Goal: Task Accomplishment & Management: Use online tool/utility

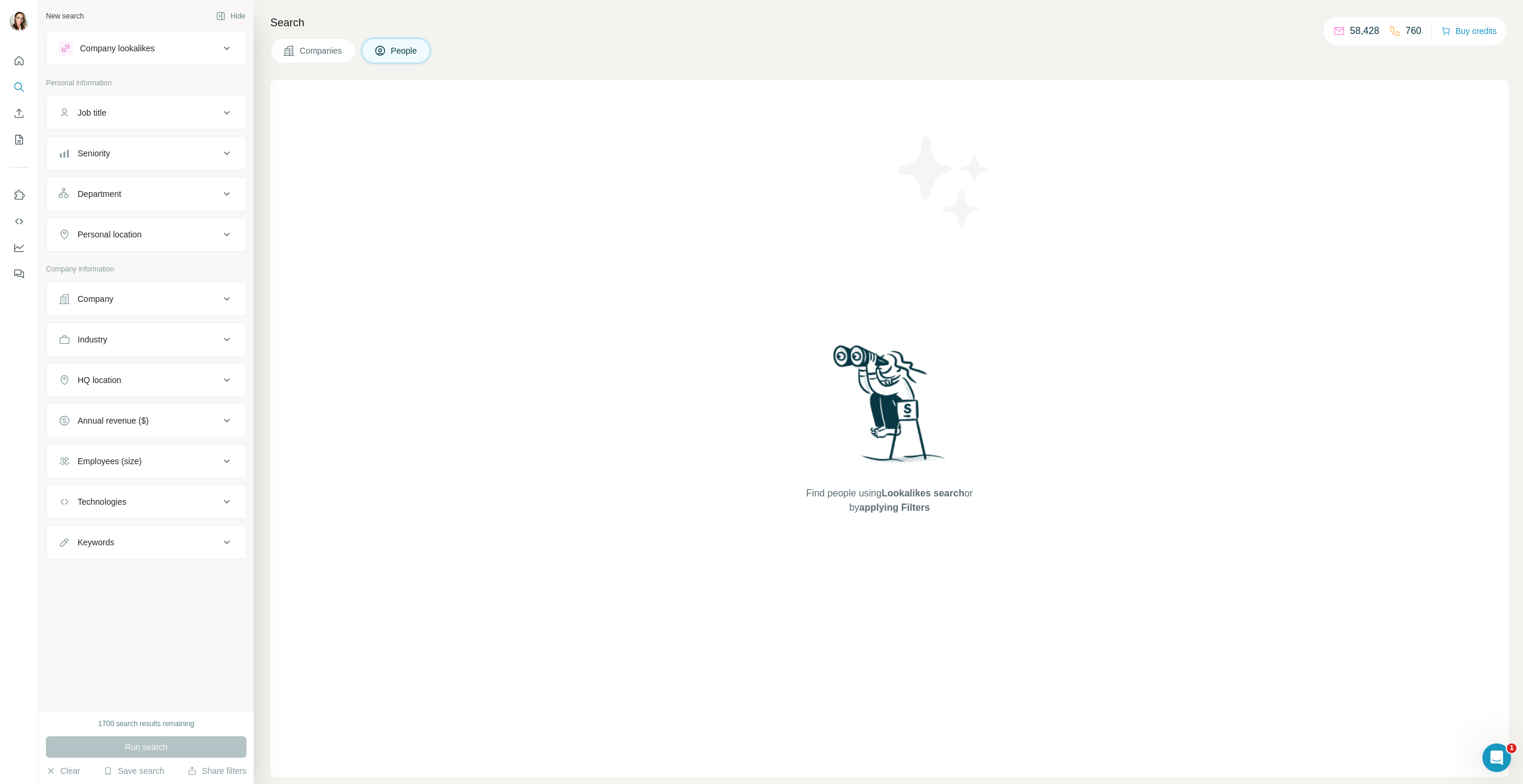
click at [212, 46] on div "Company lookalikes" at bounding box center [139, 49] width 161 height 15
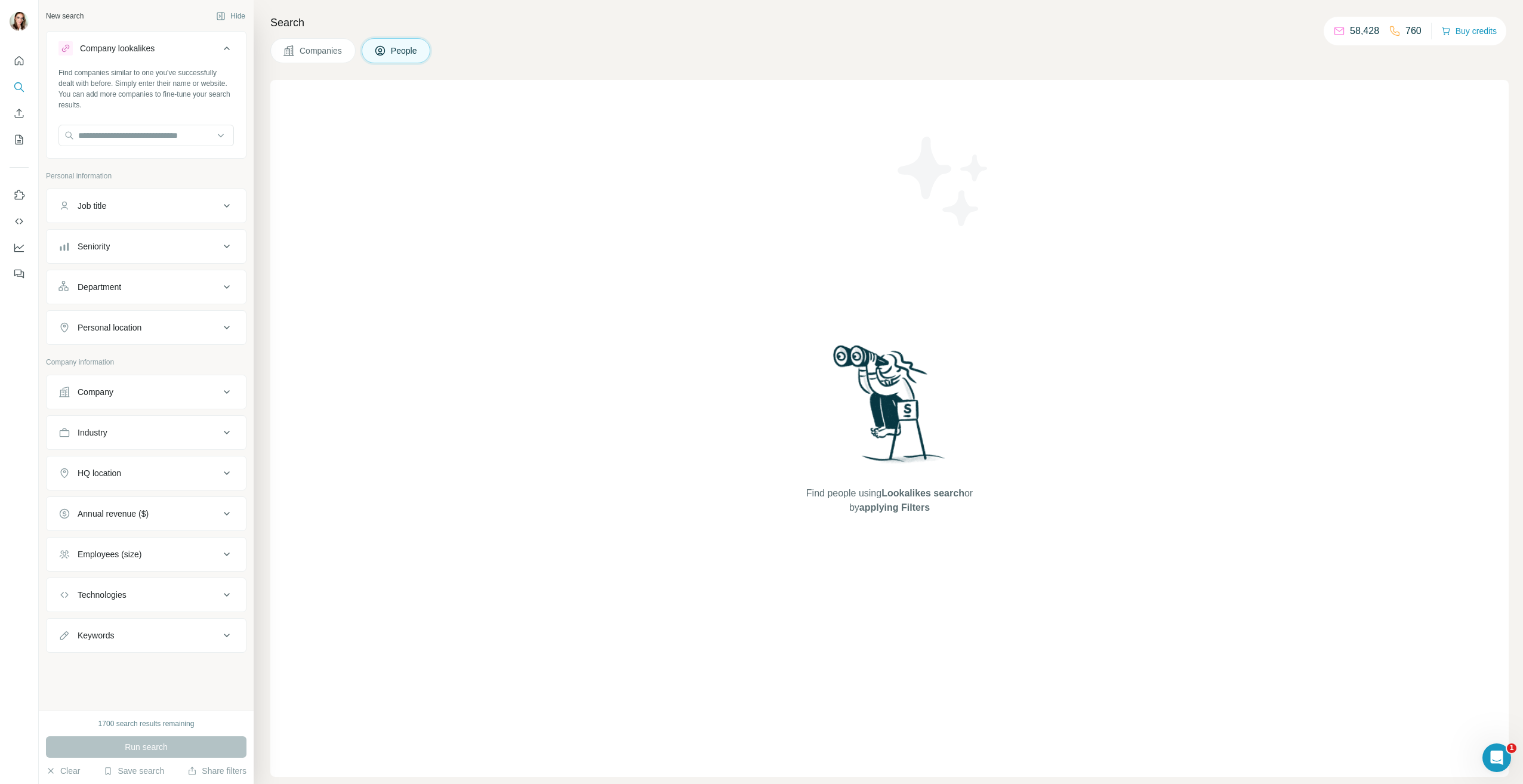
click at [212, 46] on div "Company lookalikes" at bounding box center [139, 49] width 161 height 15
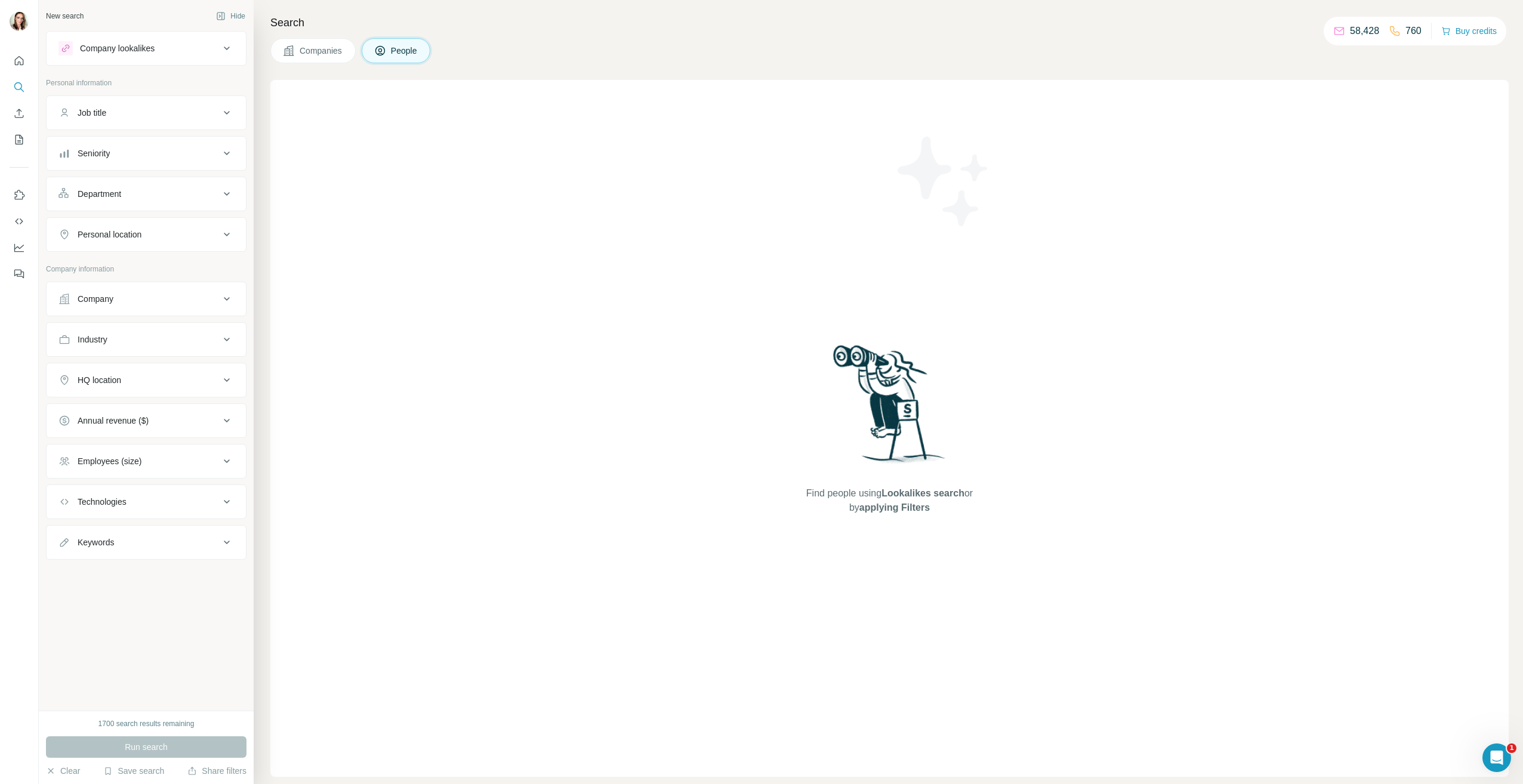
click at [136, 242] on button "Personal location" at bounding box center [146, 234] width 199 height 29
click at [136, 264] on input "text" at bounding box center [146, 264] width 176 height 21
type input "**********"
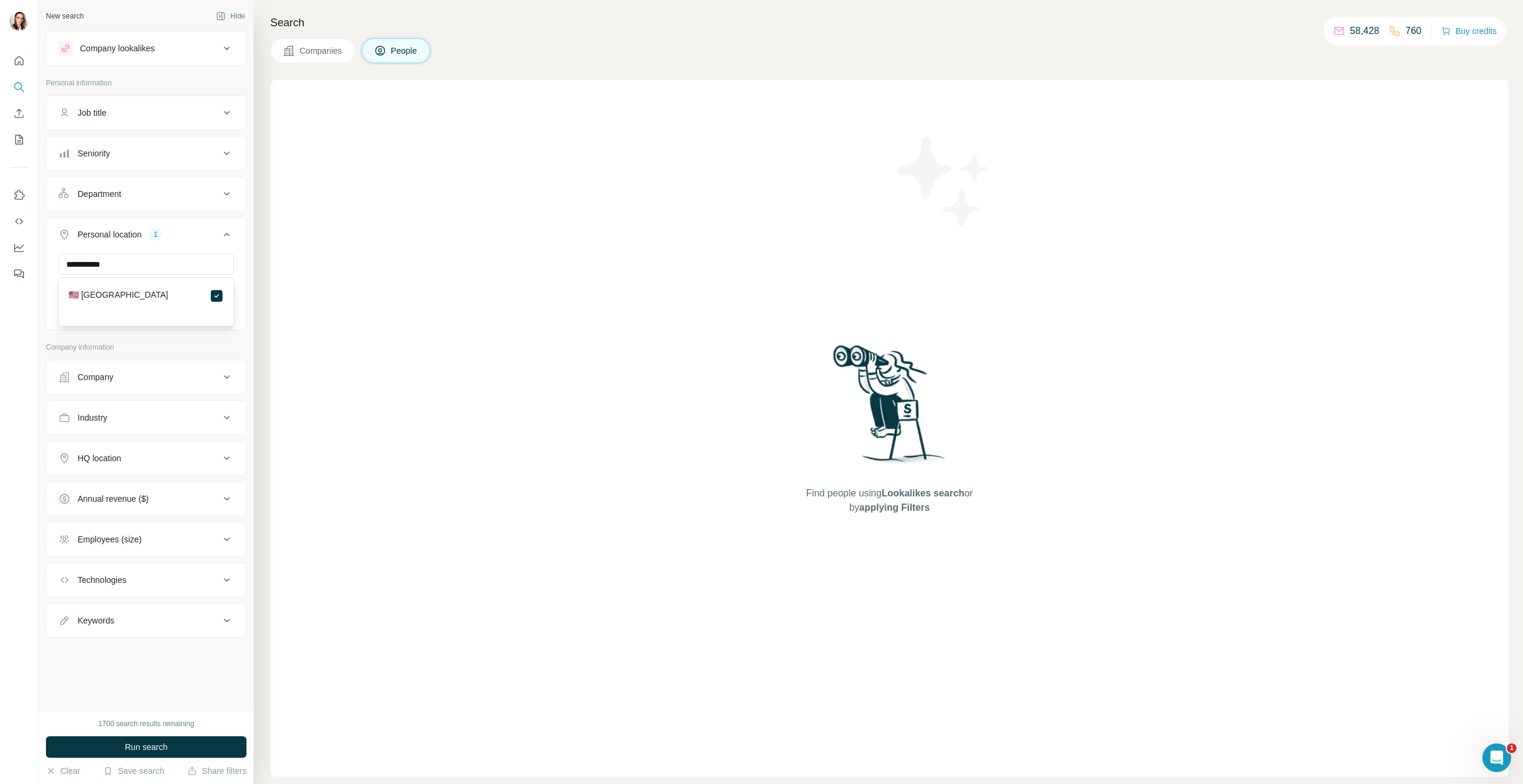
click at [238, 337] on div "**********" at bounding box center [146, 334] width 201 height 607
click at [164, 622] on div "Keywords" at bounding box center [139, 621] width 161 height 12
click at [132, 649] on input "text" at bounding box center [134, 650] width 151 height 21
type input "**********"
click at [217, 652] on button "button" at bounding box center [224, 650] width 19 height 21
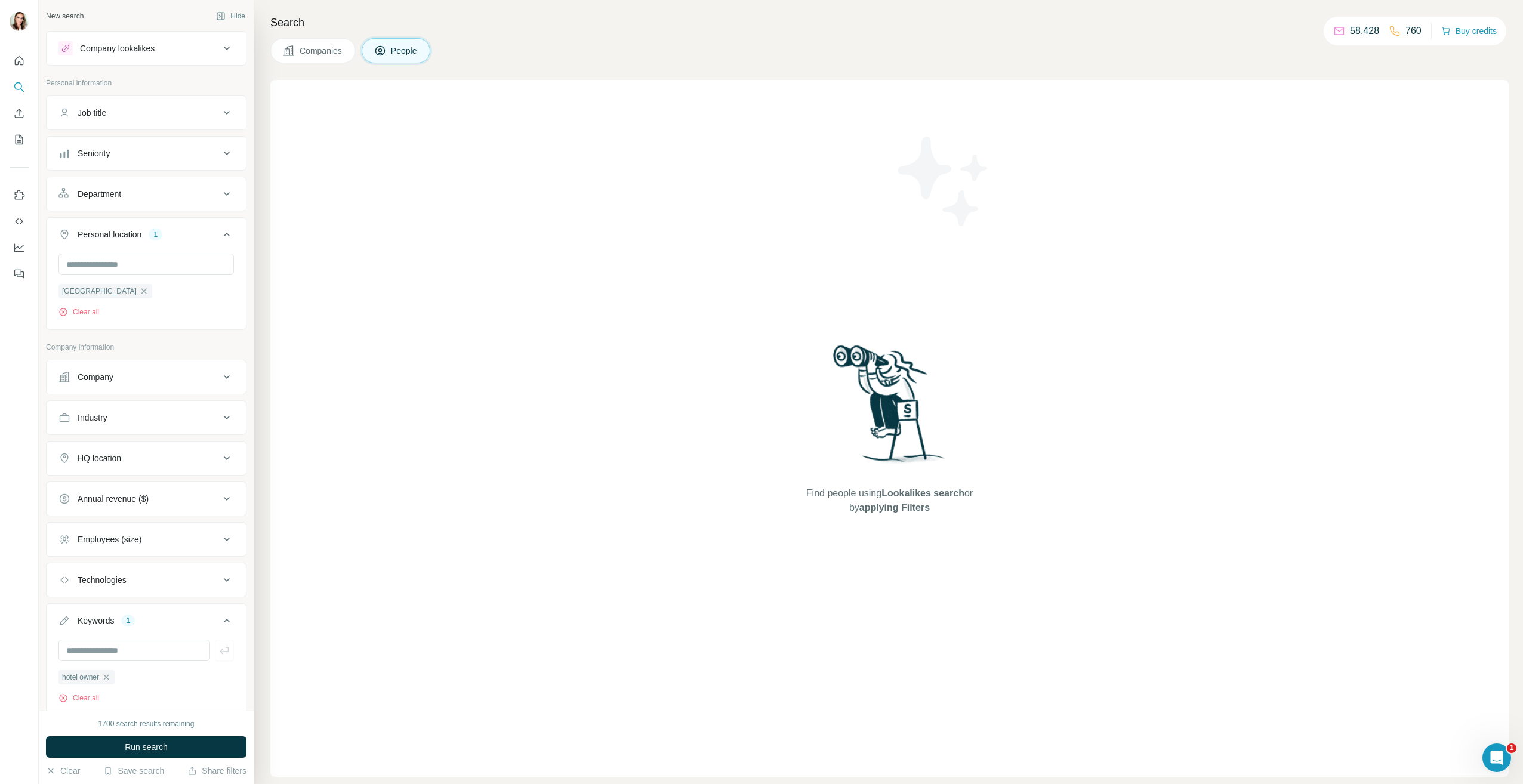
click at [157, 535] on div "Employees (size)" at bounding box center [139, 540] width 161 height 12
click at [67, 565] on icon at bounding box center [66, 566] width 15 height 15
click at [152, 747] on span "Run search" at bounding box center [146, 748] width 43 height 12
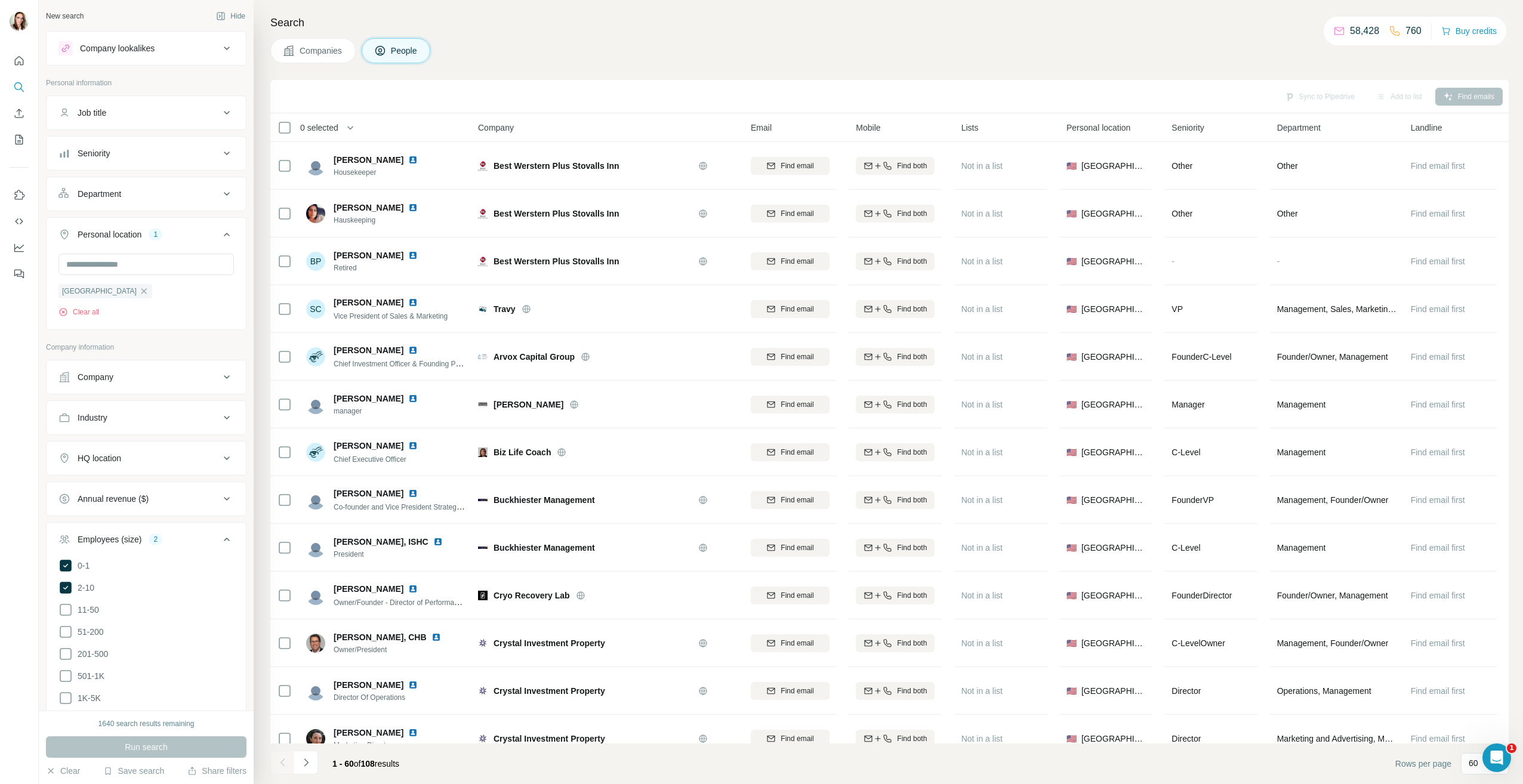
click at [154, 153] on div "Seniority" at bounding box center [139, 154] width 161 height 12
click at [66, 247] on icon at bounding box center [66, 249] width 15 height 15
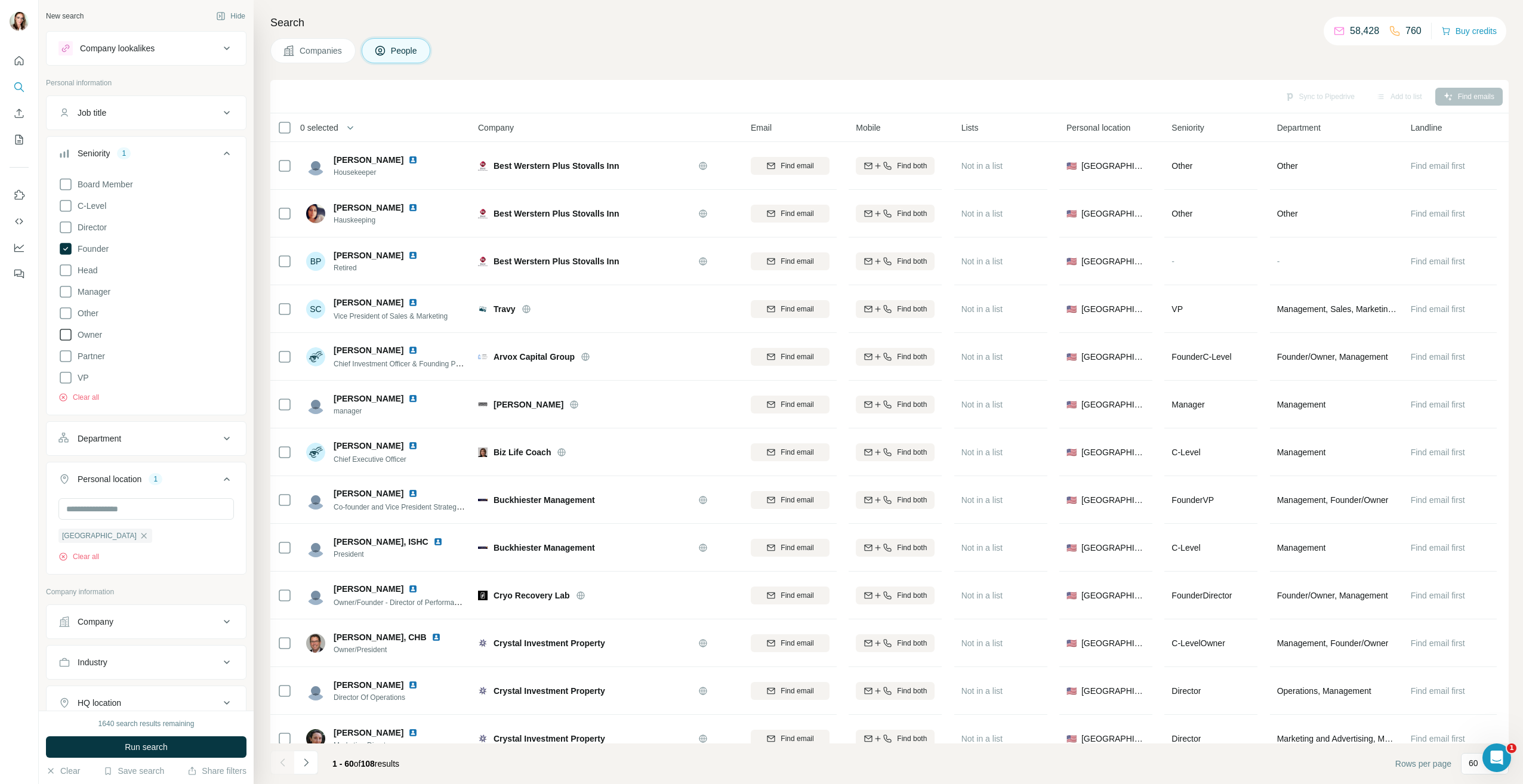
click at [63, 337] on icon at bounding box center [66, 335] width 15 height 15
click at [67, 352] on icon at bounding box center [66, 357] width 15 height 15
click at [154, 743] on span "Run search" at bounding box center [146, 748] width 43 height 12
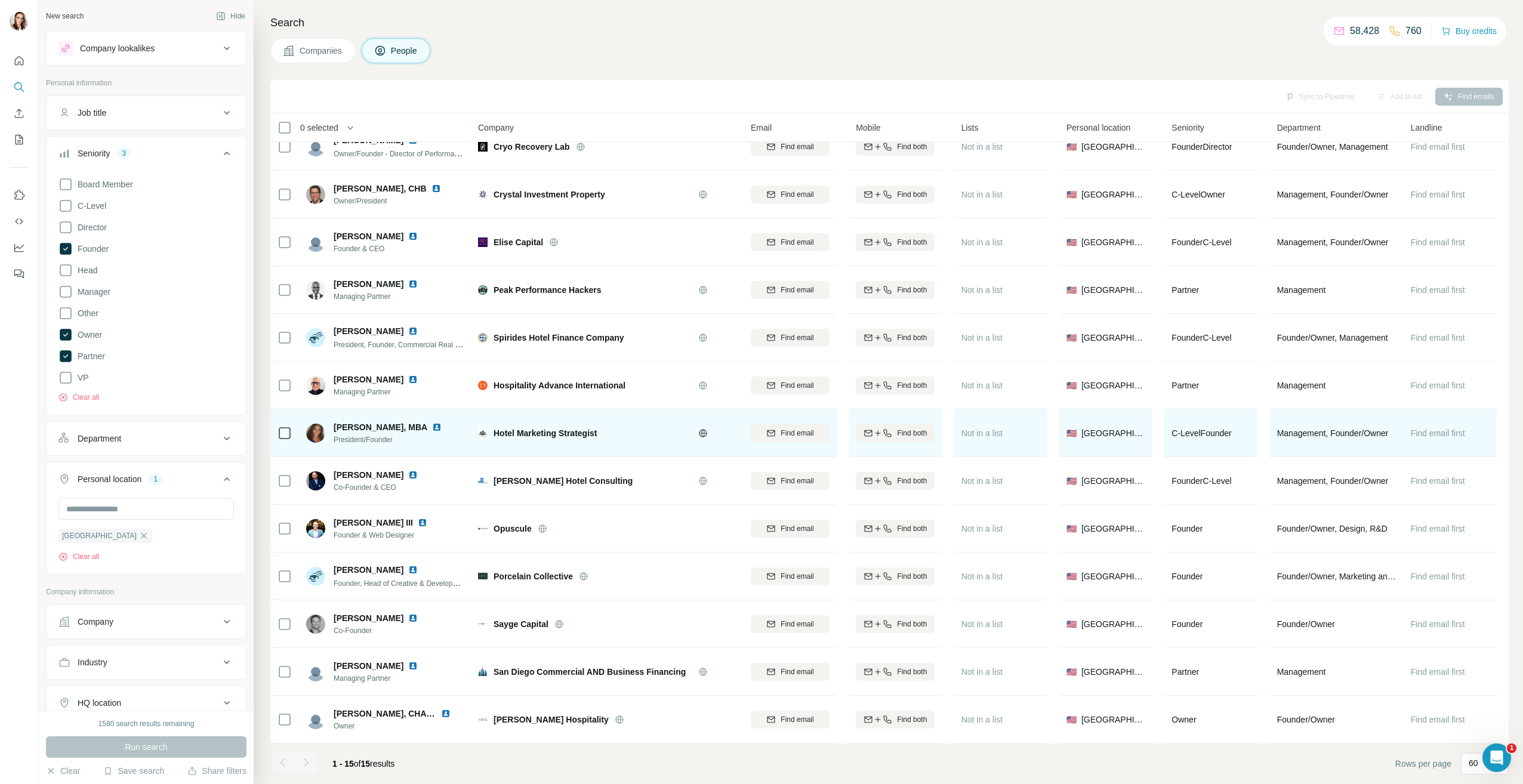
scroll to position [120, 0]
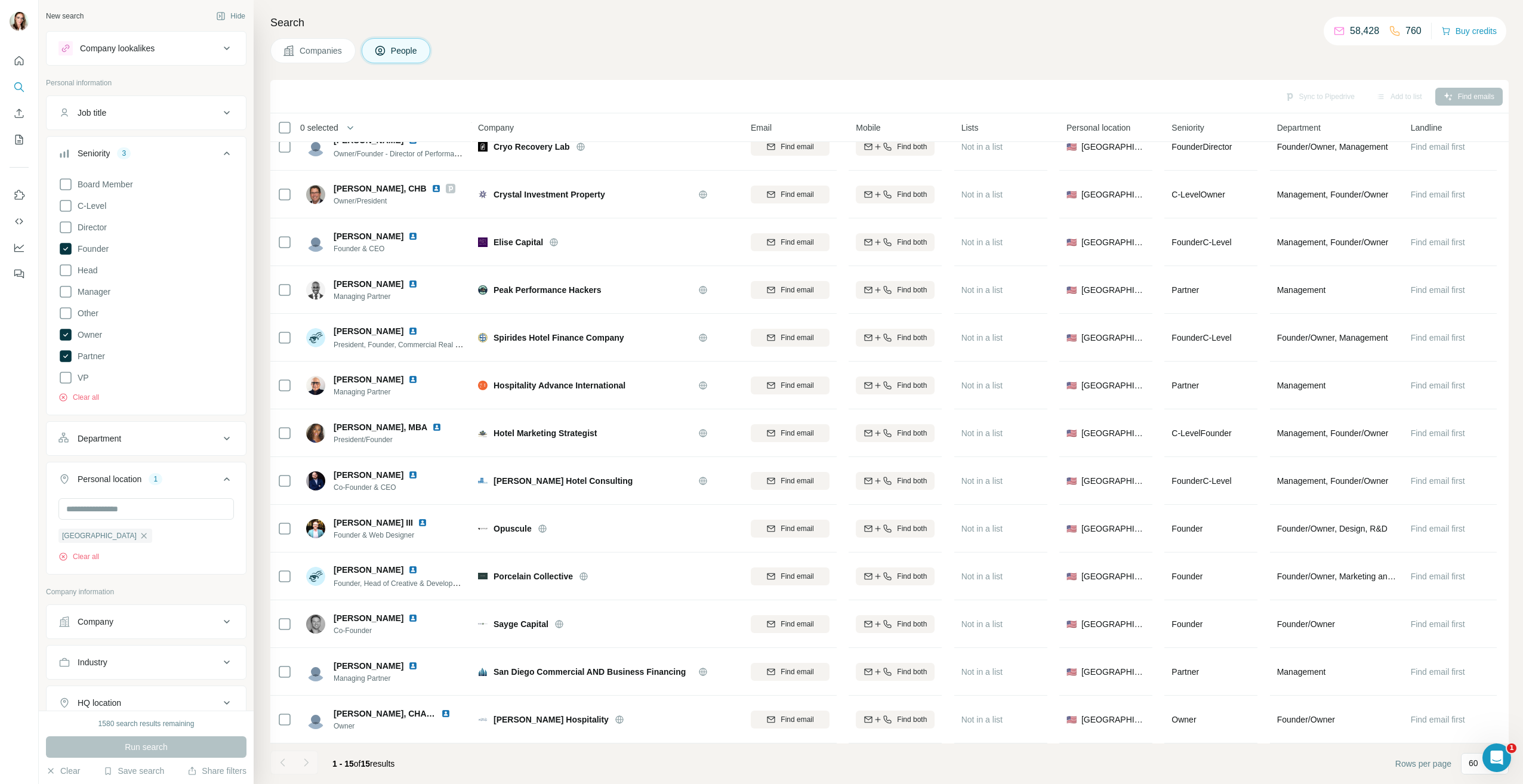
click at [219, 151] on icon at bounding box center [227, 154] width 15 height 15
click at [125, 64] on div "Company lookalikes" at bounding box center [146, 48] width 201 height 35
click at [128, 51] on div "Company lookalikes" at bounding box center [117, 49] width 75 height 12
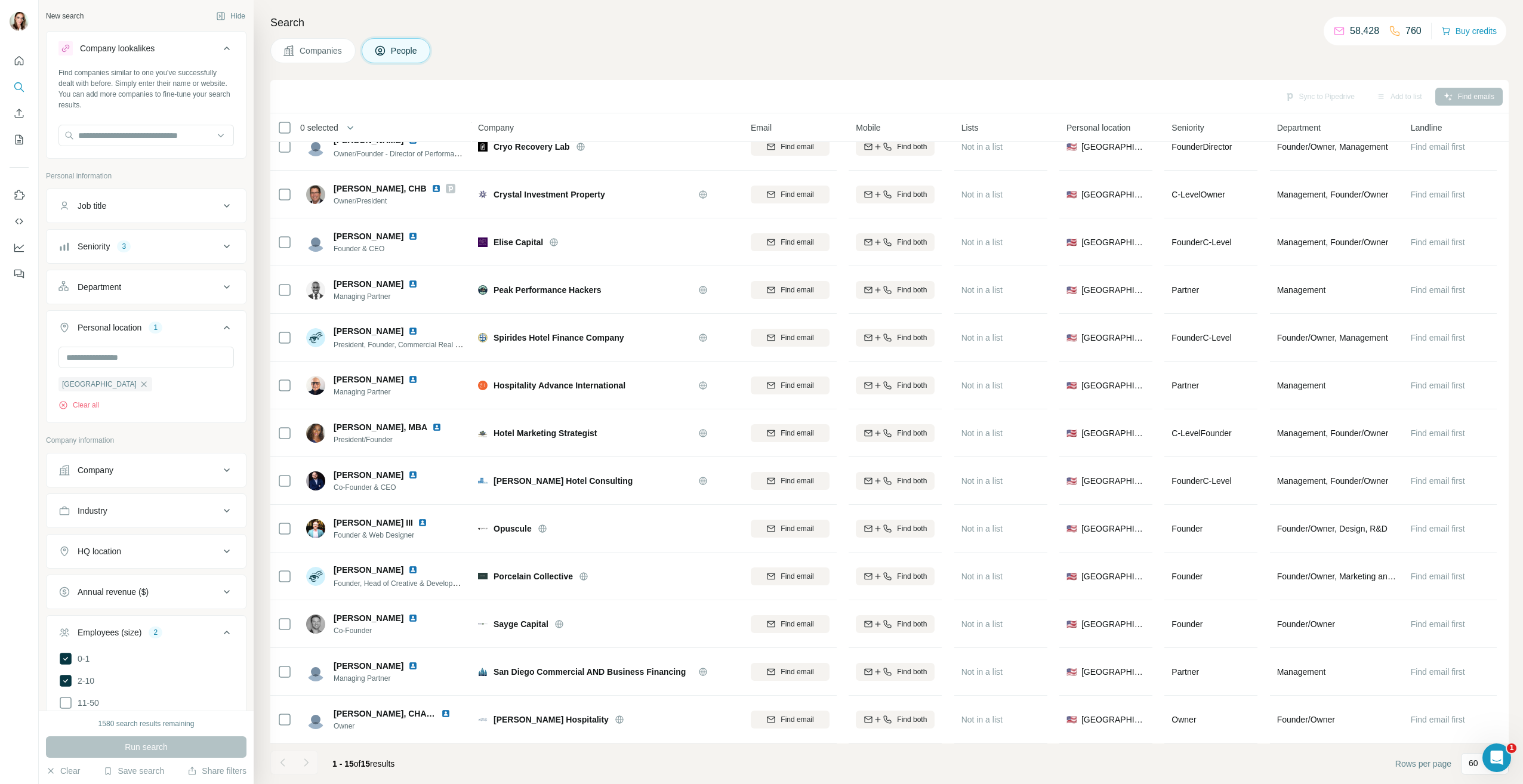
click at [108, 150] on div "Find companies similar to one you've successfully dealt with before. Simply ent…" at bounding box center [146, 111] width 199 height 88
click at [112, 142] on input "text" at bounding box center [146, 135] width 176 height 21
type input "**********"
click at [155, 170] on p "[DOMAIN_NAME]" at bounding box center [129, 174] width 74 height 11
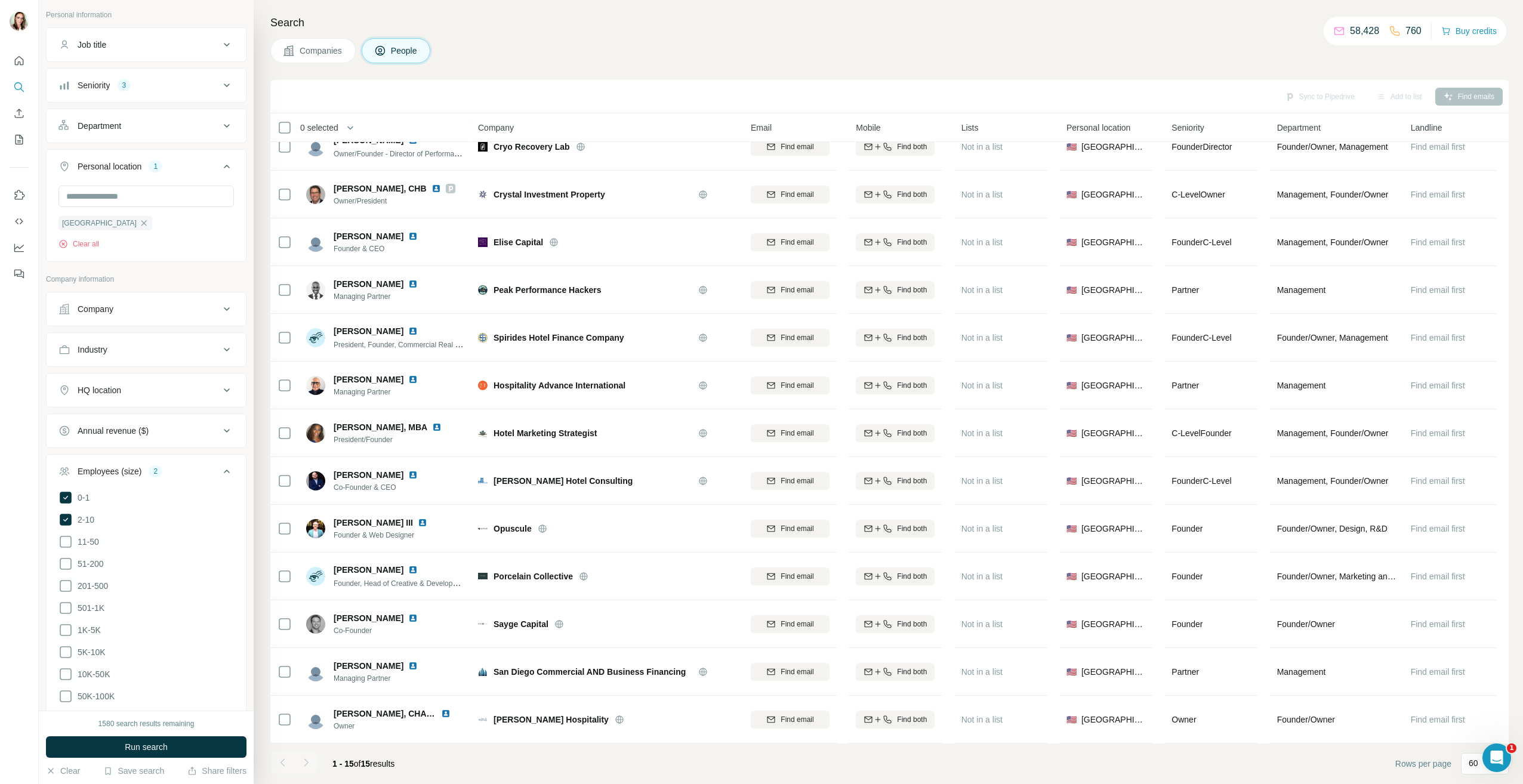
scroll to position [239, 0]
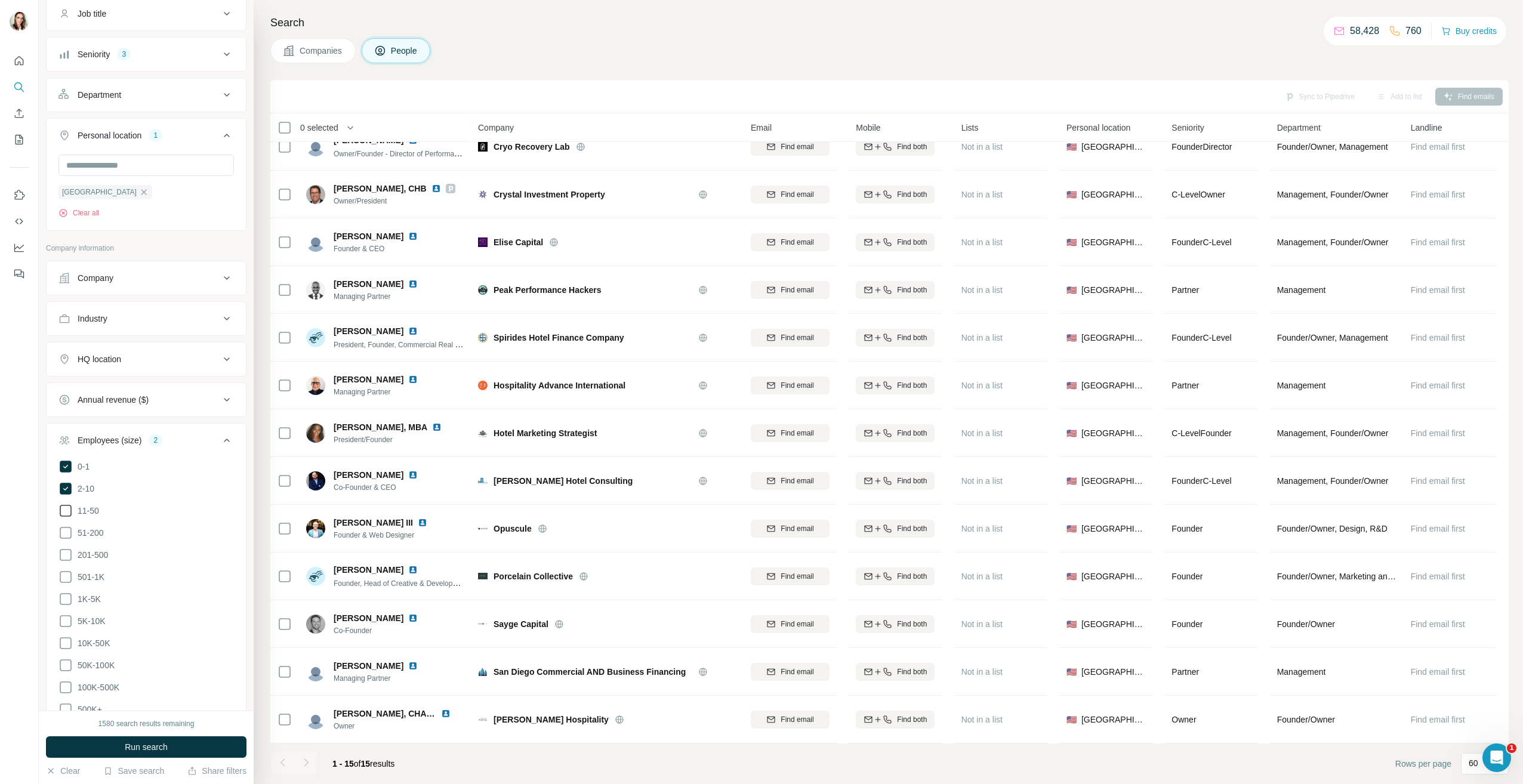
click at [66, 512] on icon at bounding box center [66, 511] width 15 height 15
click at [67, 531] on icon at bounding box center [66, 533] width 15 height 15
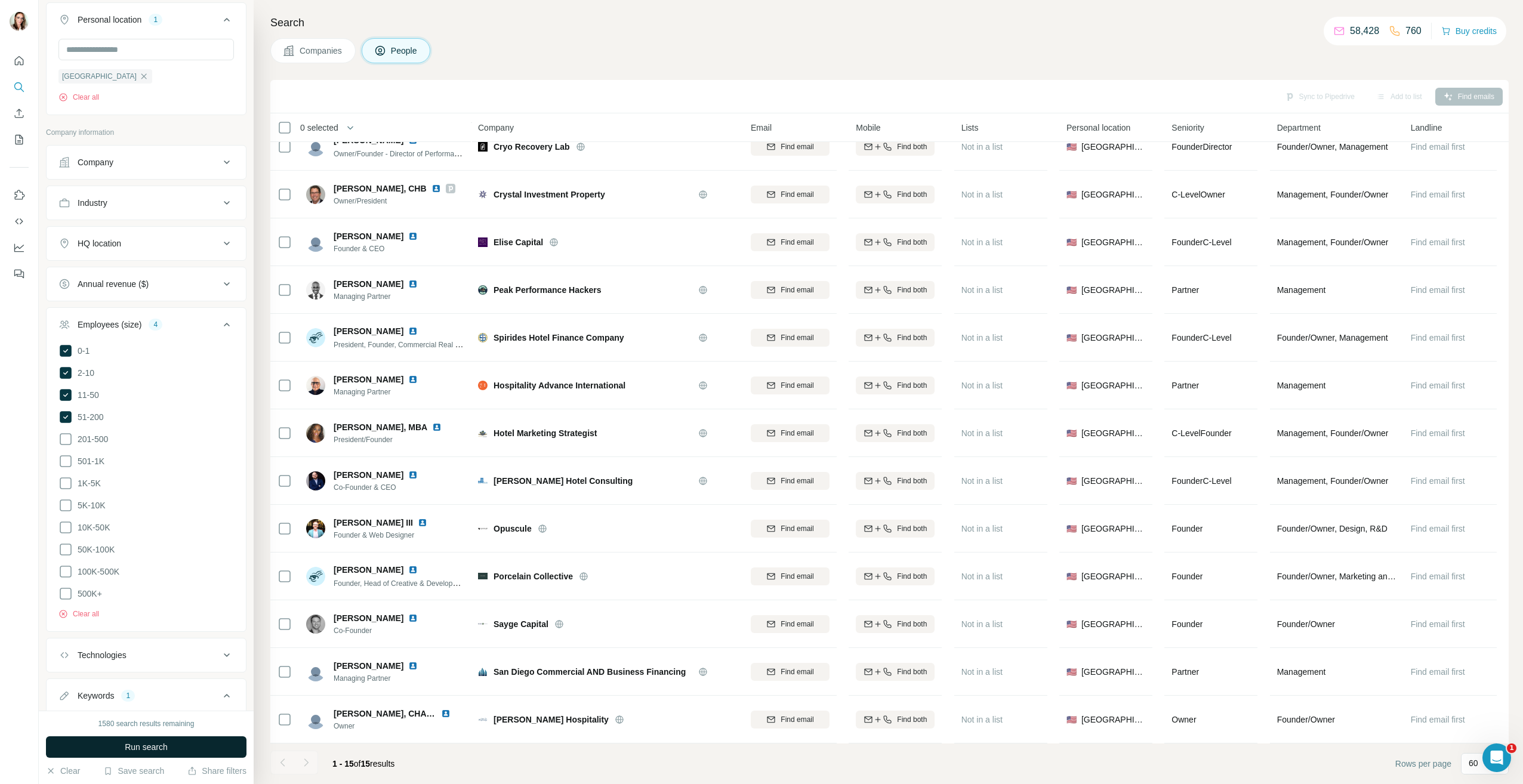
scroll to position [462, 0]
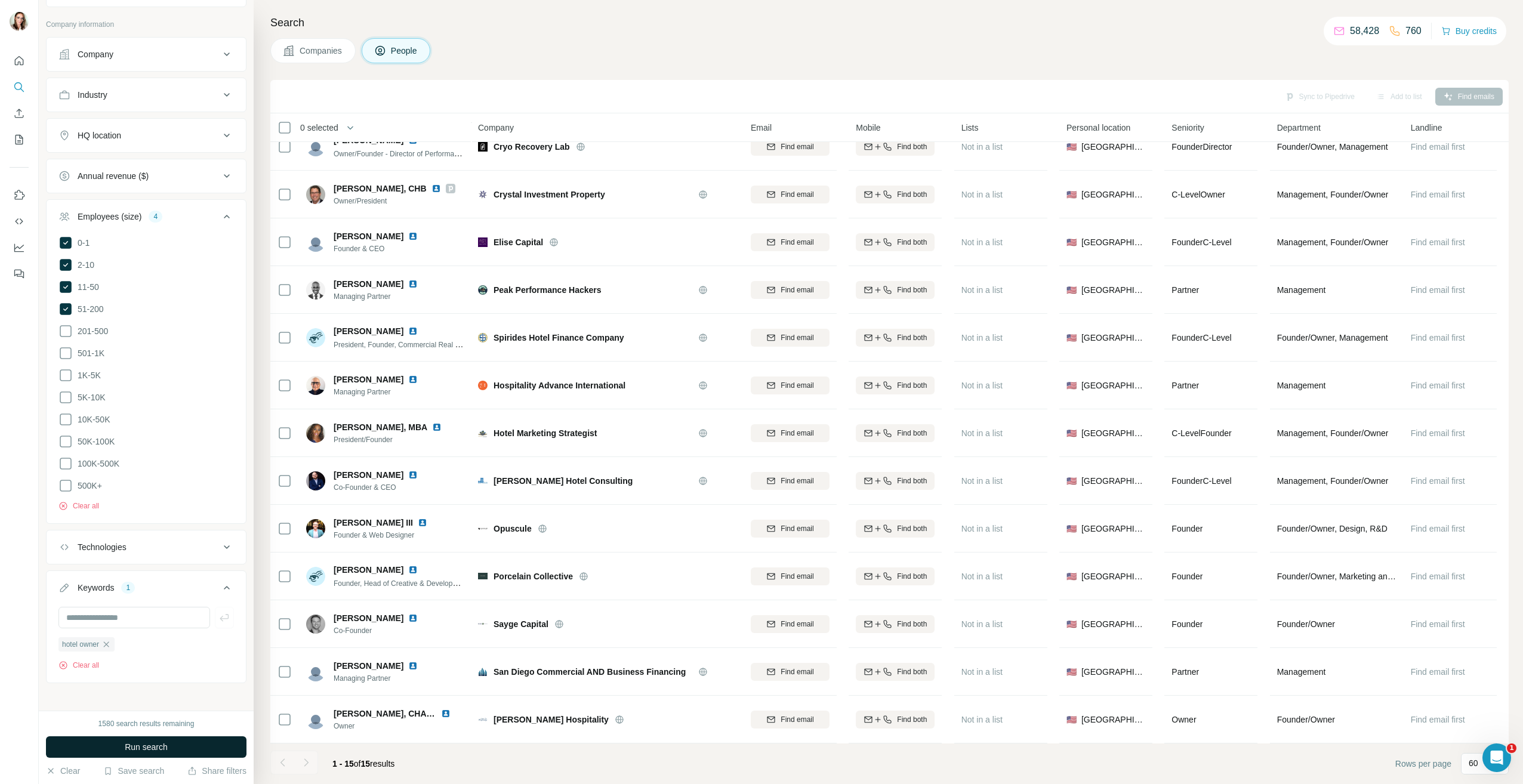
click at [142, 738] on button "Run search" at bounding box center [146, 747] width 201 height 21
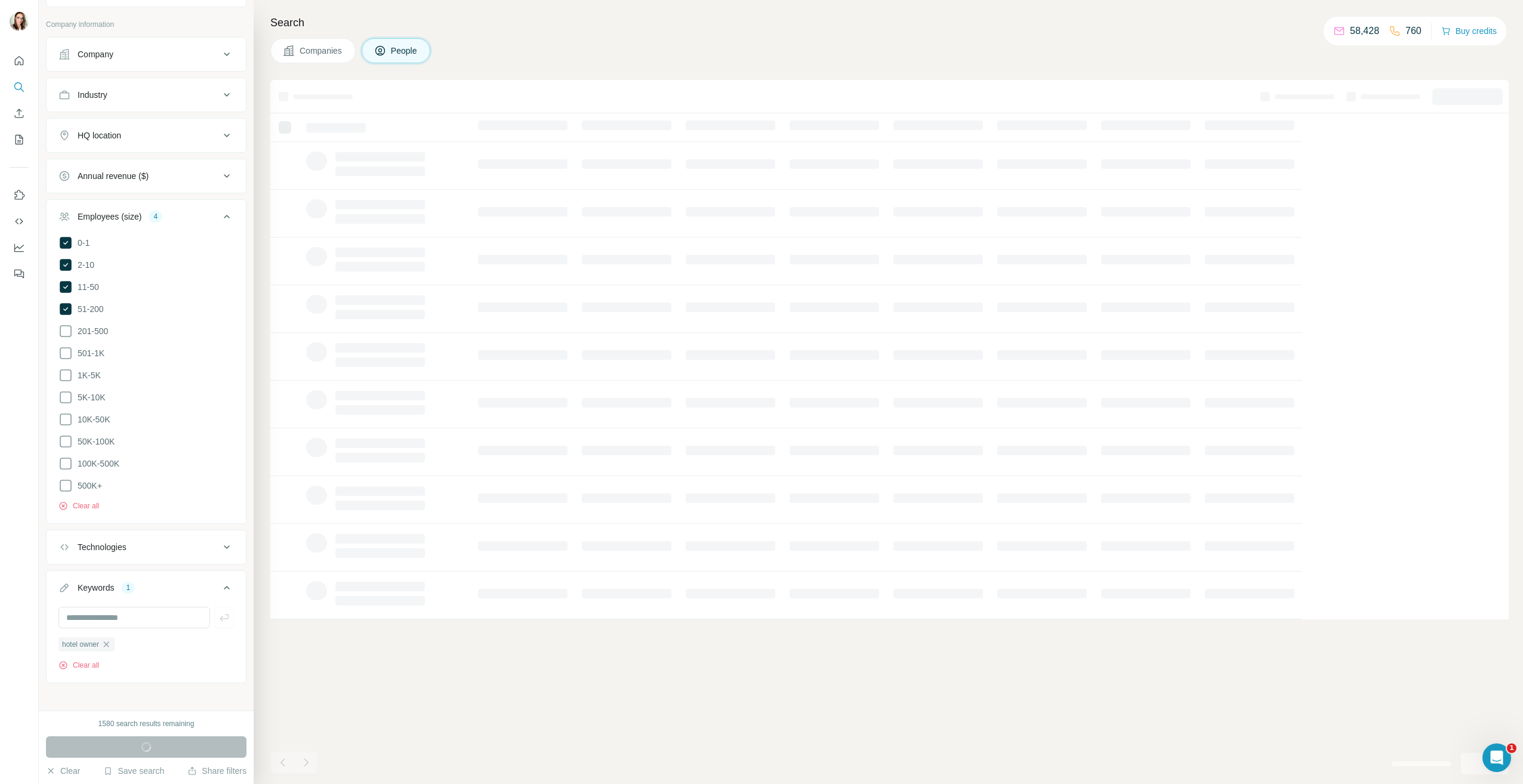
scroll to position [0, 0]
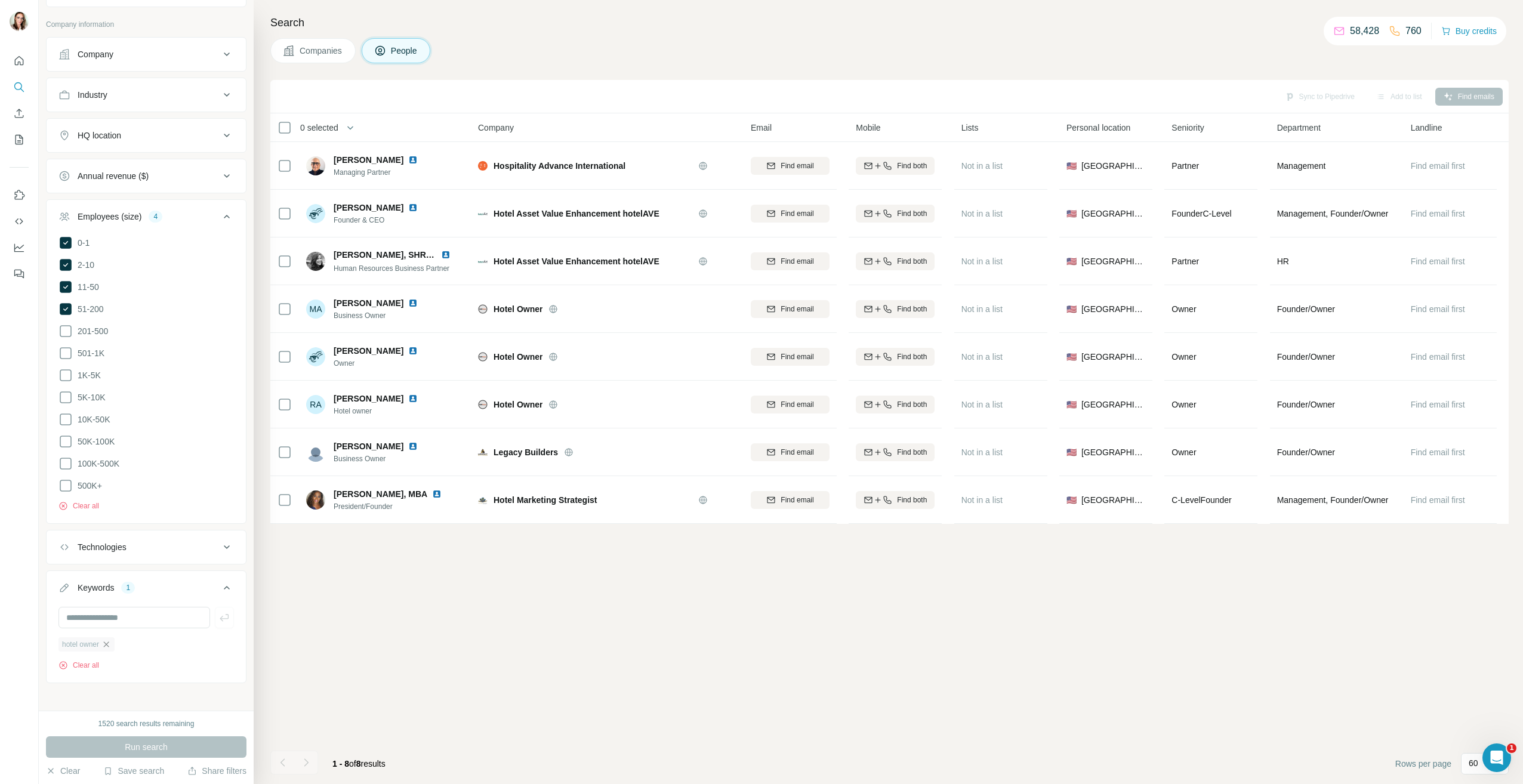
click at [111, 640] on icon "button" at bounding box center [106, 645] width 10 height 10
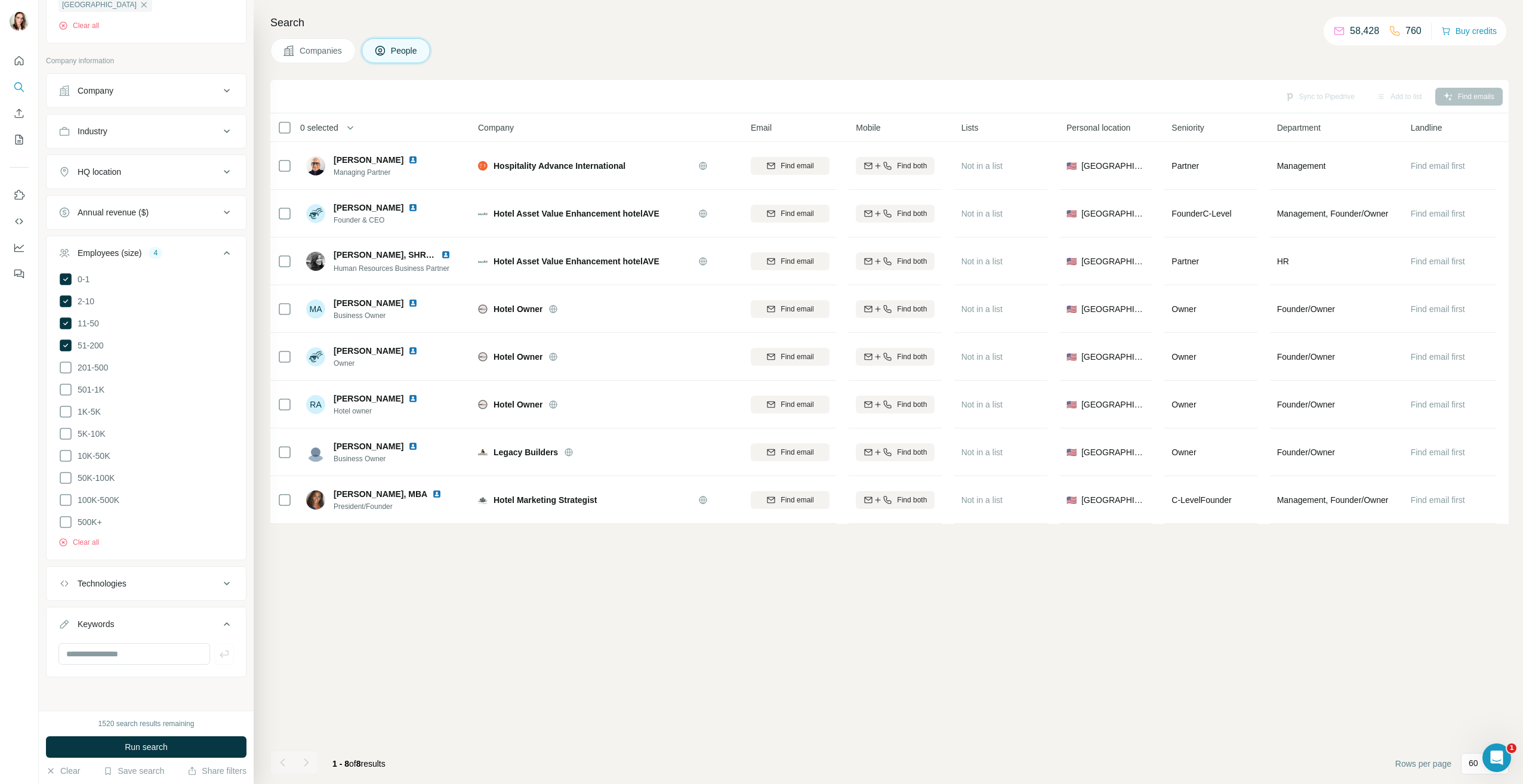
scroll to position [419, 0]
click at [174, 749] on button "Run search" at bounding box center [146, 747] width 201 height 21
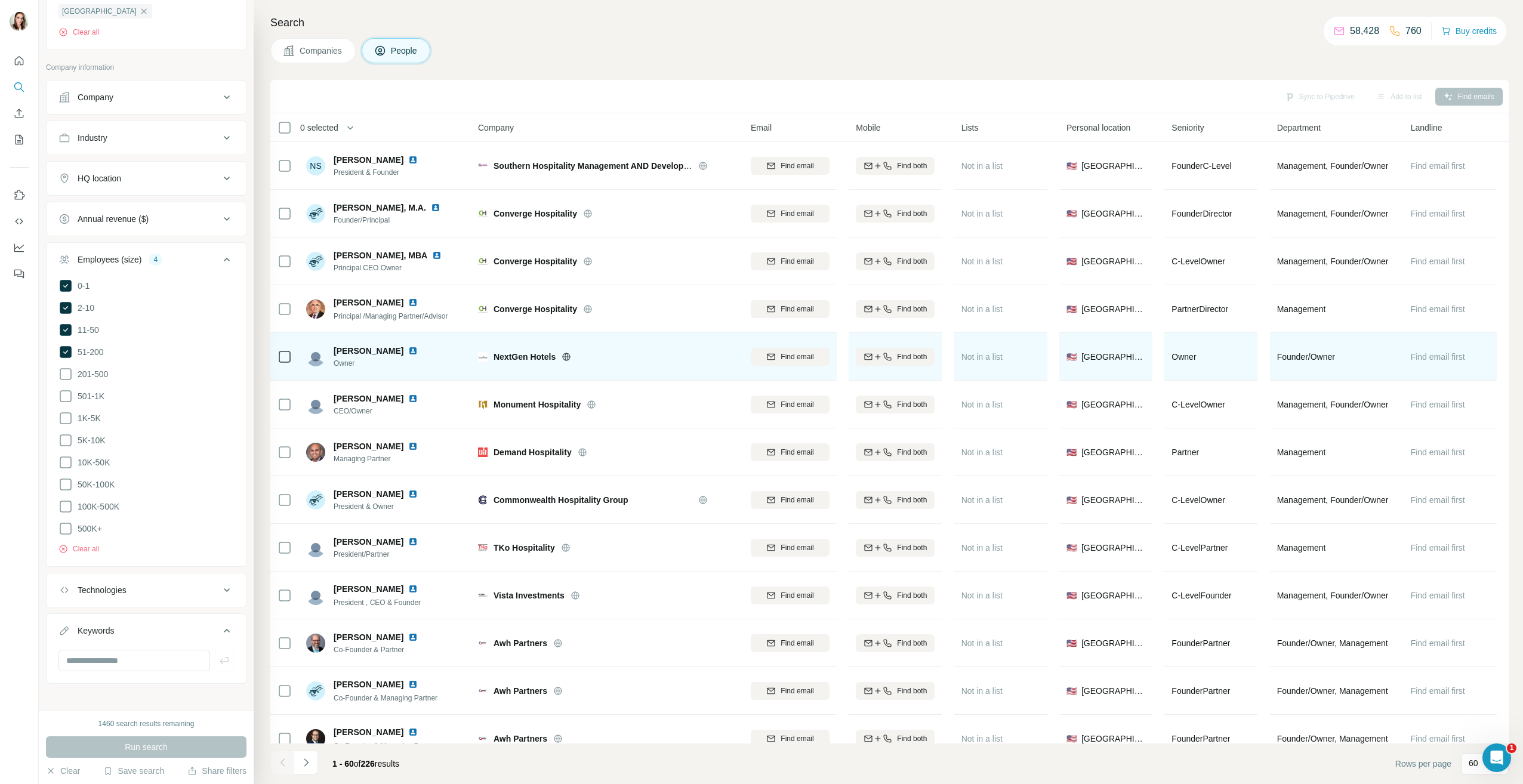
click at [408, 351] on img at bounding box center [413, 351] width 10 height 10
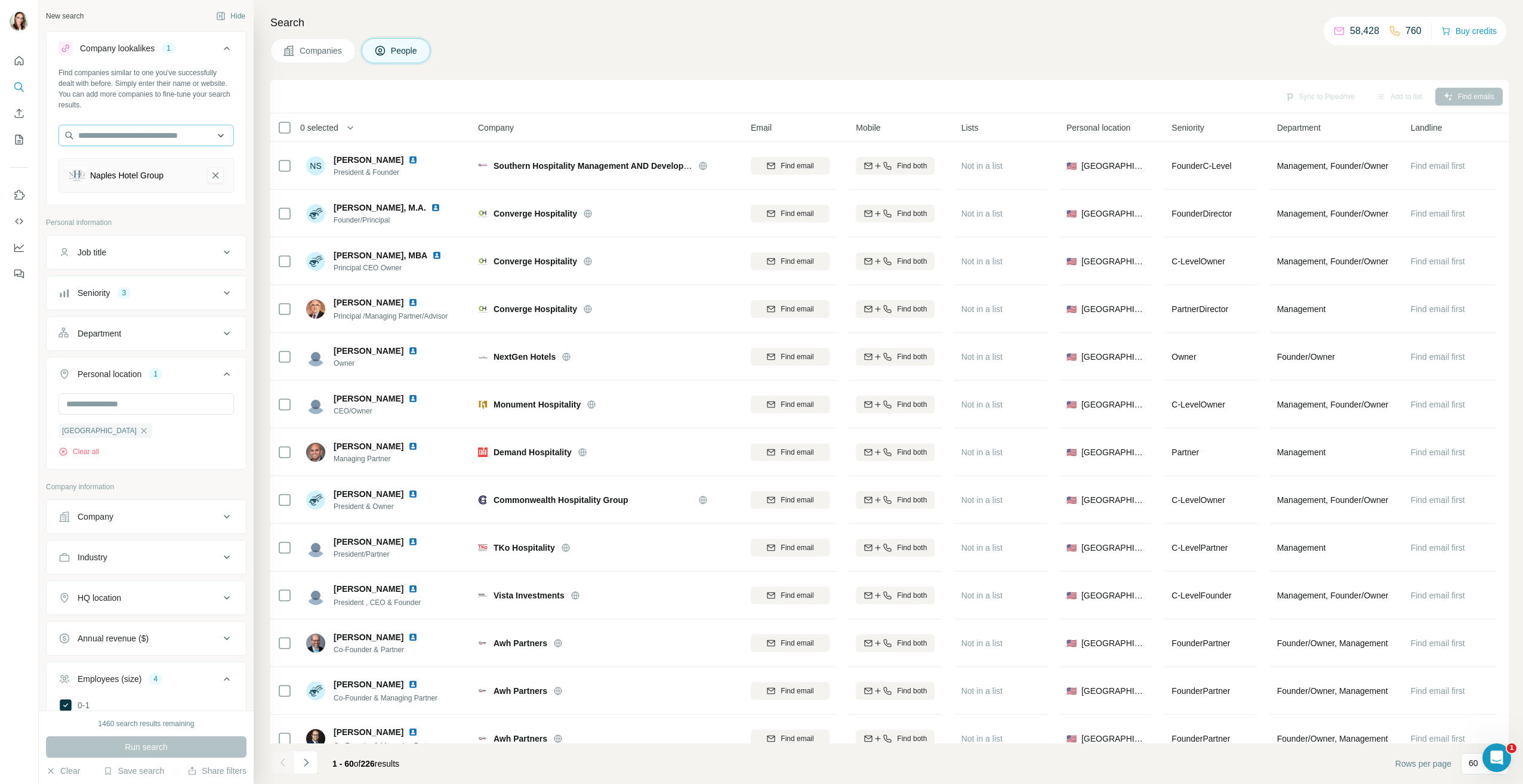
click at [210, 179] on icon "Naples Hotel Group-remove-button" at bounding box center [216, 176] width 11 height 12
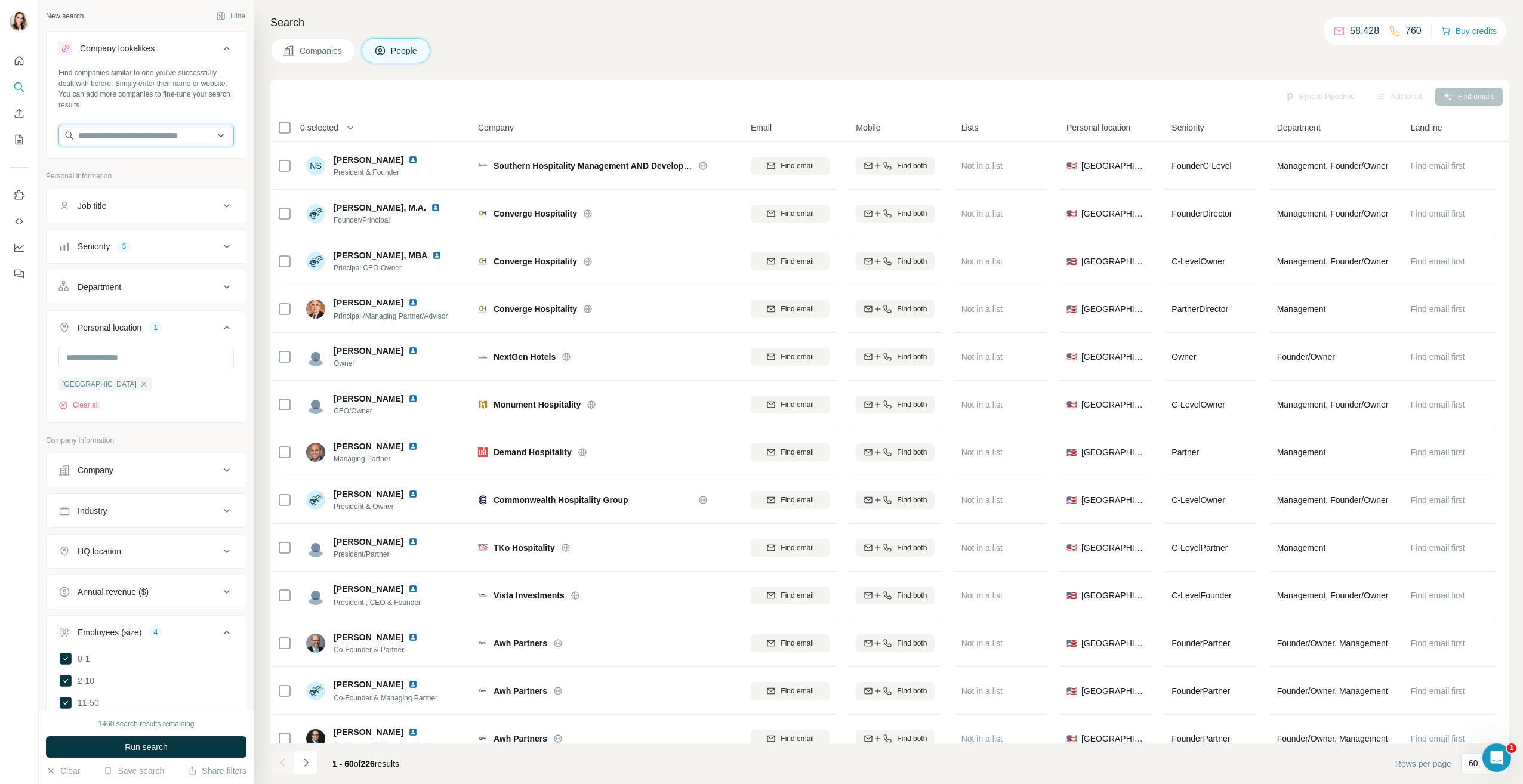
click at [164, 132] on input "text" at bounding box center [146, 135] width 176 height 21
type input "**********"
click at [150, 163] on p "NextGen Hotels" at bounding box center [122, 162] width 59 height 12
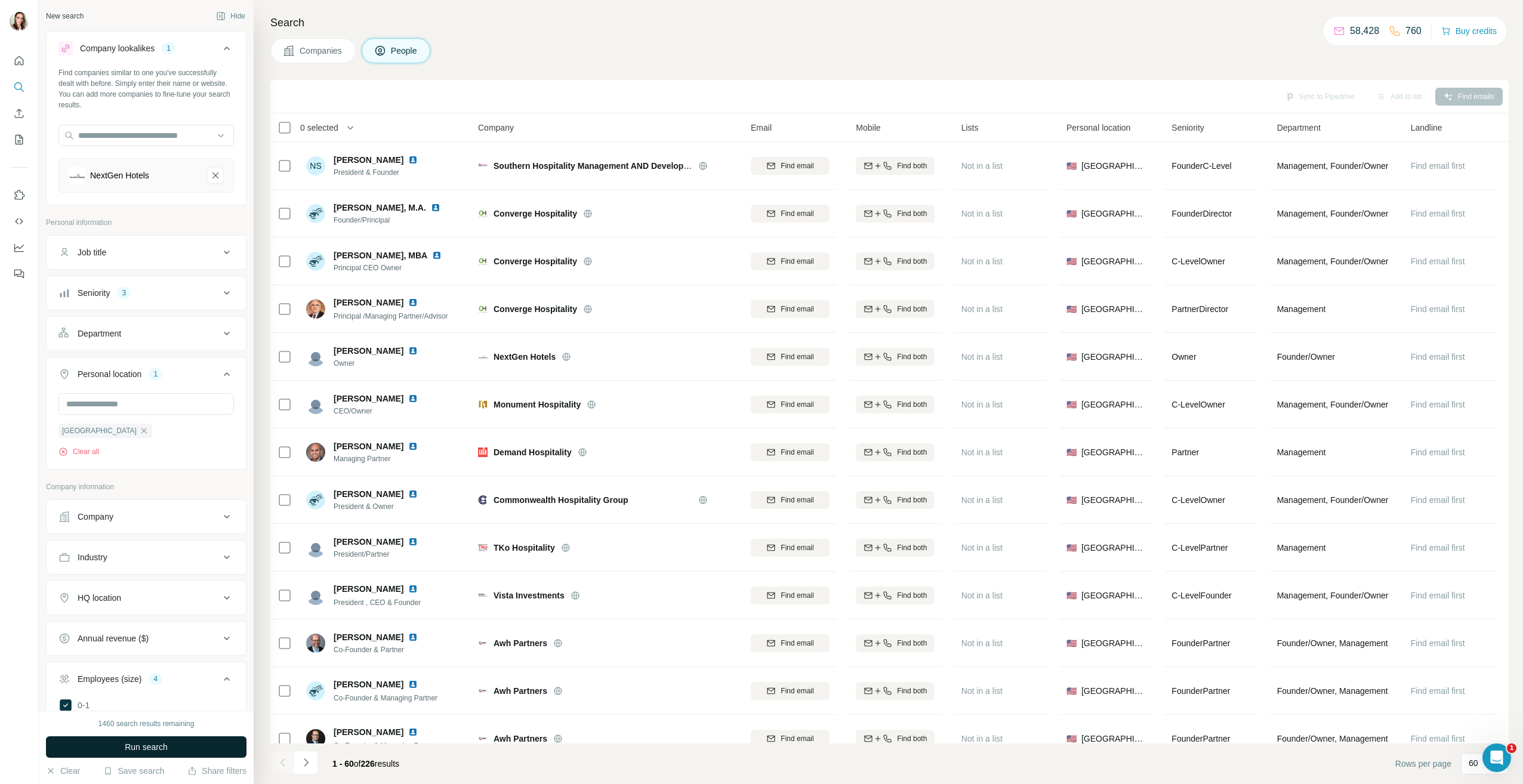
click at [141, 749] on span "Run search" at bounding box center [146, 748] width 43 height 12
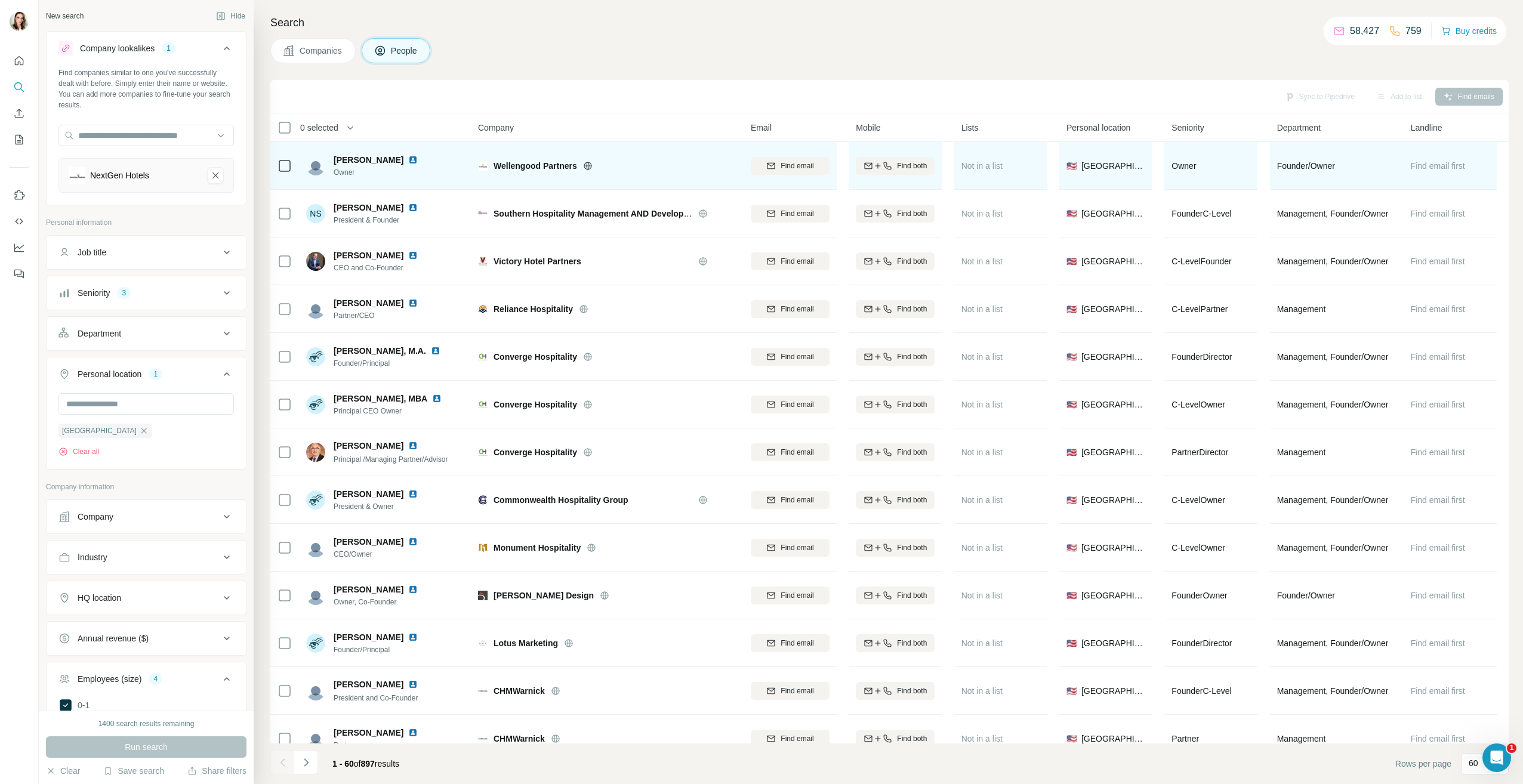
click at [408, 158] on img at bounding box center [413, 160] width 10 height 10
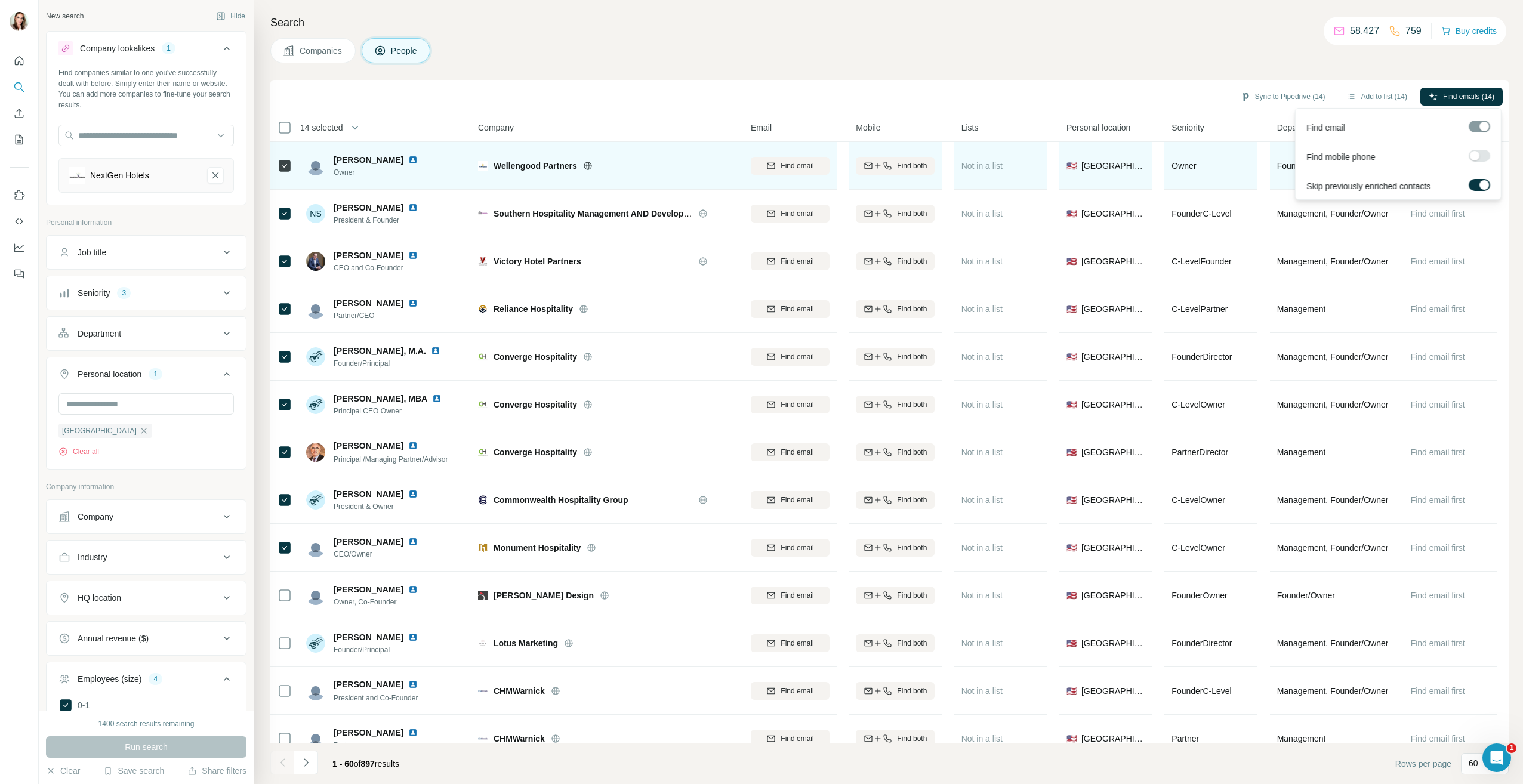
drag, startPoint x: 1452, startPoint y: 97, endPoint x: 1394, endPoint y: 145, distance: 75.3
click at [1453, 97] on span "Find emails (14)" at bounding box center [1469, 97] width 51 height 11
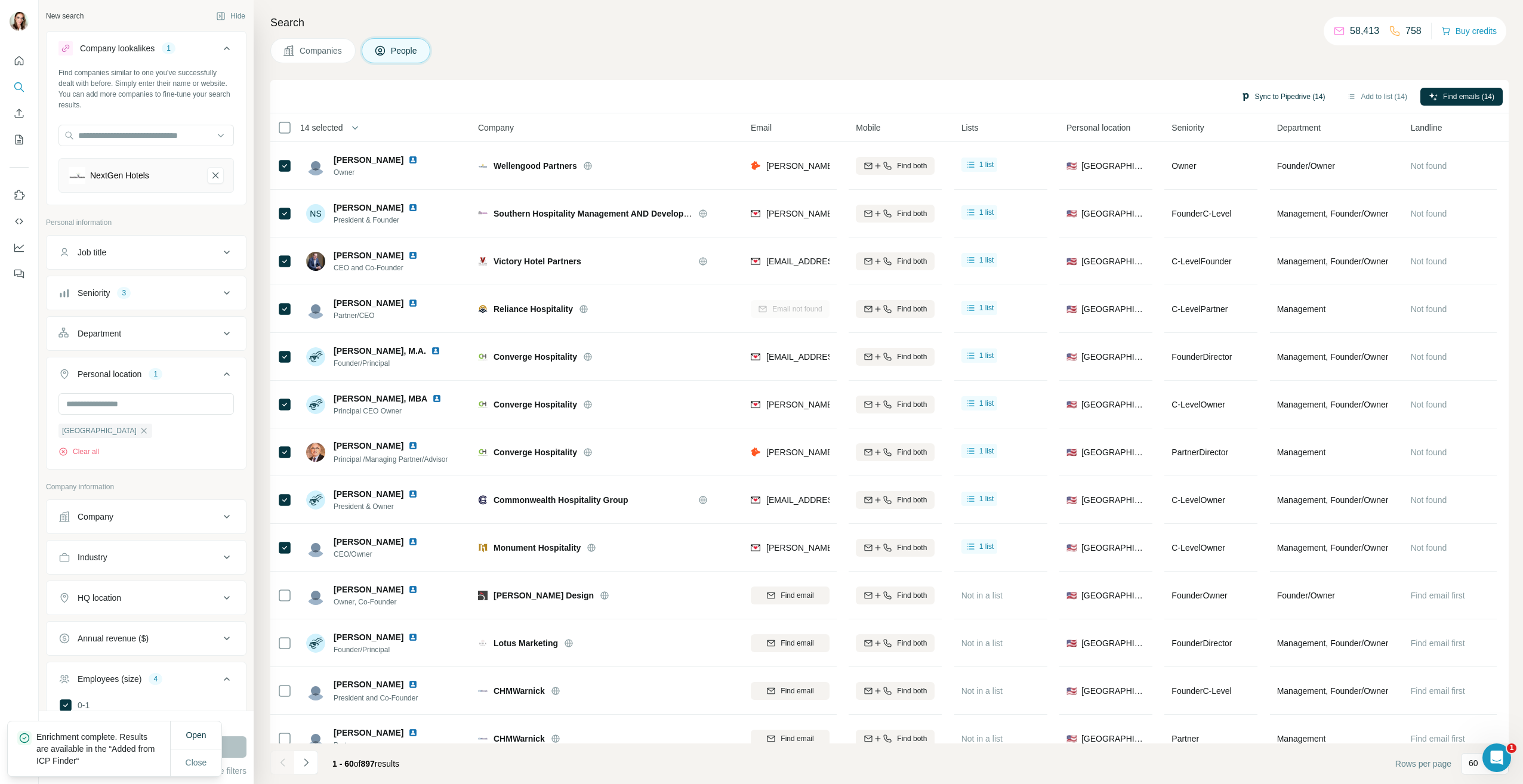
click at [1293, 97] on button "Sync to Pipedrive (14)" at bounding box center [1283, 96] width 101 height 18
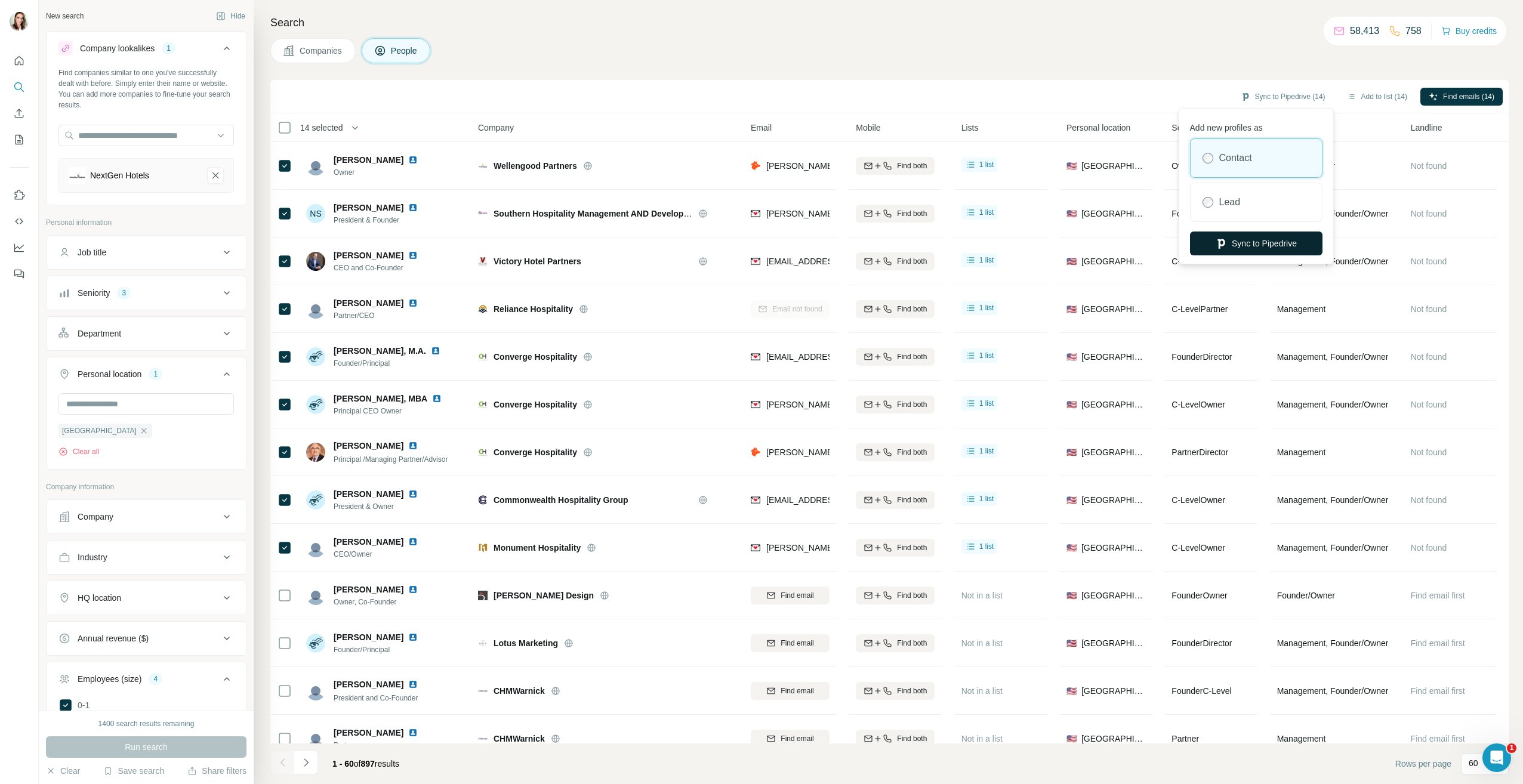
click at [1251, 246] on button "Sync to Pipedrive" at bounding box center [1256, 243] width 132 height 24
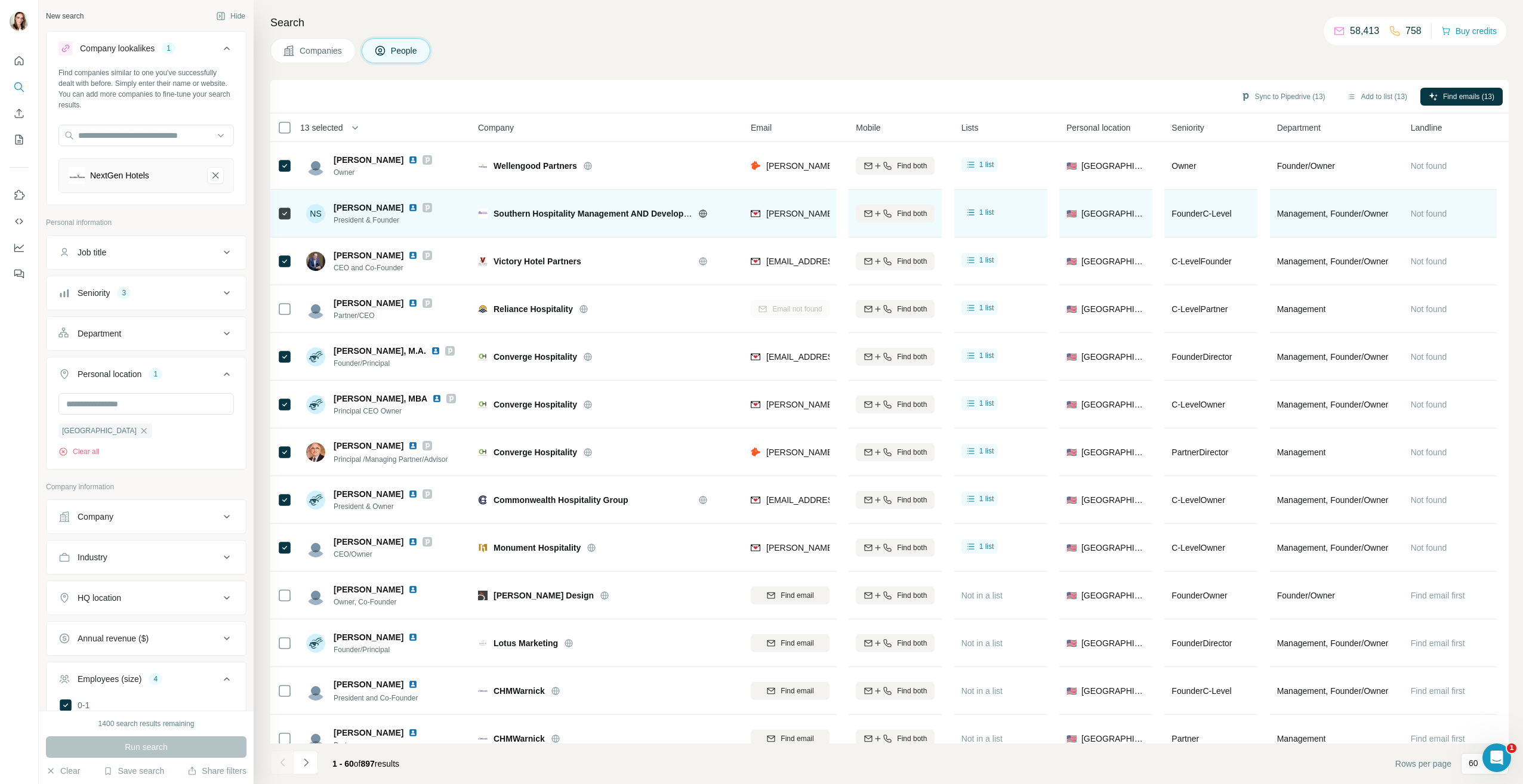
click at [349, 207] on span "[PERSON_NAME]" at bounding box center [368, 208] width 70 height 12
click at [349, 207] on span "[PERSON_NAME]" at bounding box center [368, 208] width 70 height 12
click at [408, 208] on img at bounding box center [413, 208] width 10 height 10
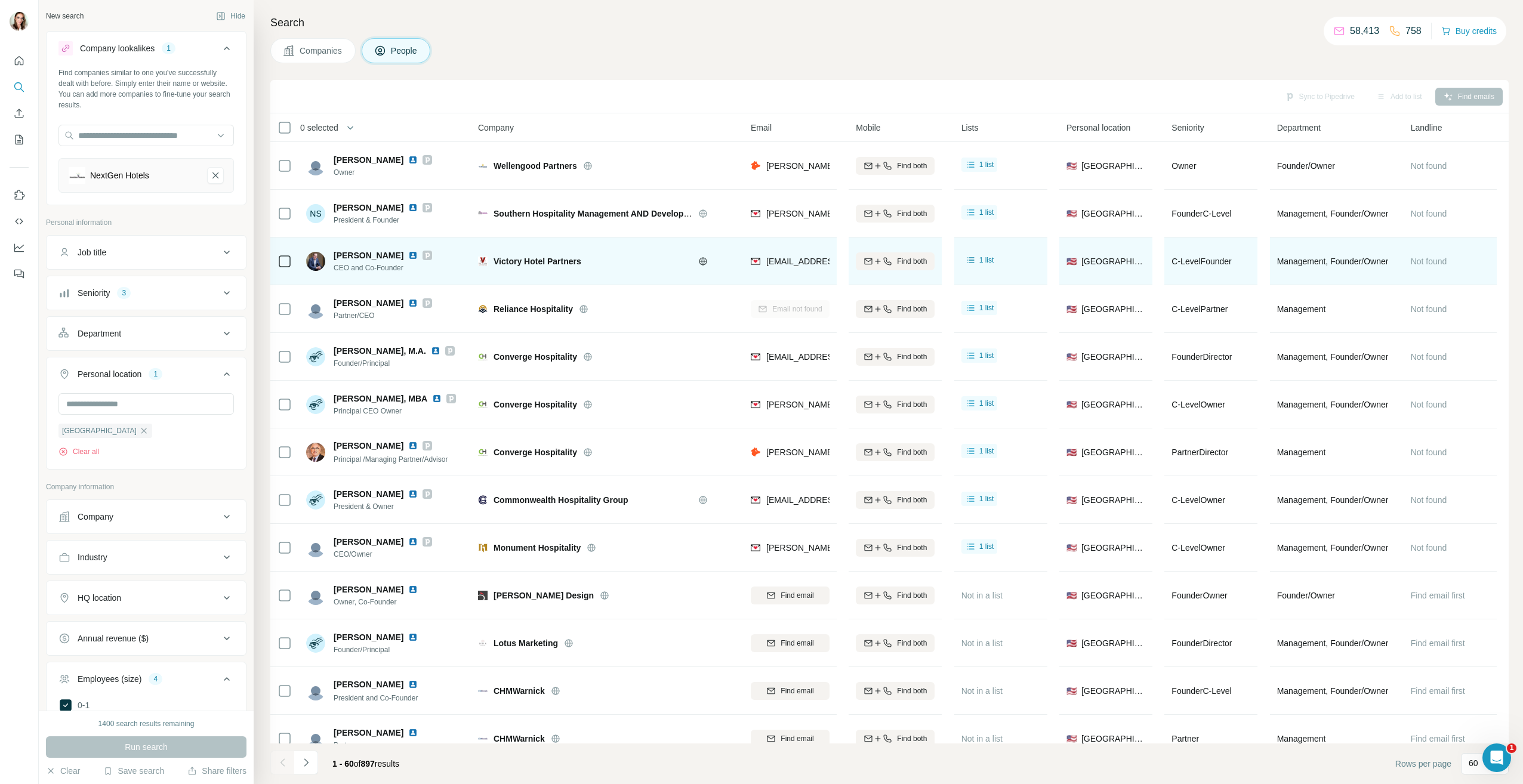
click at [408, 255] on img at bounding box center [413, 255] width 10 height 10
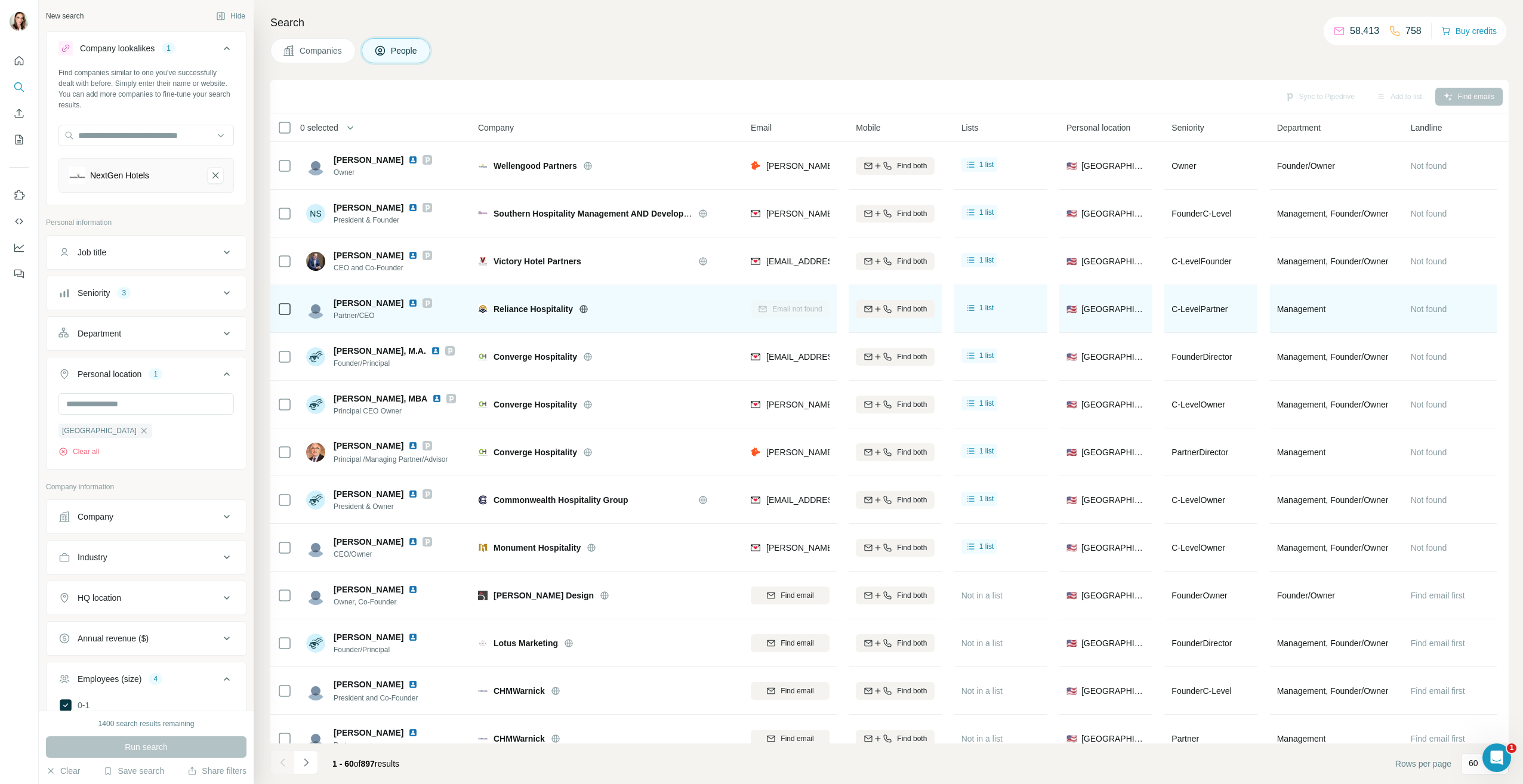
drag, startPoint x: 411, startPoint y: 304, endPoint x: 405, endPoint y: 316, distance: 13.4
click at [411, 303] on img at bounding box center [413, 303] width 10 height 10
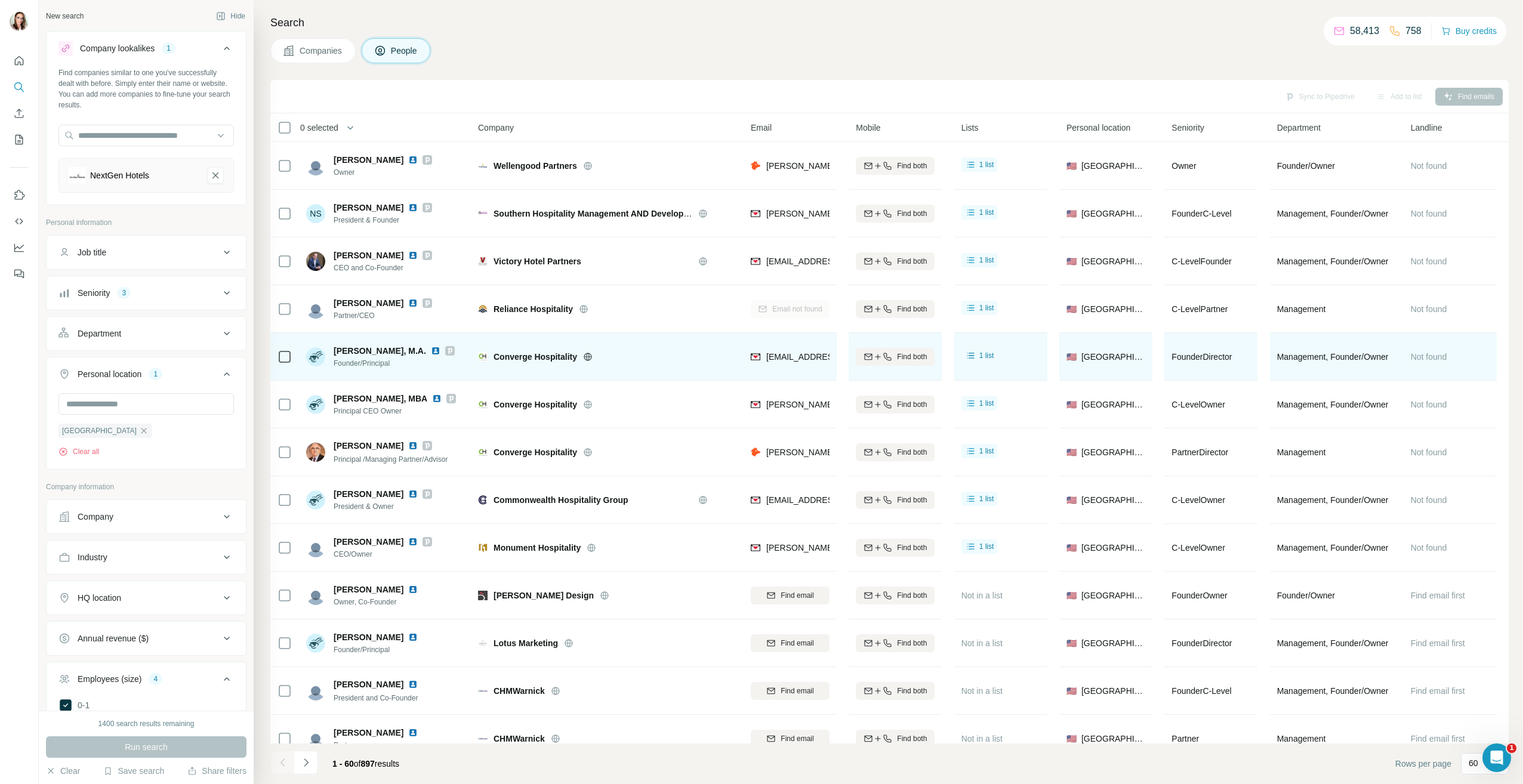
click at [431, 349] on img at bounding box center [436, 351] width 10 height 10
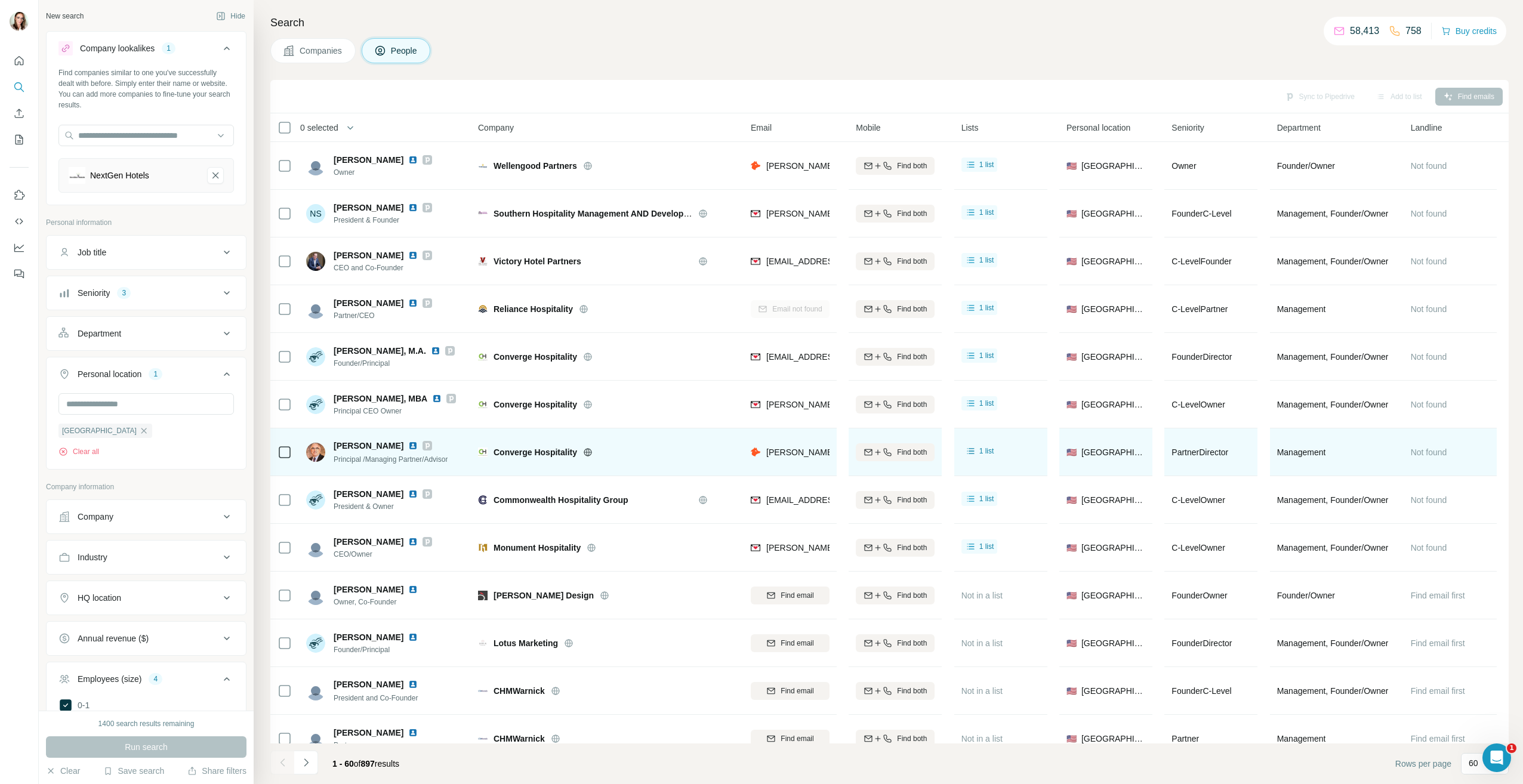
click at [408, 445] on img at bounding box center [413, 446] width 10 height 10
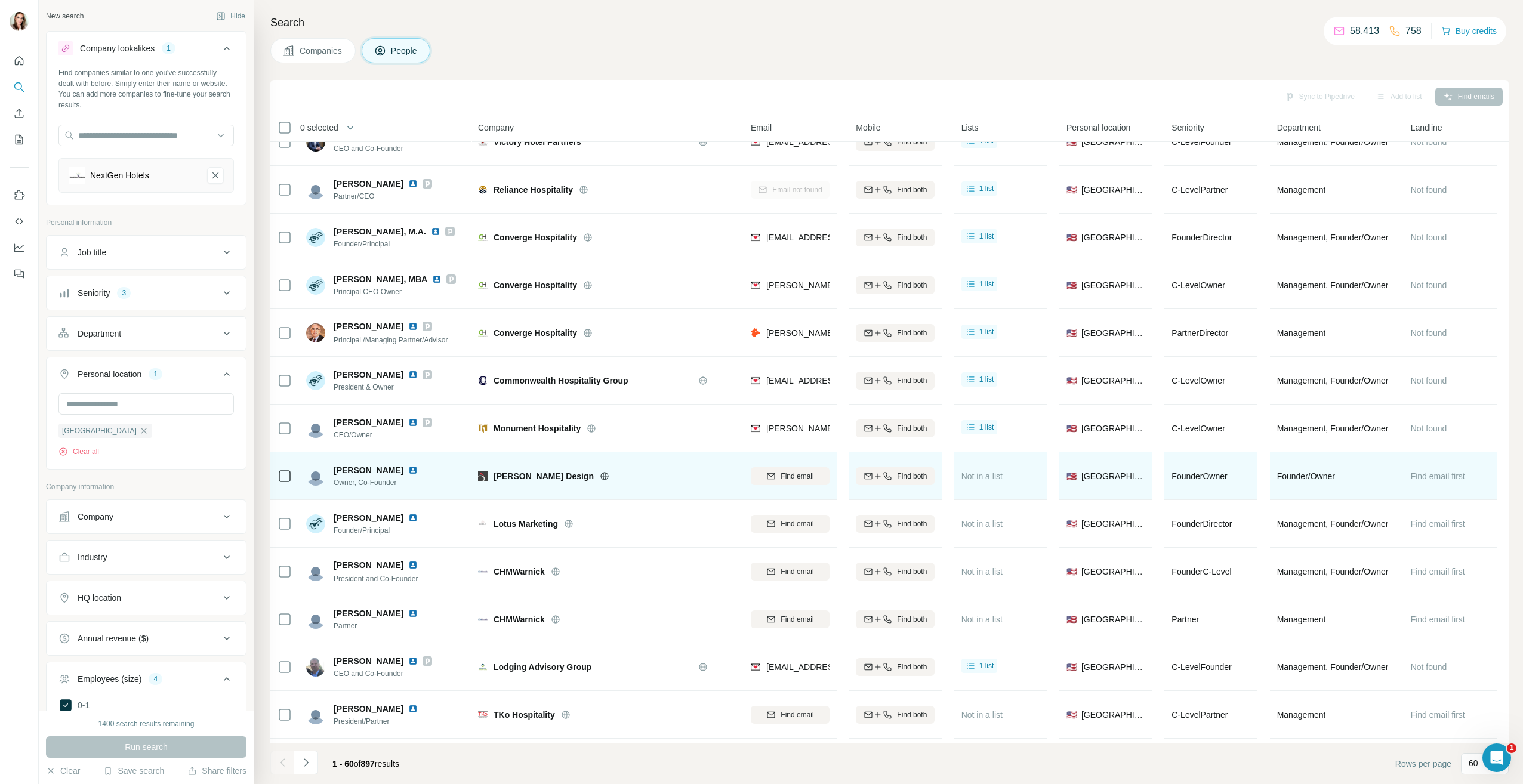
scroll to position [239, 0]
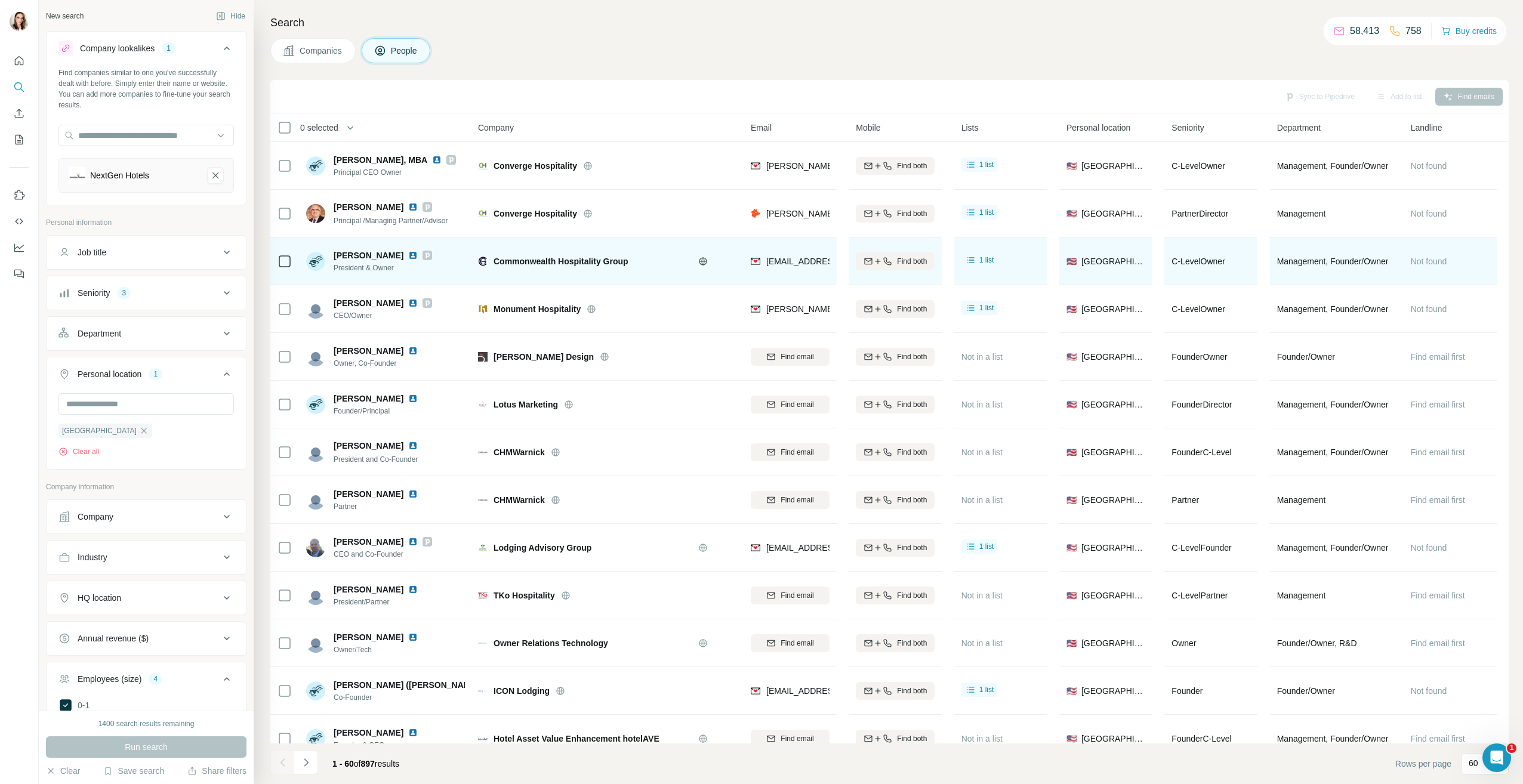
click at [418, 253] on img at bounding box center [413, 255] width 10 height 10
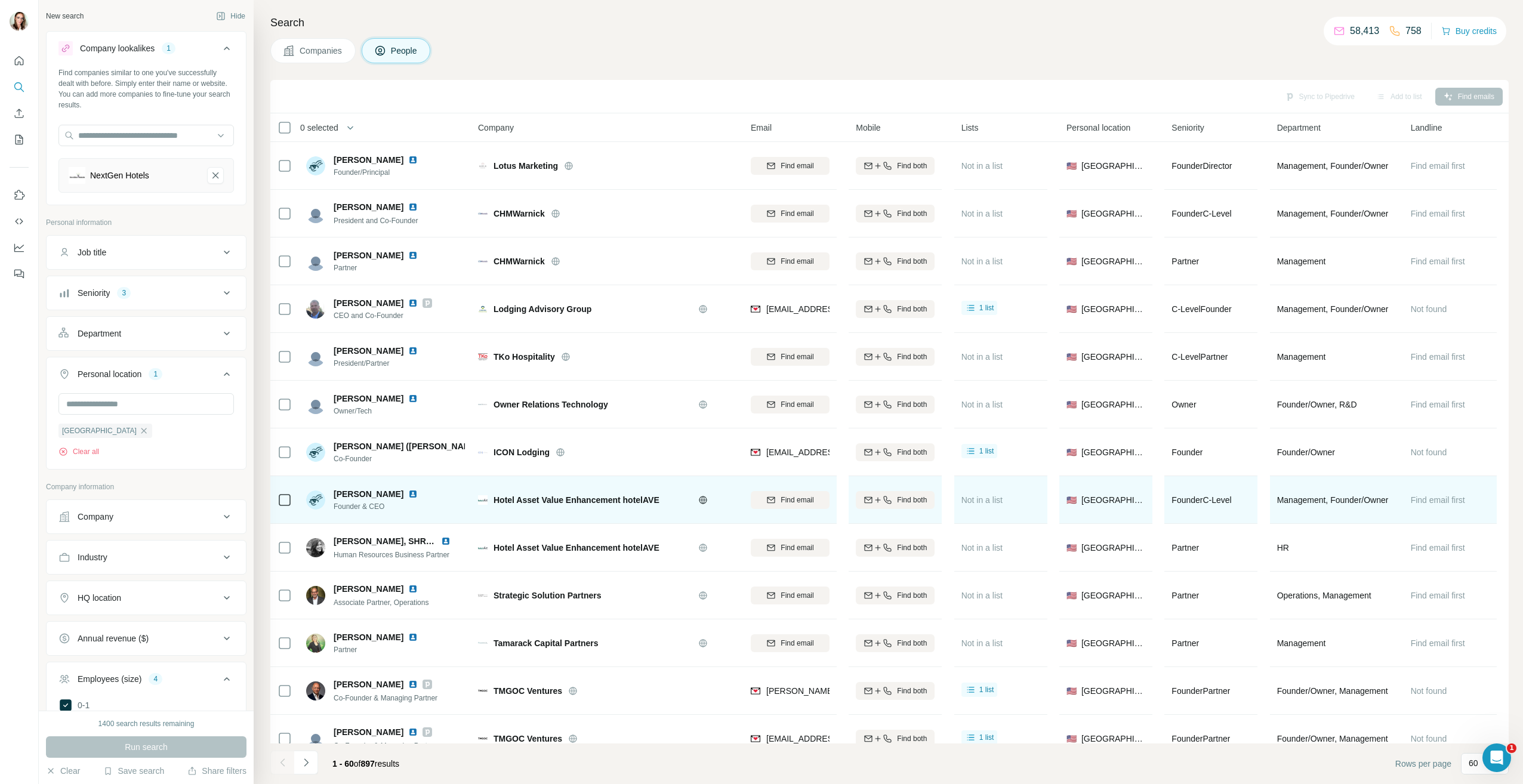
scroll to position [656, 0]
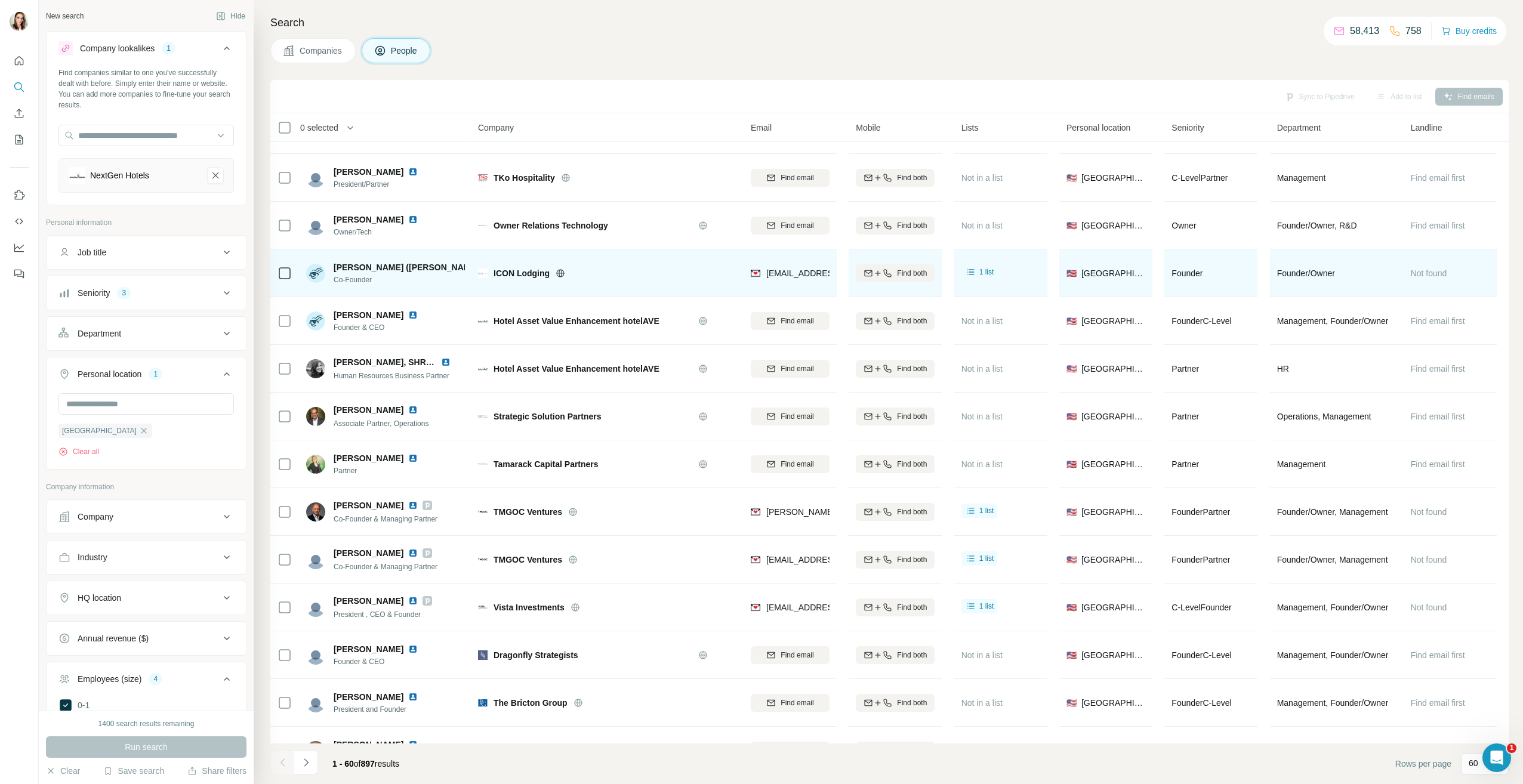
click at [559, 267] on img at bounding box center [563, 267] width 10 height 10
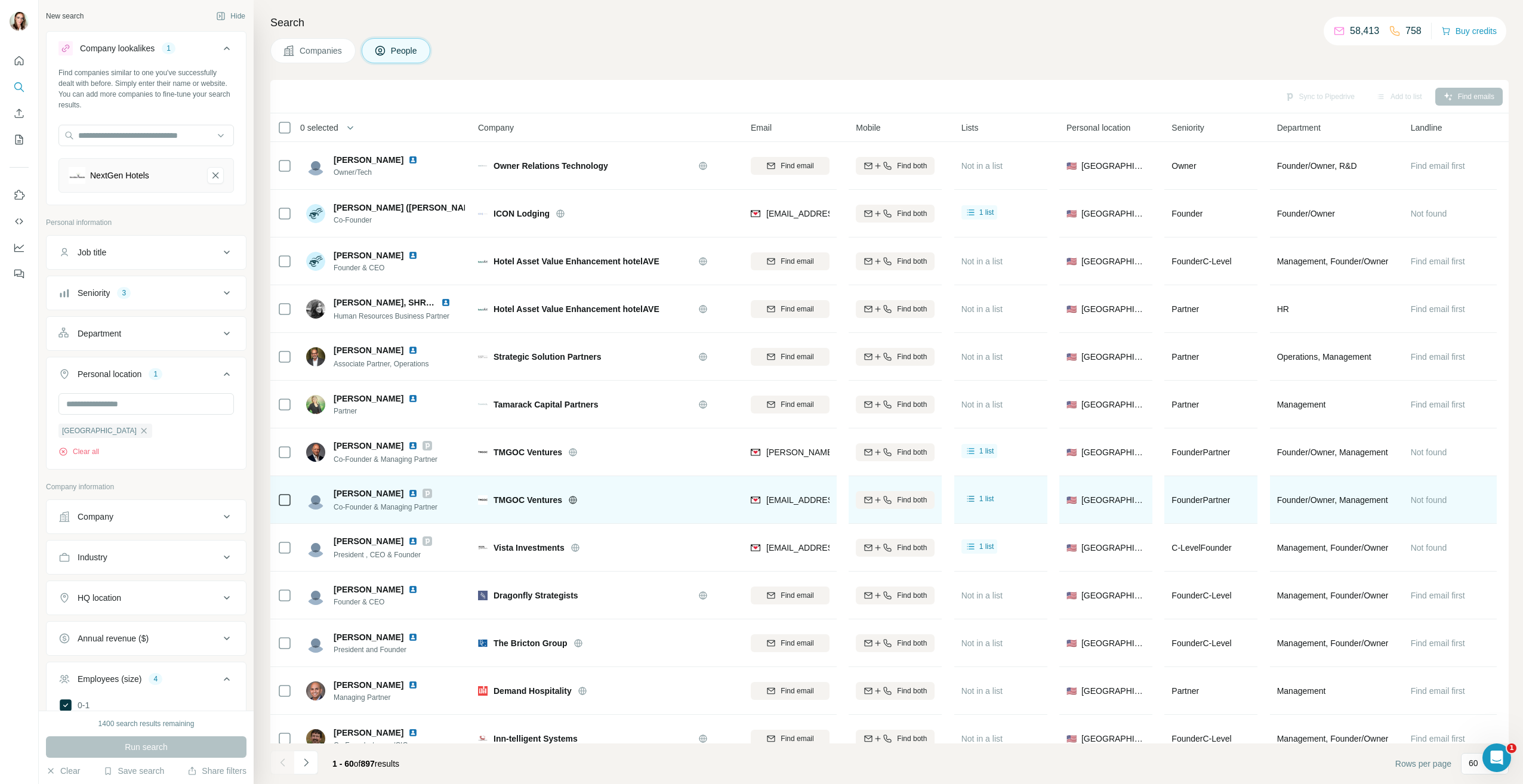
scroll to position [895, 0]
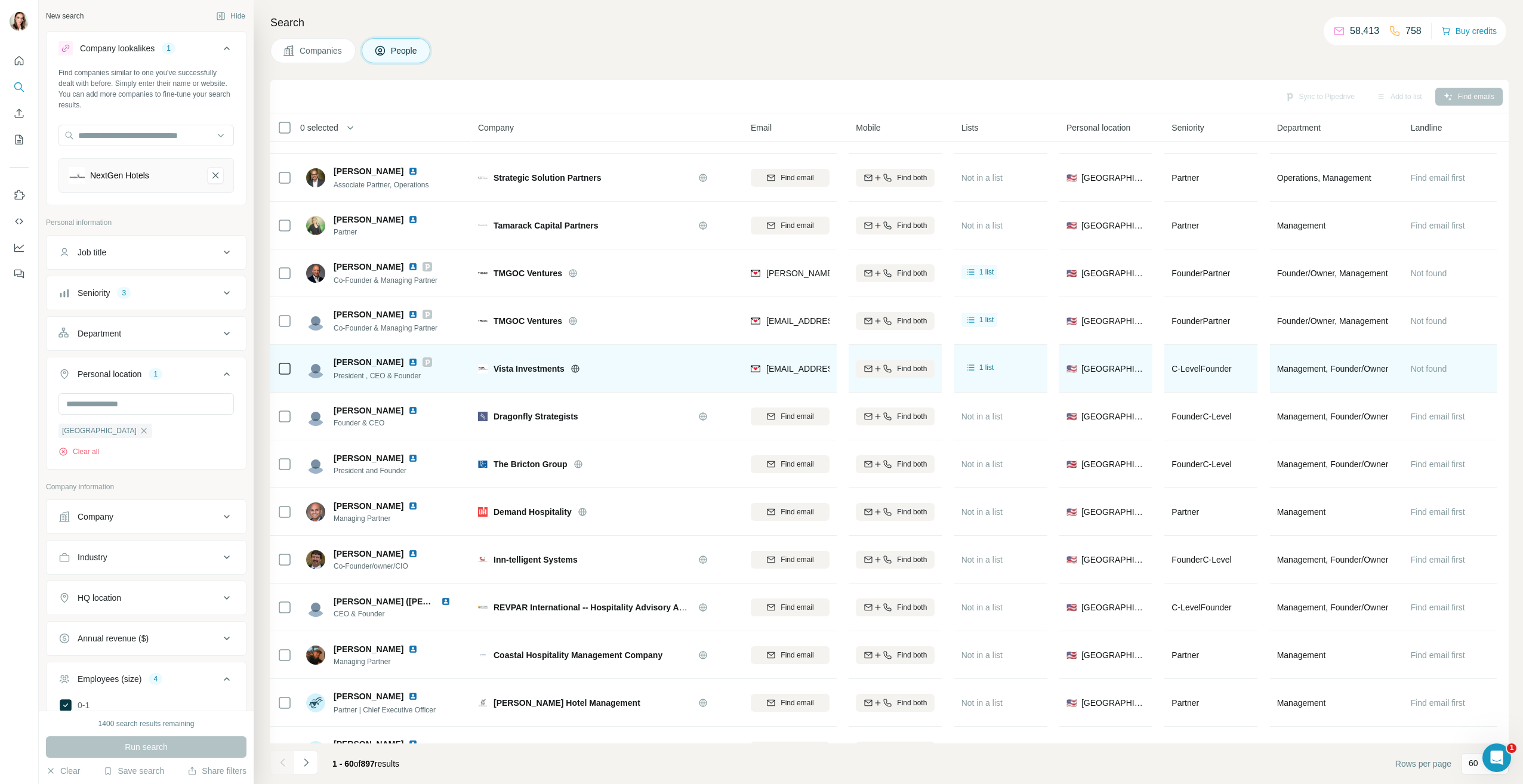
click at [408, 363] on img at bounding box center [413, 362] width 10 height 10
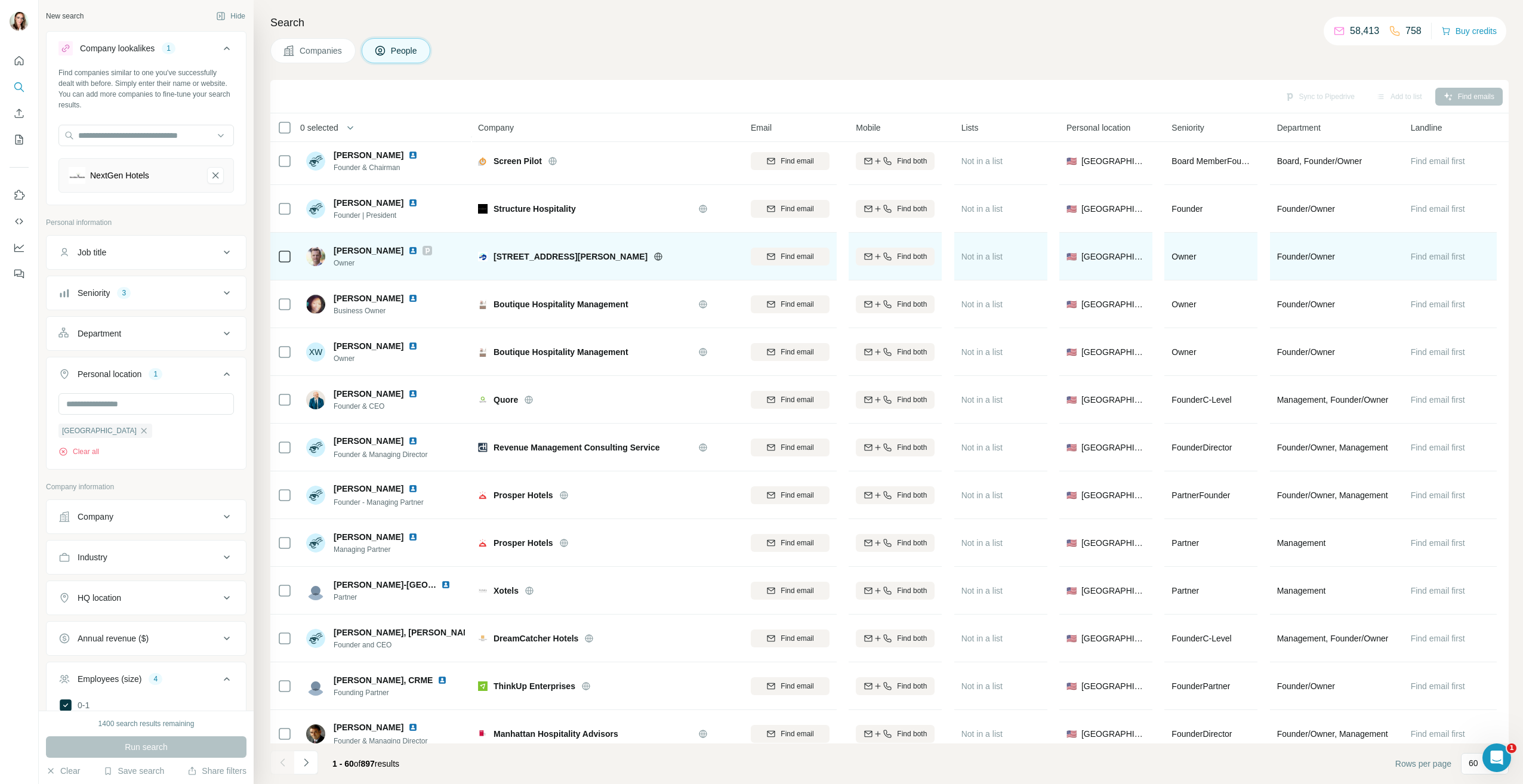
scroll to position [1552, 0]
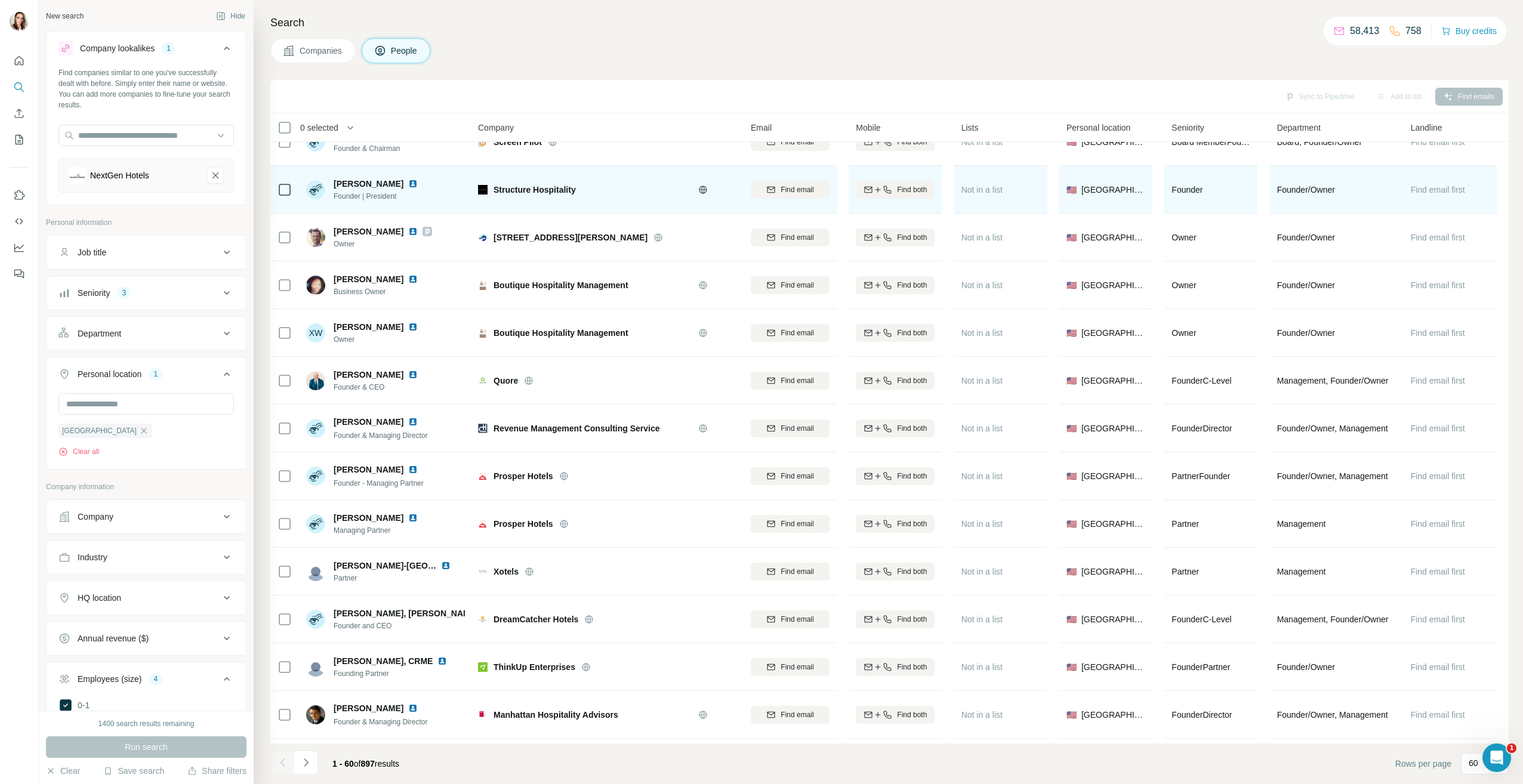
click at [408, 182] on img at bounding box center [413, 184] width 10 height 10
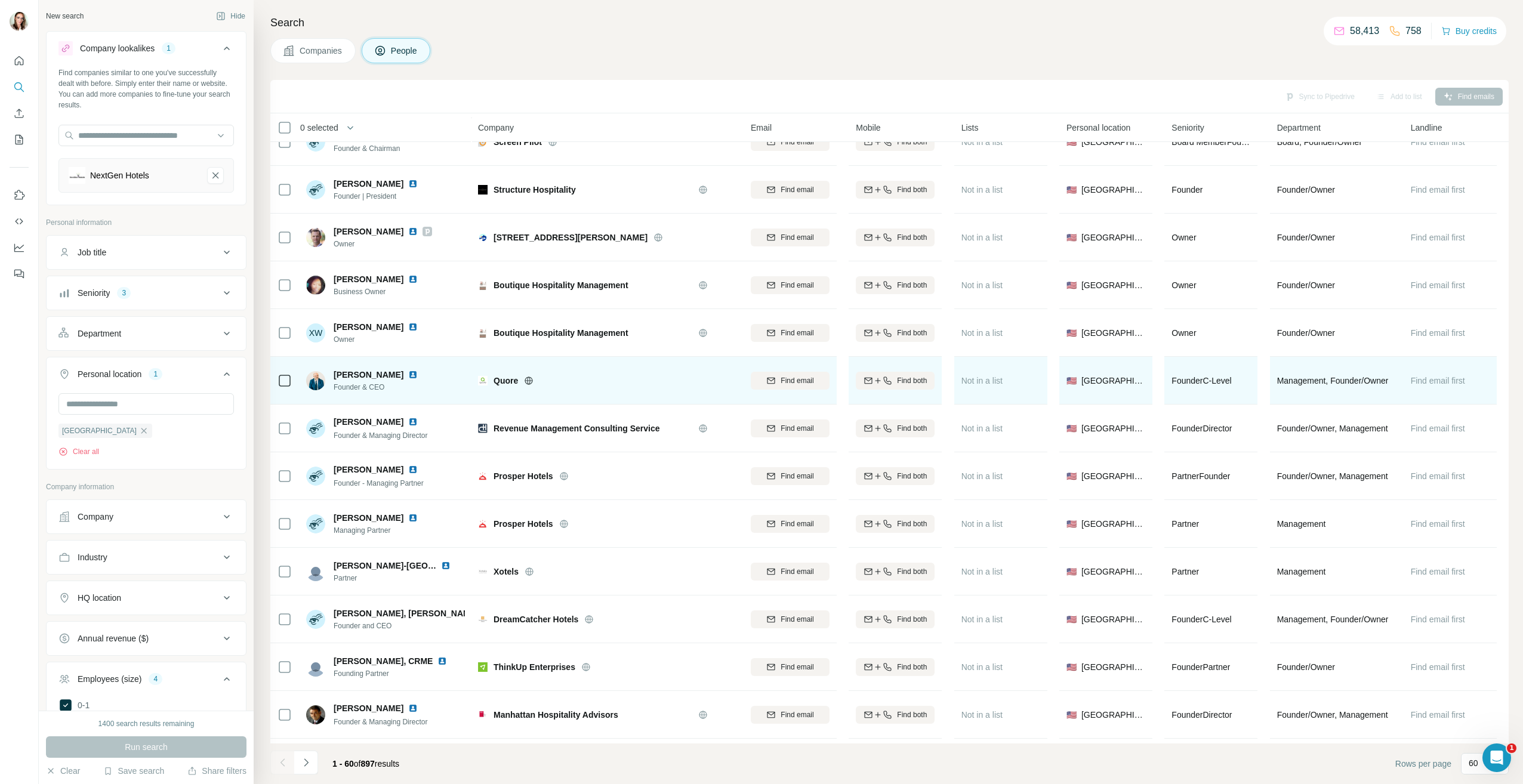
scroll to position [1671, 0]
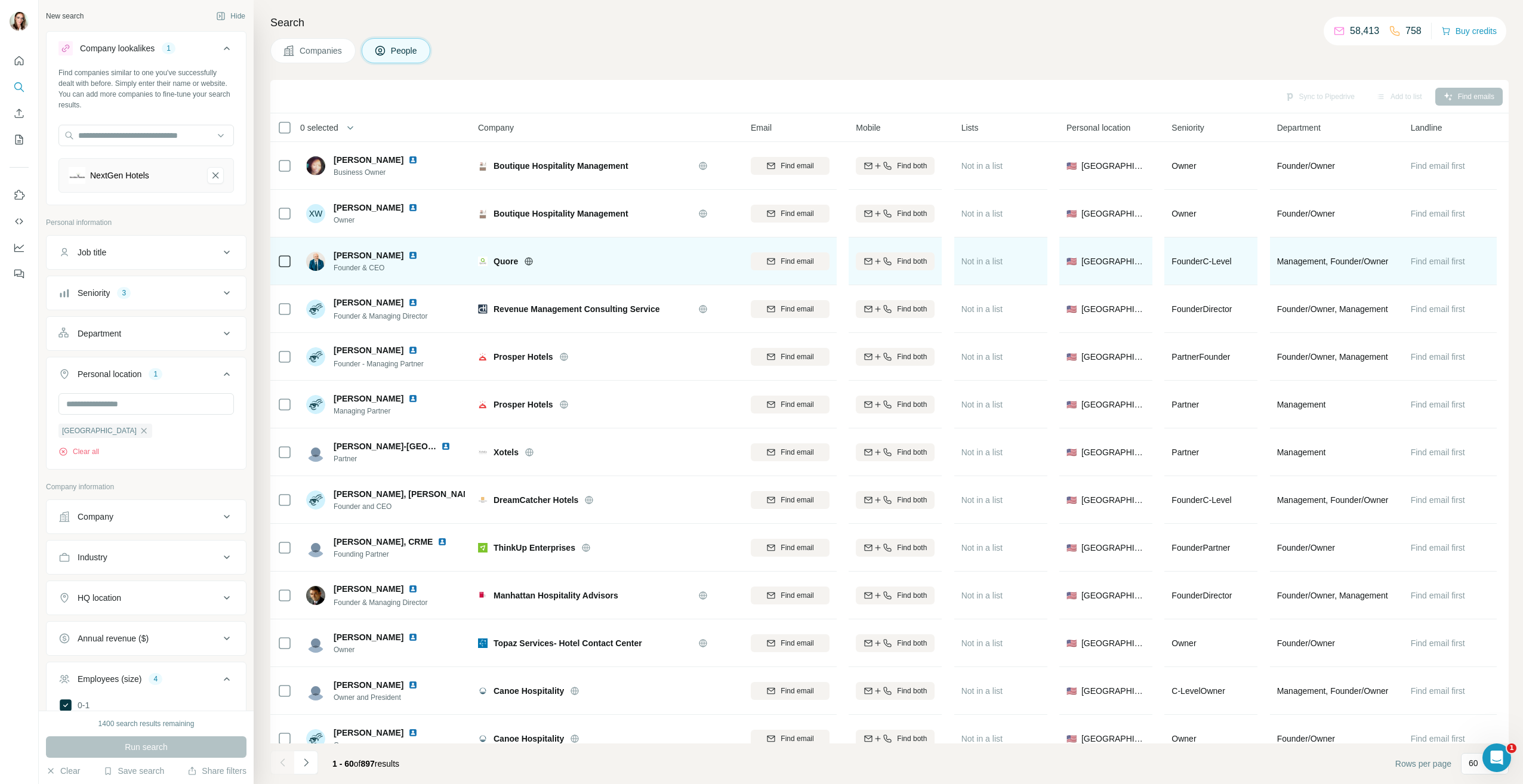
click at [408, 256] on img at bounding box center [413, 255] width 10 height 10
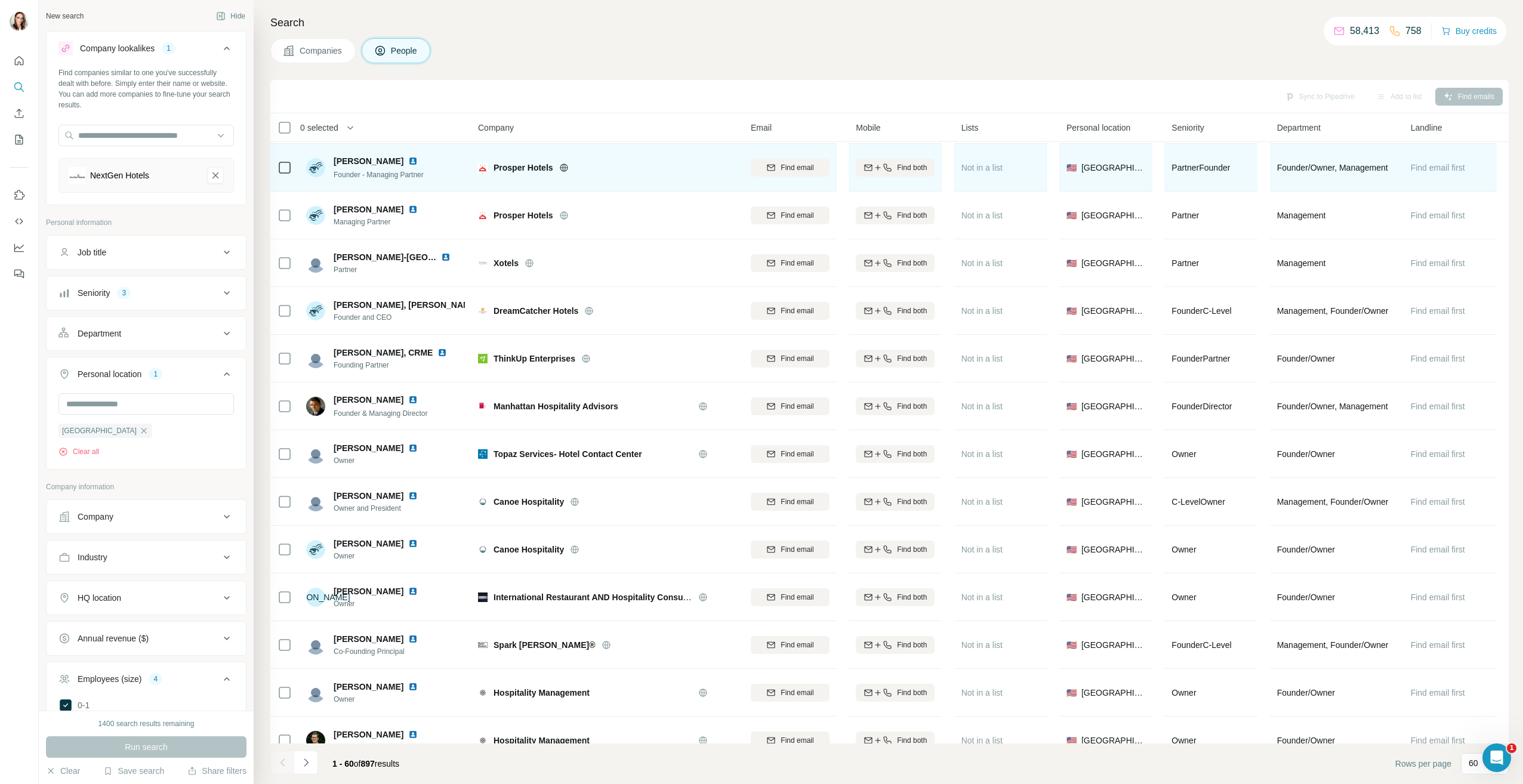
scroll to position [1790, 0]
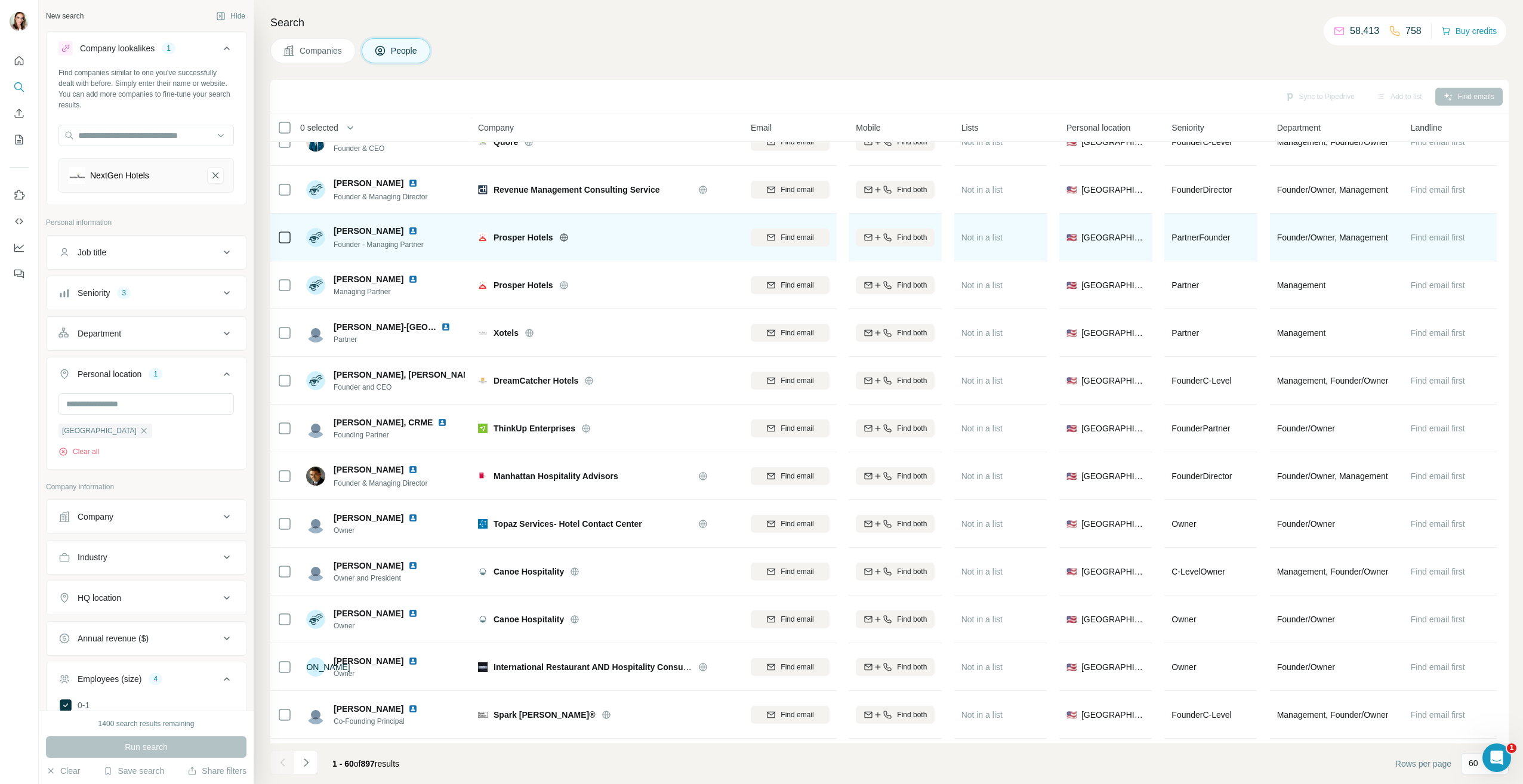
click at [408, 231] on img at bounding box center [413, 231] width 10 height 10
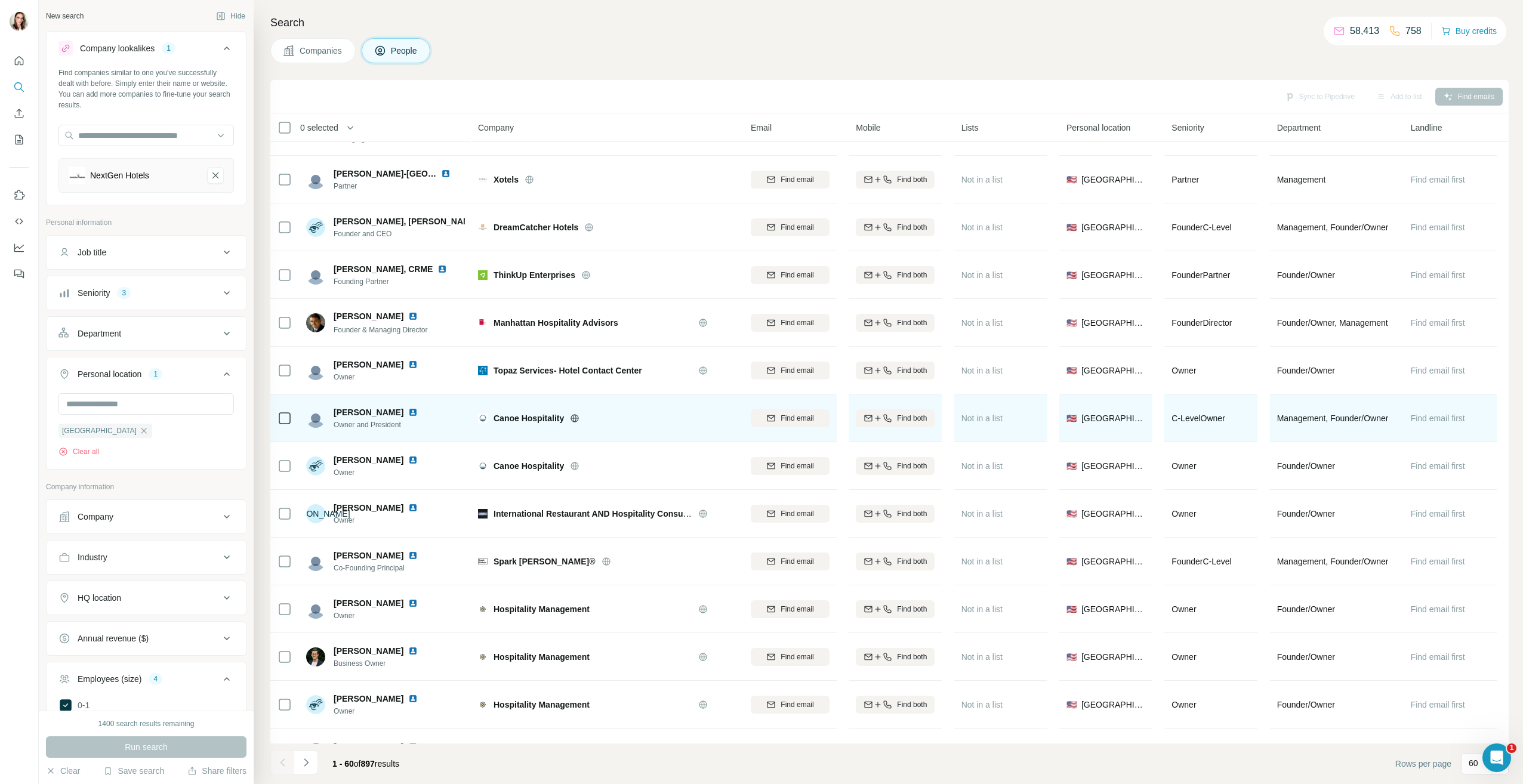
scroll to position [1970, 0]
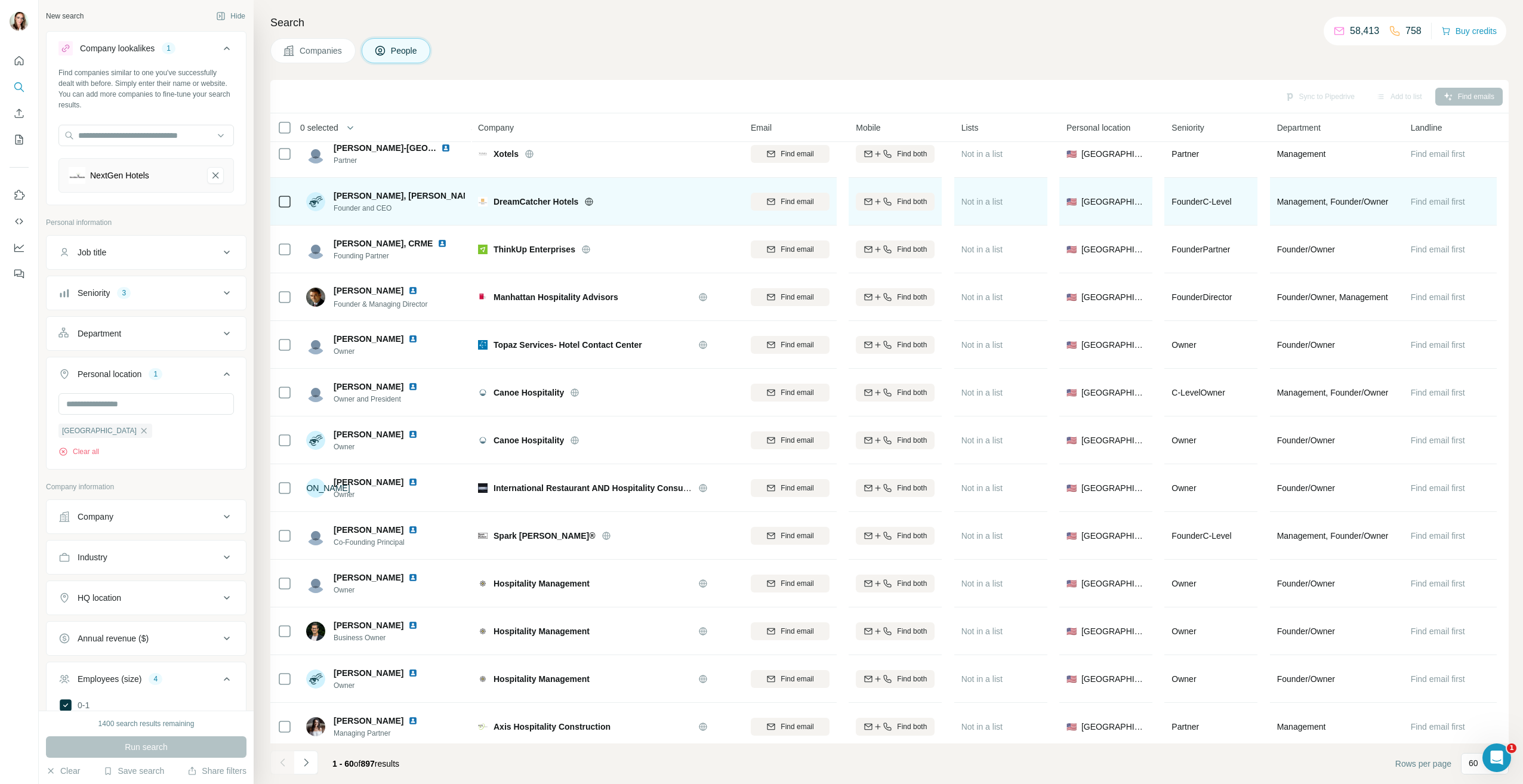
click at [483, 198] on img at bounding box center [488, 196] width 10 height 10
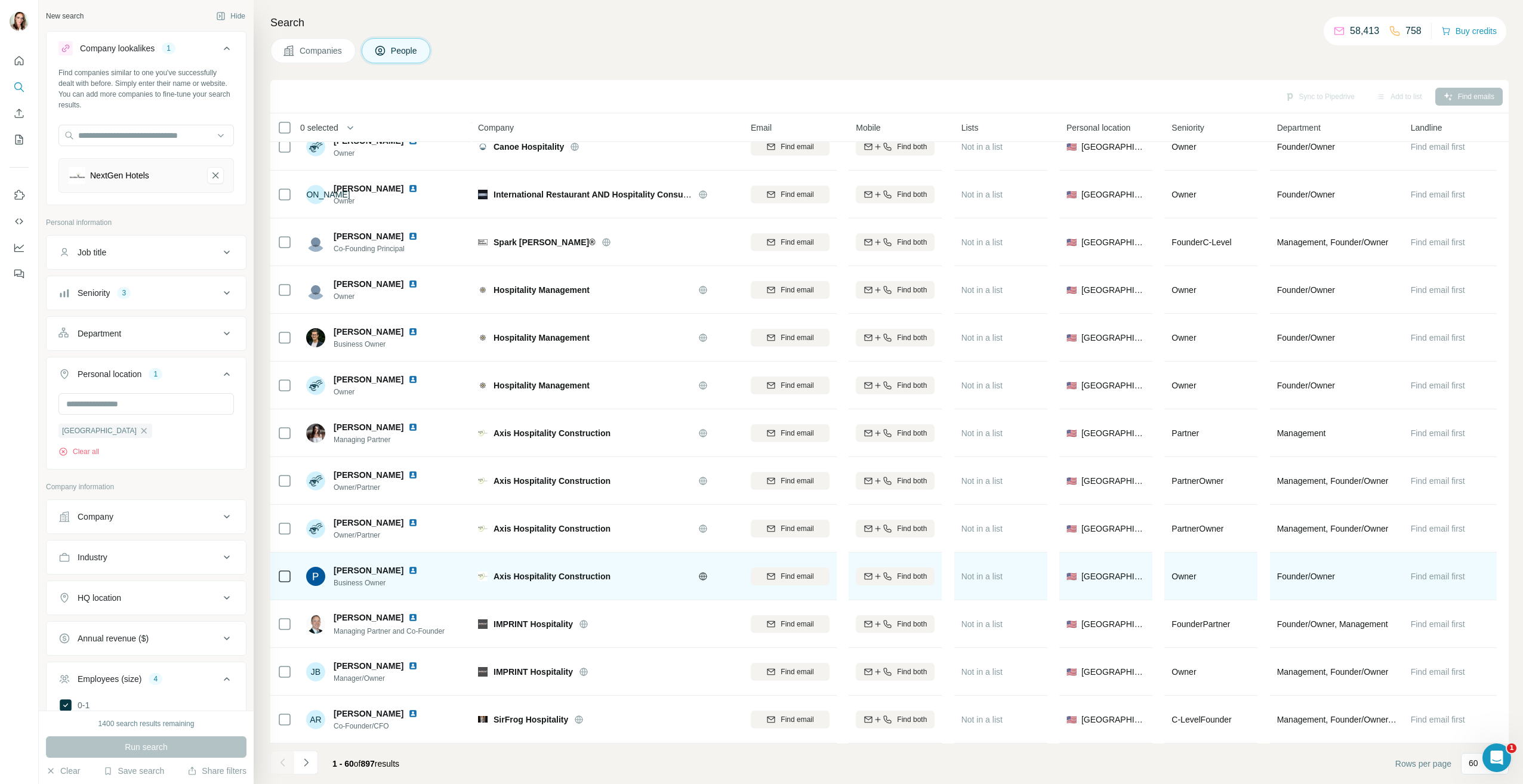
scroll to position [2269, 0]
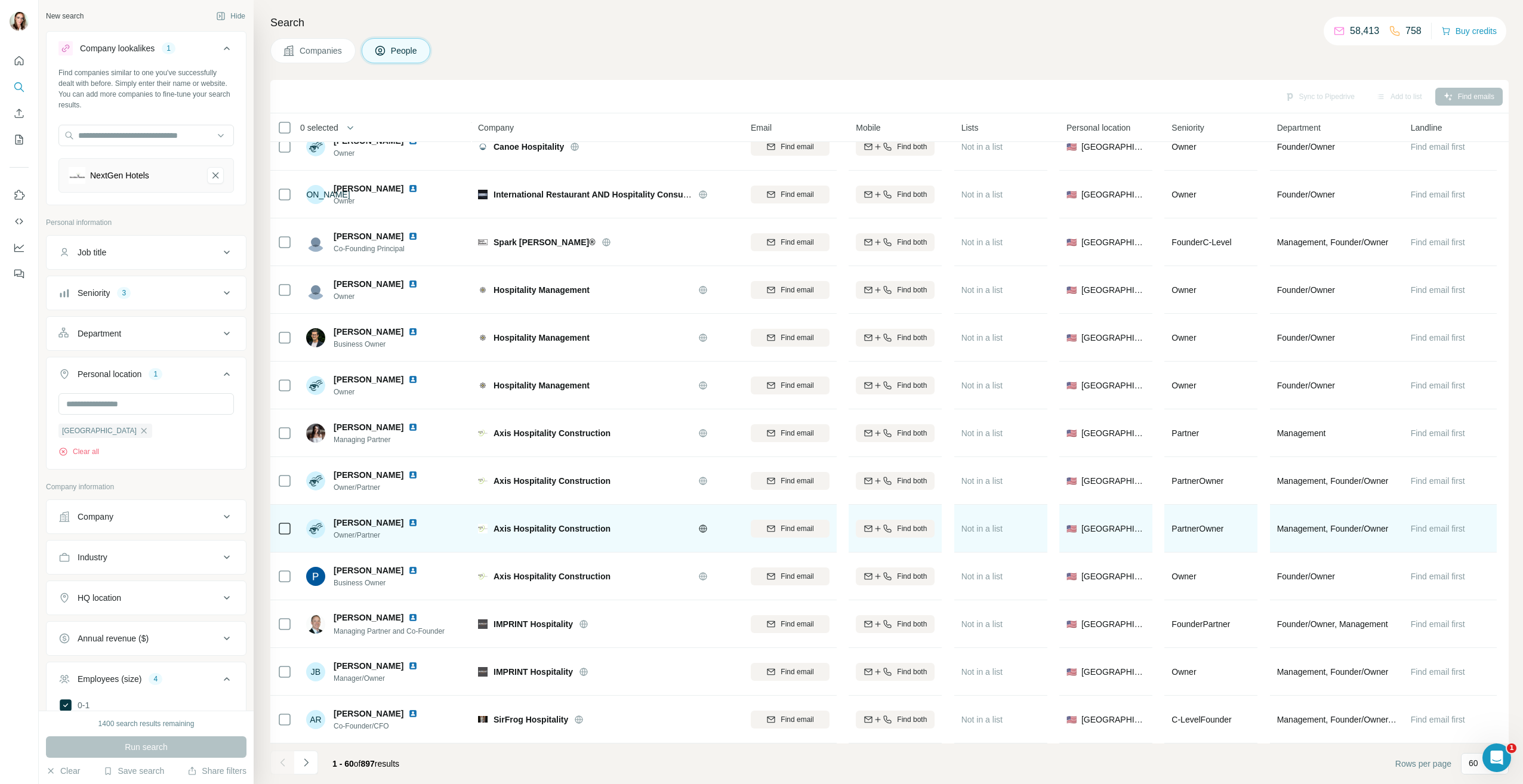
click at [408, 518] on img at bounding box center [413, 523] width 10 height 10
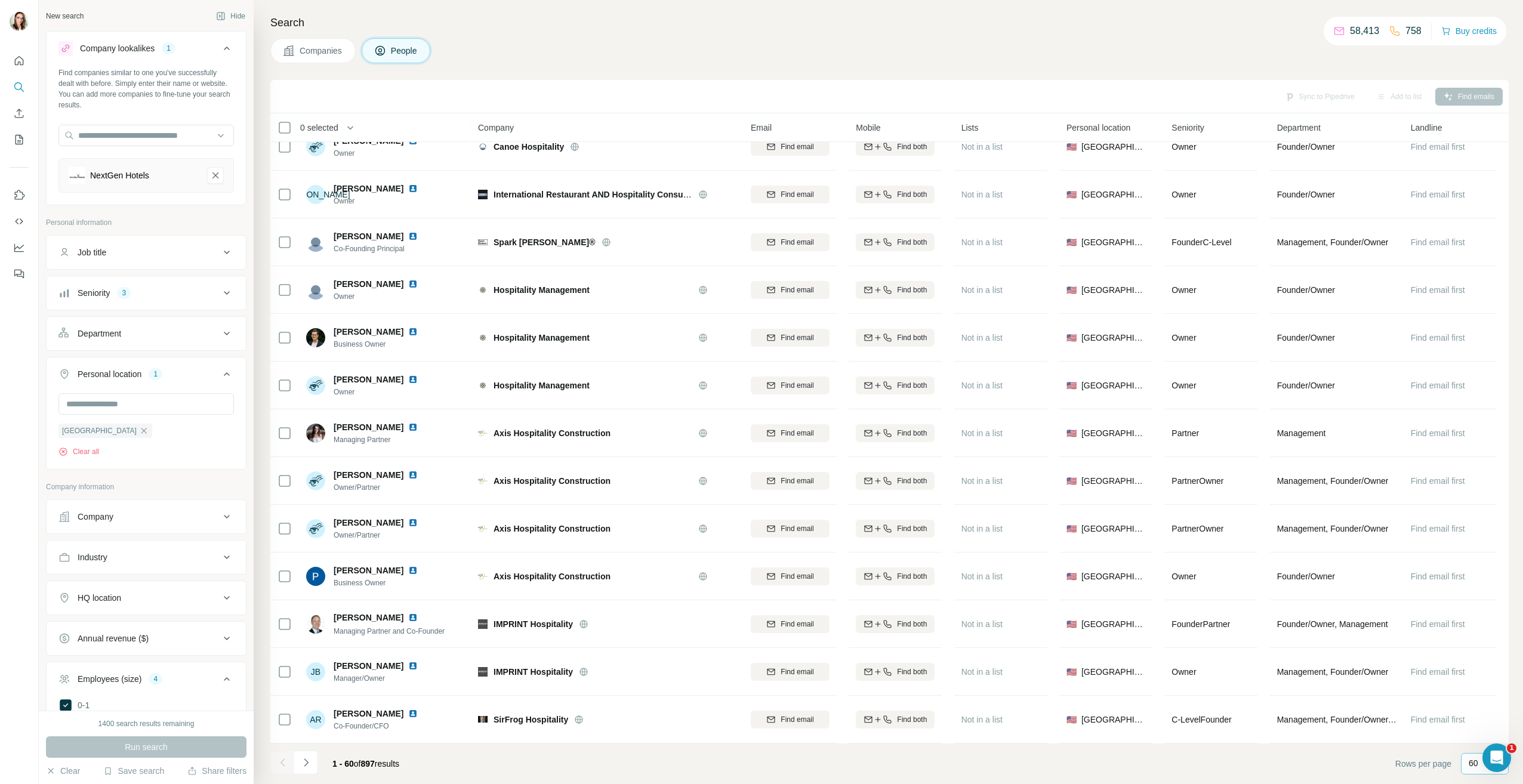
click at [1472, 765] on p "60" at bounding box center [1474, 763] width 10 height 12
click at [1485, 710] on div "20" at bounding box center [1485, 716] width 27 height 12
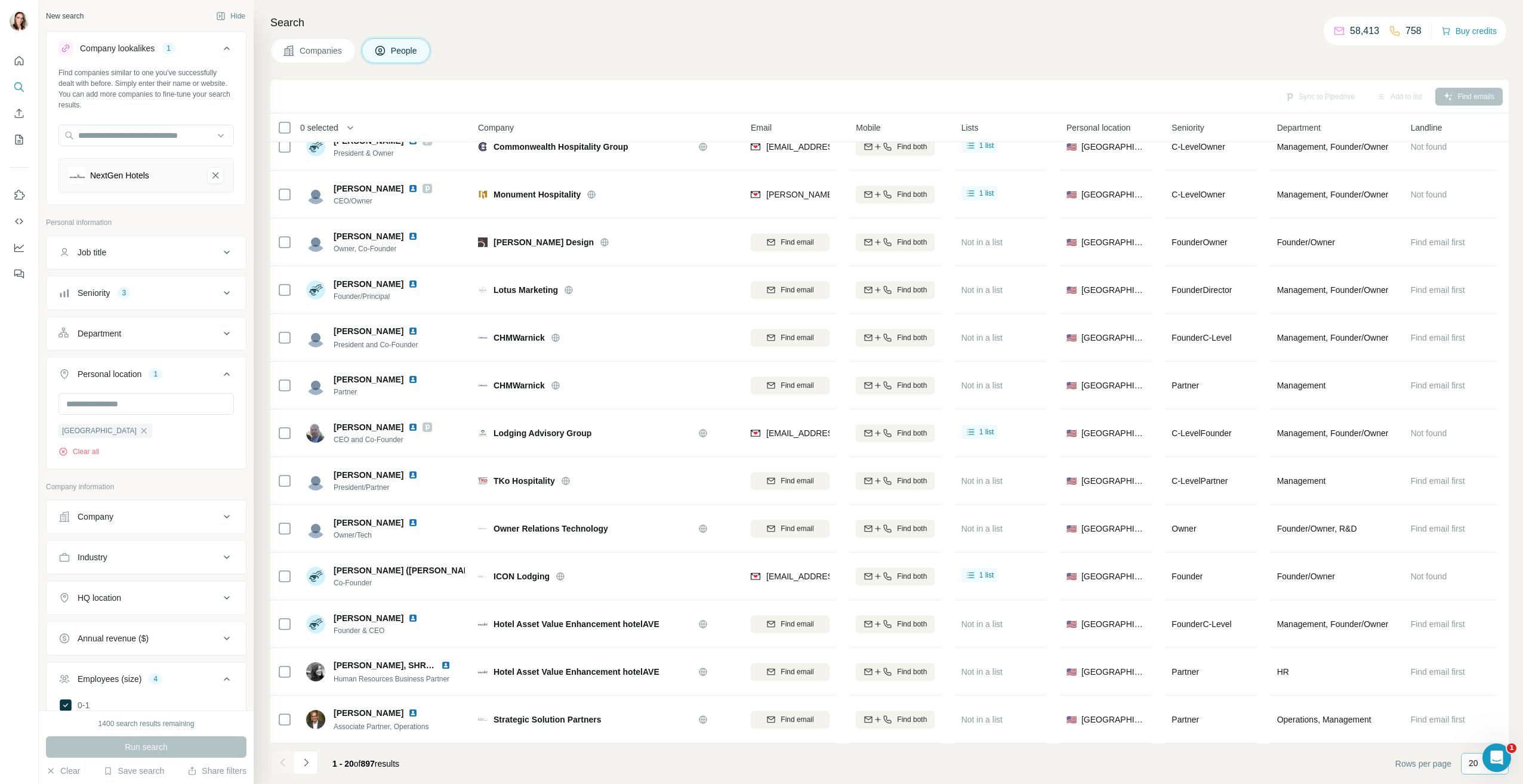
scroll to position [359, 0]
click at [312, 758] on icon "Navigate to next page" at bounding box center [306, 763] width 12 height 12
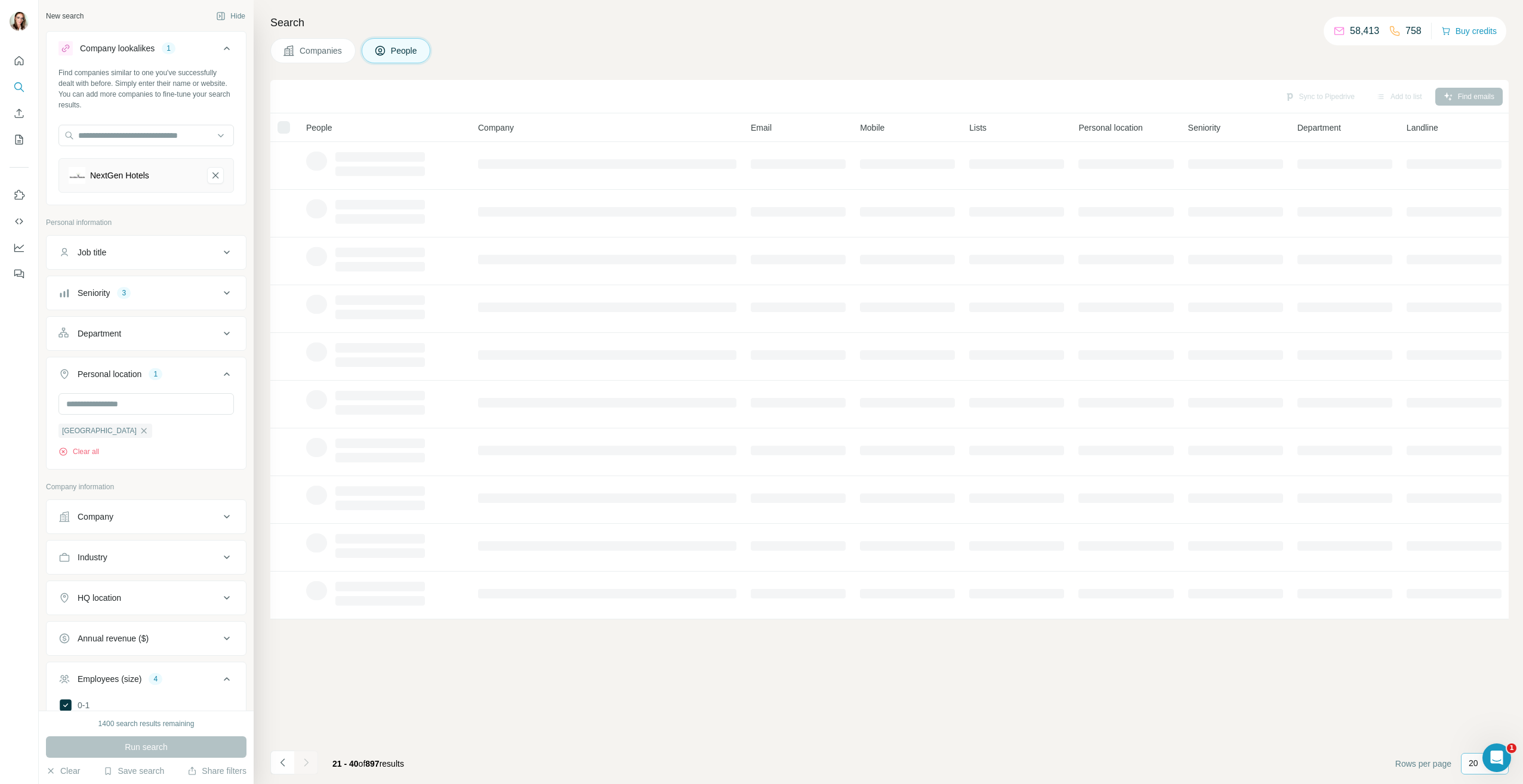
scroll to position [0, 0]
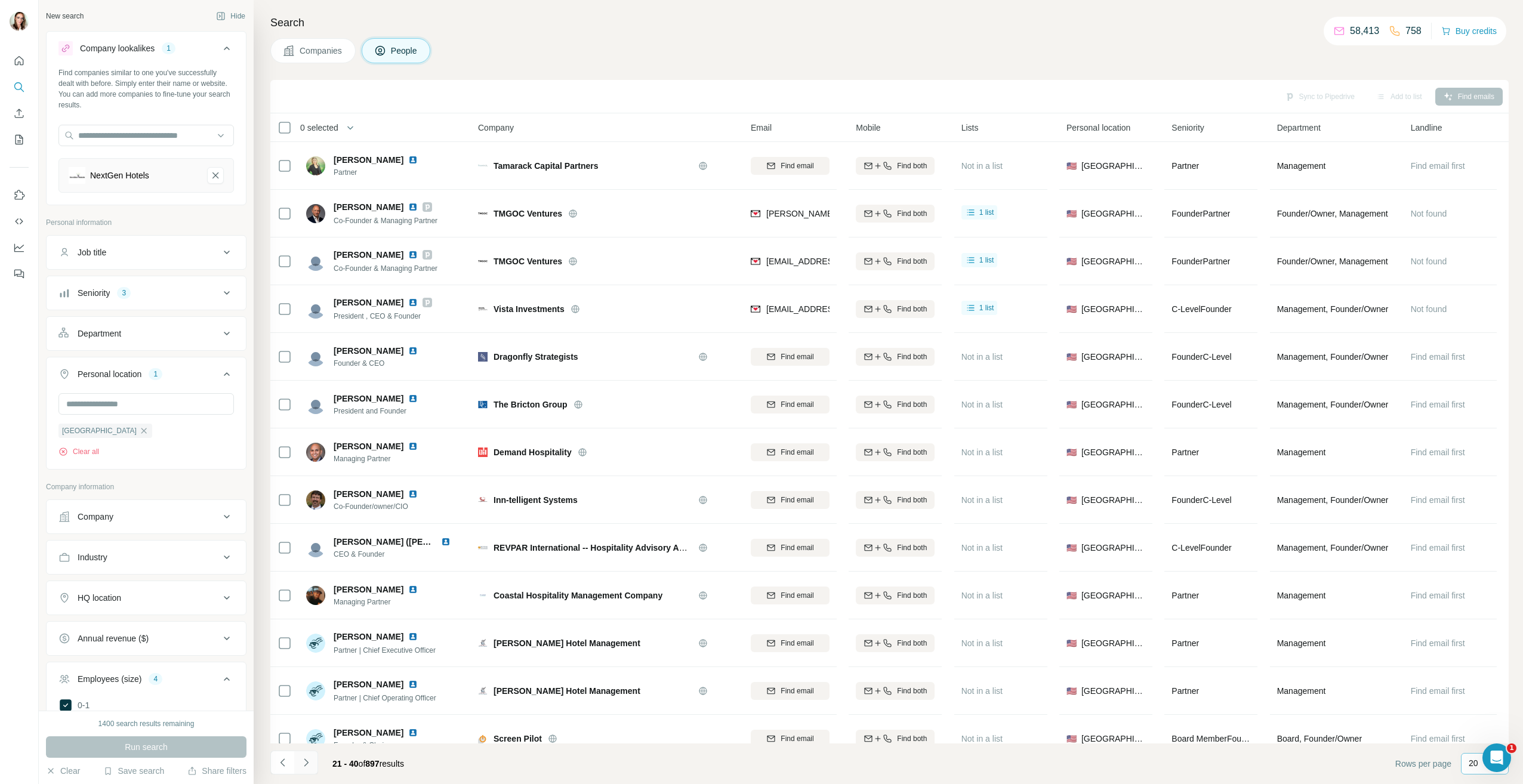
click at [305, 762] on icon "Navigate to next page" at bounding box center [306, 763] width 12 height 12
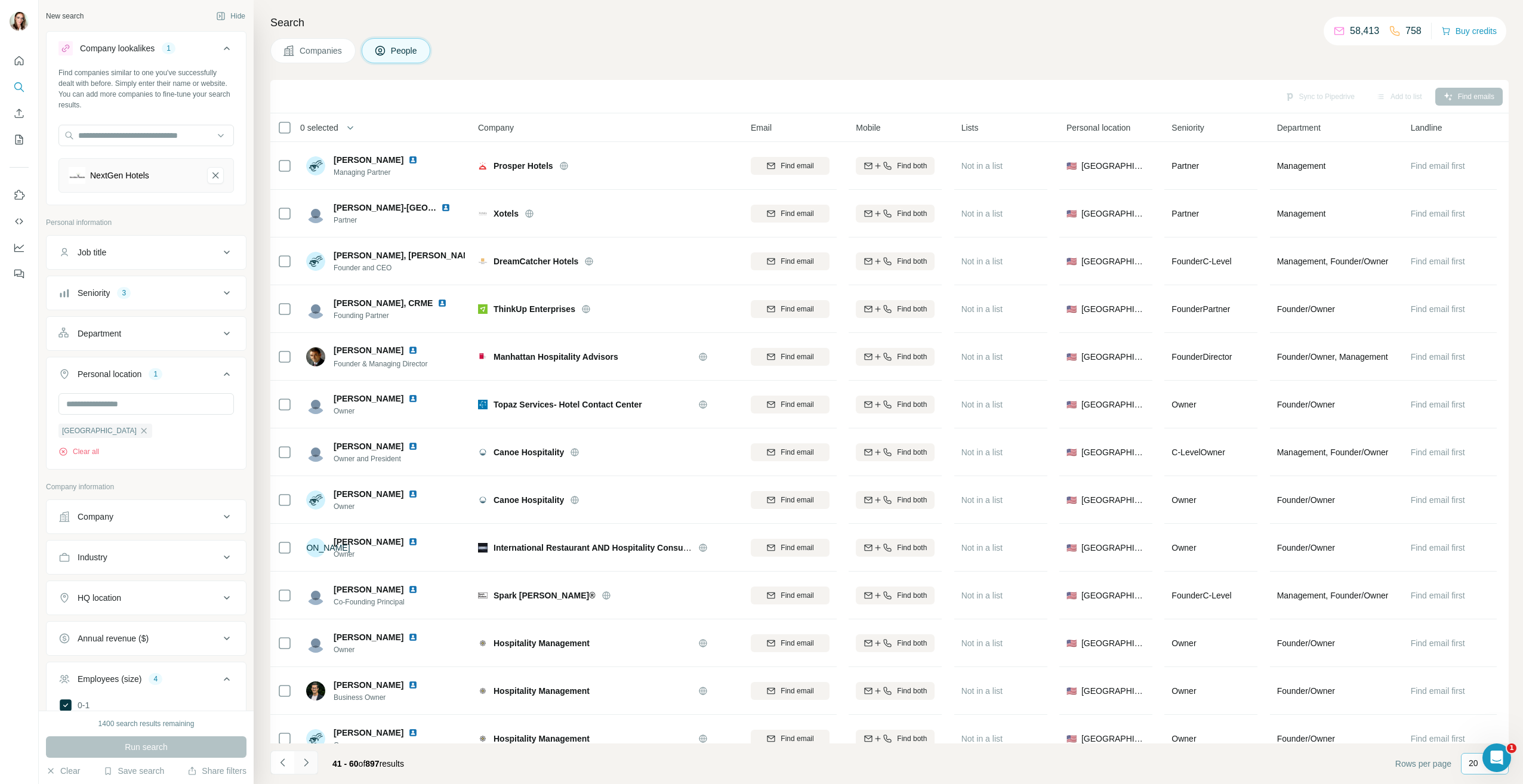
click at [305, 762] on icon "Navigate to next page" at bounding box center [306, 763] width 12 height 12
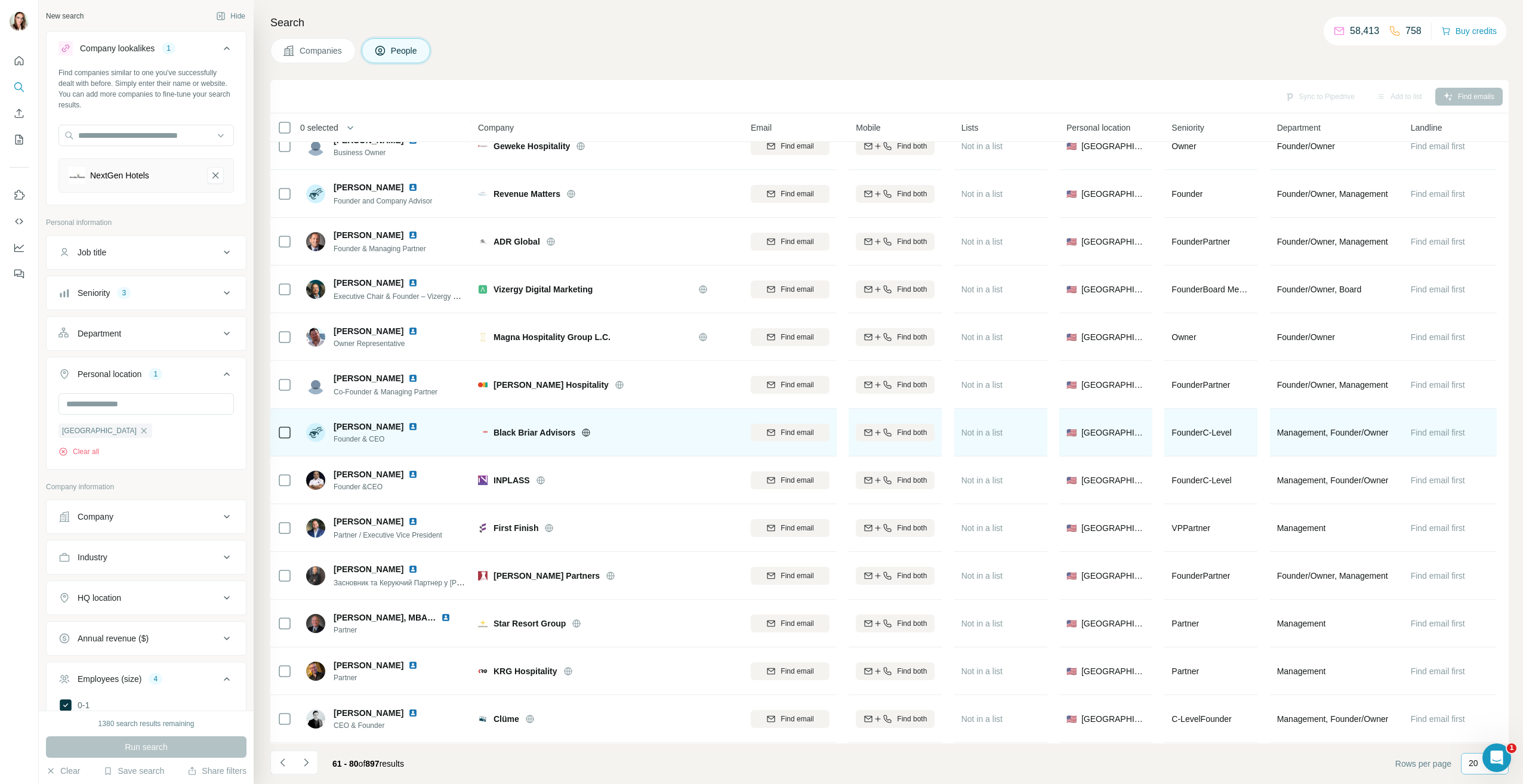
scroll to position [179, 0]
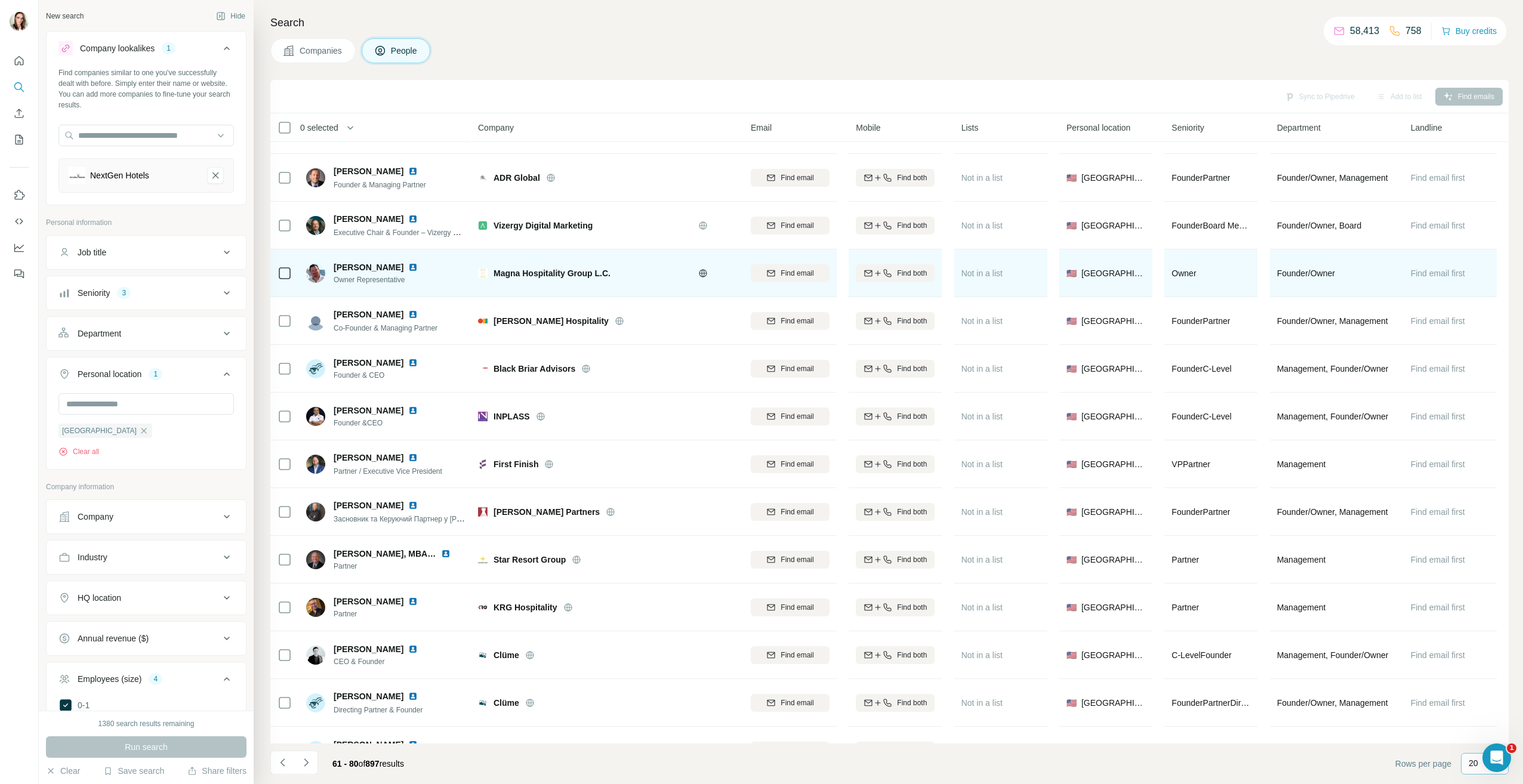
click at [408, 267] on img at bounding box center [413, 267] width 10 height 10
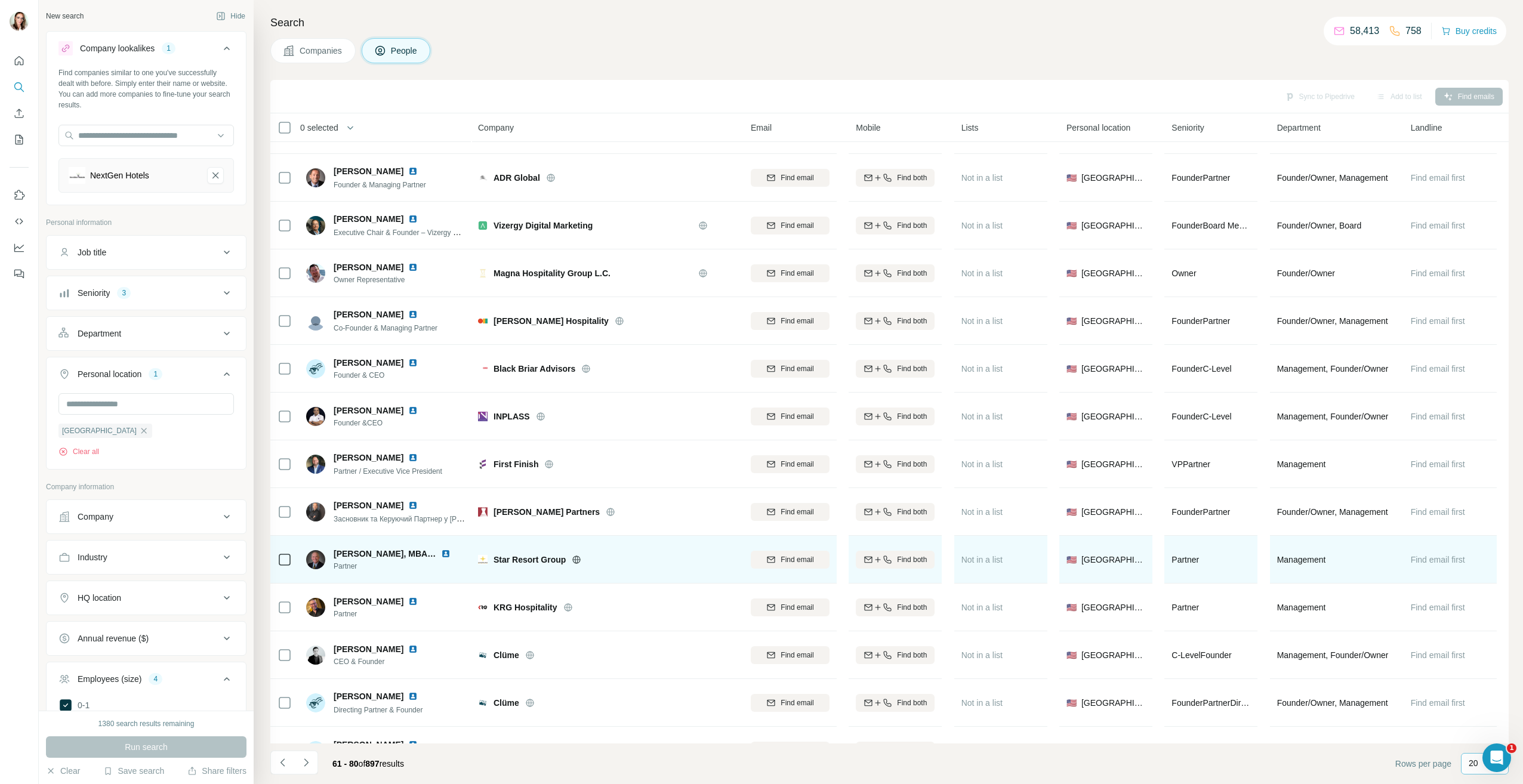
click at [441, 554] on img at bounding box center [446, 554] width 10 height 10
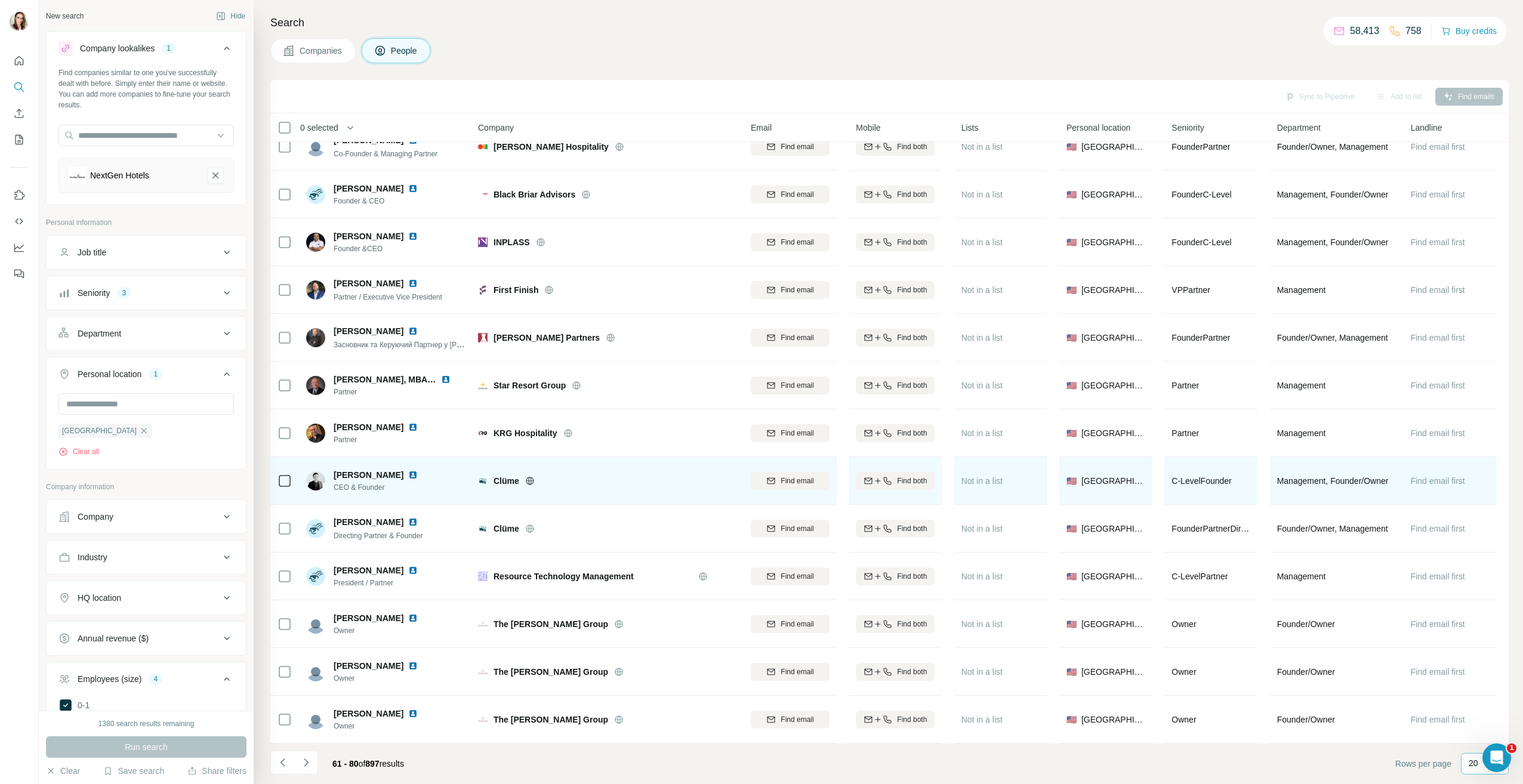
scroll to position [359, 0]
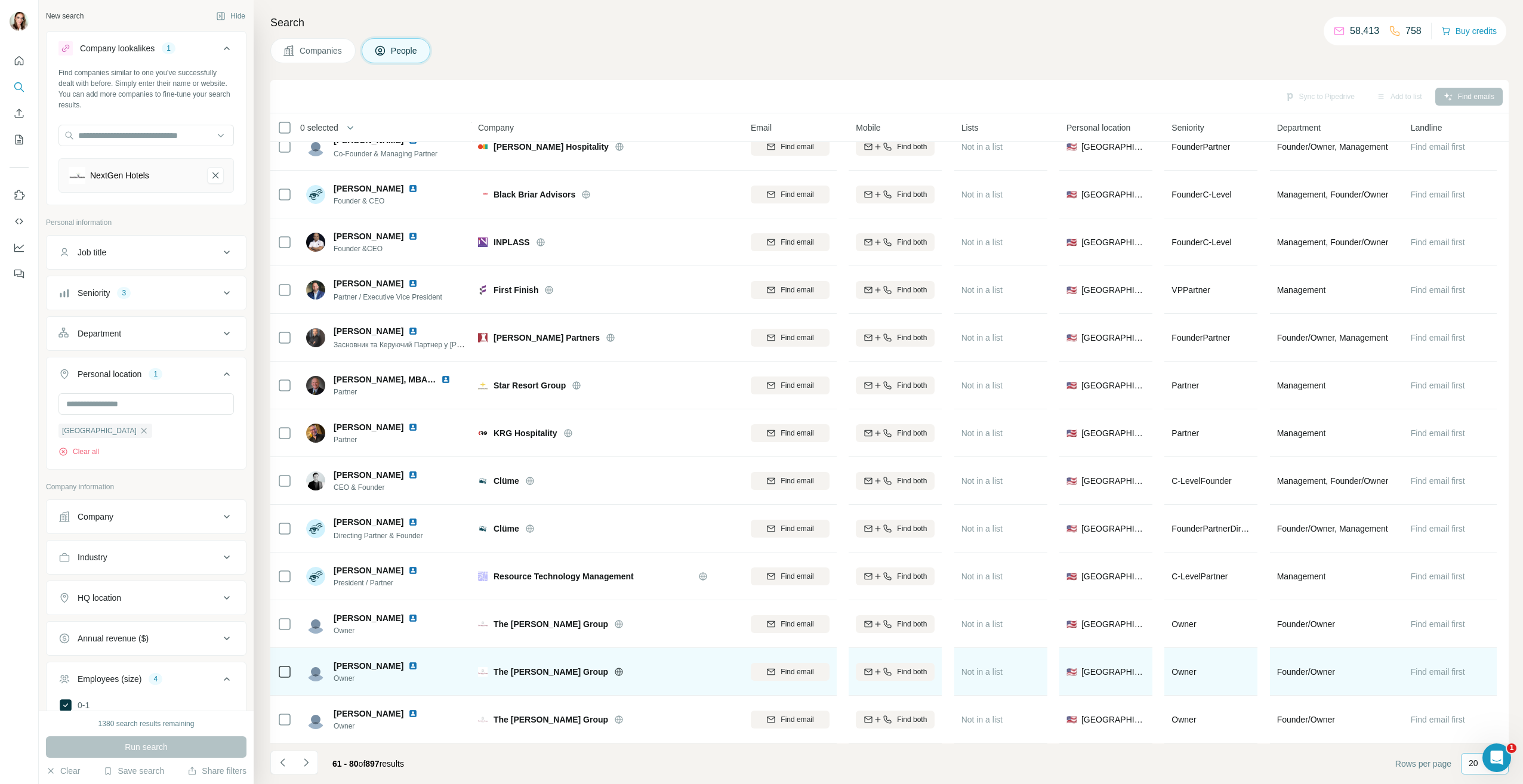
click at [408, 661] on img at bounding box center [413, 666] width 10 height 10
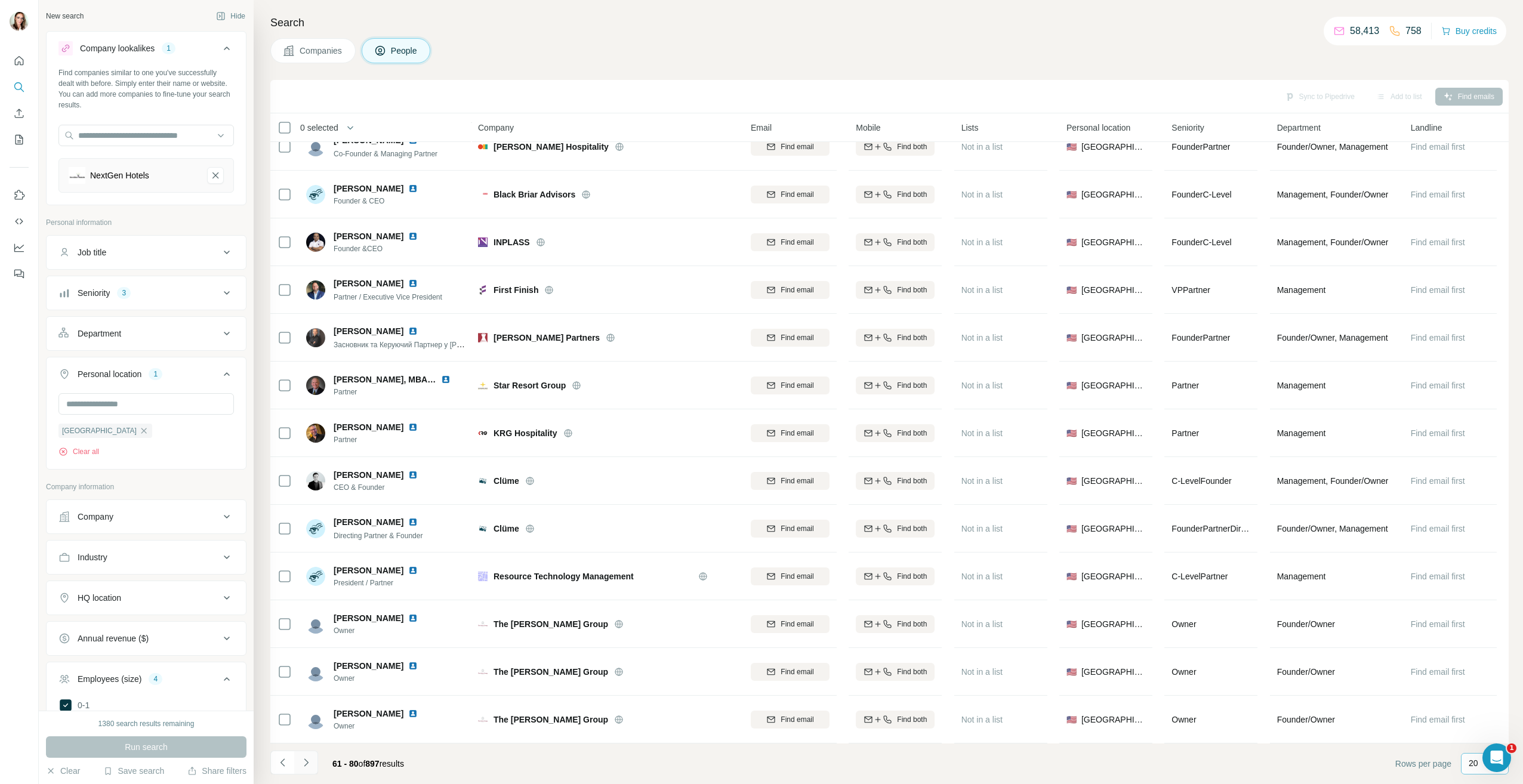
click at [312, 758] on icon "Navigate to next page" at bounding box center [306, 763] width 12 height 12
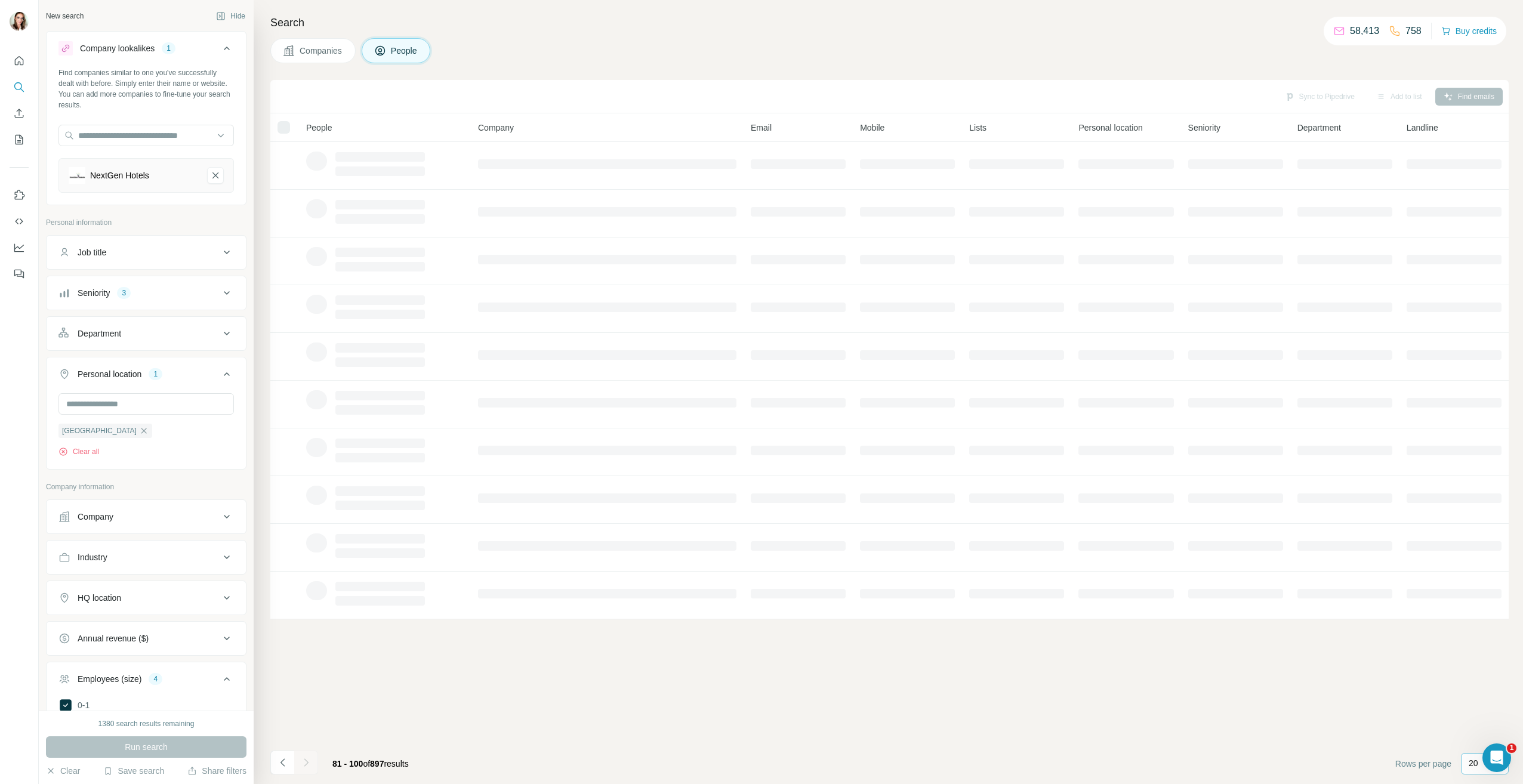
scroll to position [0, 0]
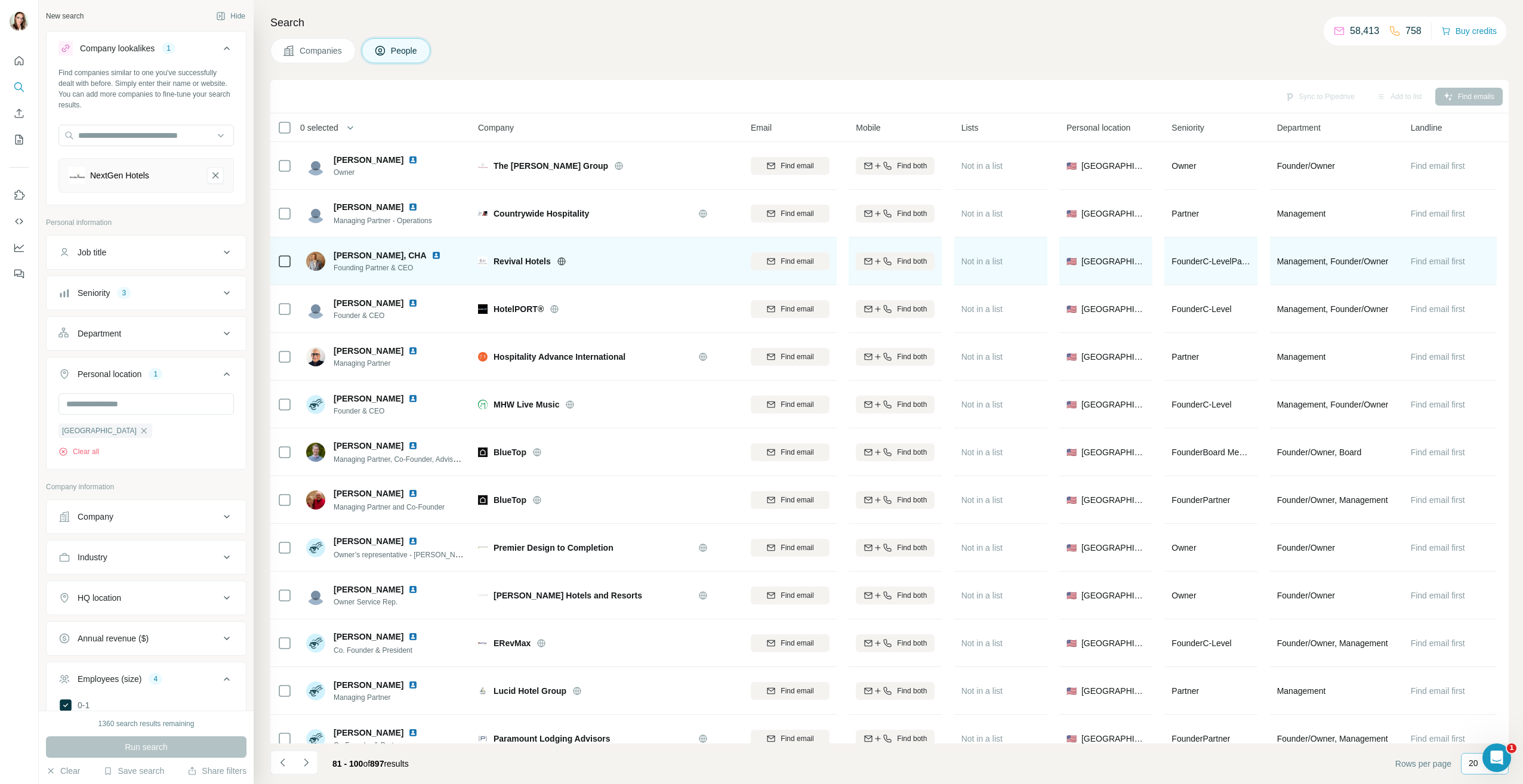
click at [431, 258] on img at bounding box center [436, 255] width 10 height 10
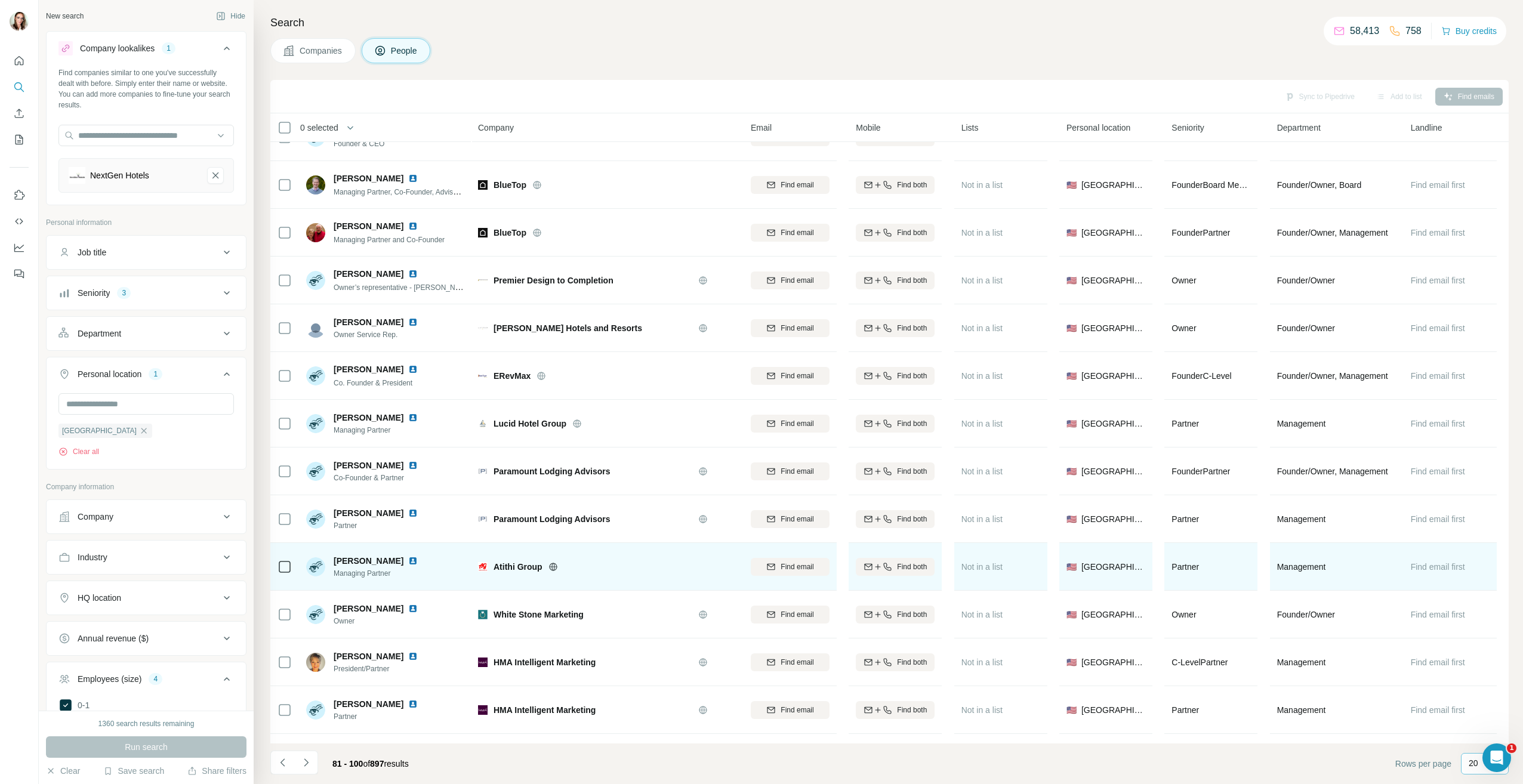
scroll to position [358, 0]
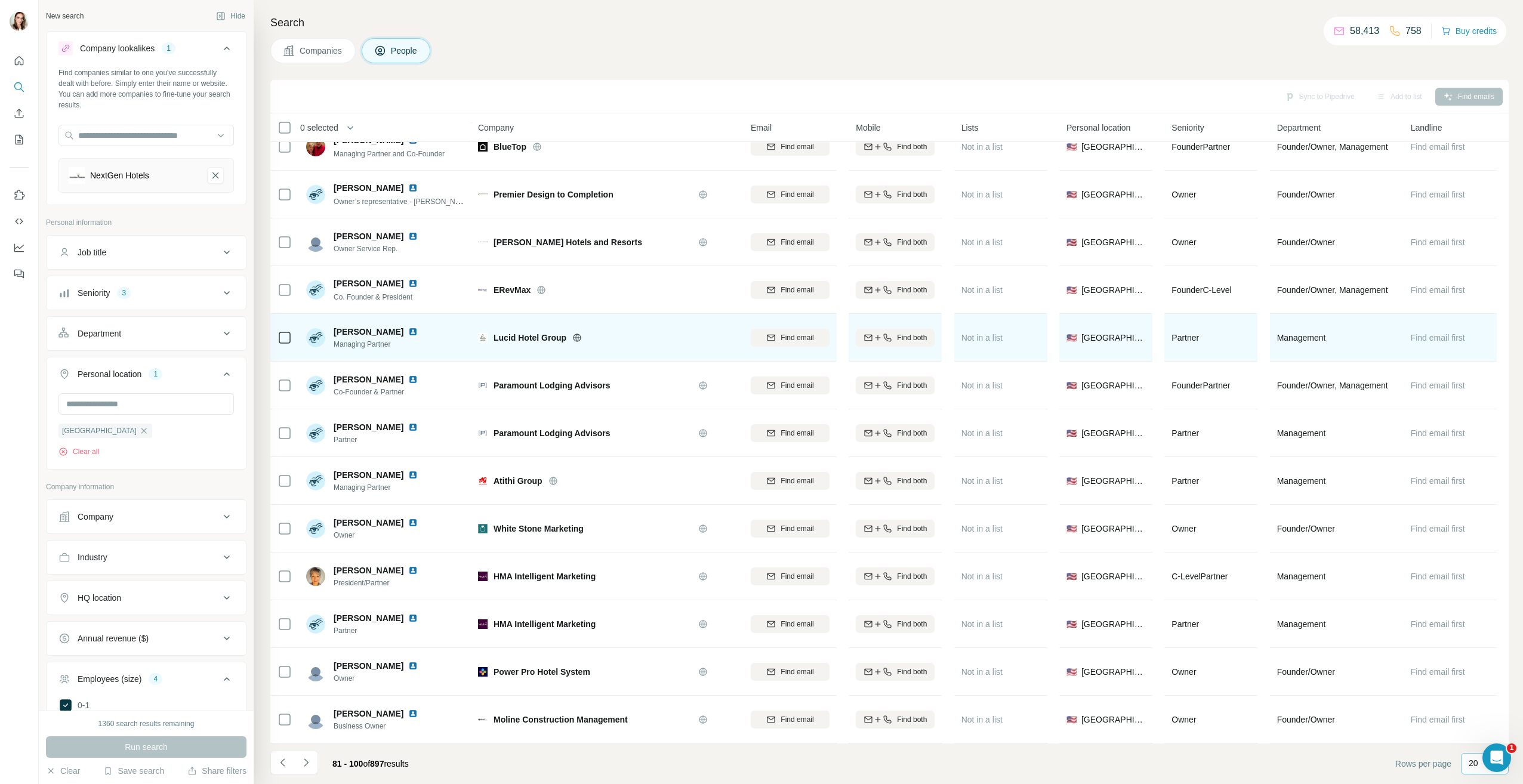
click at [408, 327] on img at bounding box center [413, 332] width 10 height 10
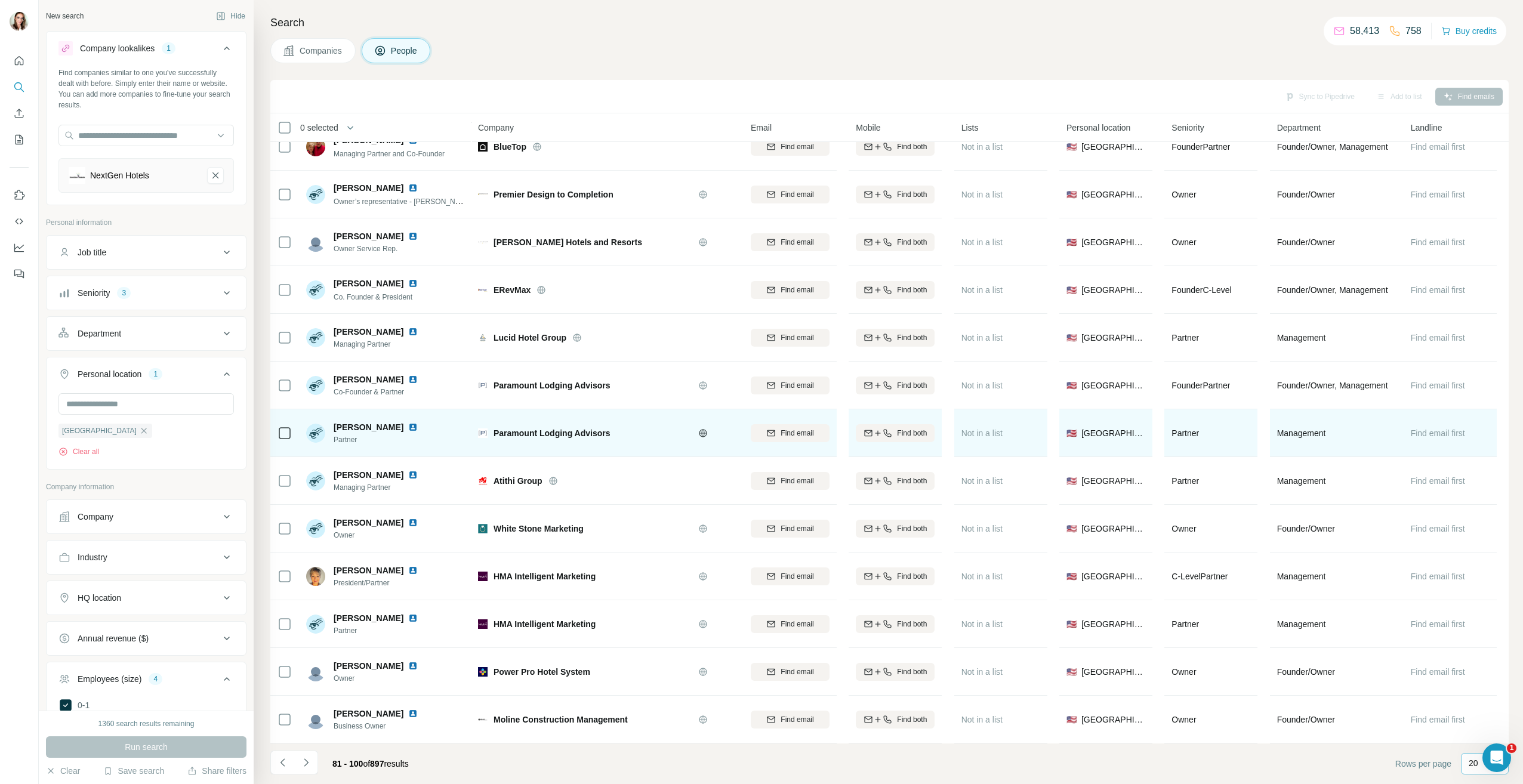
scroll to position [359, 0]
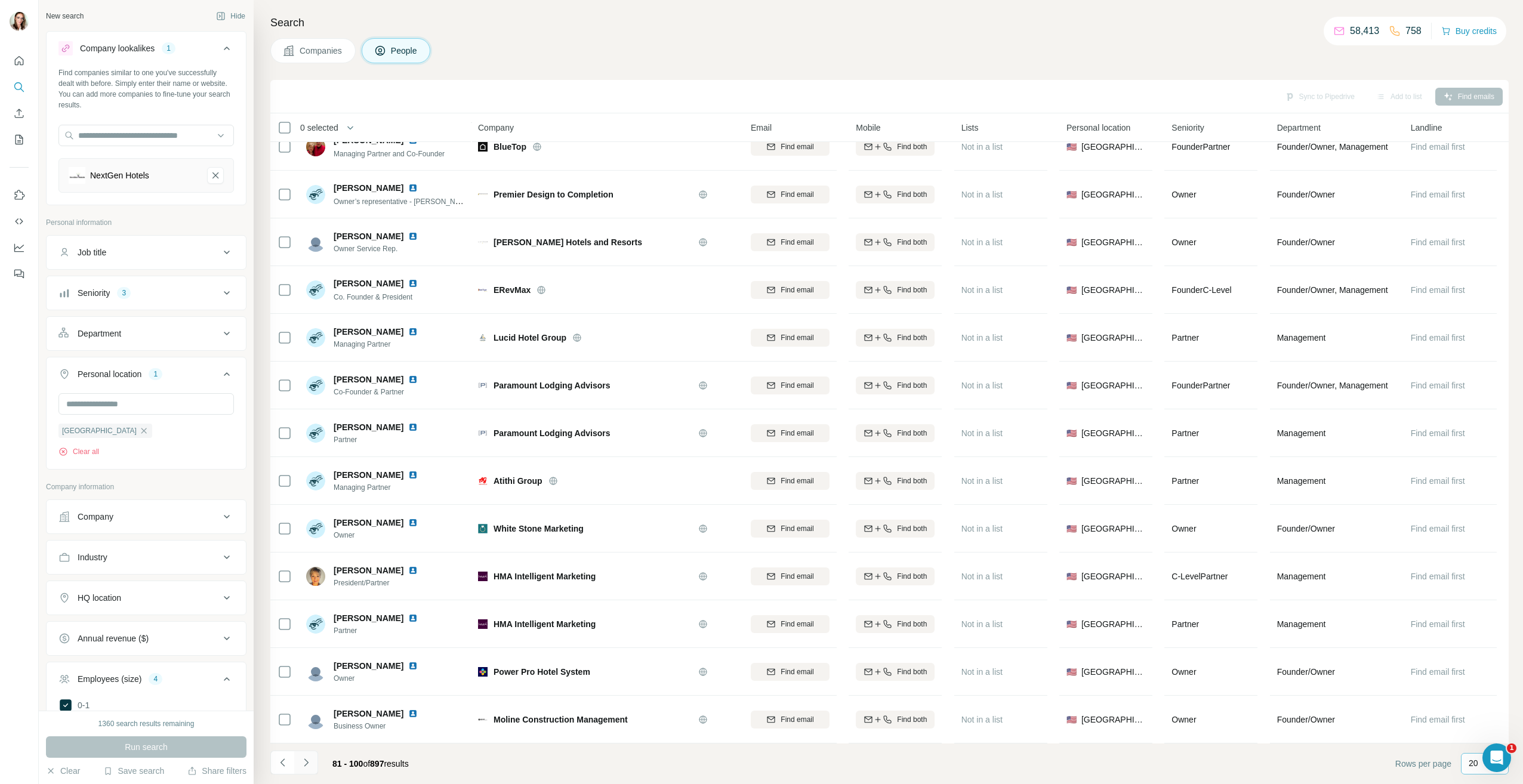
click at [311, 761] on icon "Navigate to next page" at bounding box center [306, 763] width 12 height 12
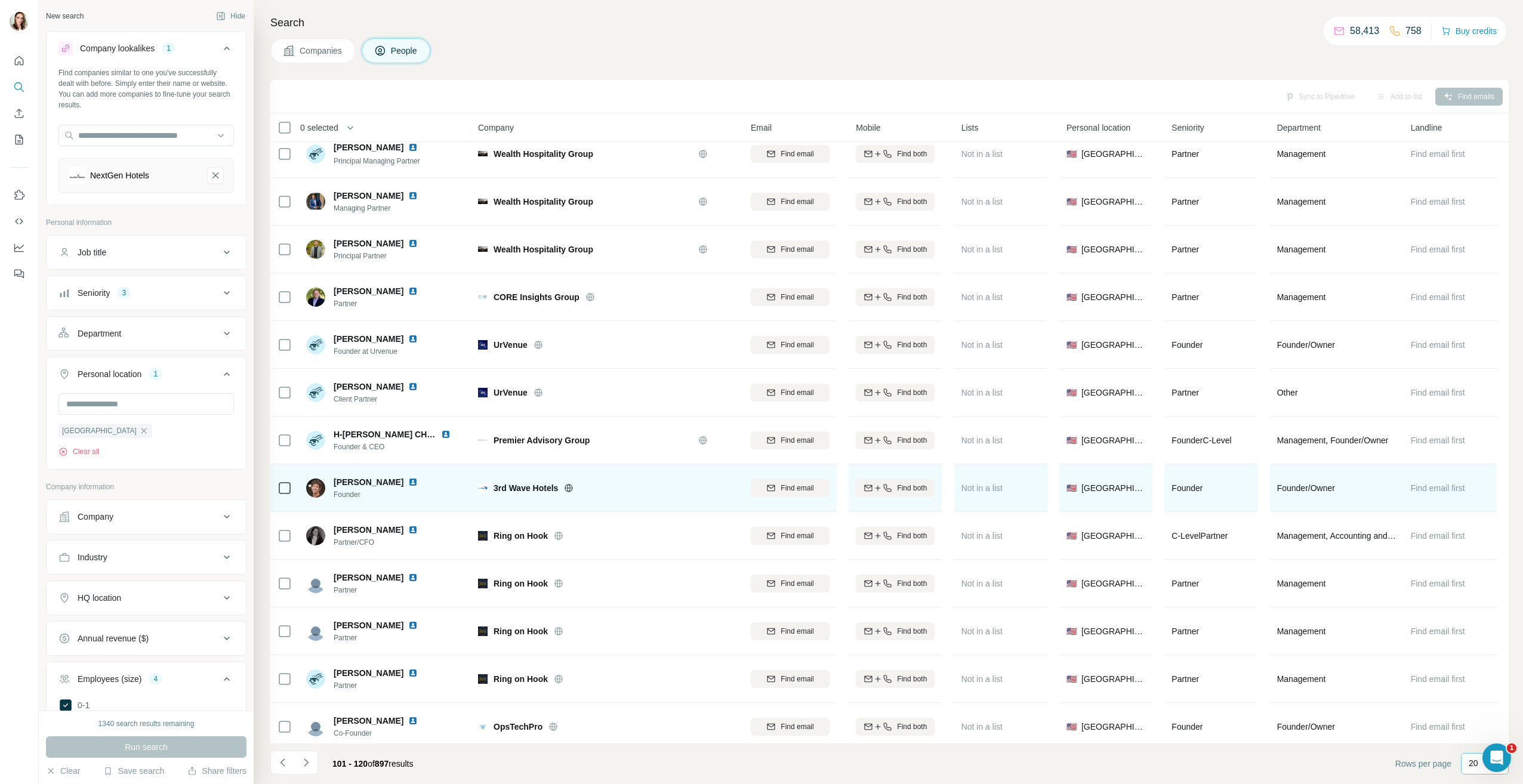
scroll to position [0, 0]
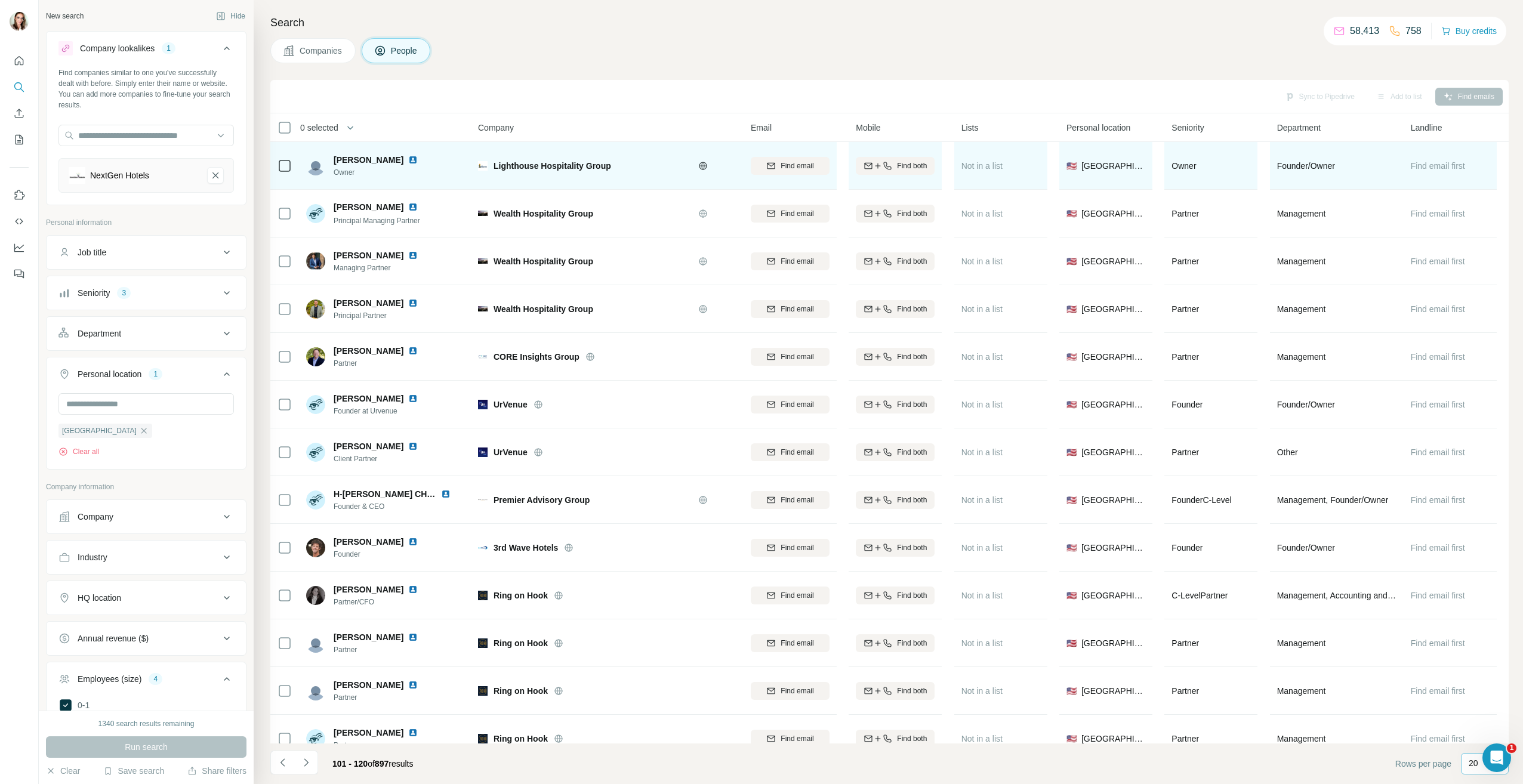
click at [408, 160] on img at bounding box center [413, 160] width 10 height 10
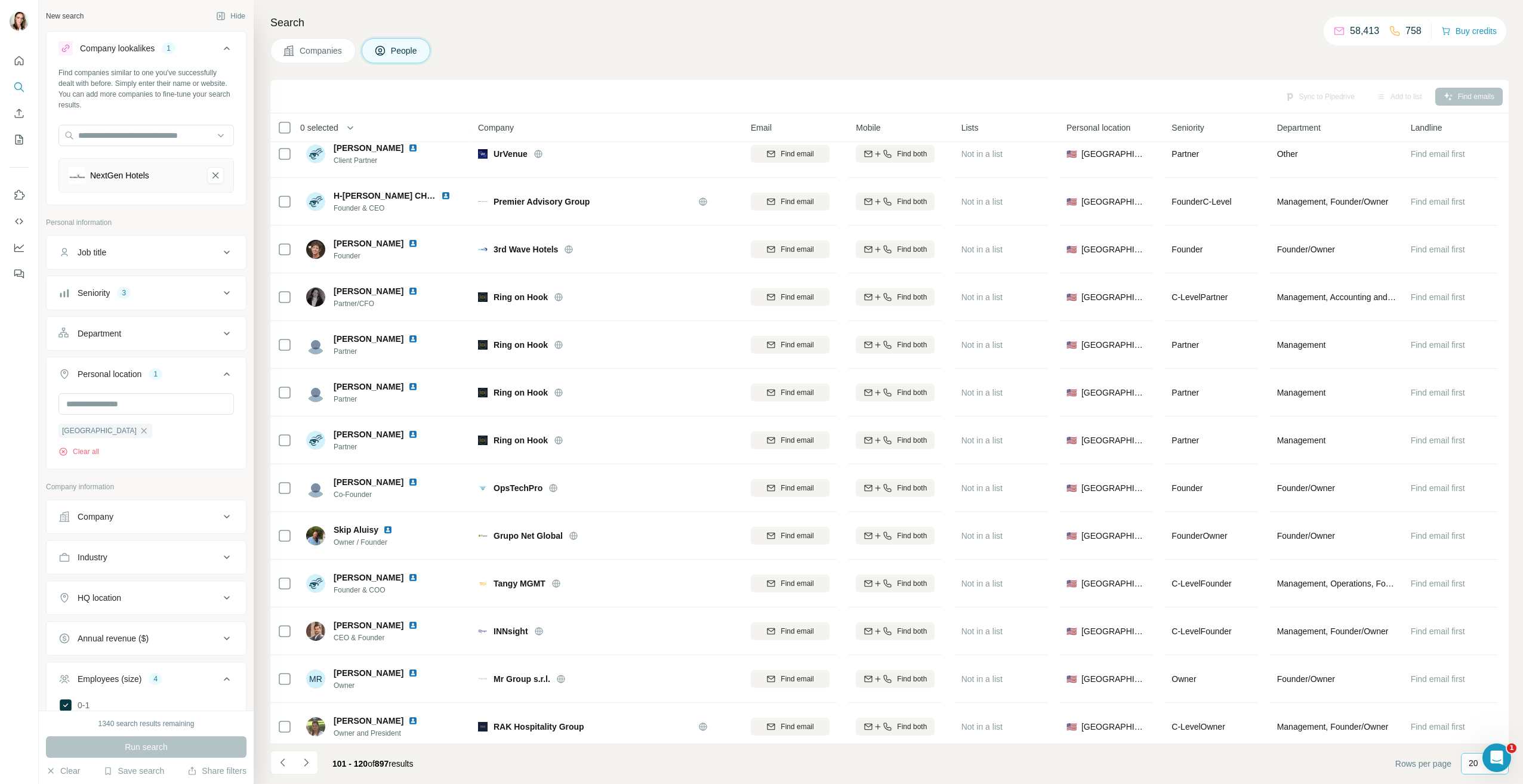
scroll to position [359, 0]
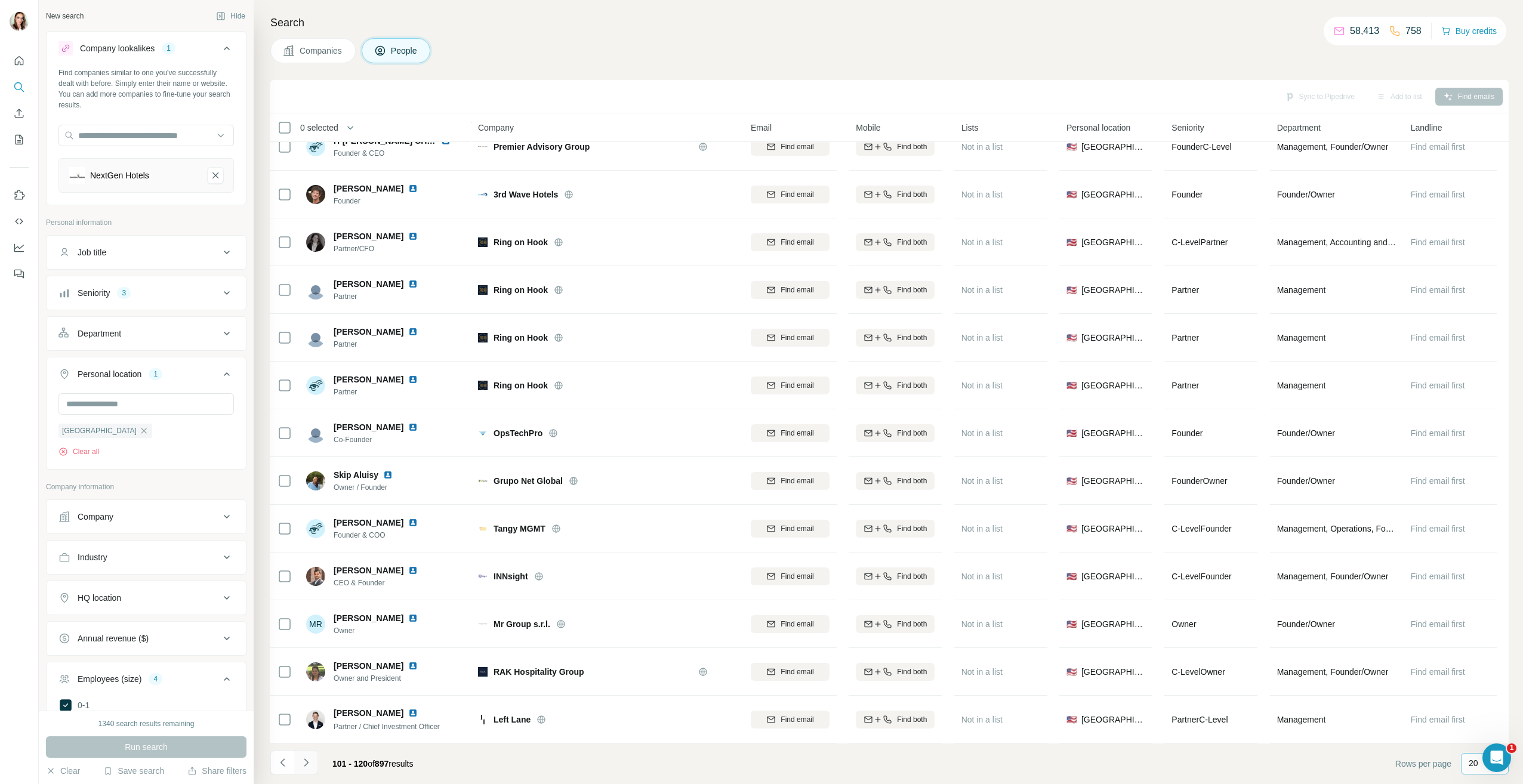
click at [304, 763] on icon "Navigate to next page" at bounding box center [306, 763] width 12 height 12
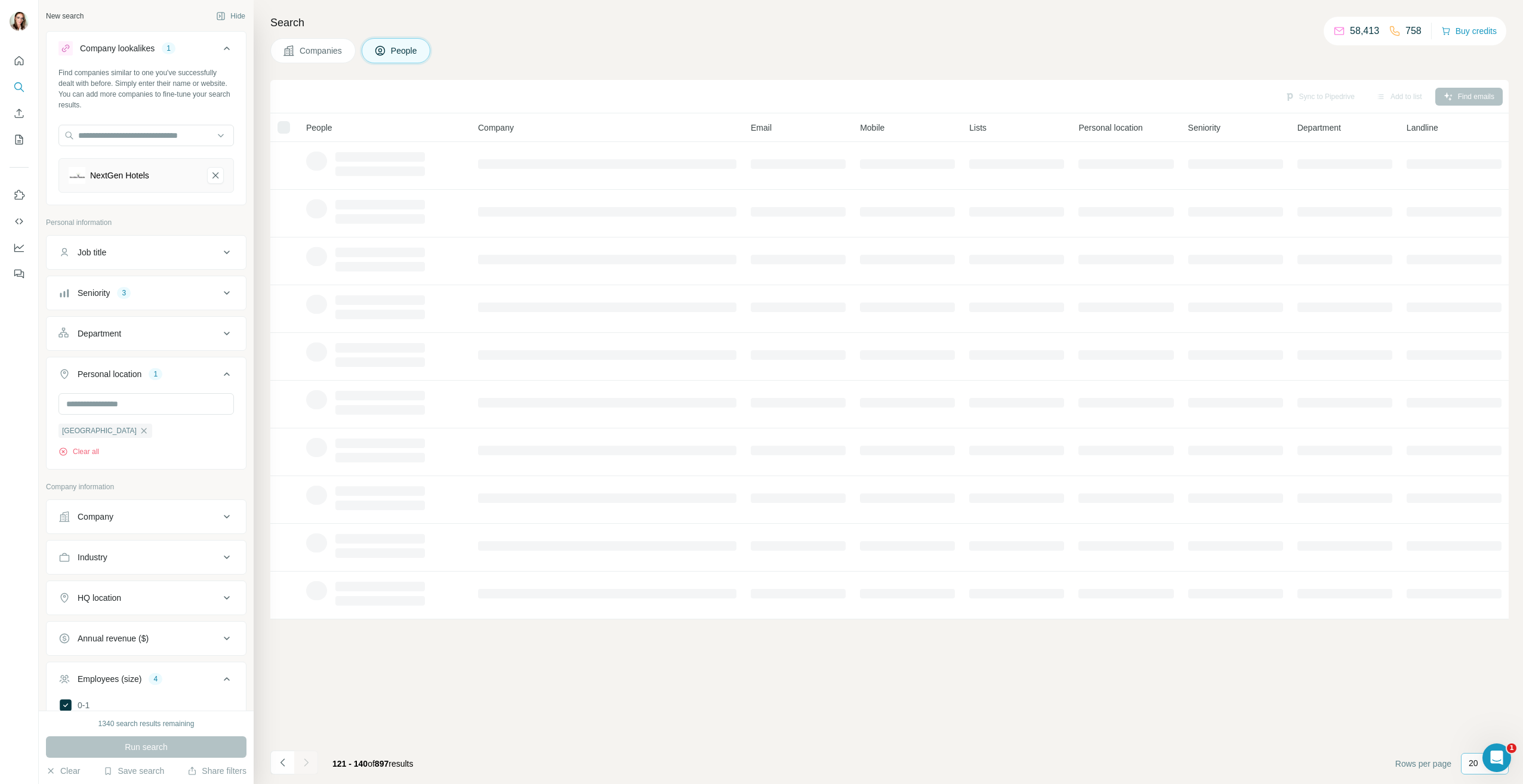
scroll to position [0, 0]
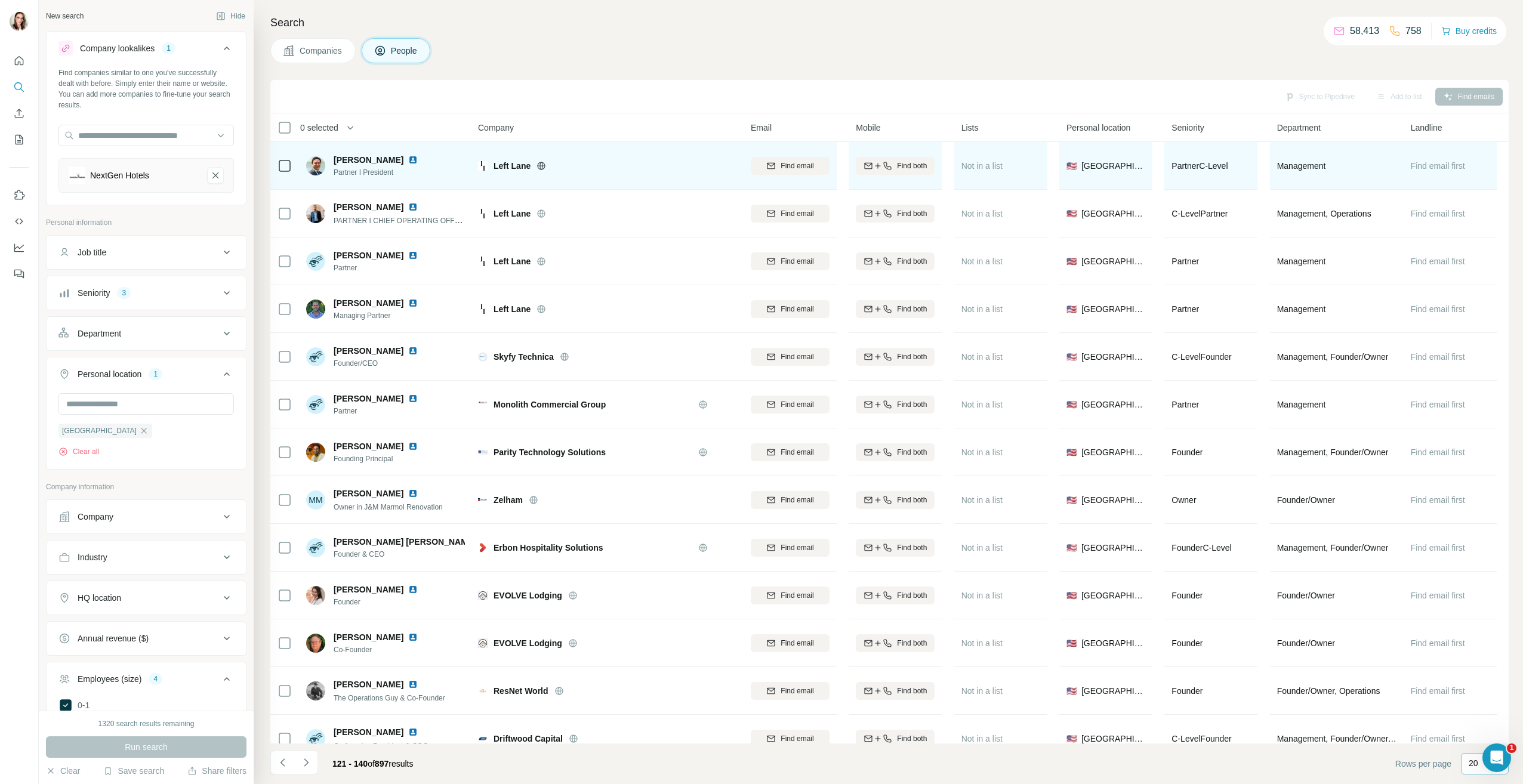
click at [396, 165] on div "[PERSON_NAME]" at bounding box center [383, 160] width 98 height 12
click at [408, 162] on img at bounding box center [413, 160] width 10 height 10
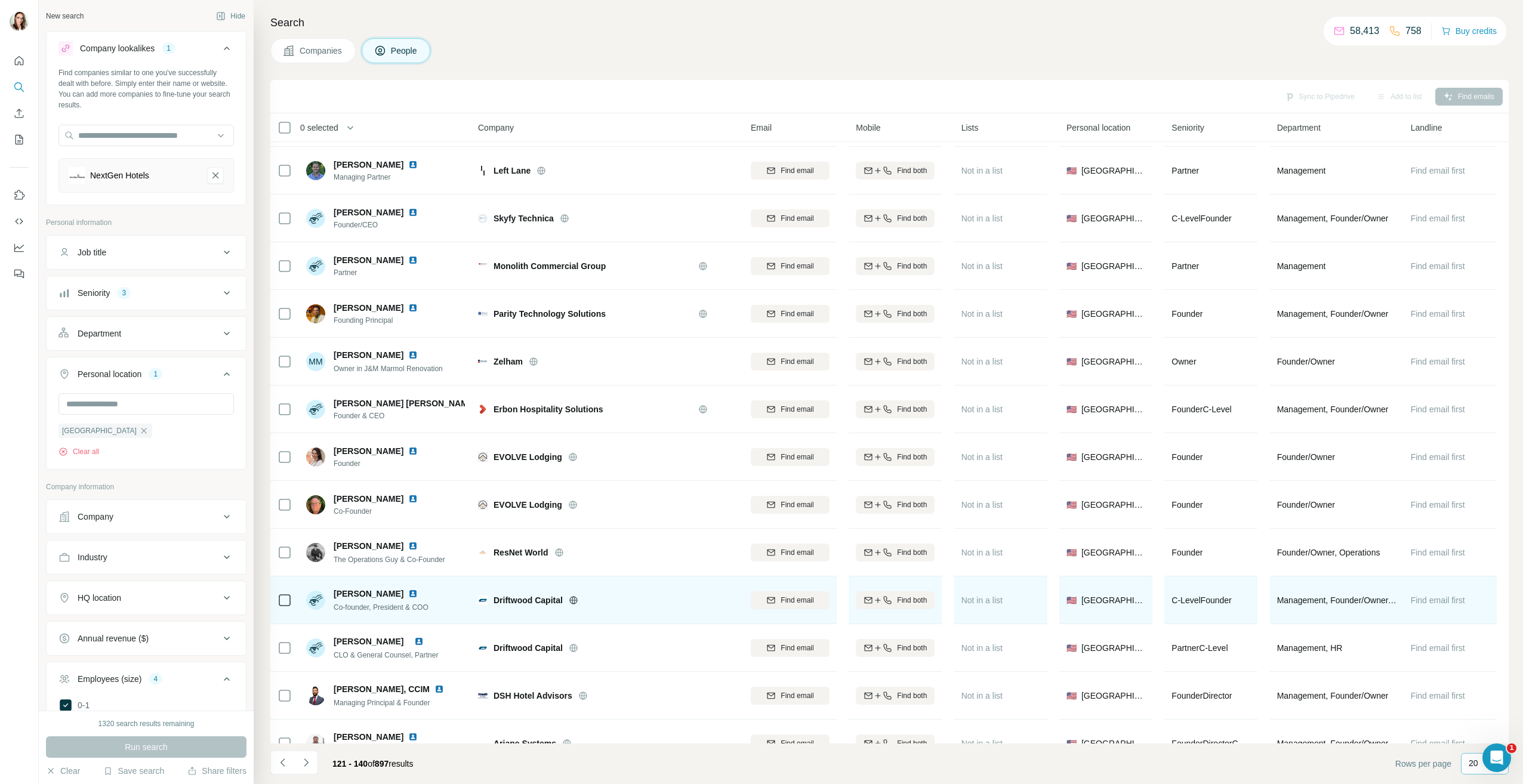
scroll to position [179, 0]
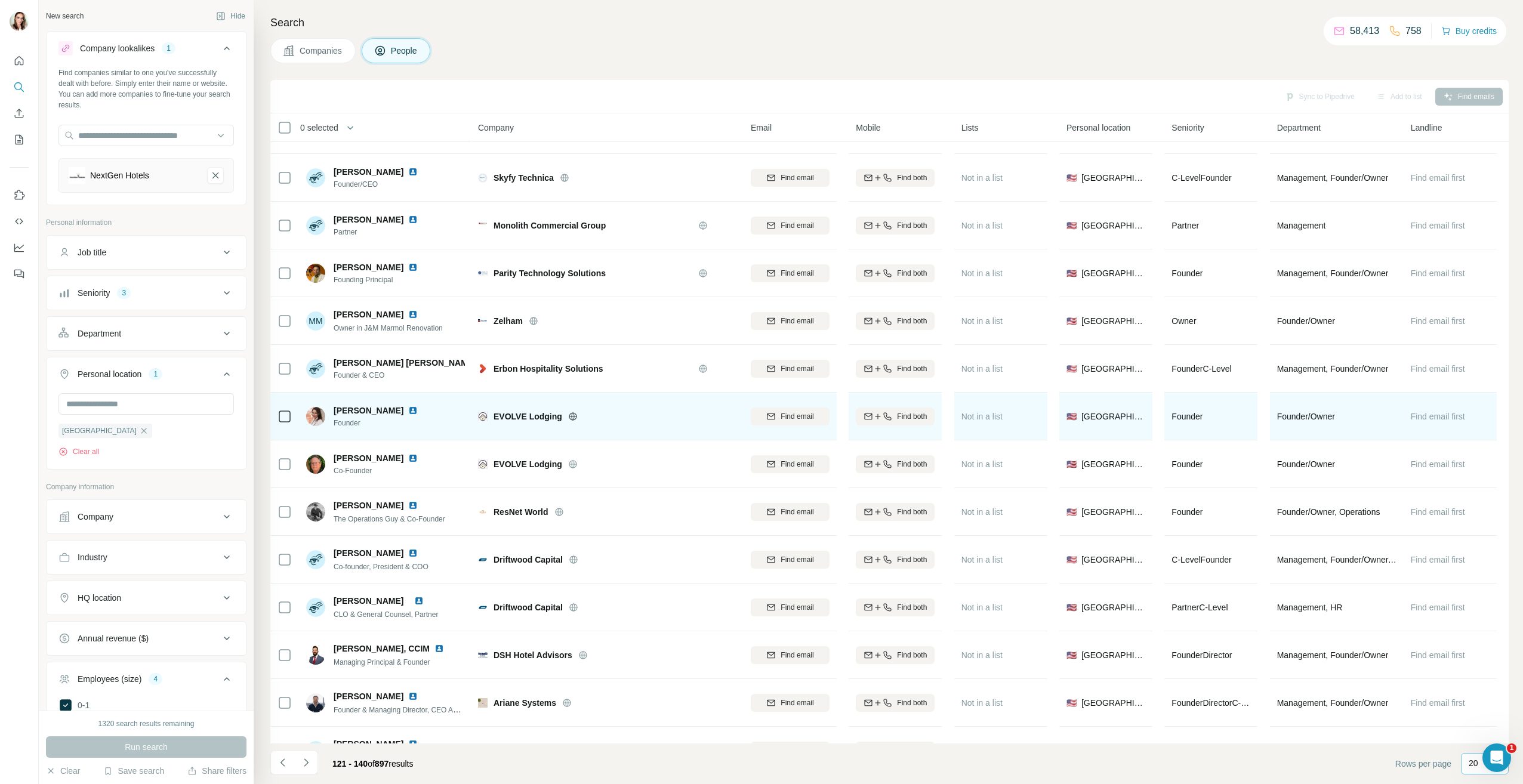
click at [408, 407] on img at bounding box center [413, 411] width 10 height 10
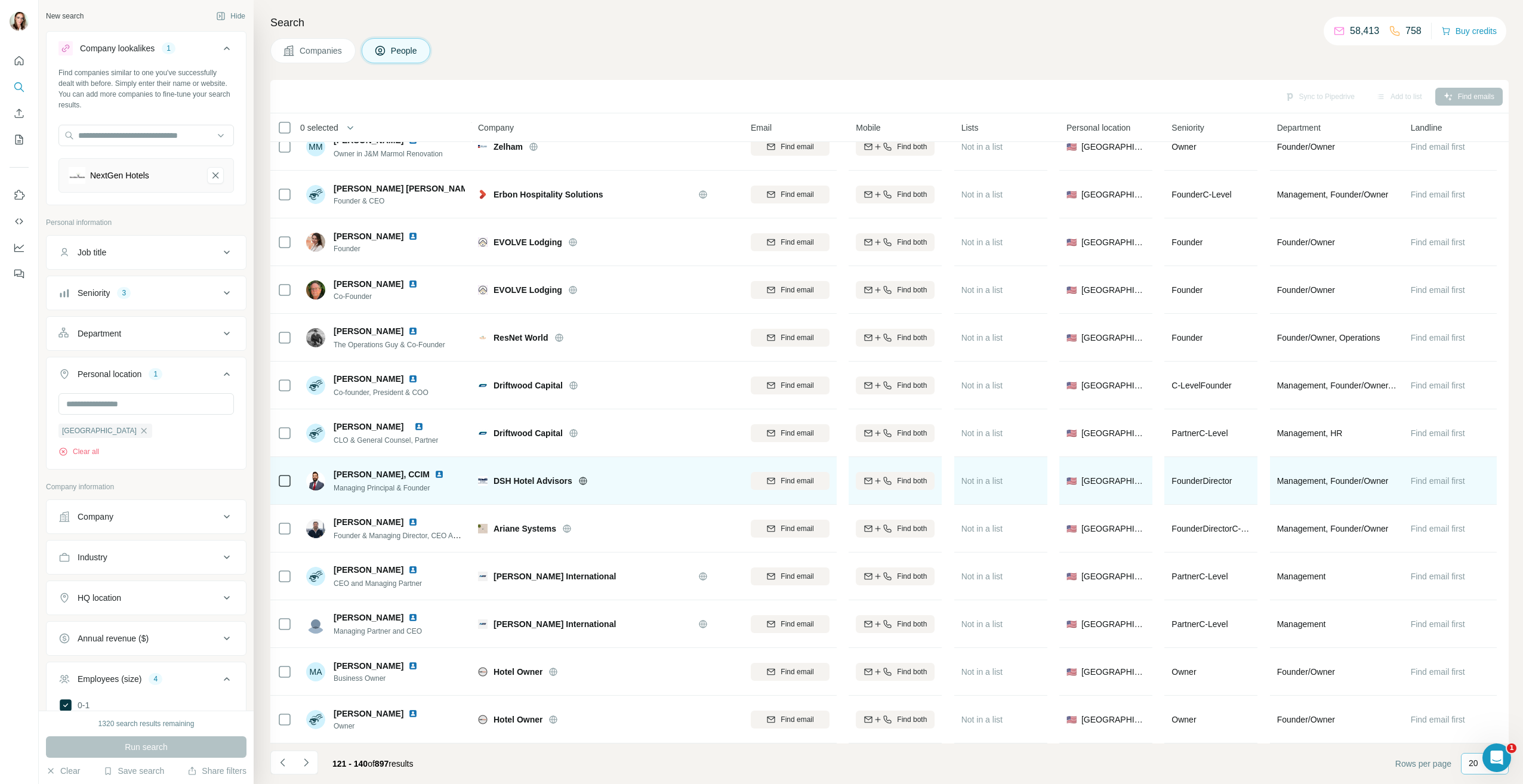
scroll to position [359, 0]
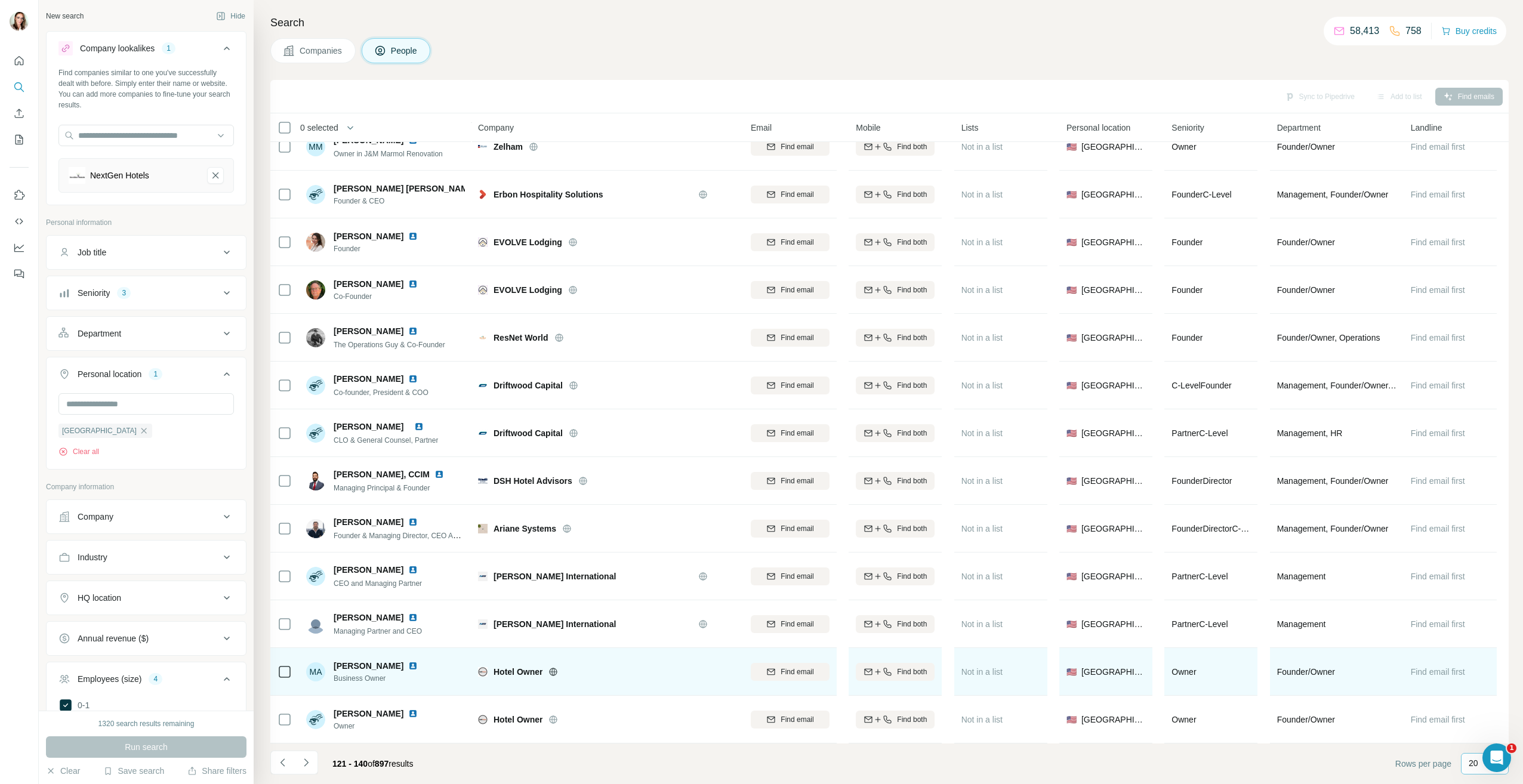
click at [408, 661] on img at bounding box center [413, 666] width 10 height 10
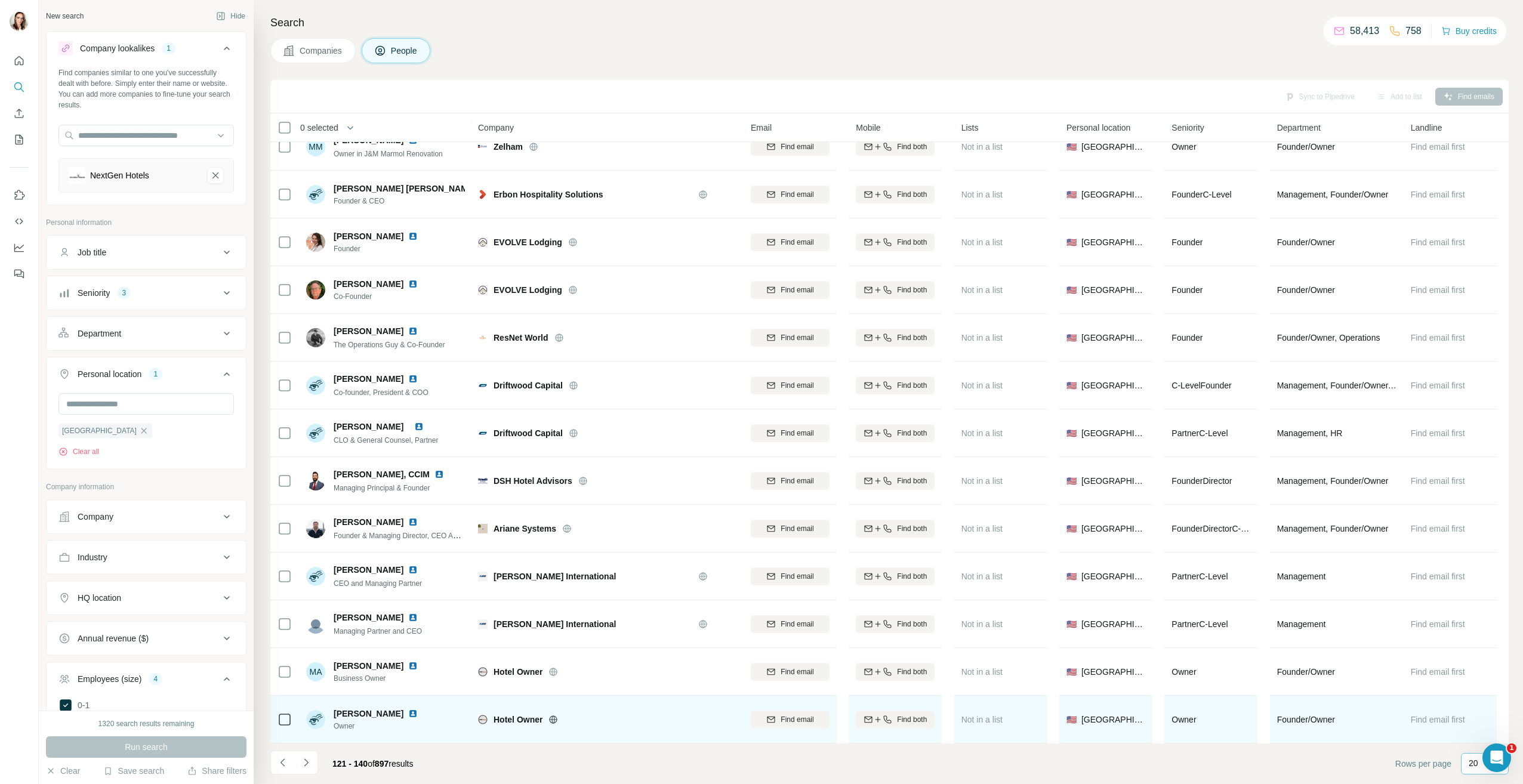
click at [408, 709] on img at bounding box center [413, 714] width 10 height 10
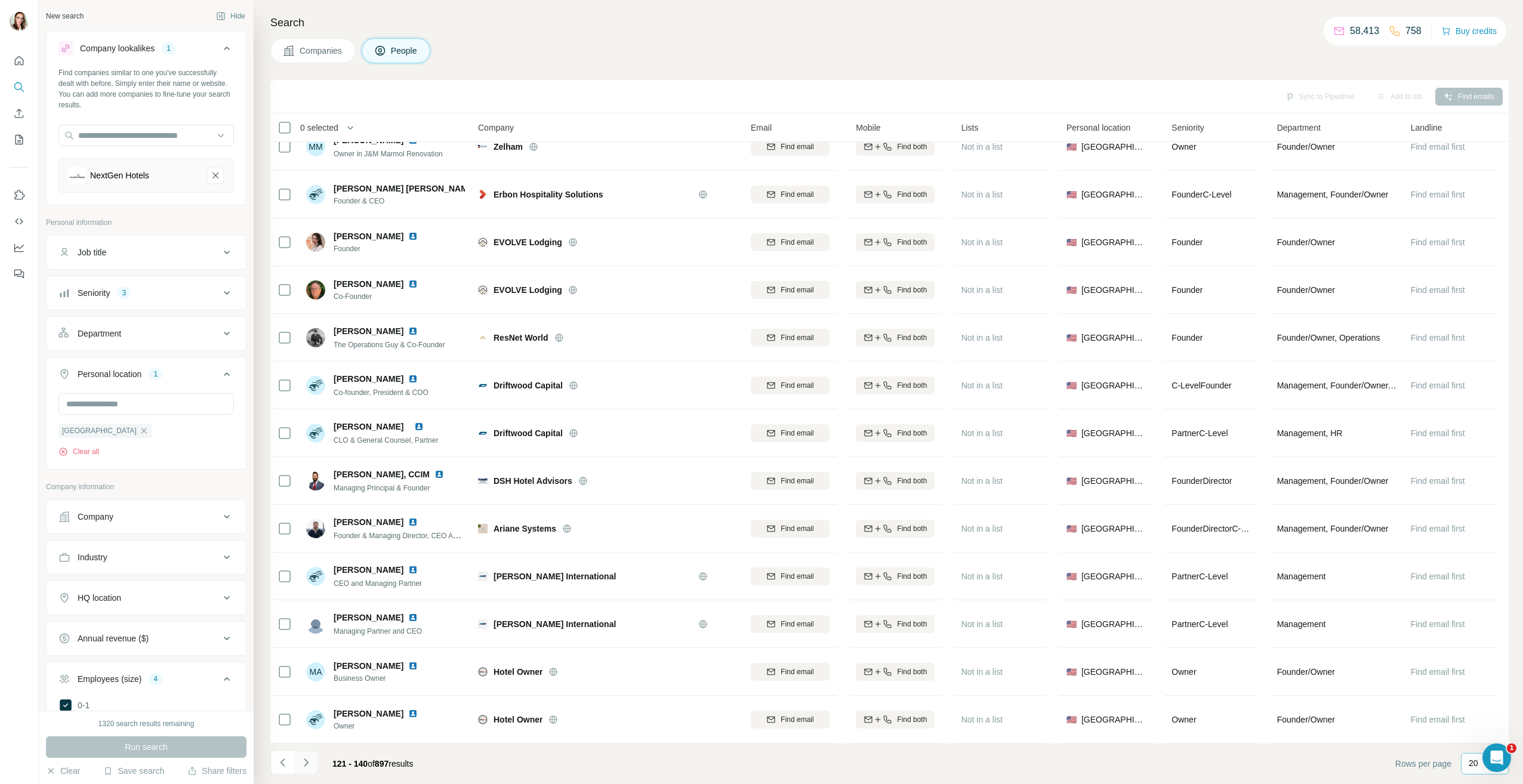
click at [308, 762] on icon "Navigate to next page" at bounding box center [306, 763] width 12 height 12
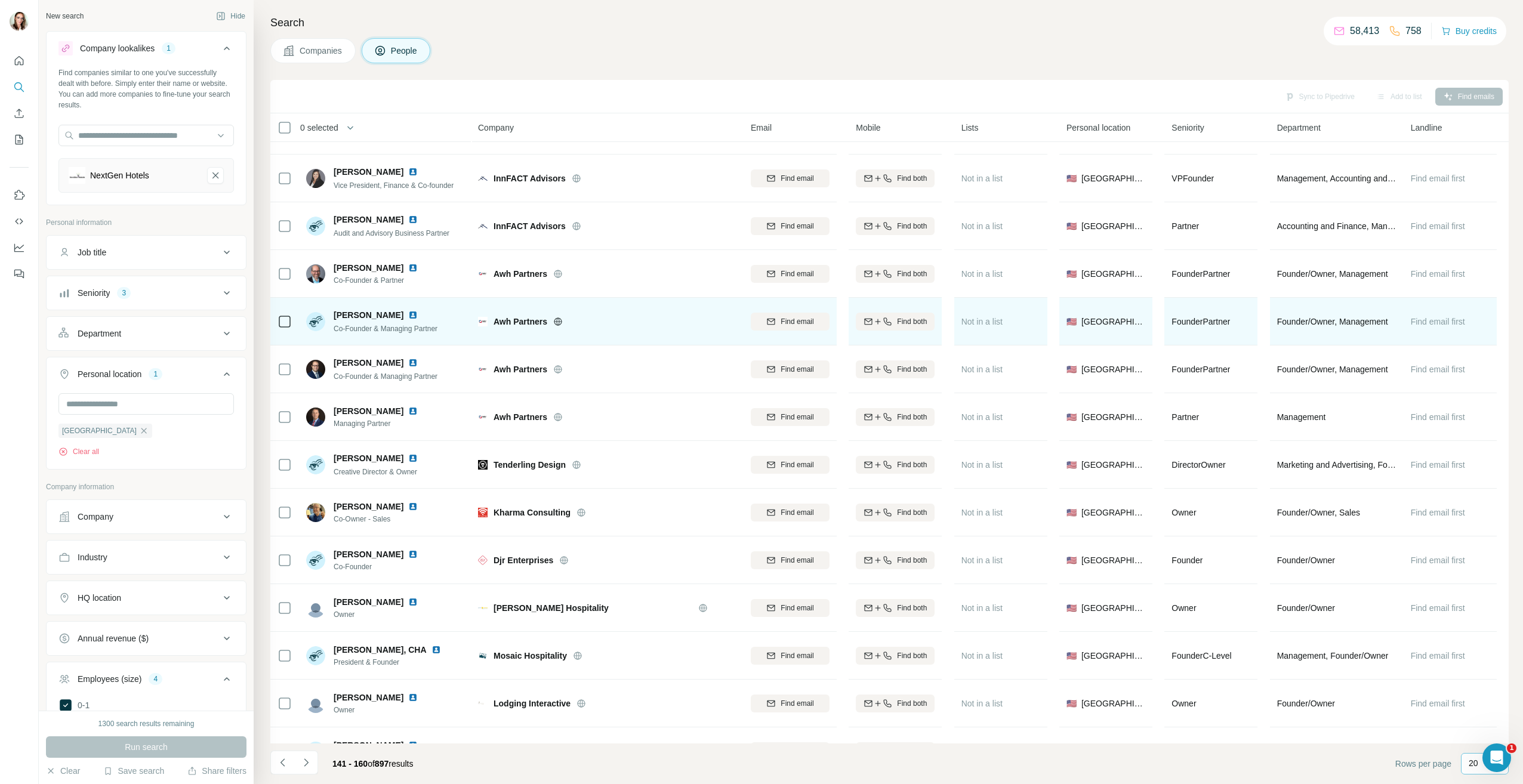
scroll to position [179, 0]
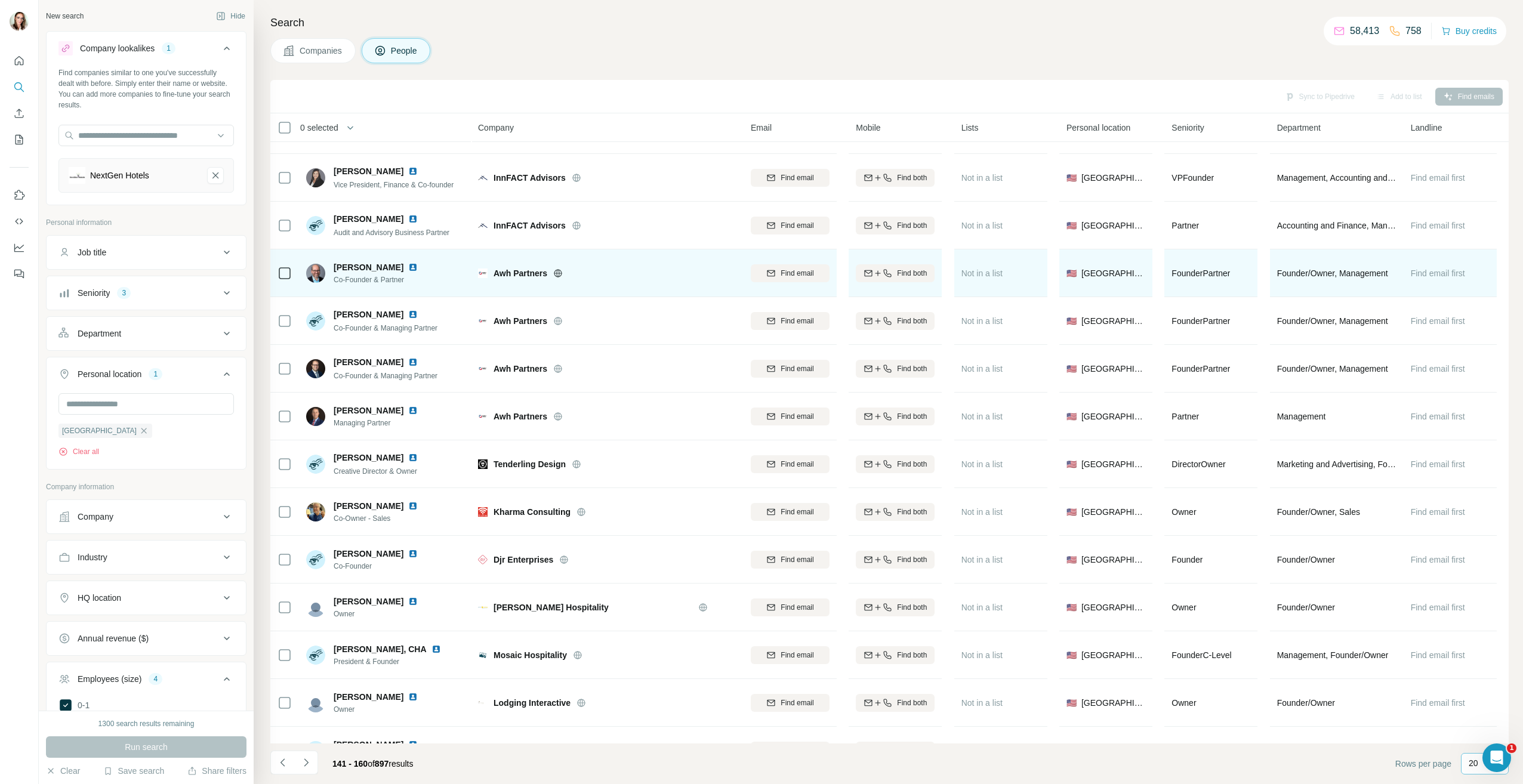
click at [410, 270] on img at bounding box center [413, 267] width 10 height 10
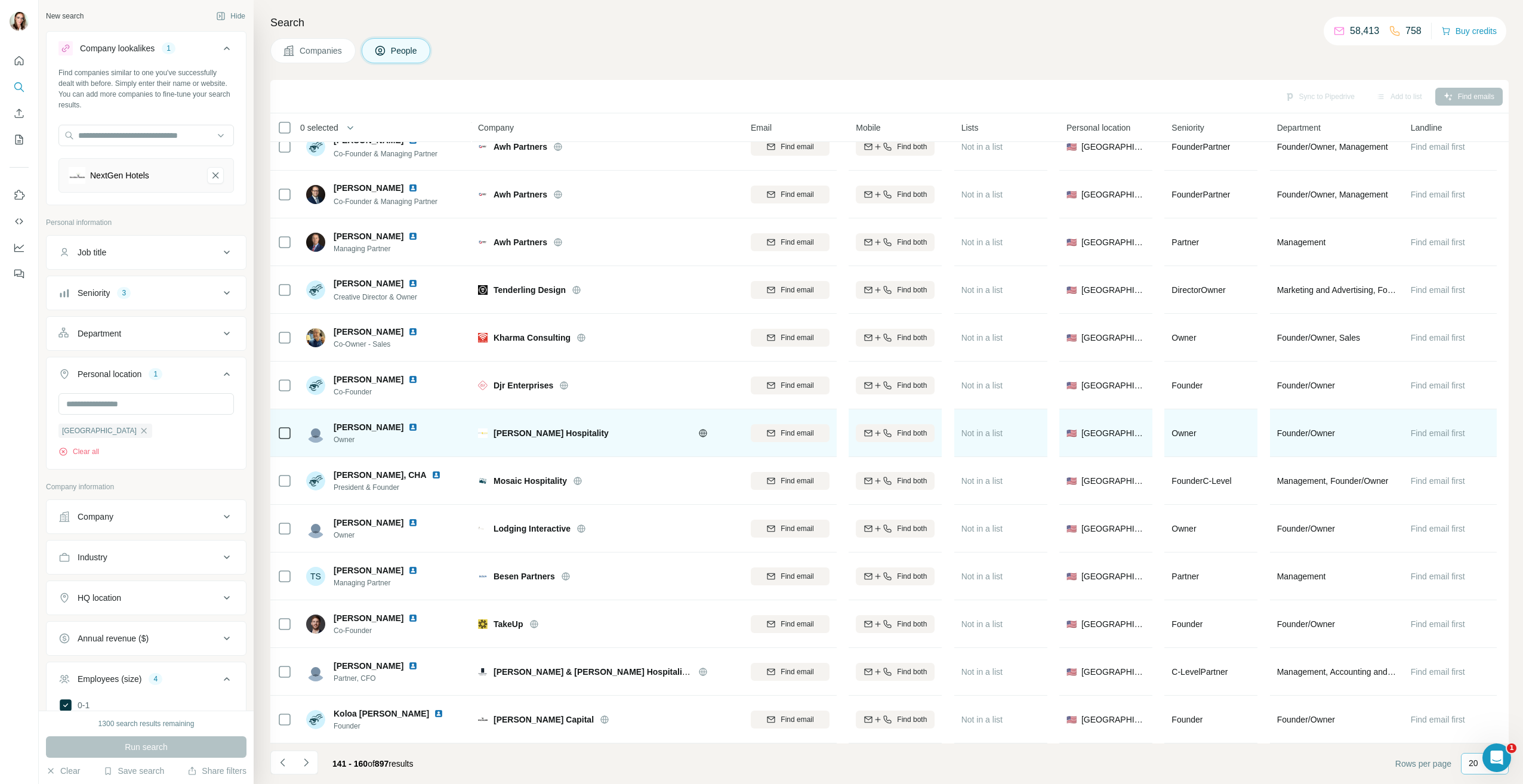
scroll to position [359, 0]
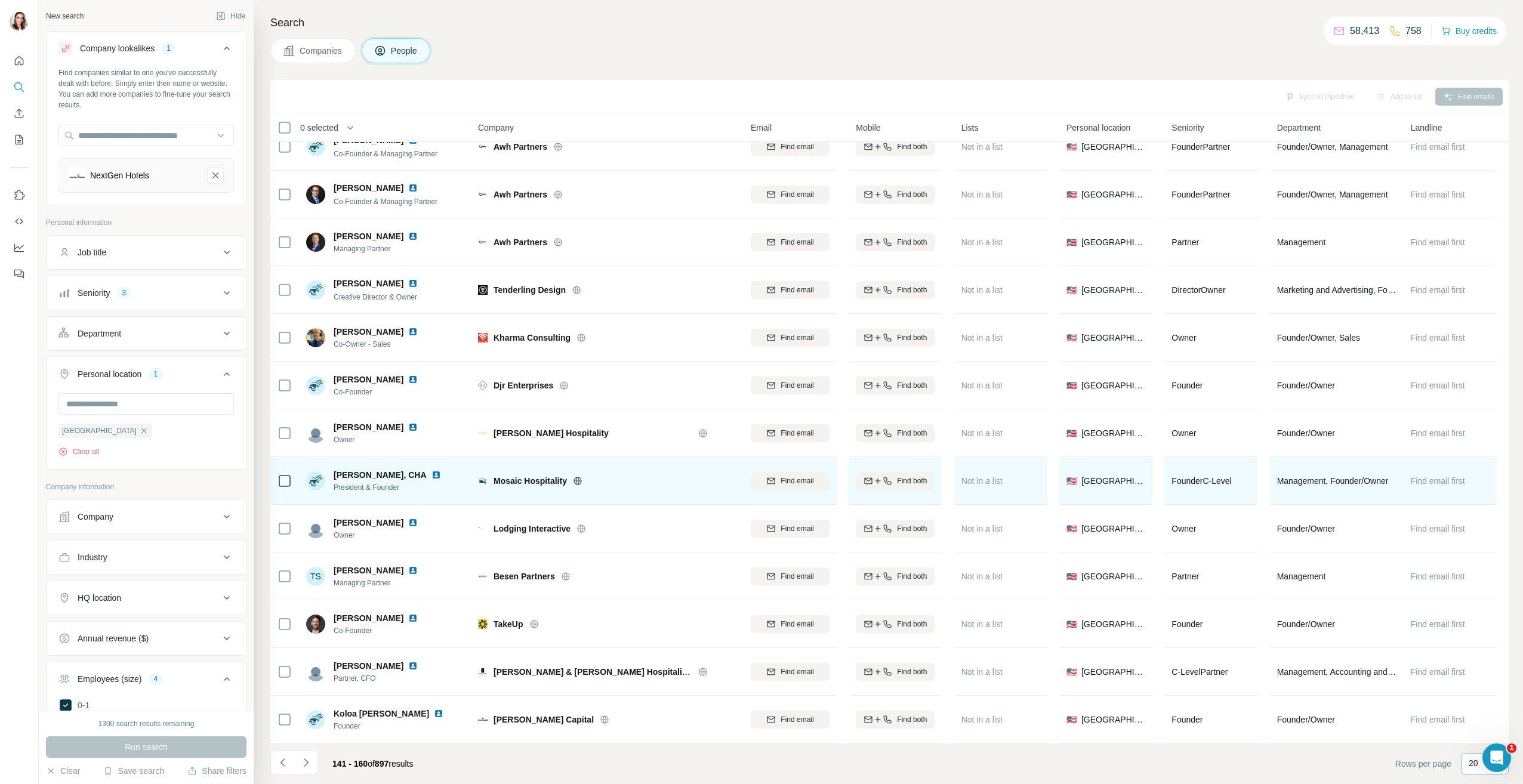
click at [431, 470] on img at bounding box center [436, 475] width 10 height 10
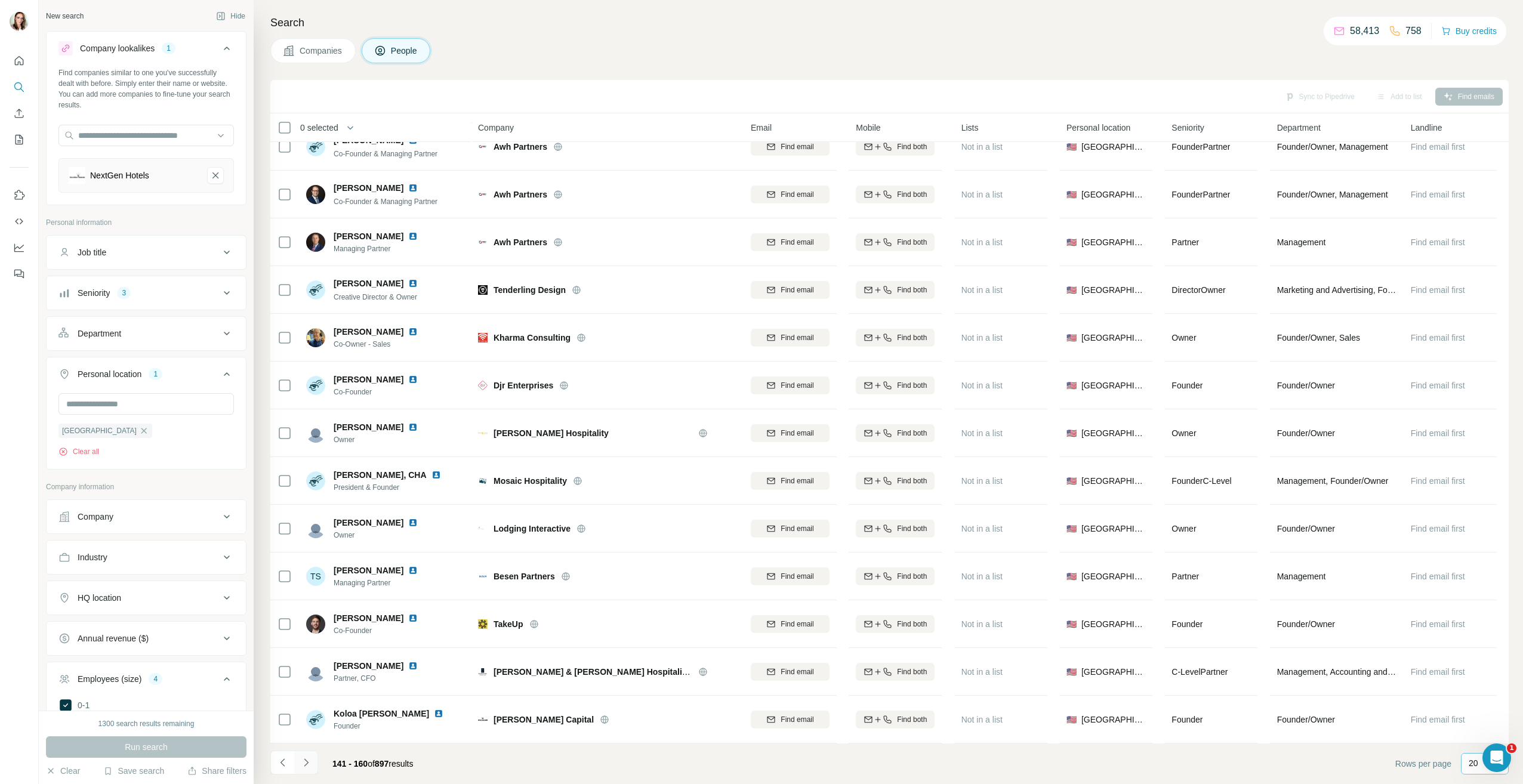
click at [303, 762] on icon "Navigate to next page" at bounding box center [306, 763] width 12 height 12
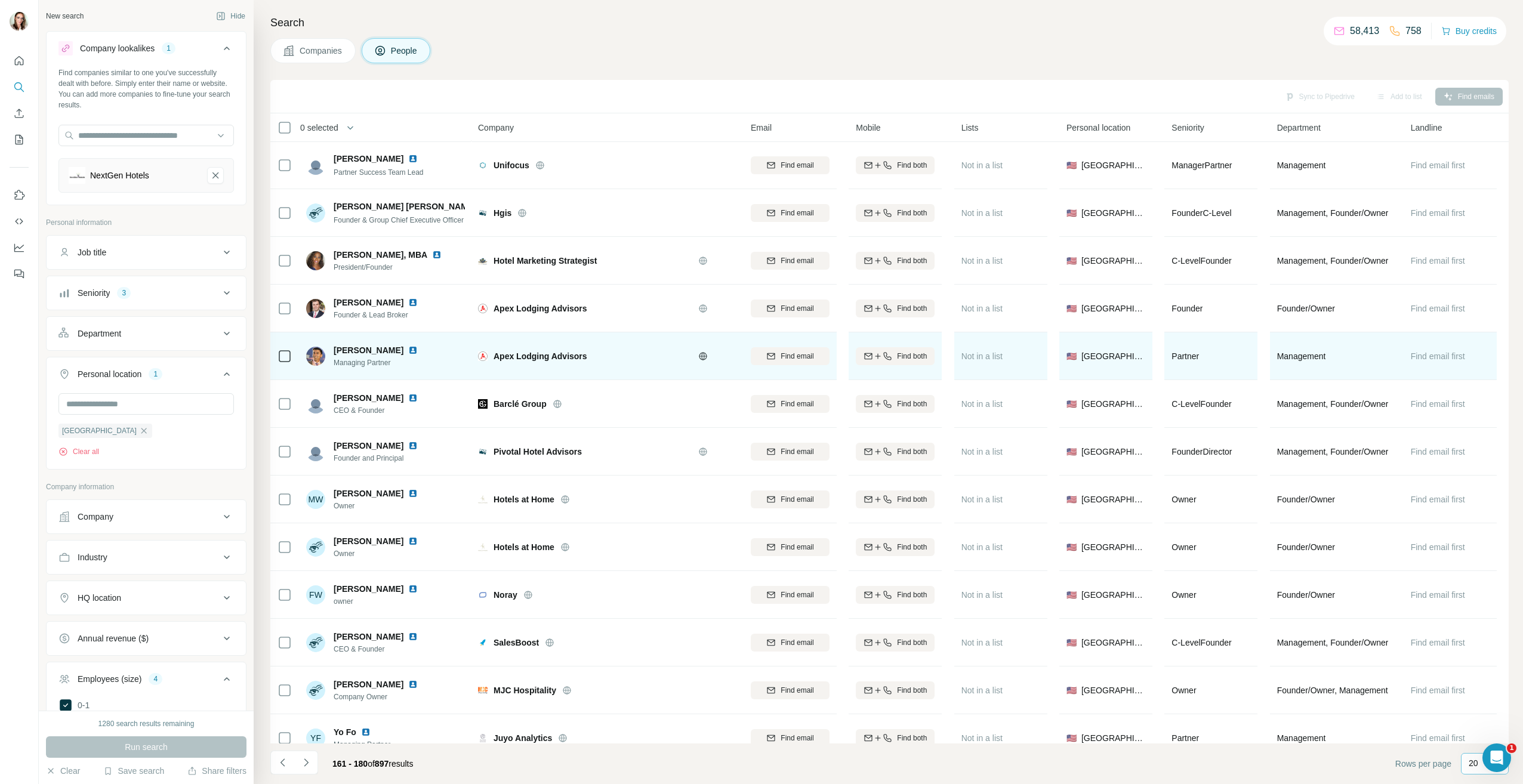
scroll to position [179, 0]
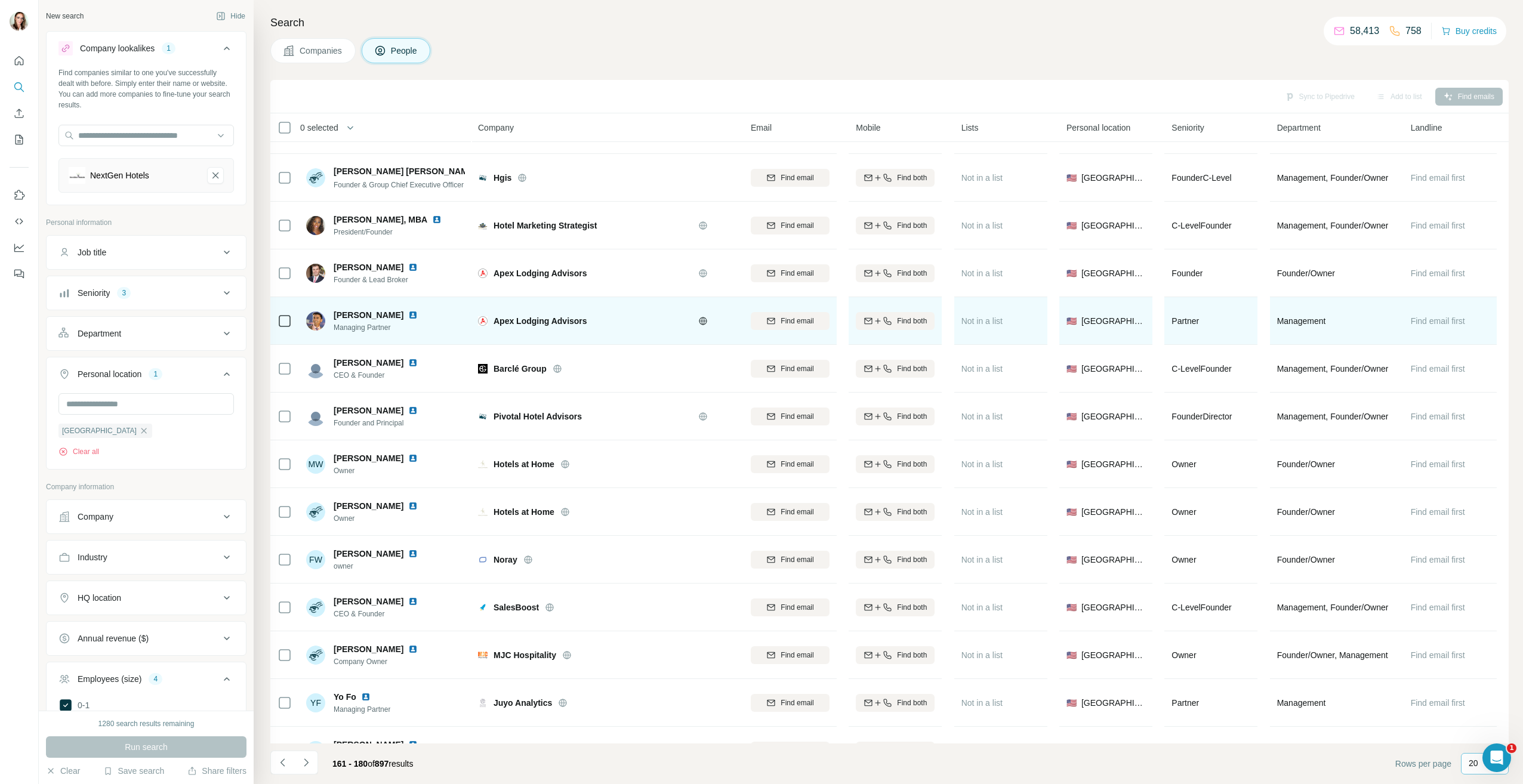
click at [408, 314] on img at bounding box center [413, 315] width 10 height 10
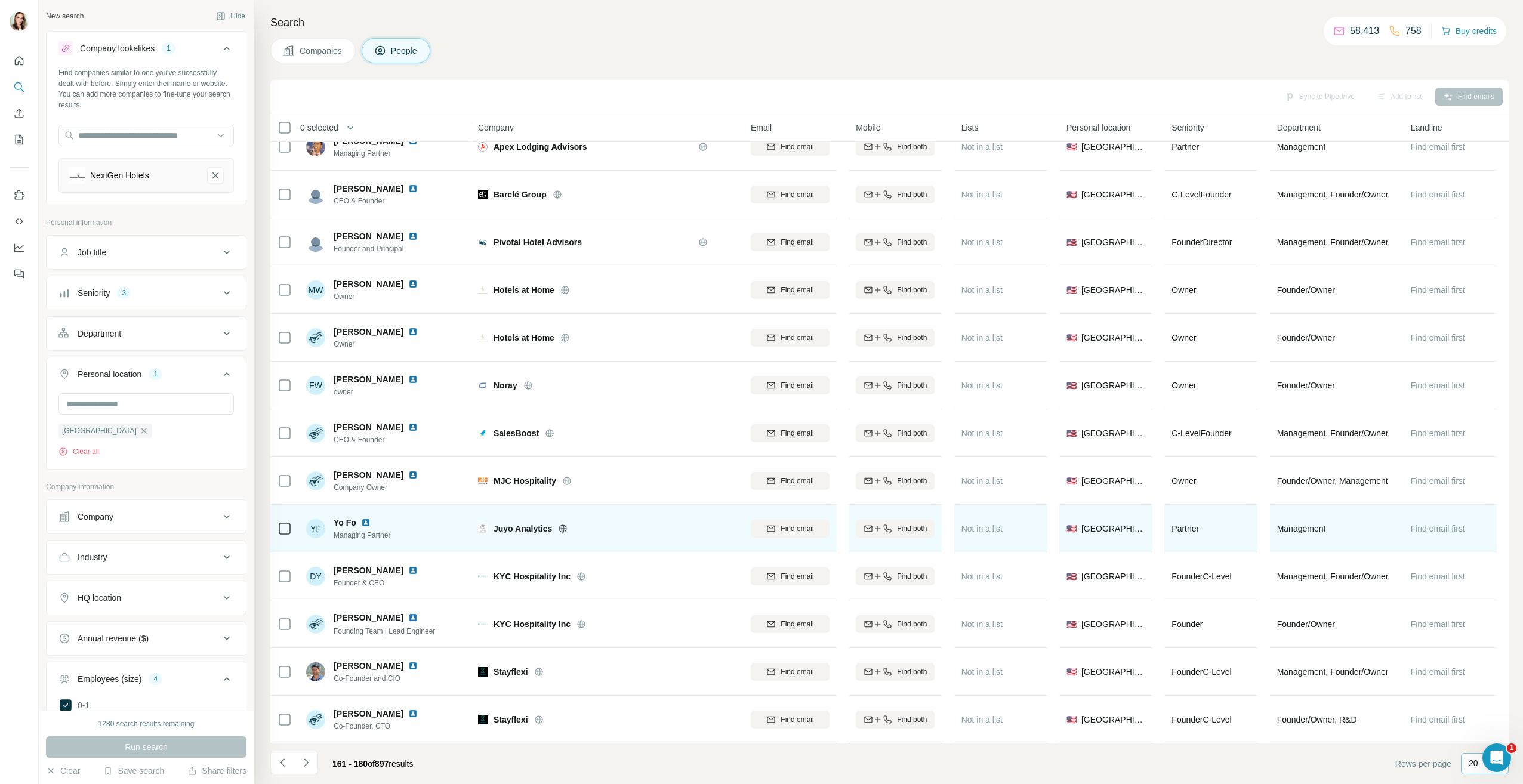
scroll to position [359, 0]
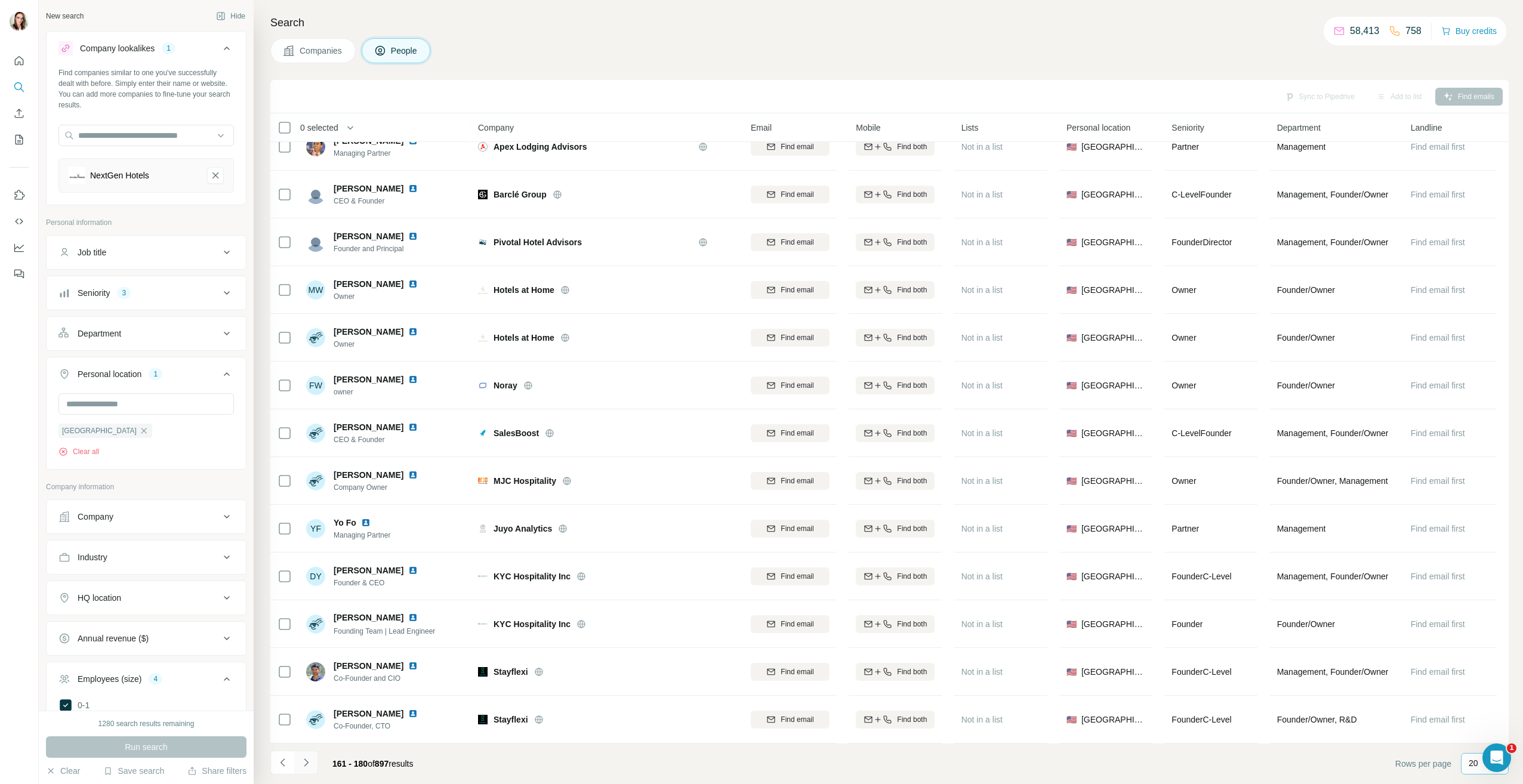
click at [308, 762] on icon "Navigate to next page" at bounding box center [306, 763] width 12 height 12
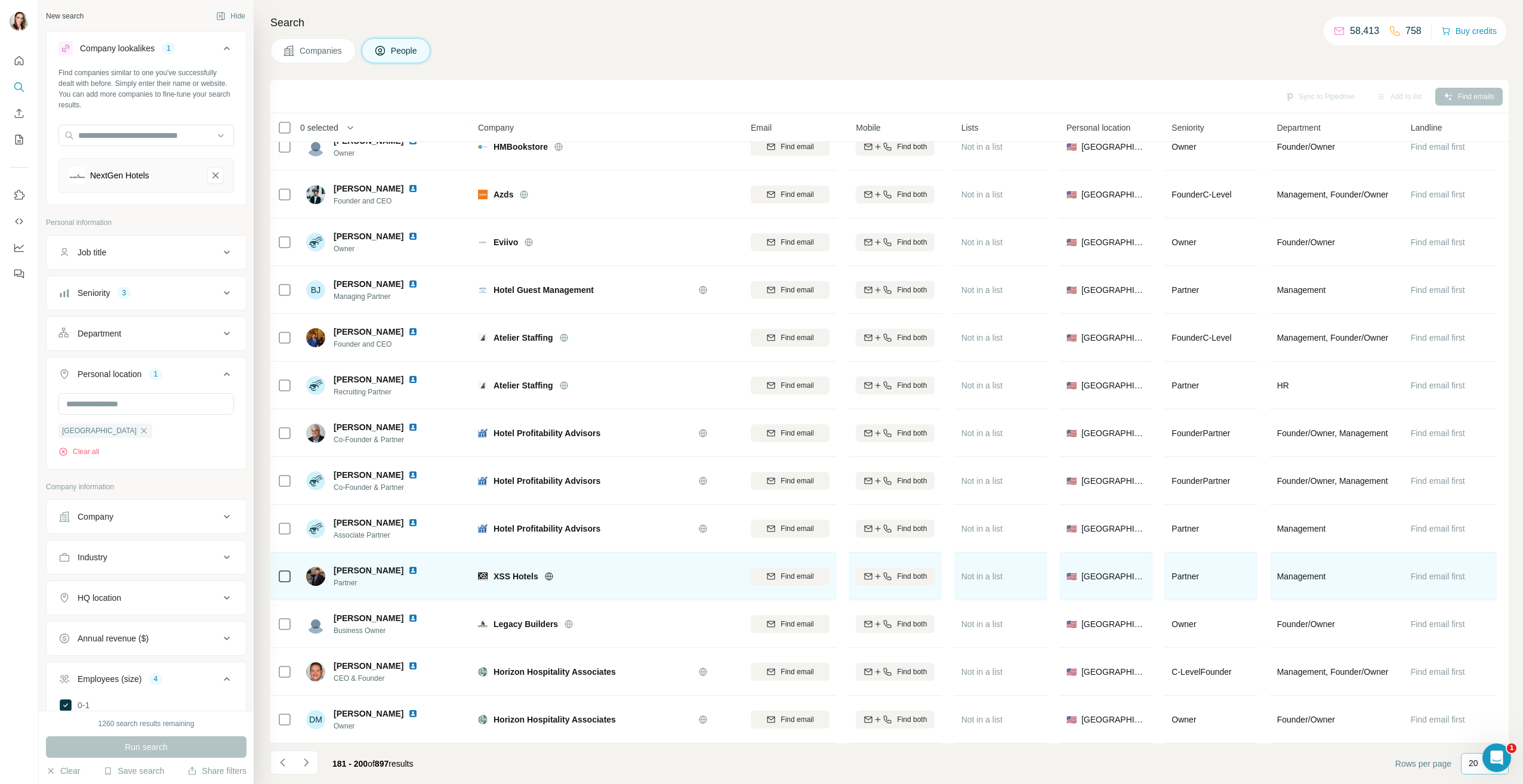
click at [408, 566] on img at bounding box center [413, 571] width 10 height 10
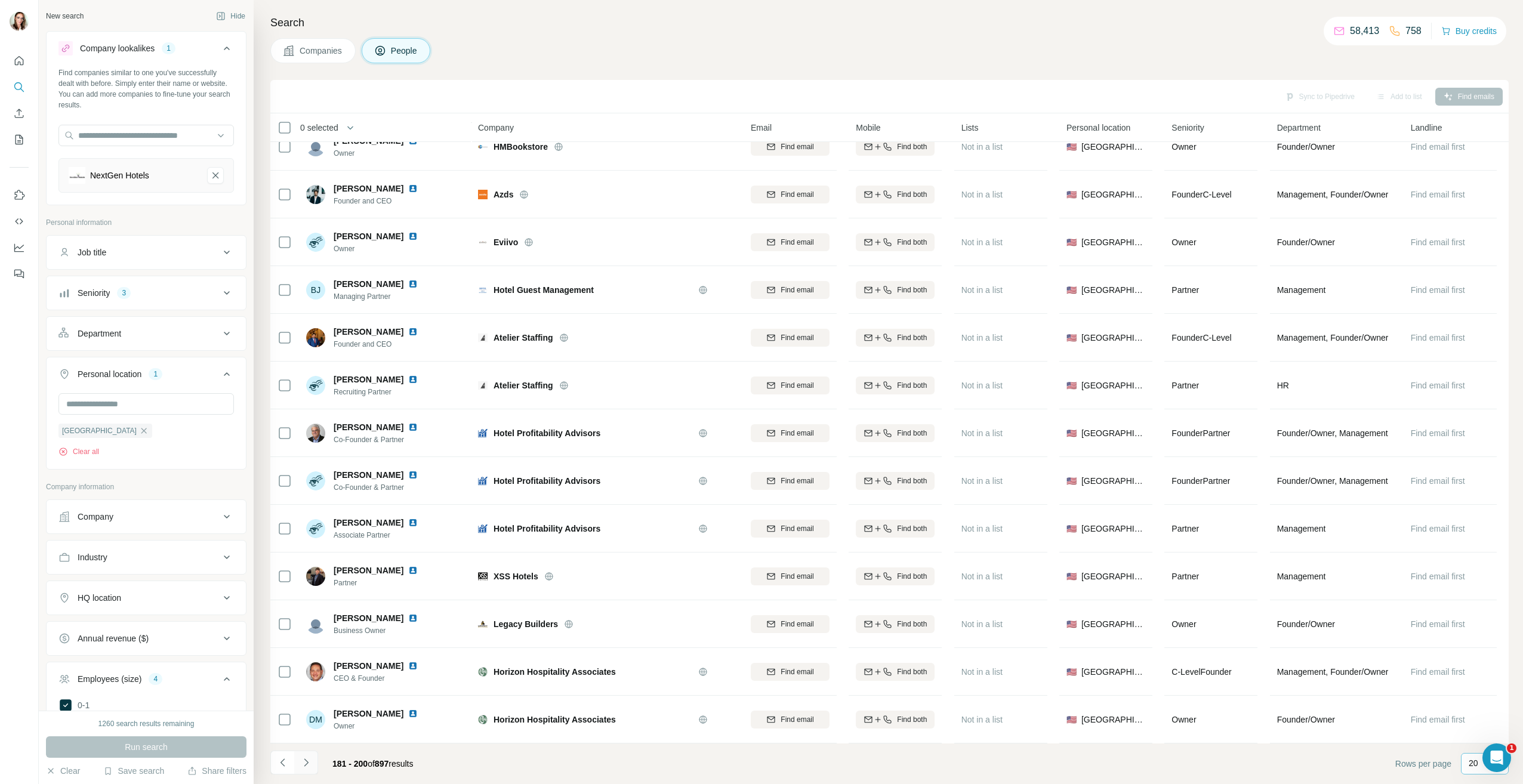
click at [311, 767] on icon "Navigate to next page" at bounding box center [306, 763] width 12 height 12
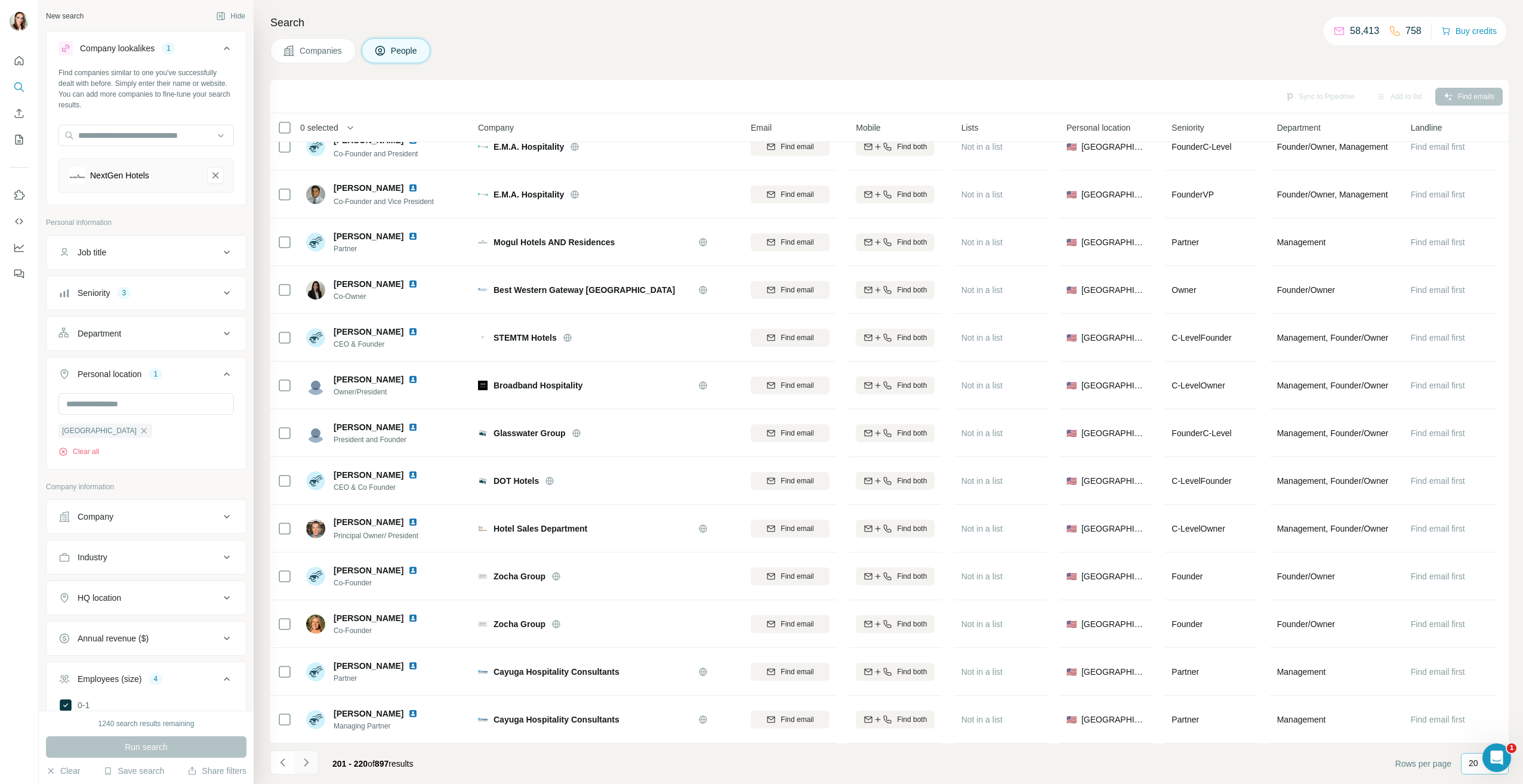
click at [301, 765] on icon "Navigate to next page" at bounding box center [306, 763] width 12 height 12
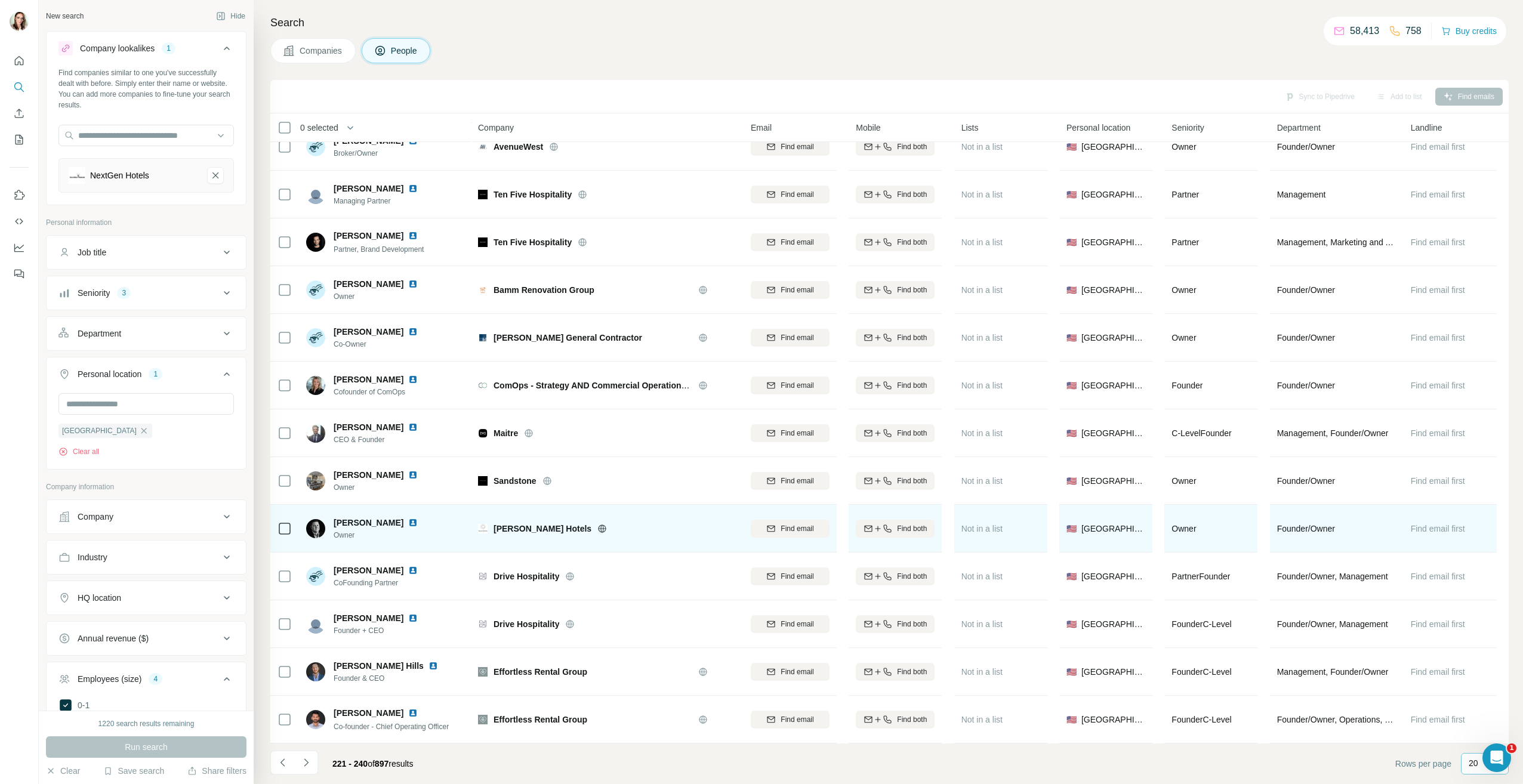
click at [408, 518] on img at bounding box center [413, 523] width 10 height 10
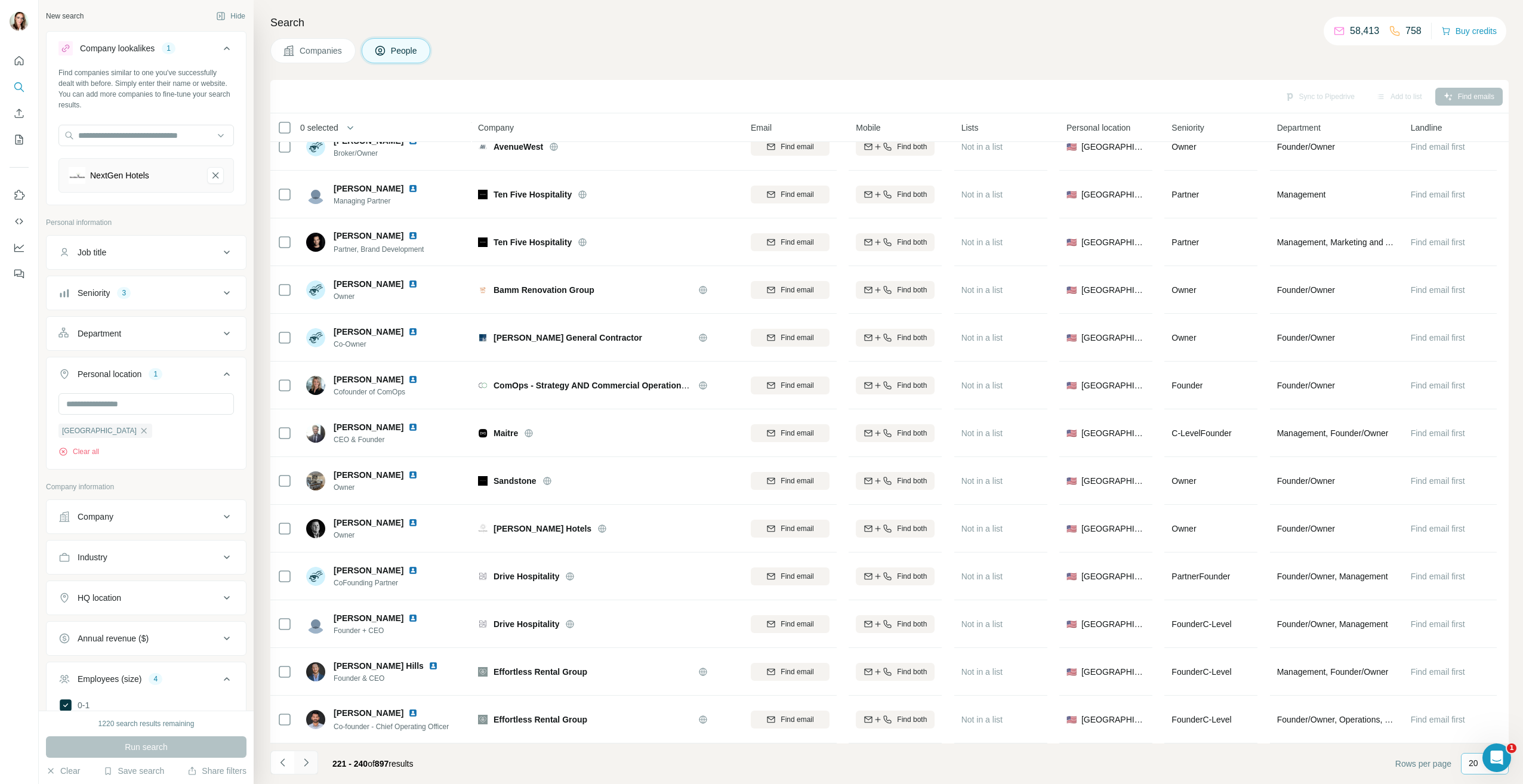
click at [301, 763] on icon "Navigate to next page" at bounding box center [306, 763] width 12 height 12
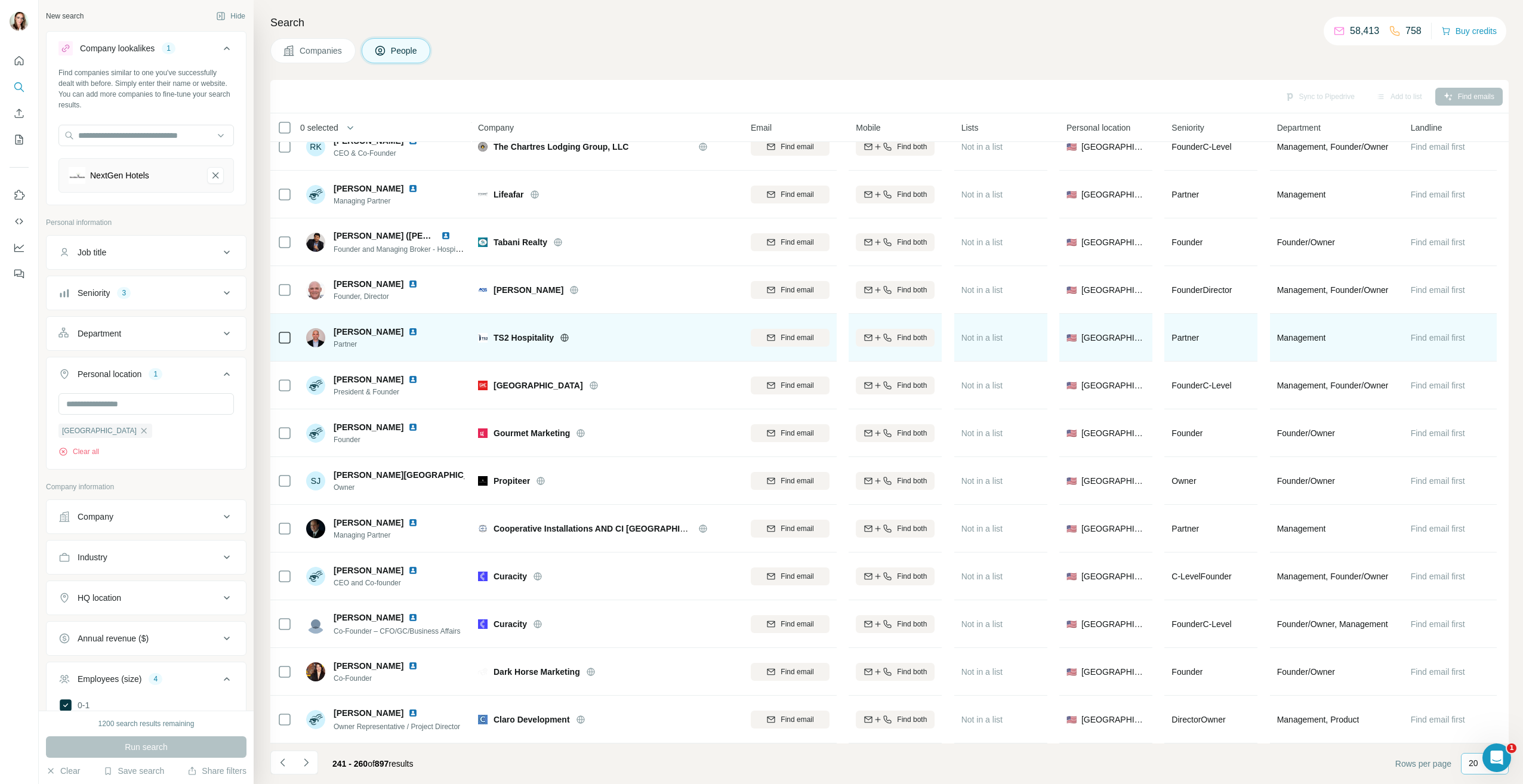
click at [408, 327] on img at bounding box center [413, 332] width 10 height 10
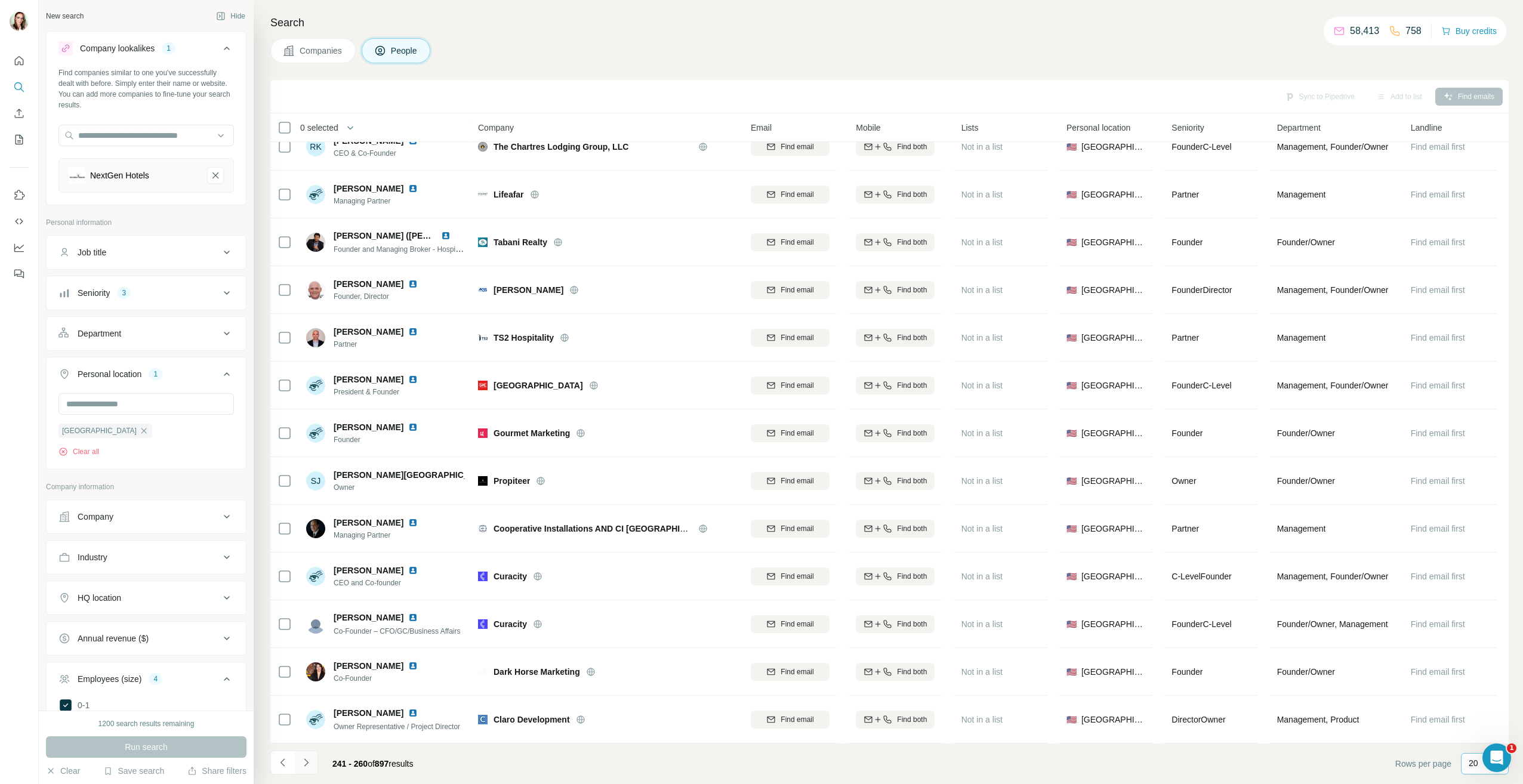
click at [311, 760] on icon "Navigate to next page" at bounding box center [306, 763] width 12 height 12
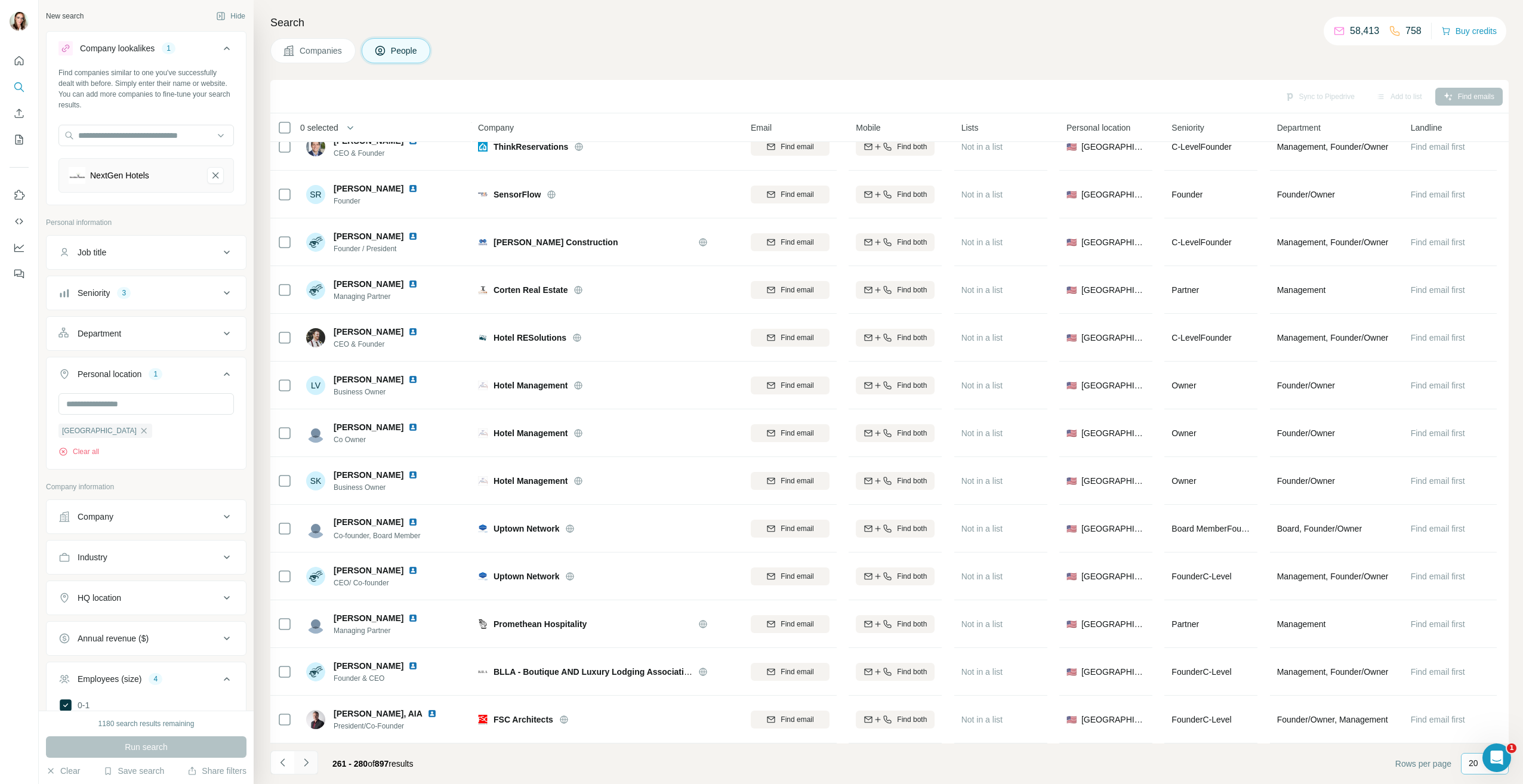
click at [298, 765] on button "Navigate to next page" at bounding box center [306, 762] width 24 height 24
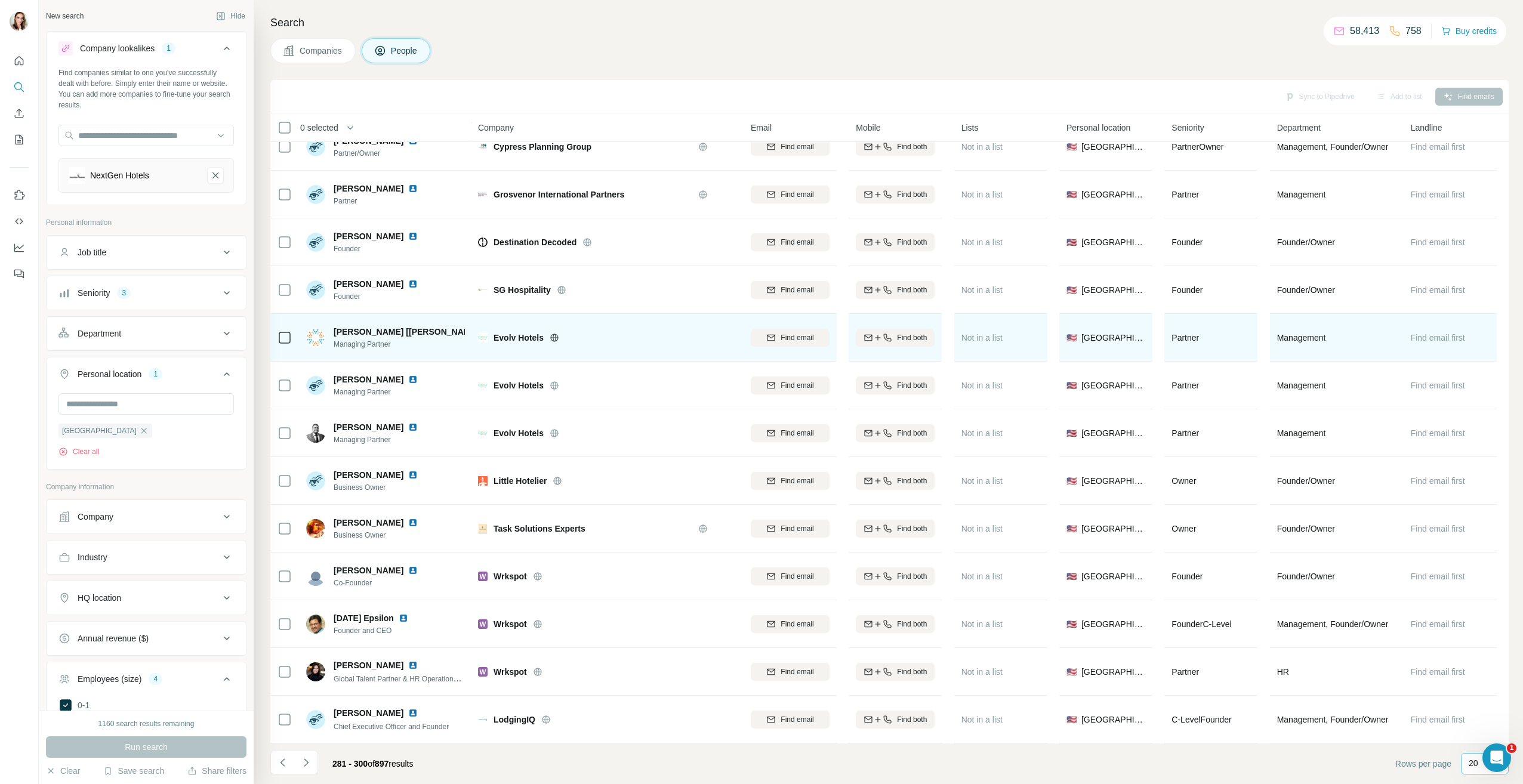
click at [559, 327] on img at bounding box center [563, 332] width 10 height 10
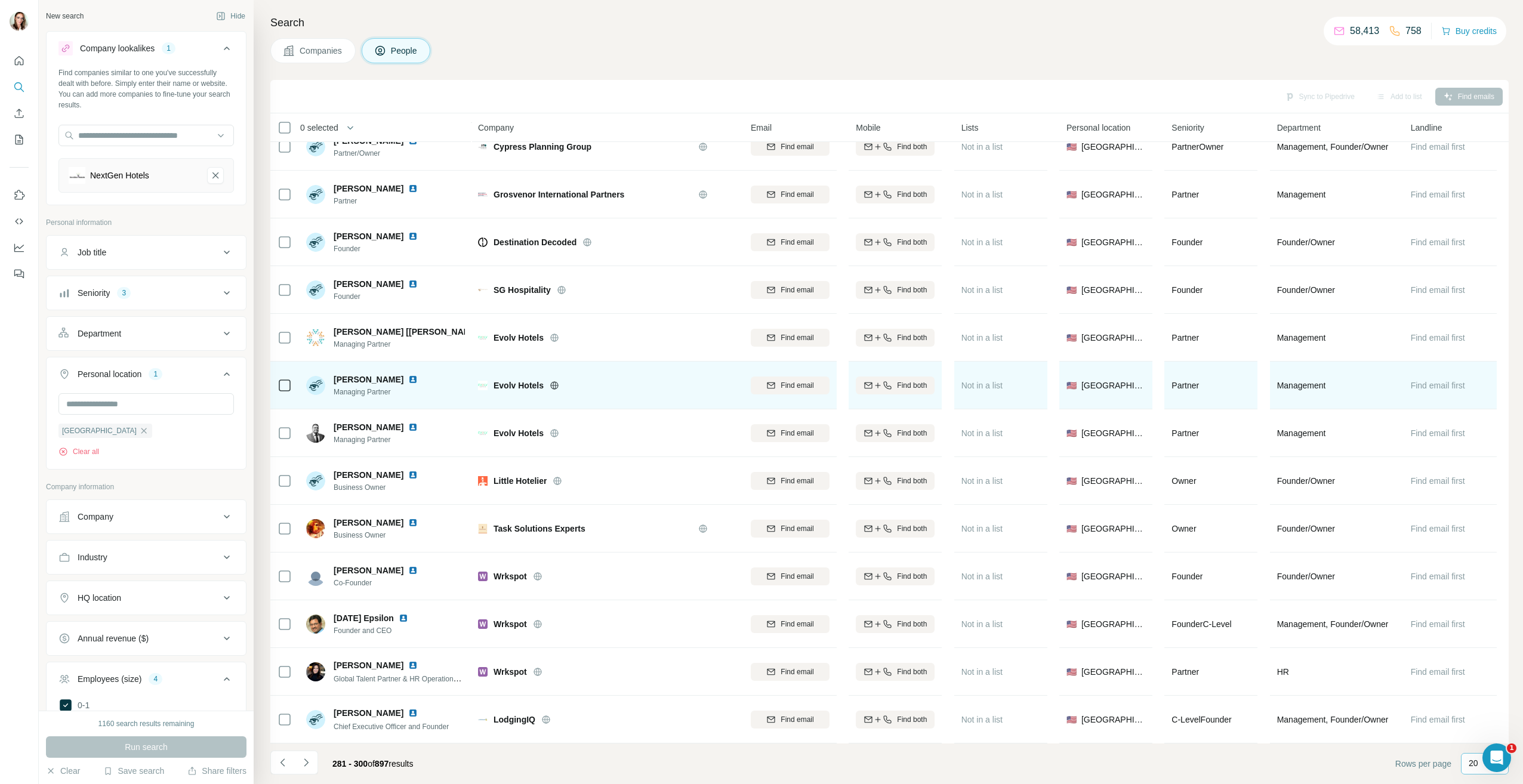
click at [408, 375] on img at bounding box center [413, 380] width 10 height 10
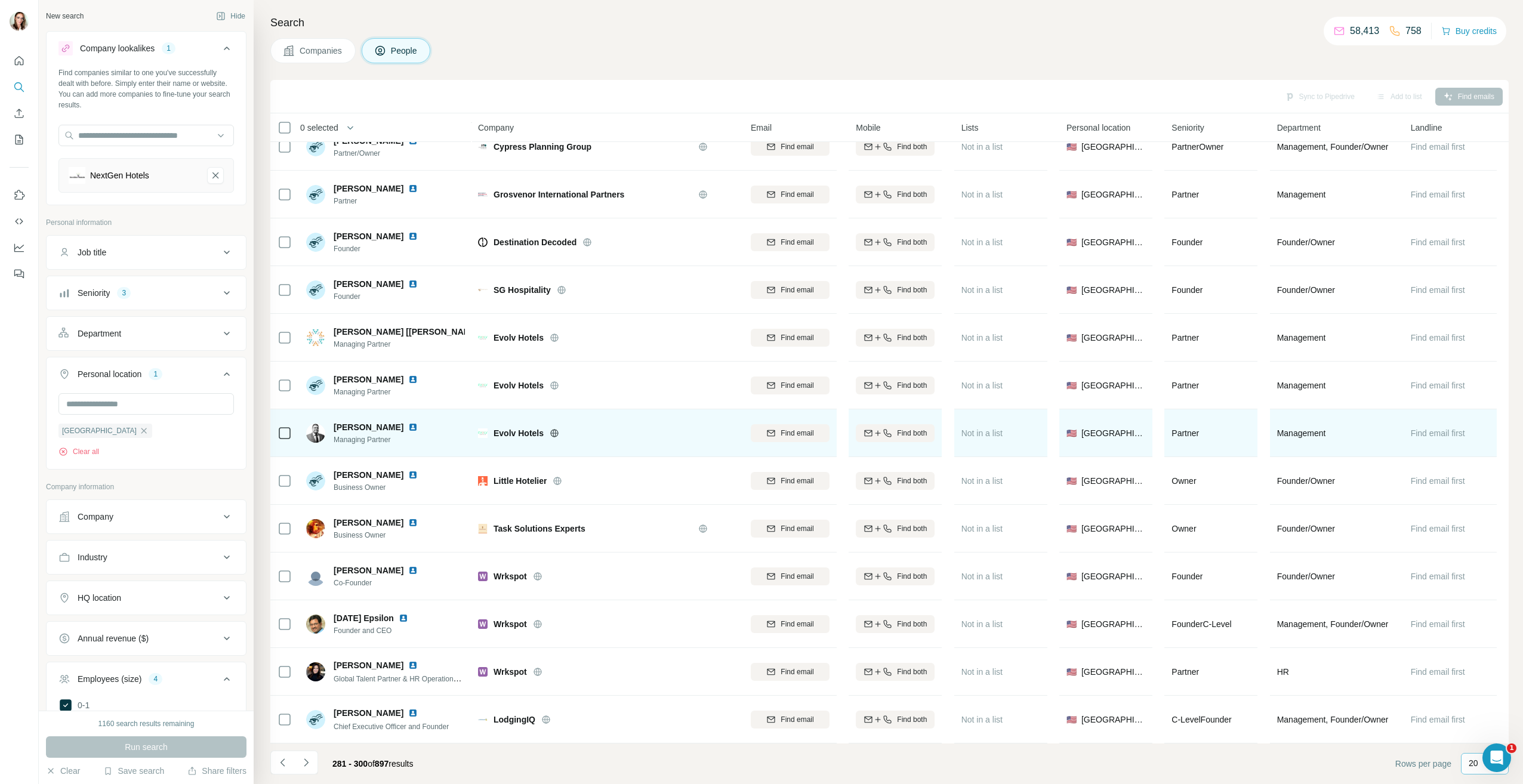
click at [408, 423] on img at bounding box center [413, 427] width 10 height 10
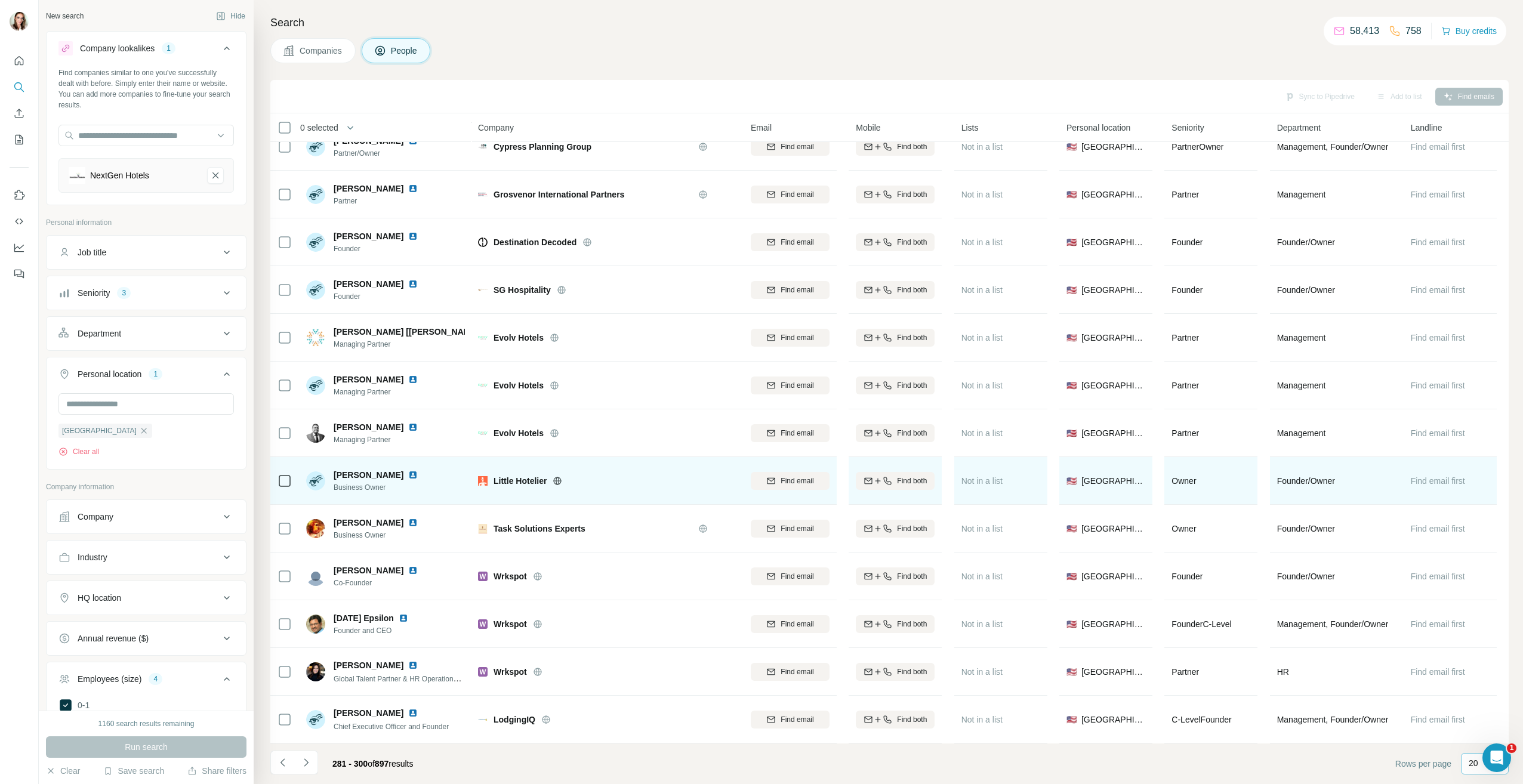
click at [408, 470] on img at bounding box center [413, 475] width 10 height 10
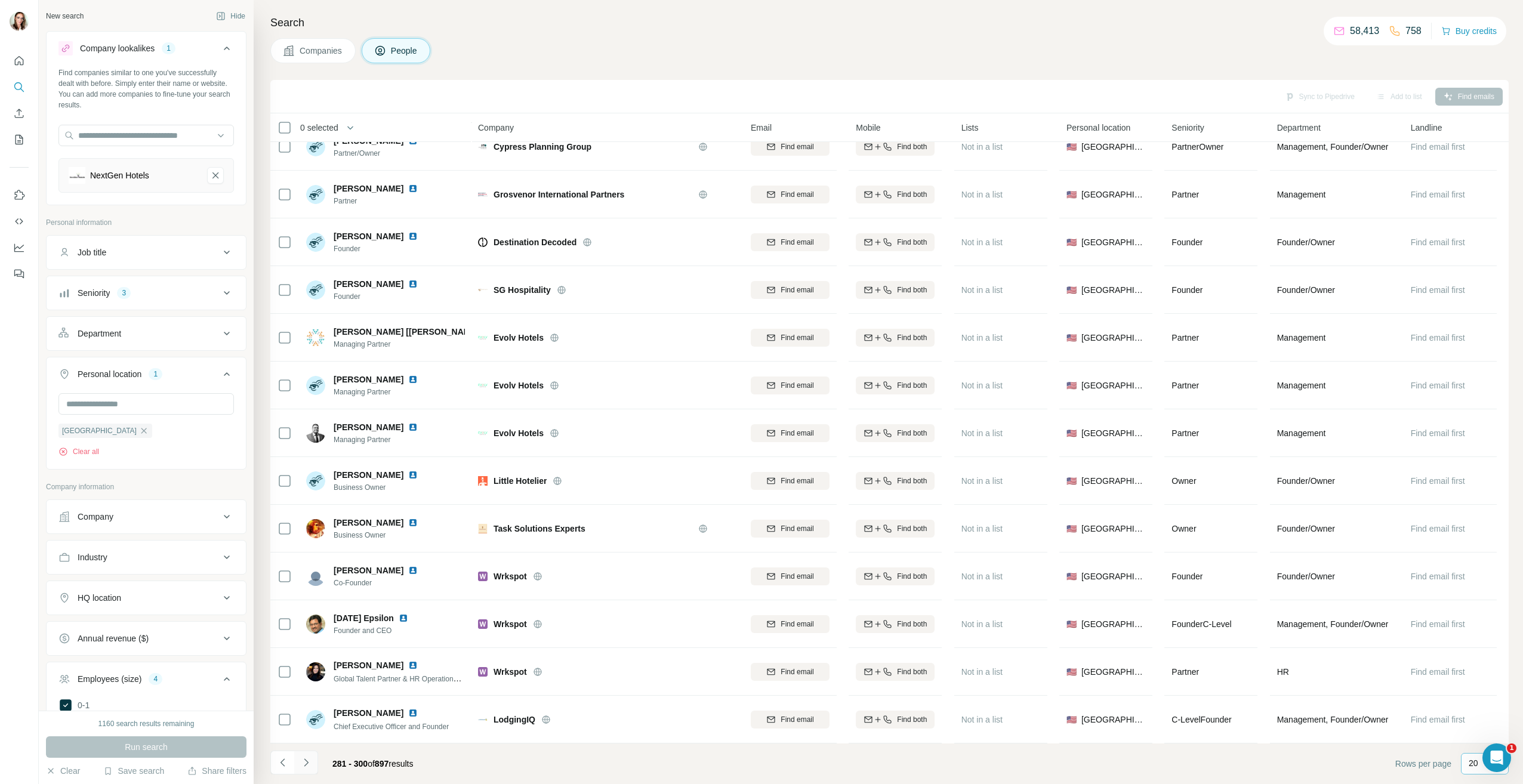
click at [302, 762] on icon "Navigate to next page" at bounding box center [306, 763] width 12 height 12
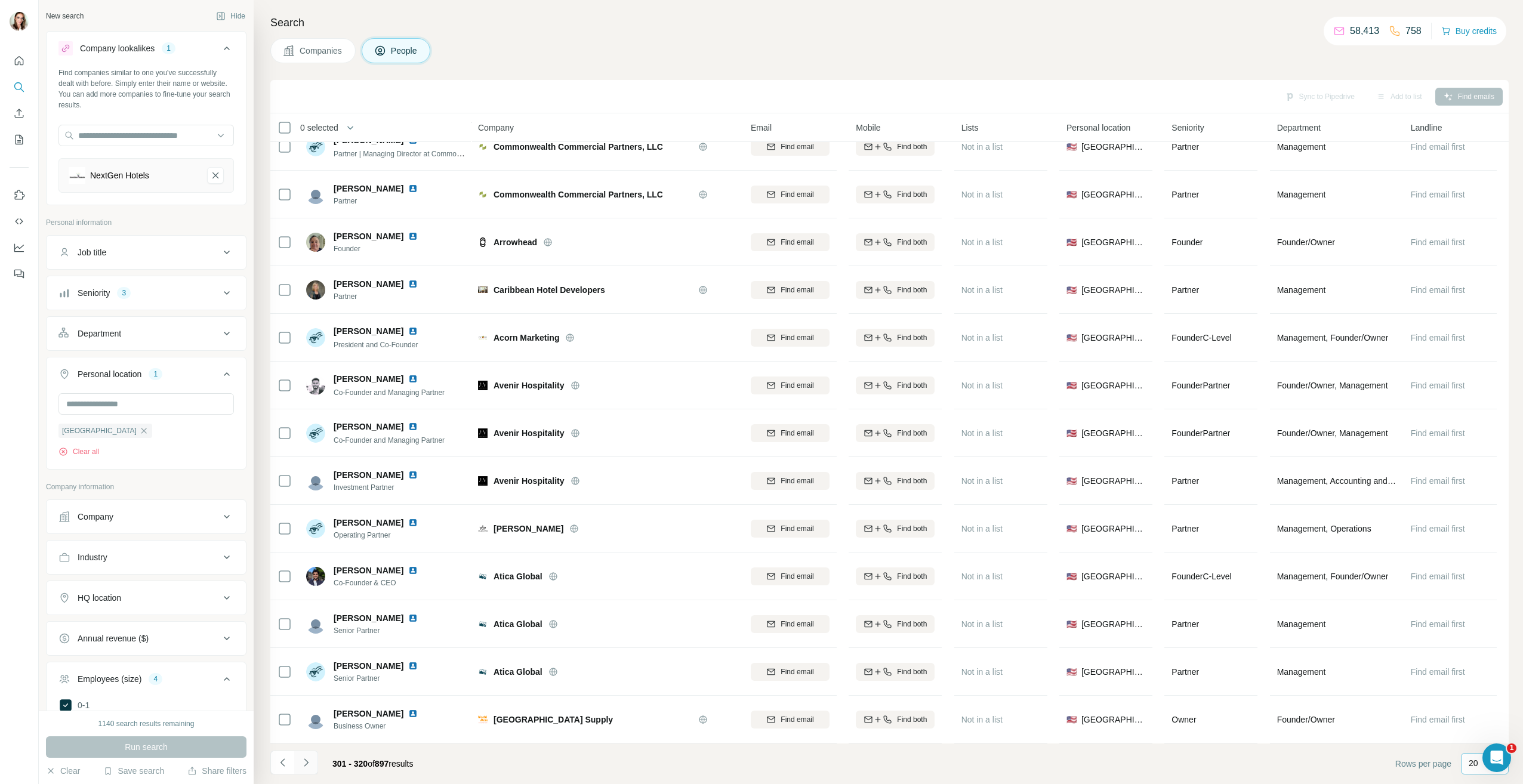
click at [305, 764] on icon "Navigate to next page" at bounding box center [306, 763] width 12 height 12
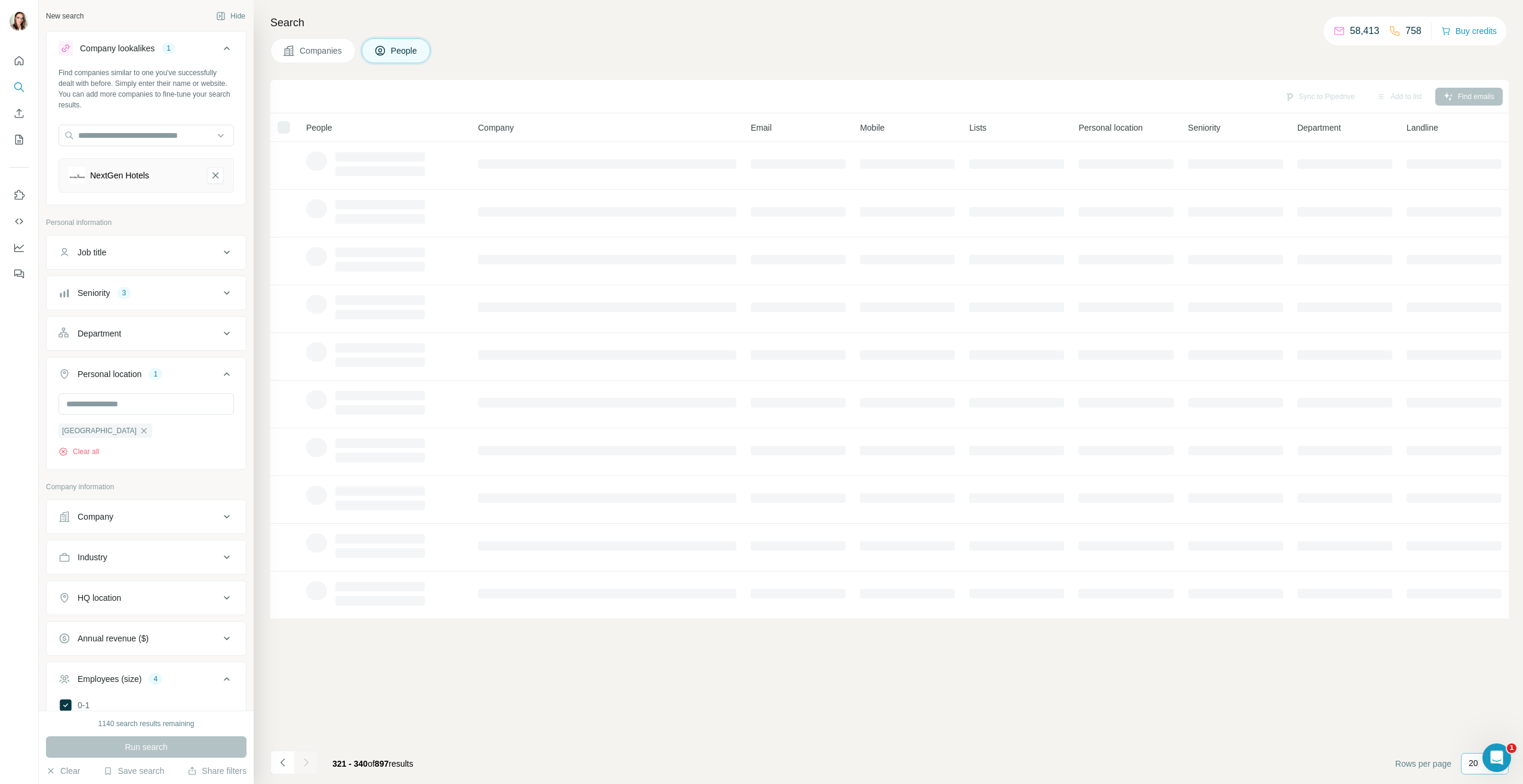
scroll to position [0, 0]
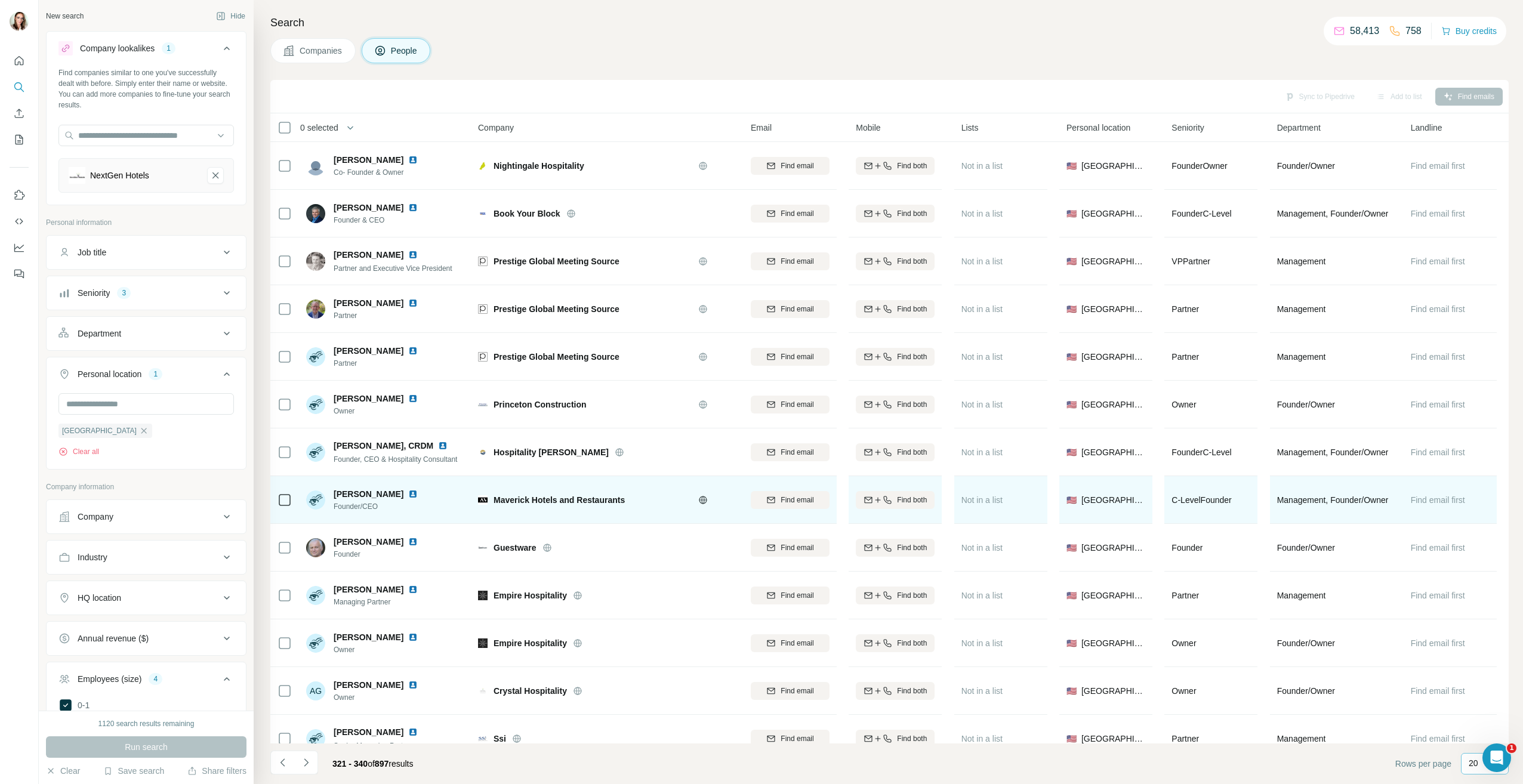
click at [408, 495] on img at bounding box center [413, 494] width 10 height 10
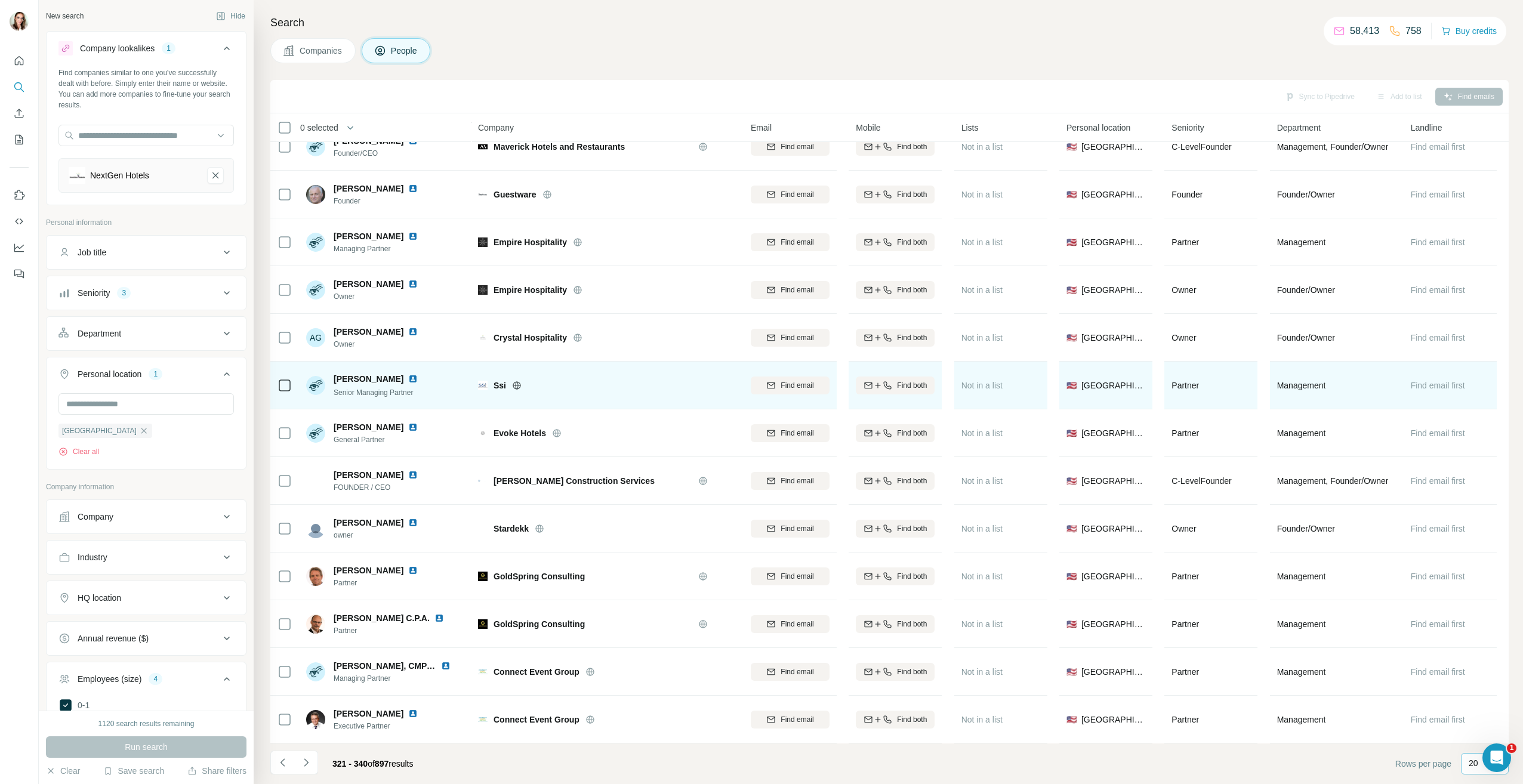
scroll to position [359, 0]
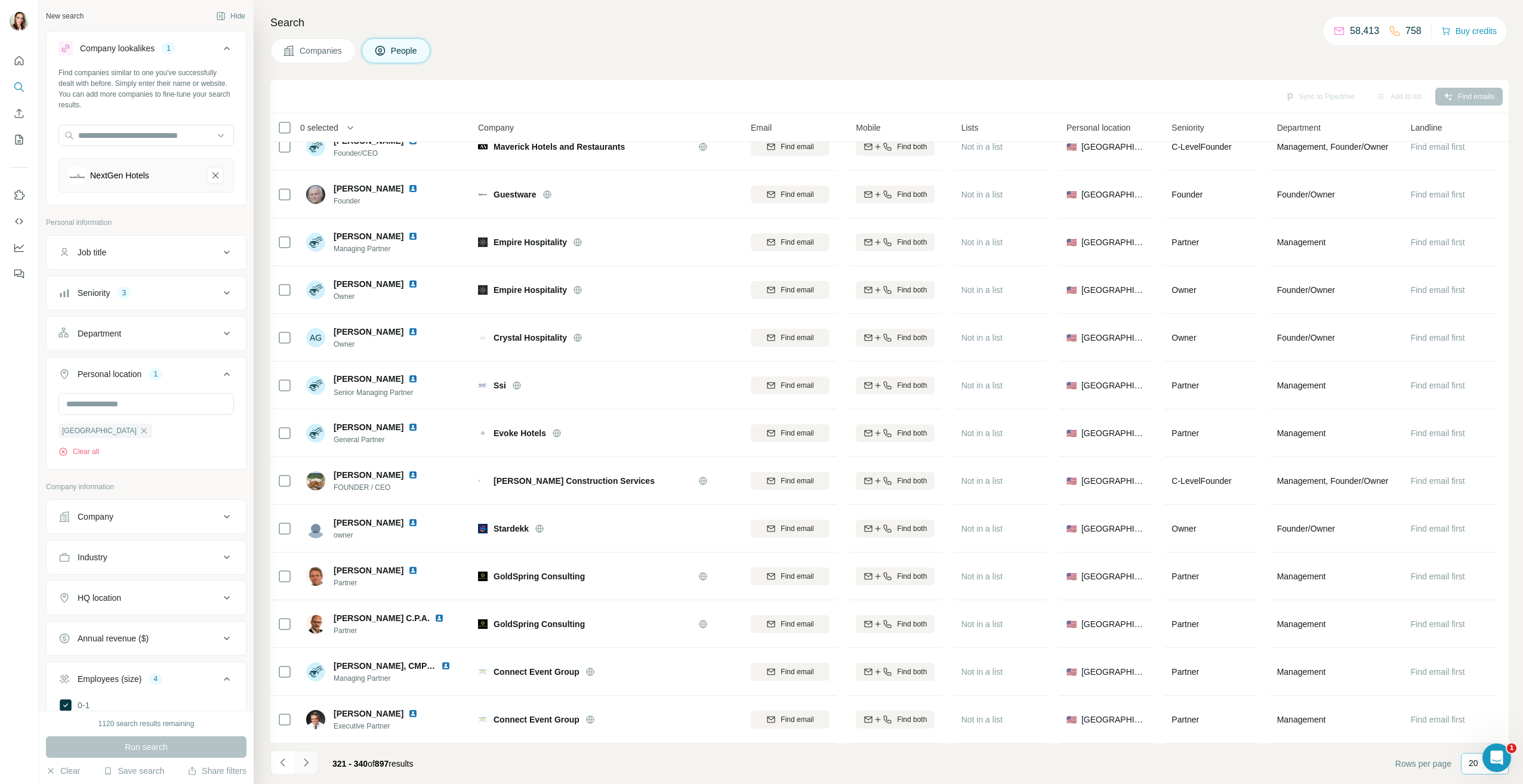
click at [311, 760] on icon "Navigate to next page" at bounding box center [306, 763] width 12 height 12
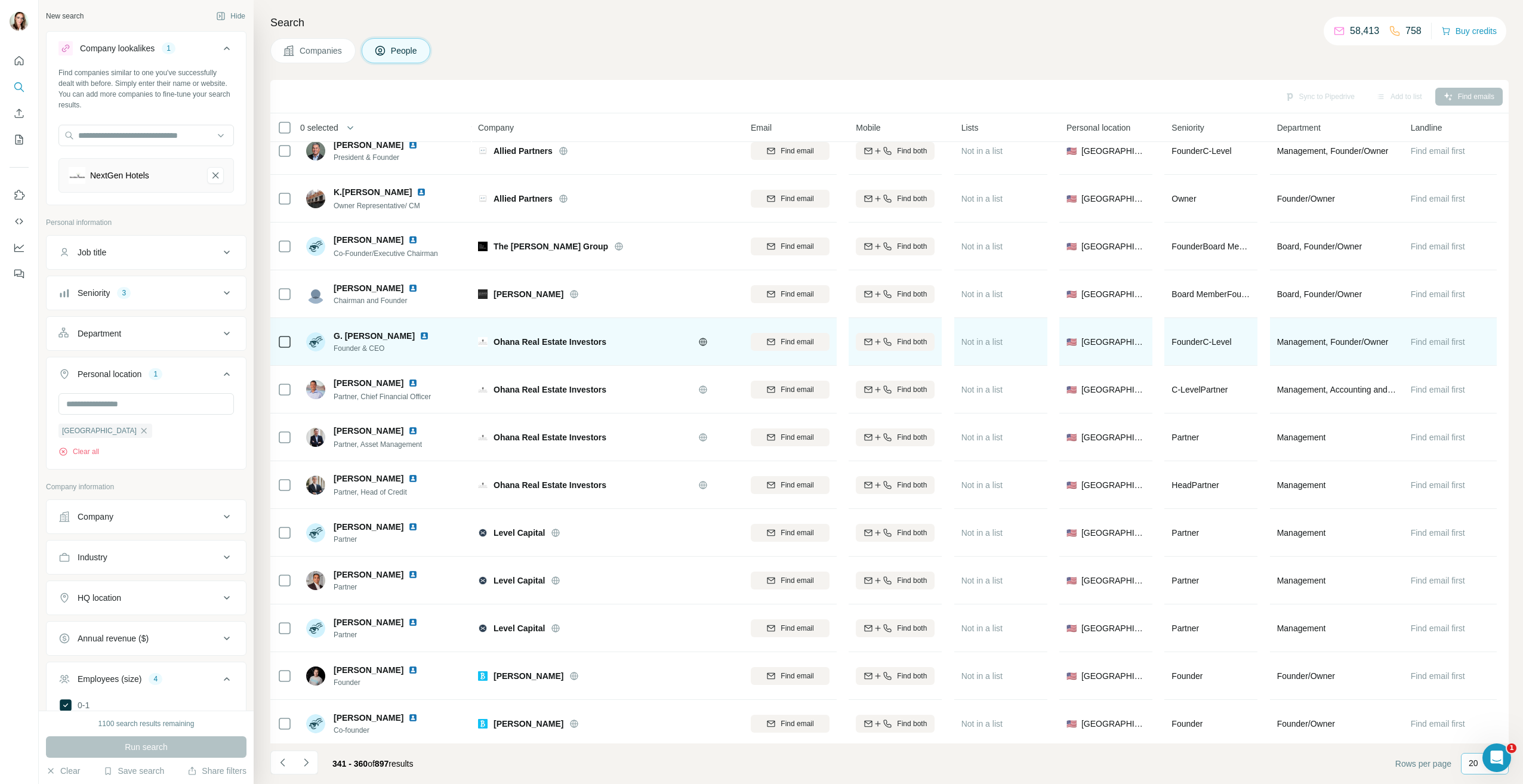
scroll to position [119, 0]
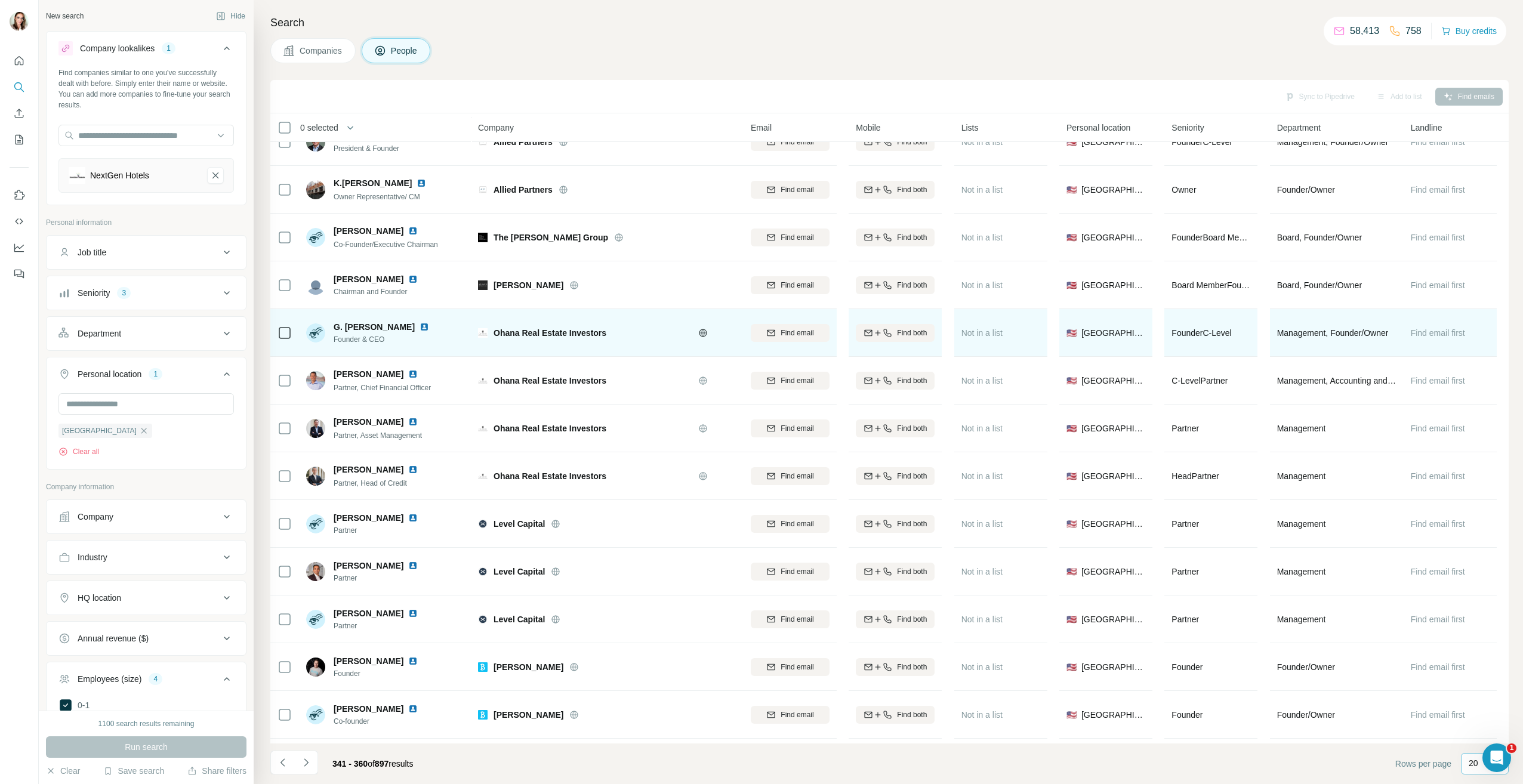
click at [425, 326] on img at bounding box center [424, 327] width 10 height 10
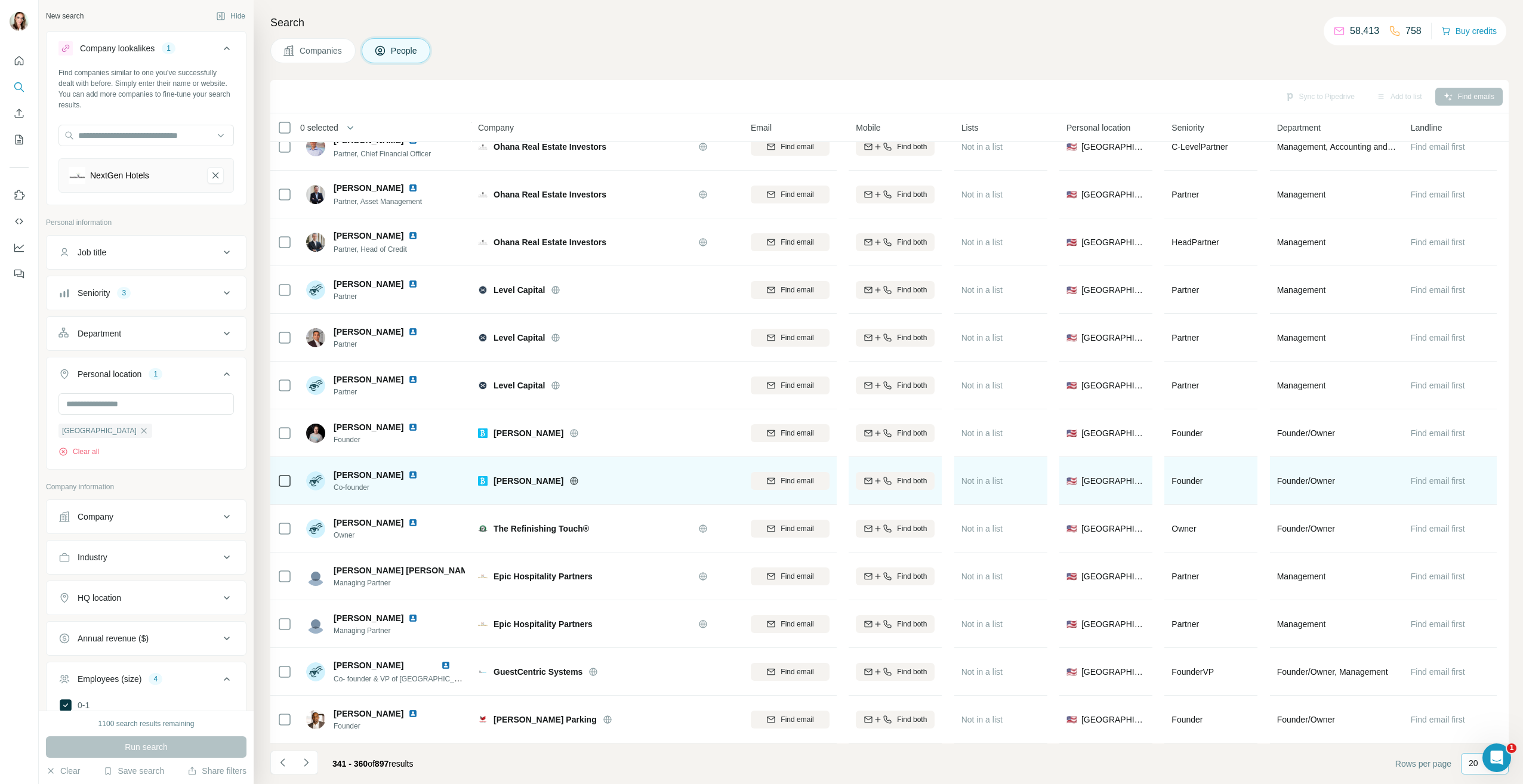
scroll to position [359, 0]
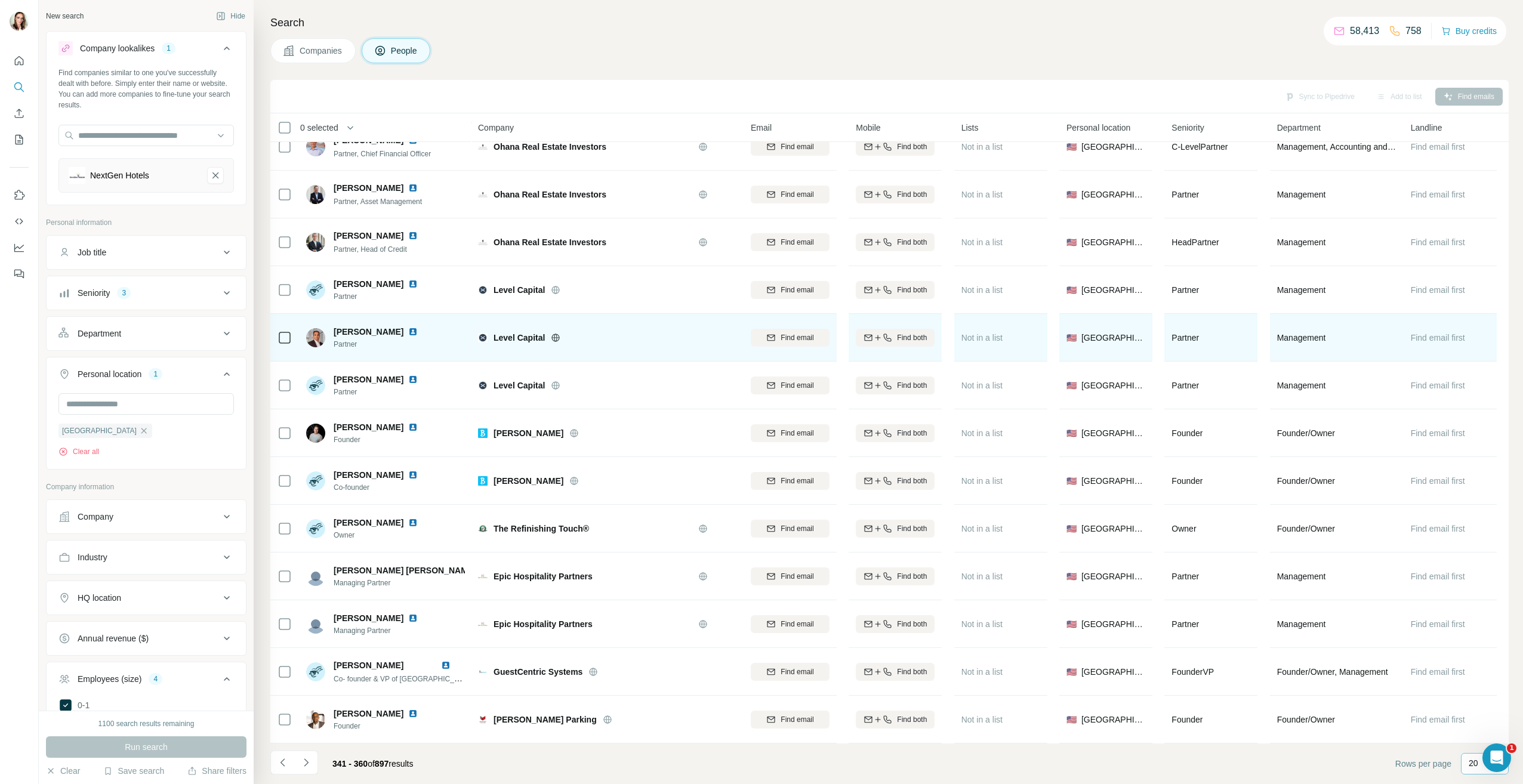
click at [408, 327] on img at bounding box center [413, 332] width 10 height 10
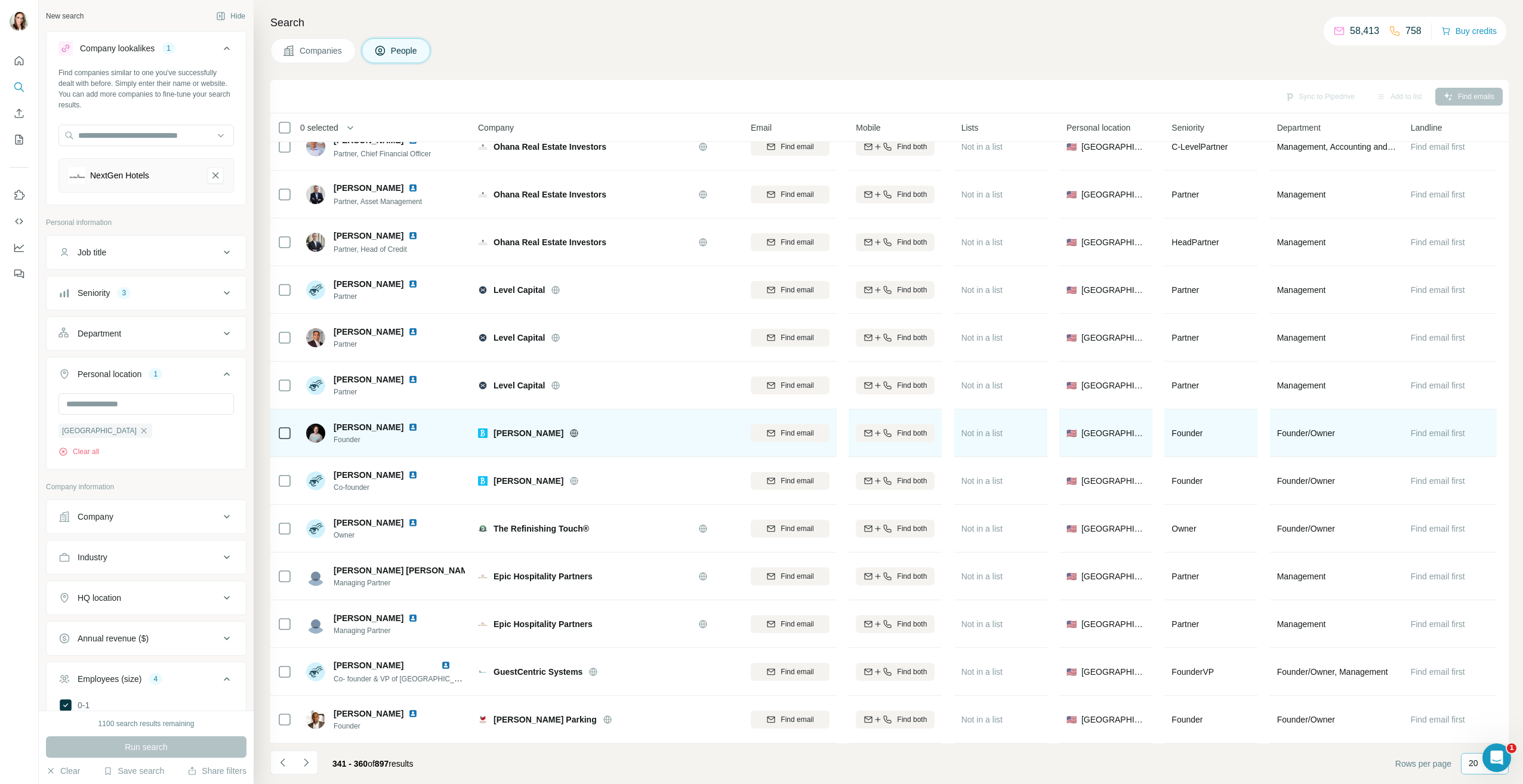
click at [408, 422] on img at bounding box center [413, 427] width 10 height 10
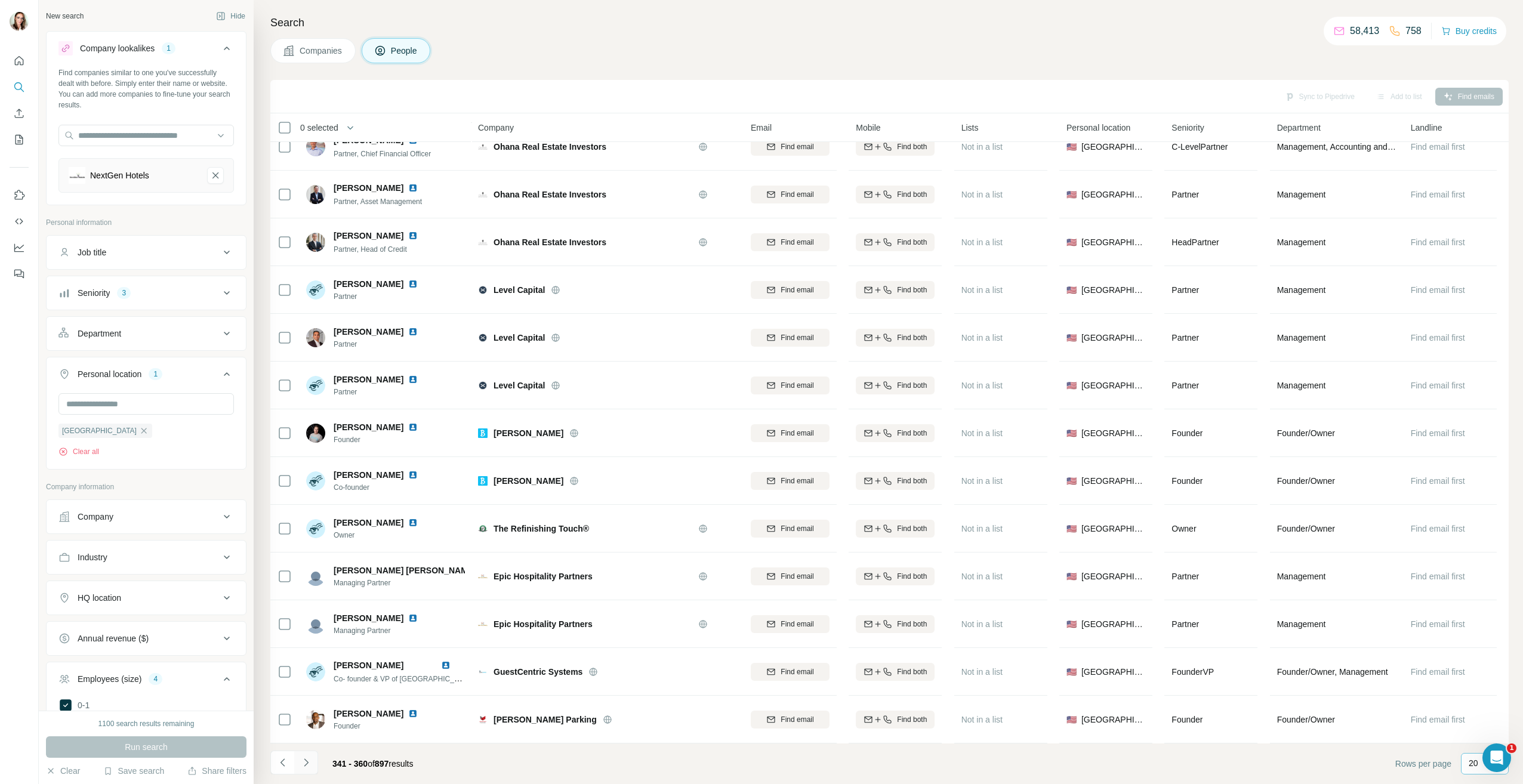
click at [314, 762] on button "Navigate to next page" at bounding box center [306, 762] width 24 height 24
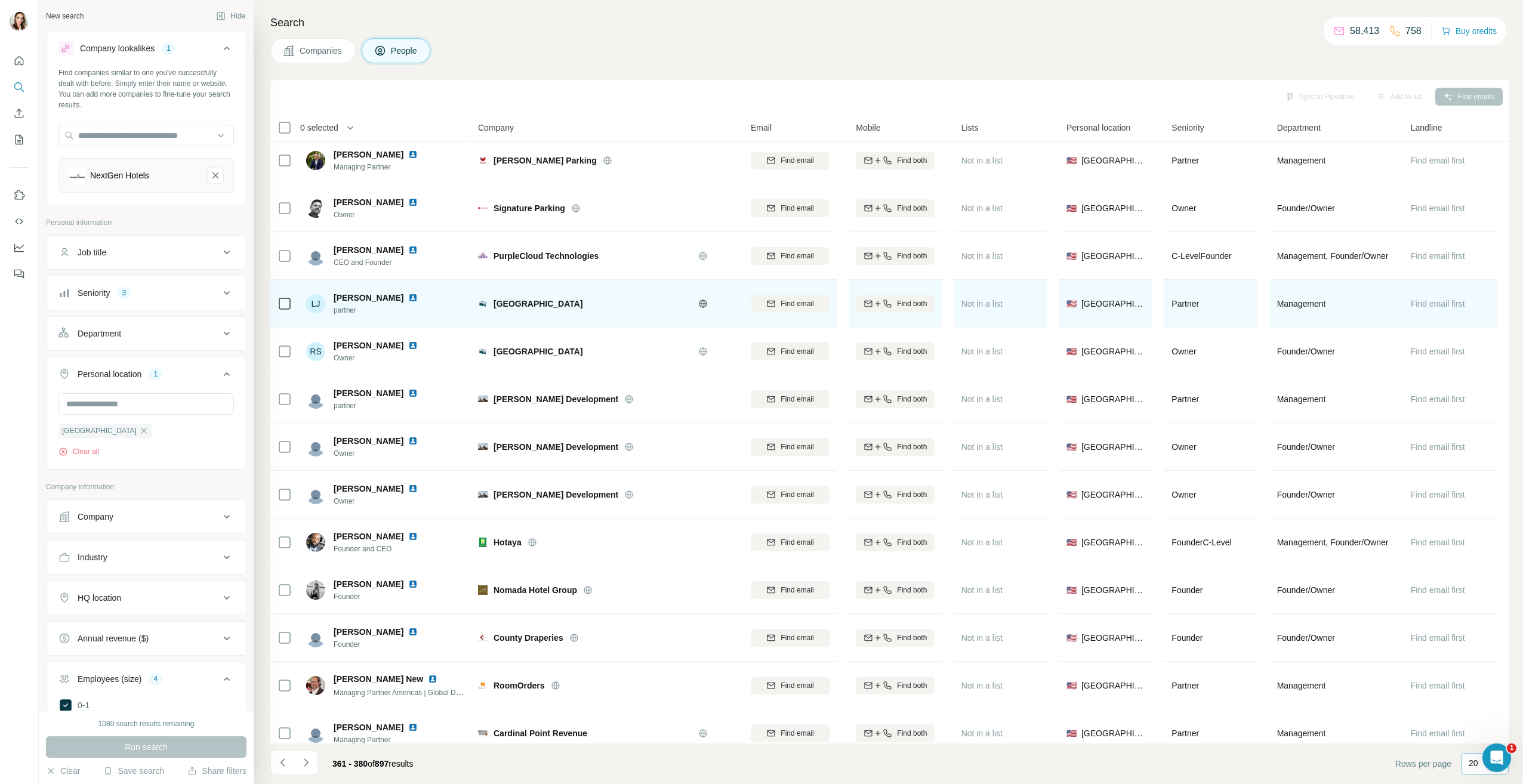
scroll to position [179, 0]
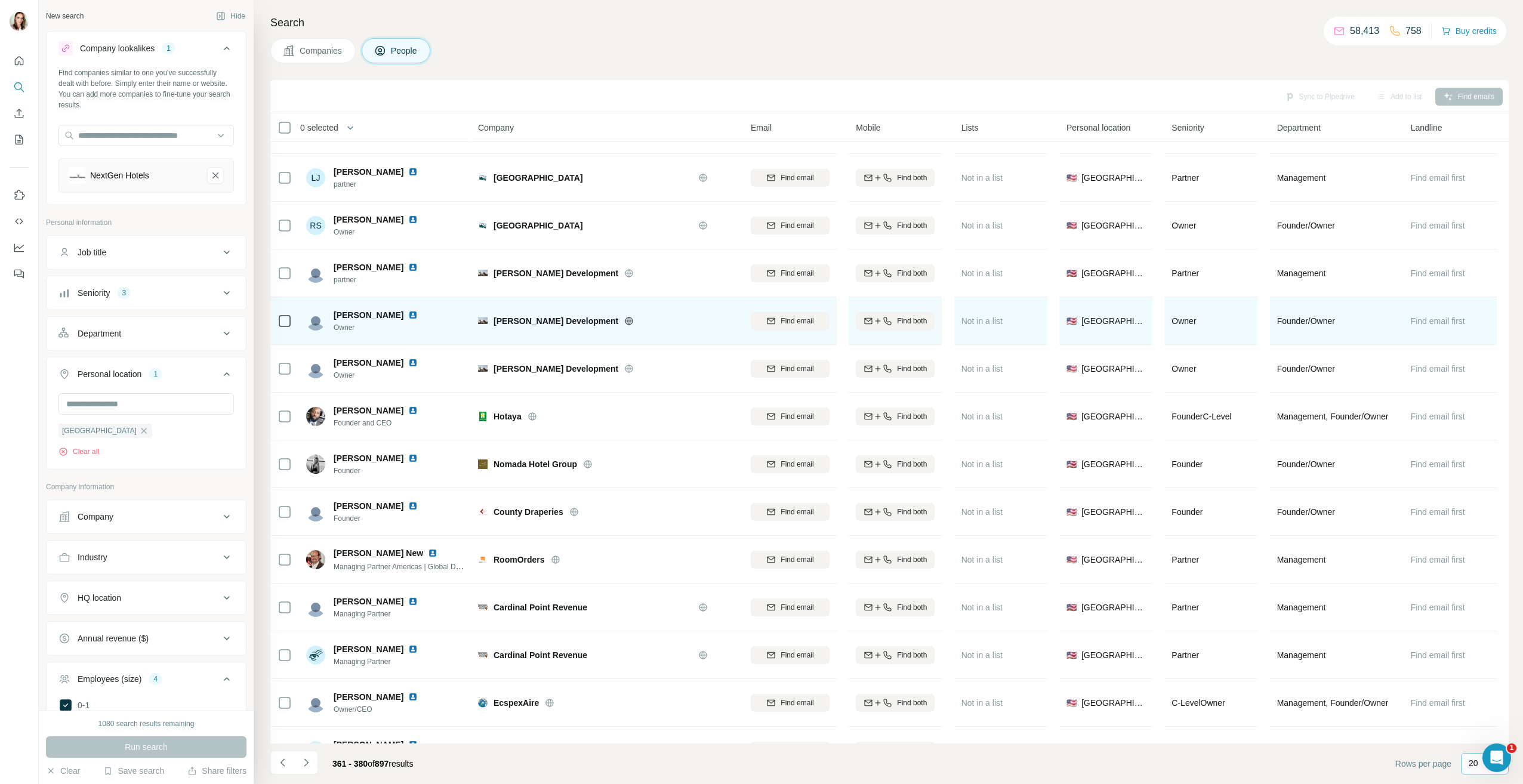
click at [408, 317] on img at bounding box center [413, 315] width 10 height 10
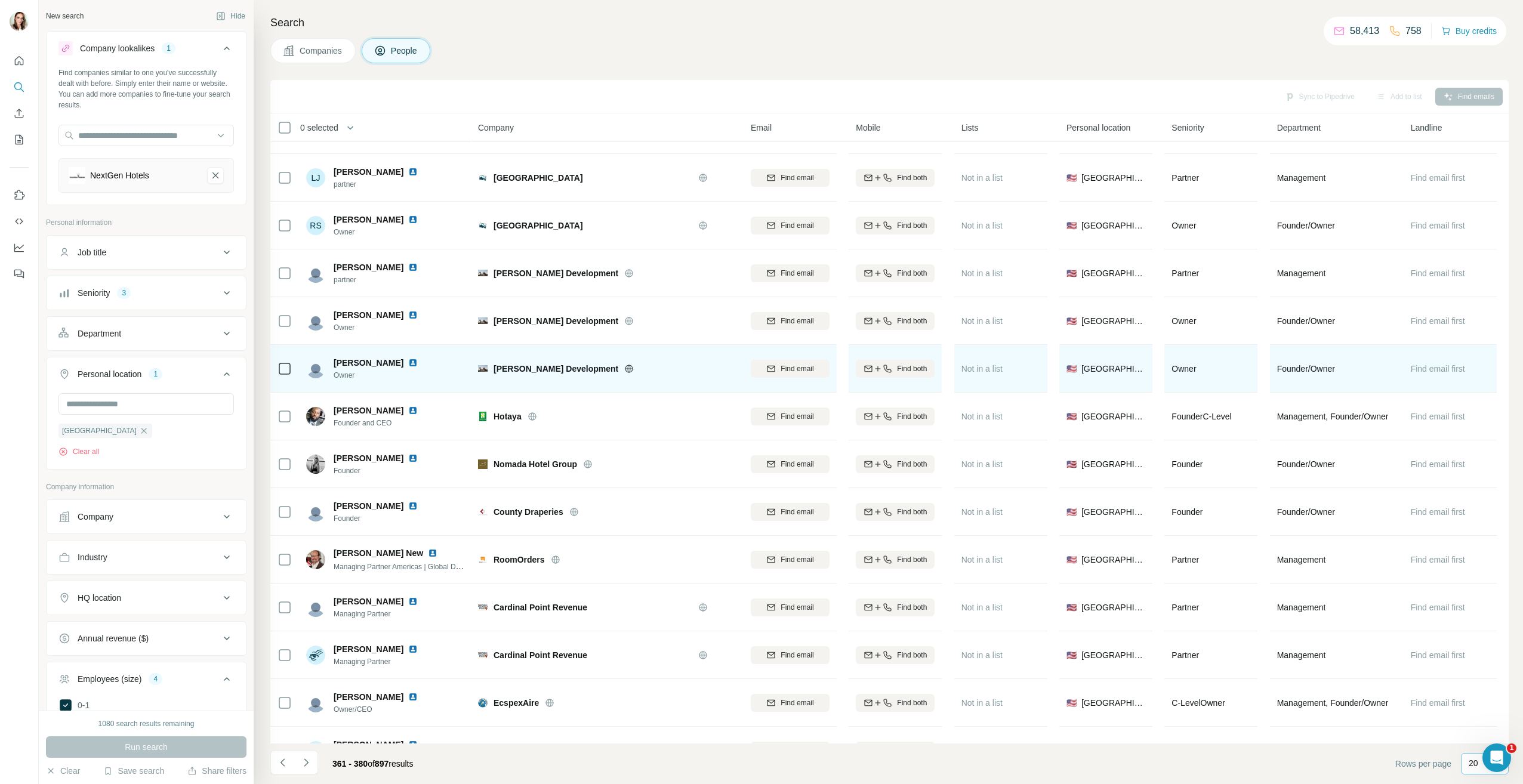
drag, startPoint x: 388, startPoint y: 365, endPoint x: 392, endPoint y: 359, distance: 7.2
click at [408, 365] on img at bounding box center [413, 363] width 10 height 10
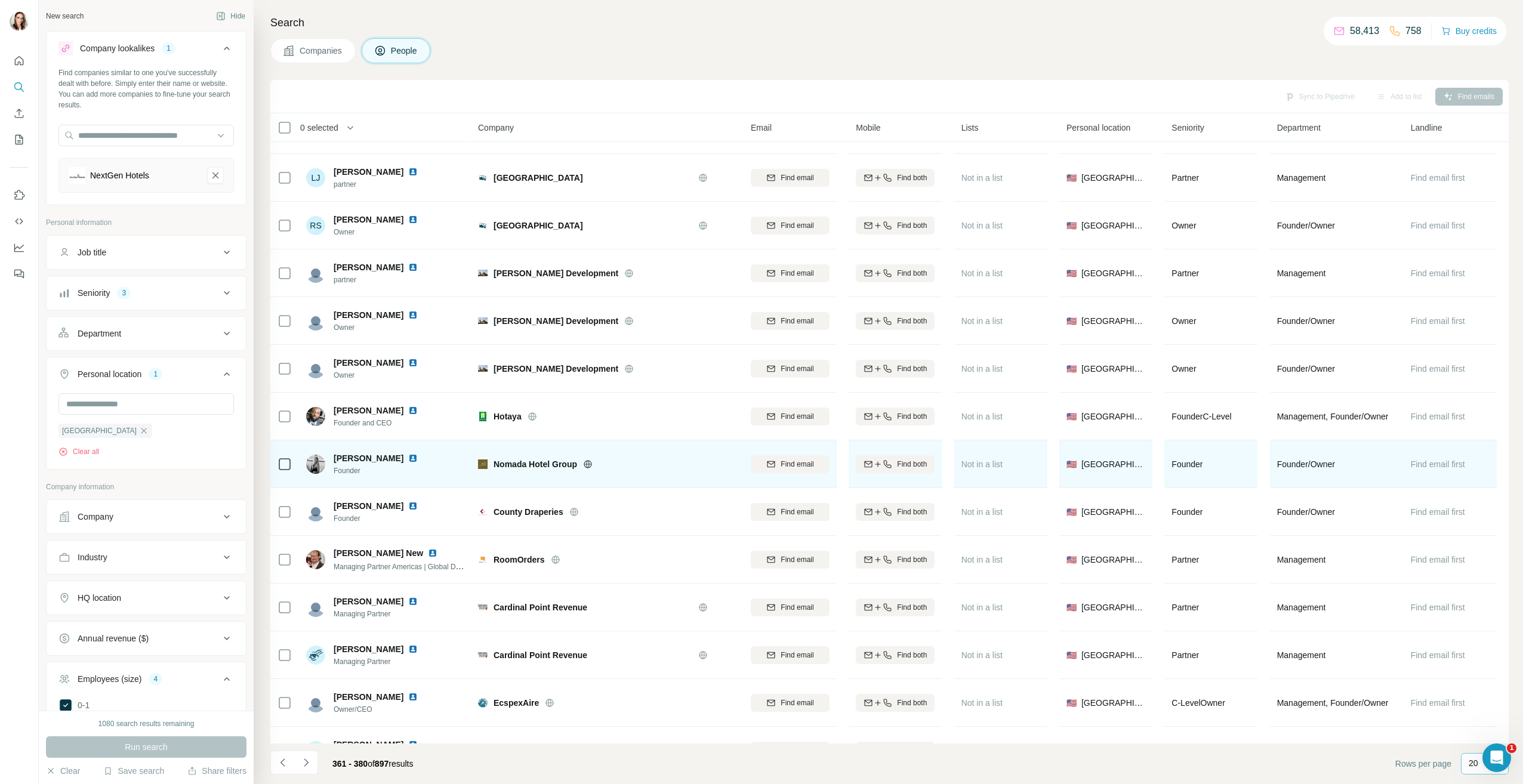
click at [409, 456] on img at bounding box center [413, 458] width 10 height 10
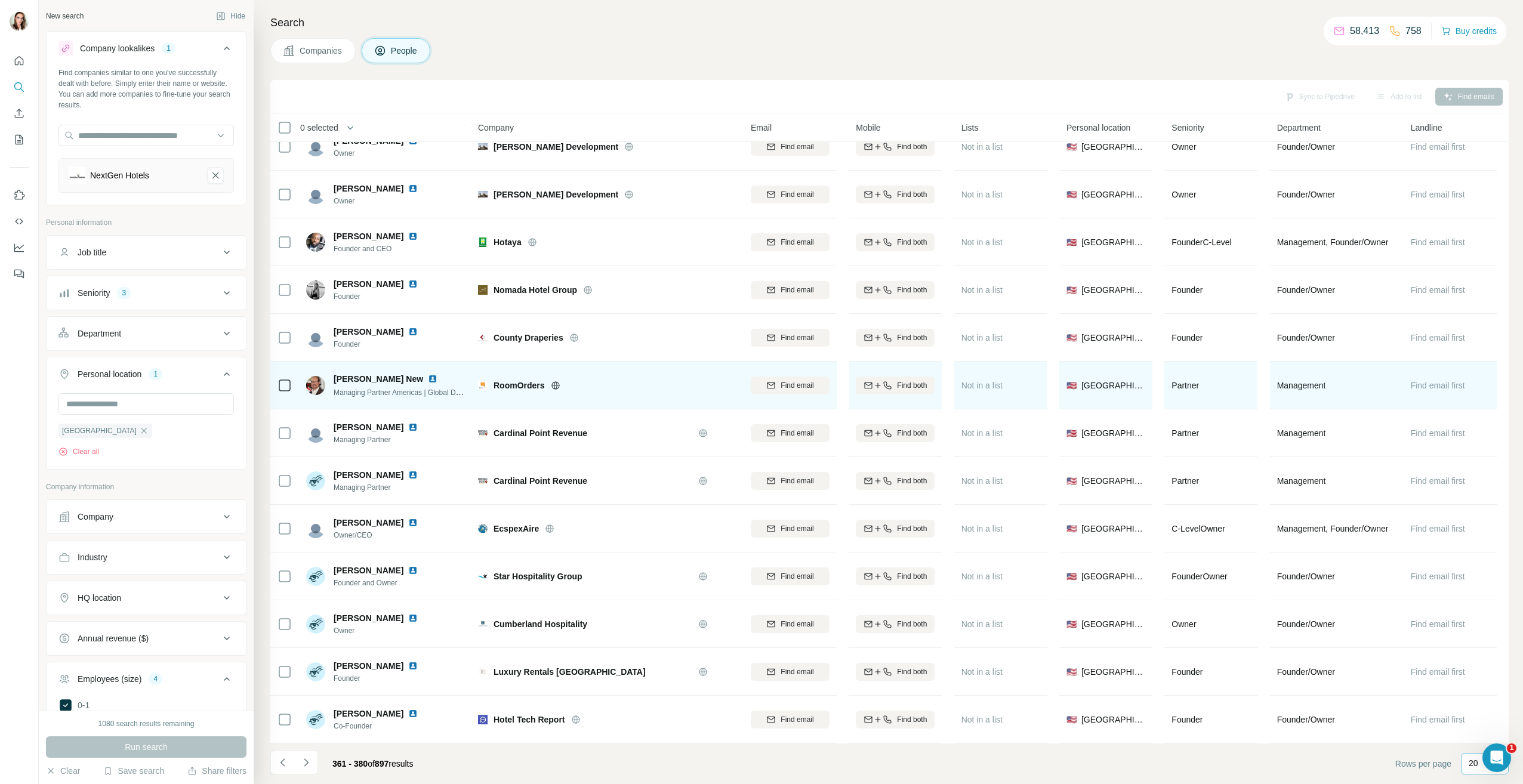
scroll to position [359, 0]
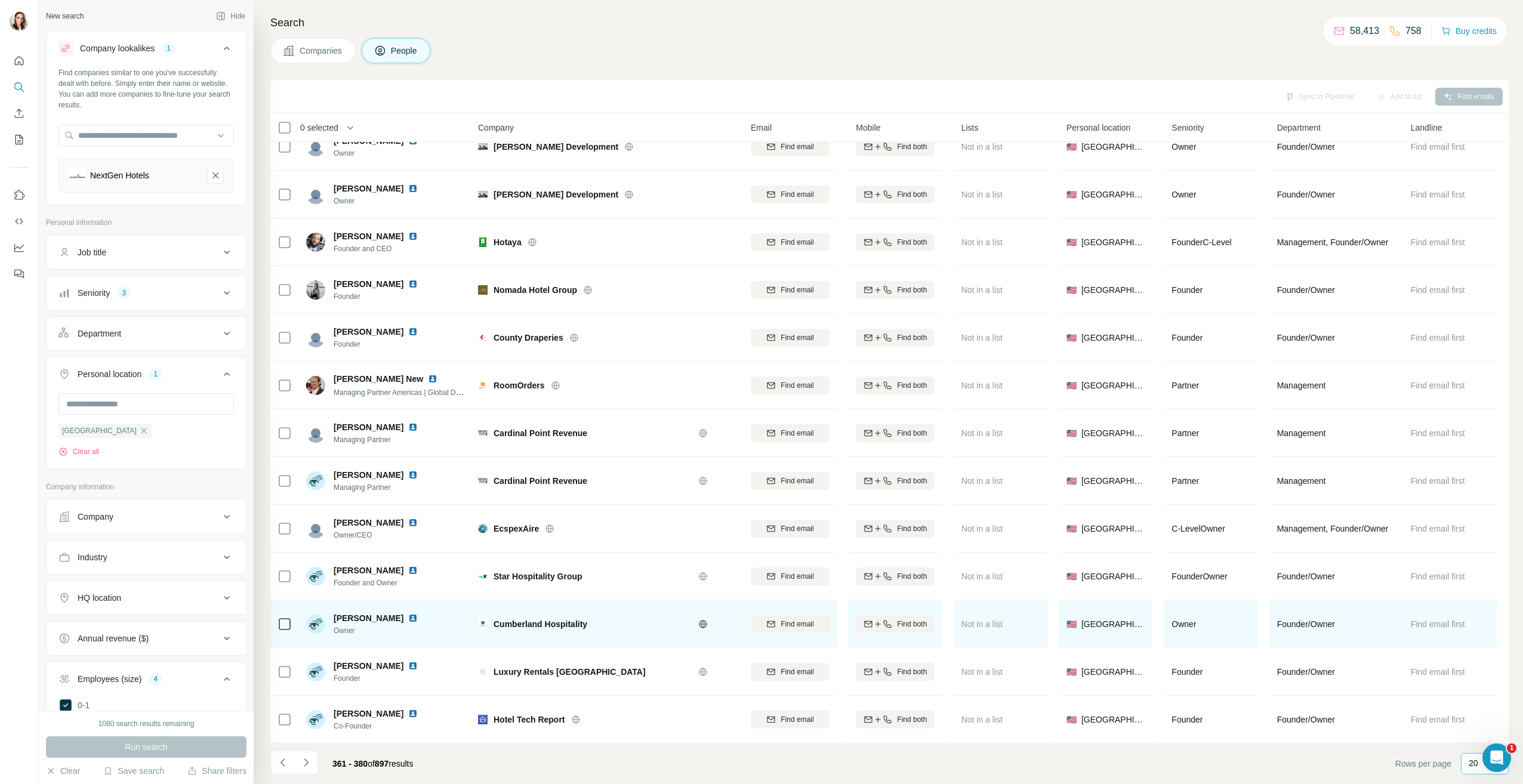
click at [408, 614] on img at bounding box center [413, 619] width 10 height 10
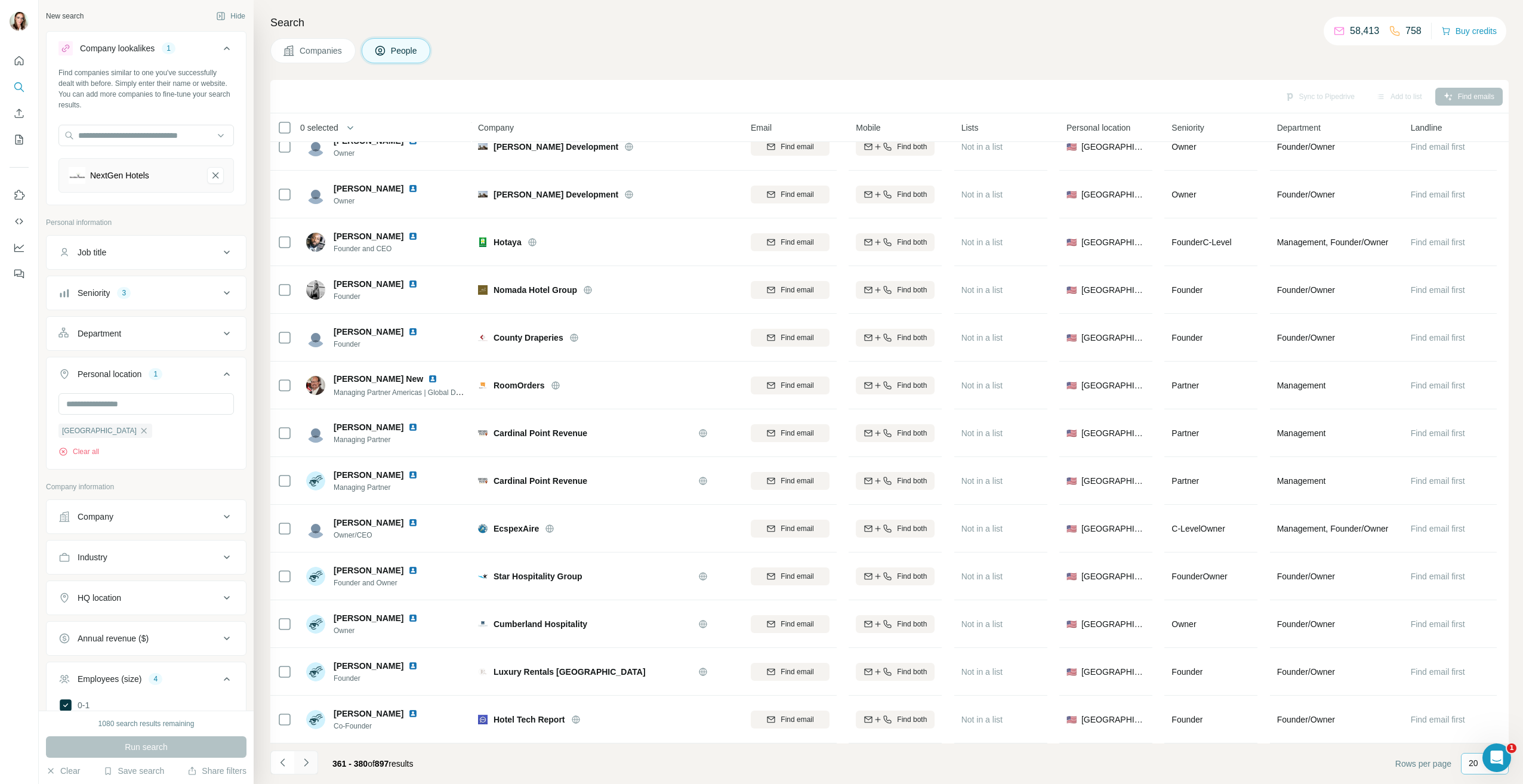
click at [300, 762] on icon "Navigate to next page" at bounding box center [306, 763] width 12 height 12
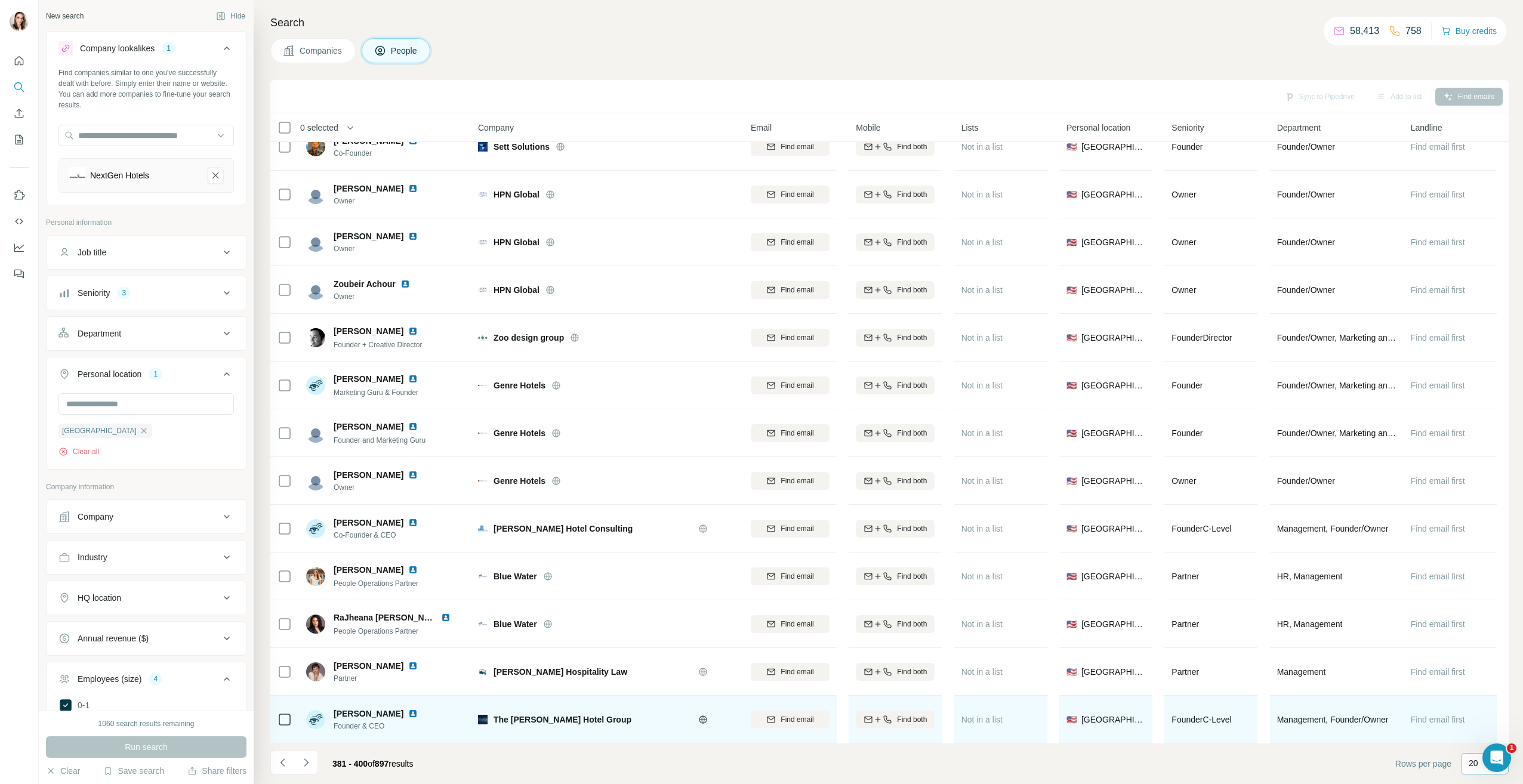
click at [408, 709] on img at bounding box center [413, 714] width 10 height 10
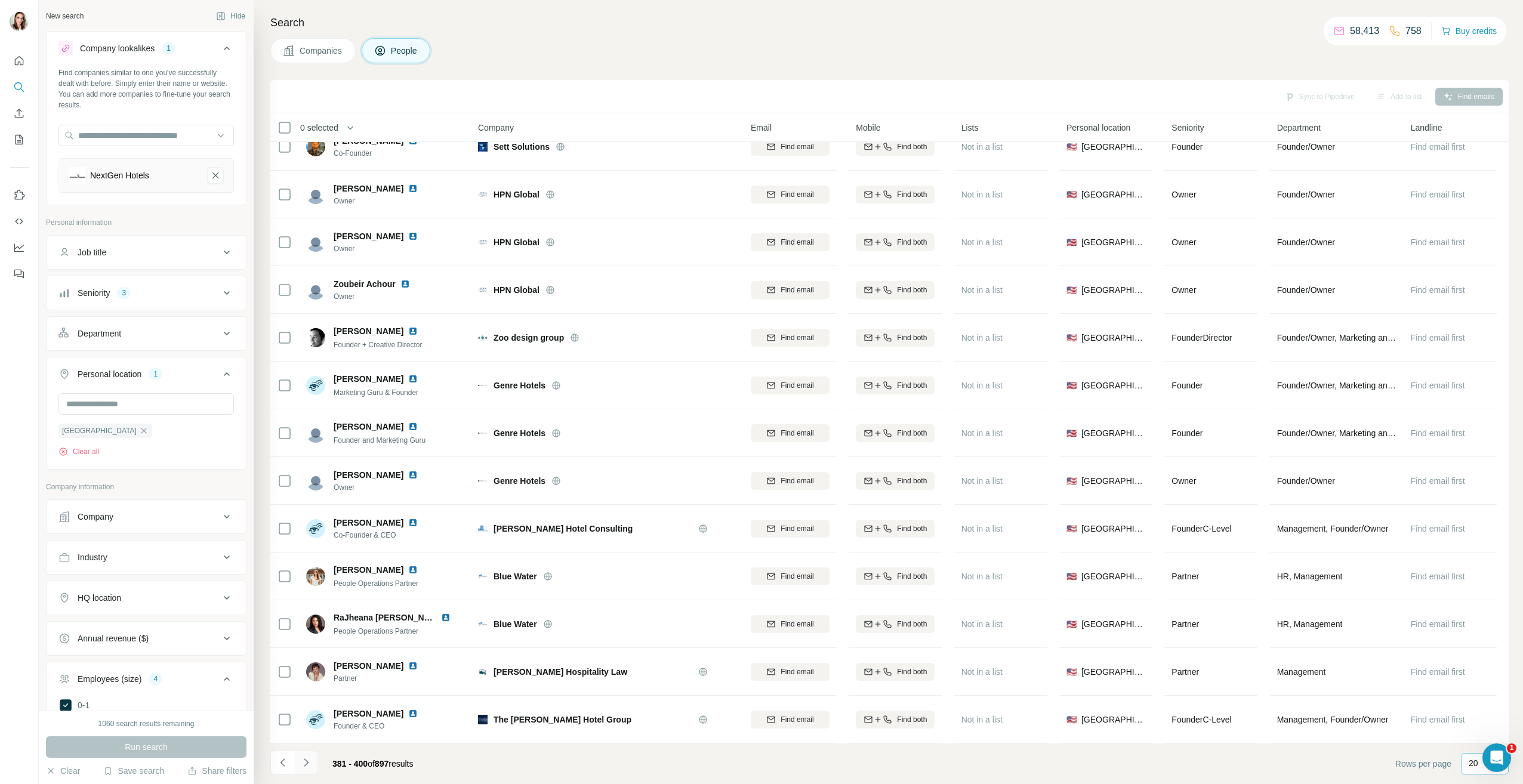
click at [309, 764] on icon "Navigate to next page" at bounding box center [306, 763] width 12 height 12
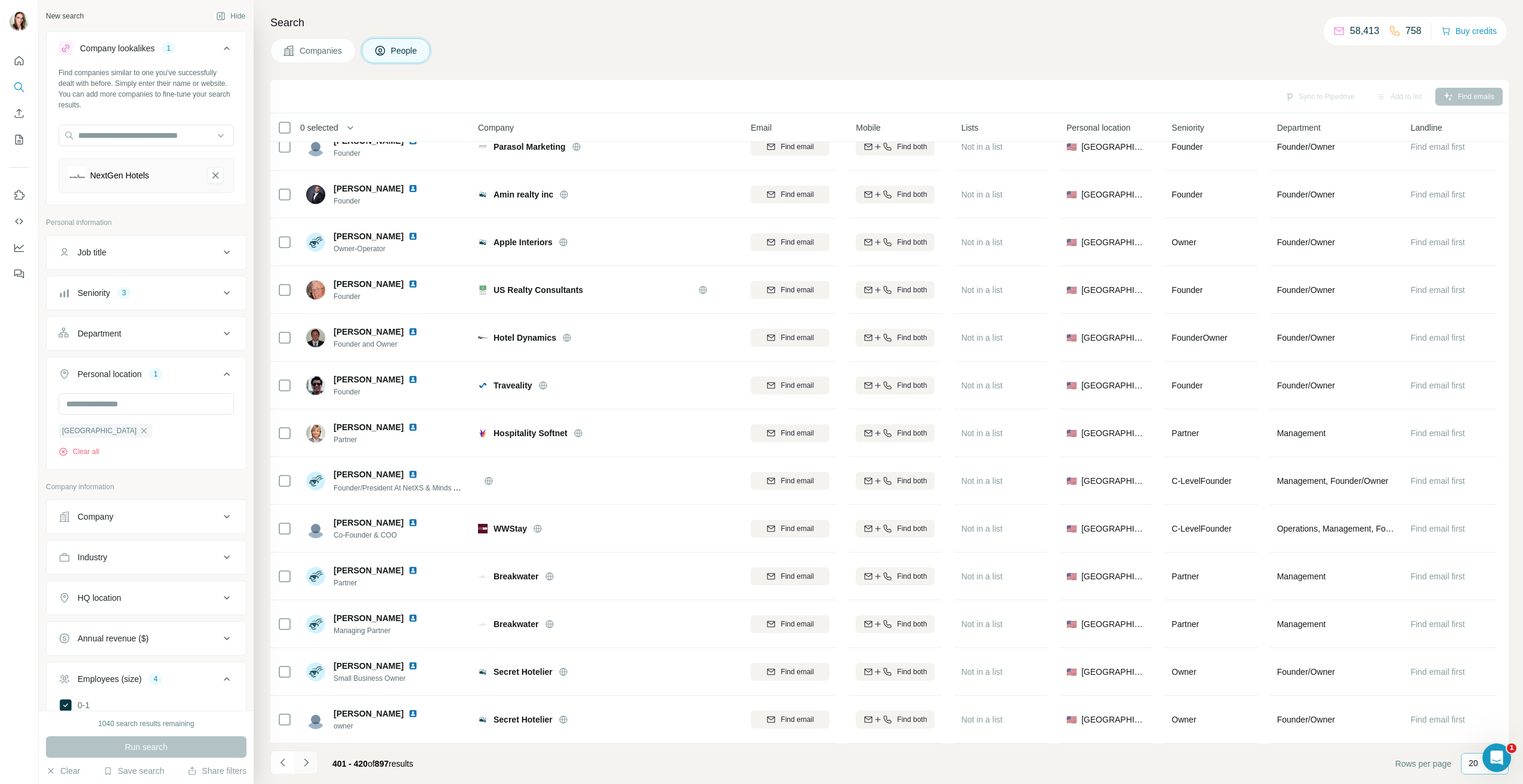
click at [304, 760] on icon "Navigate to next page" at bounding box center [306, 763] width 12 height 12
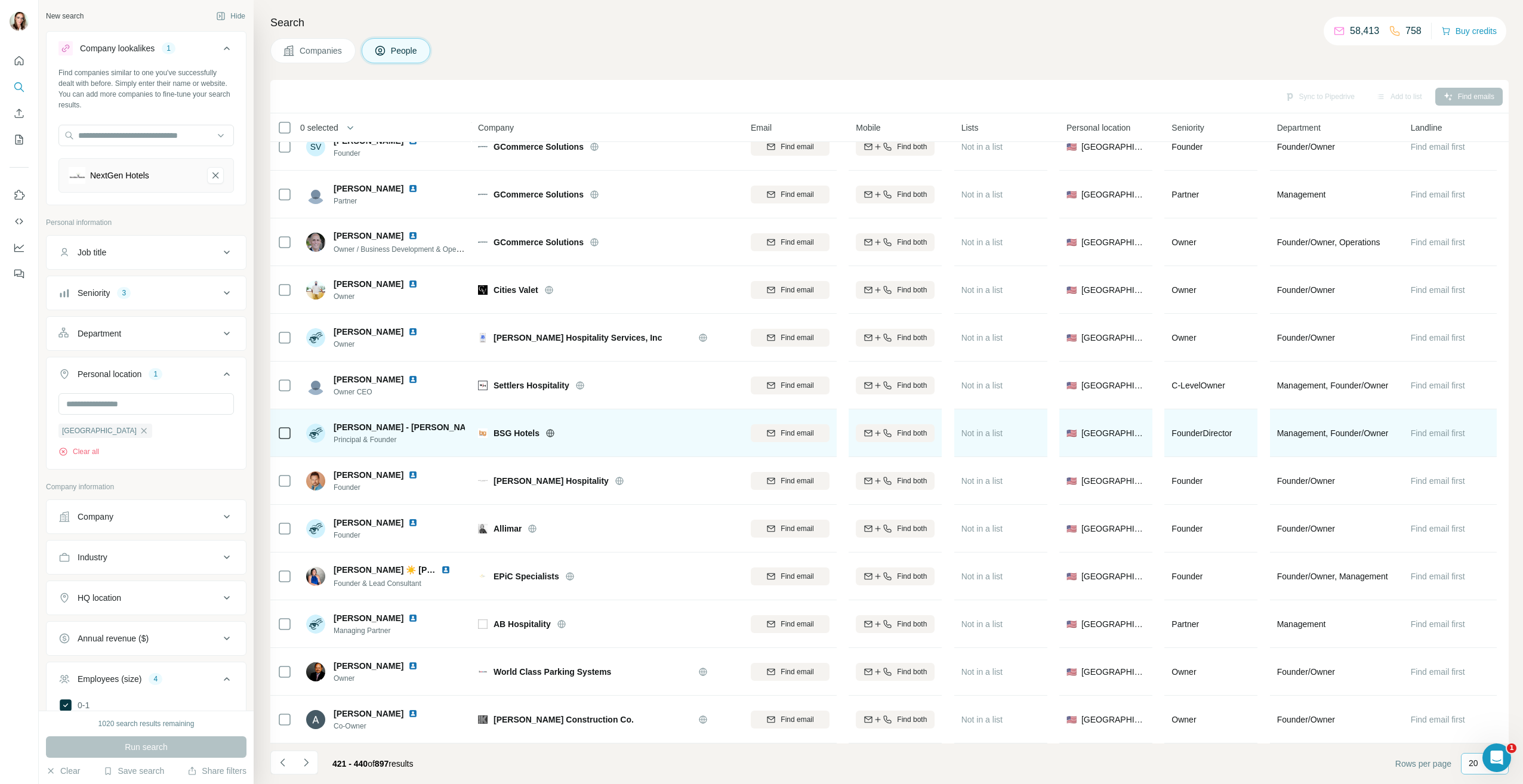
click at [486, 422] on img at bounding box center [490, 427] width 10 height 10
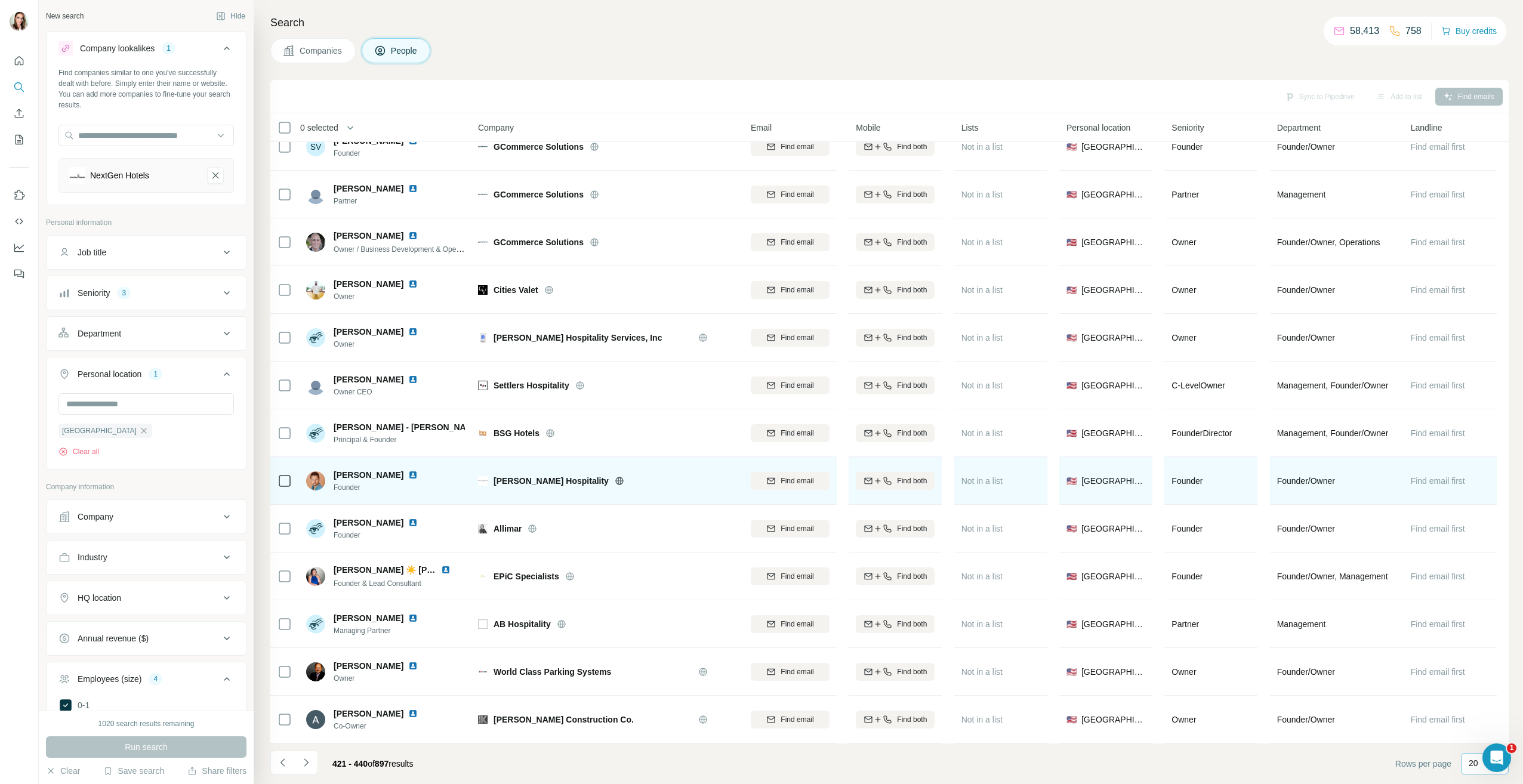
click at [408, 470] on img at bounding box center [413, 475] width 10 height 10
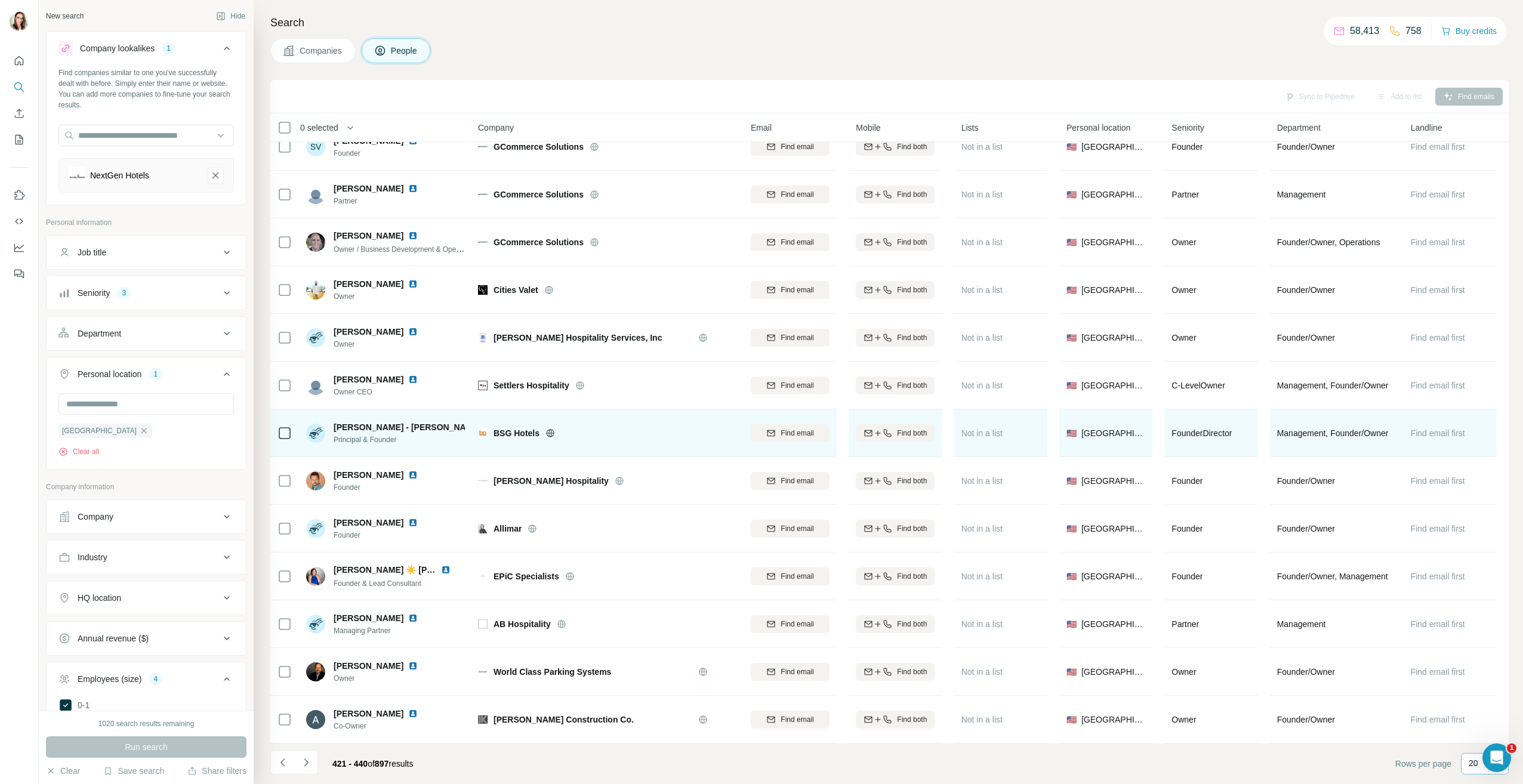
click at [486, 422] on img at bounding box center [490, 427] width 10 height 10
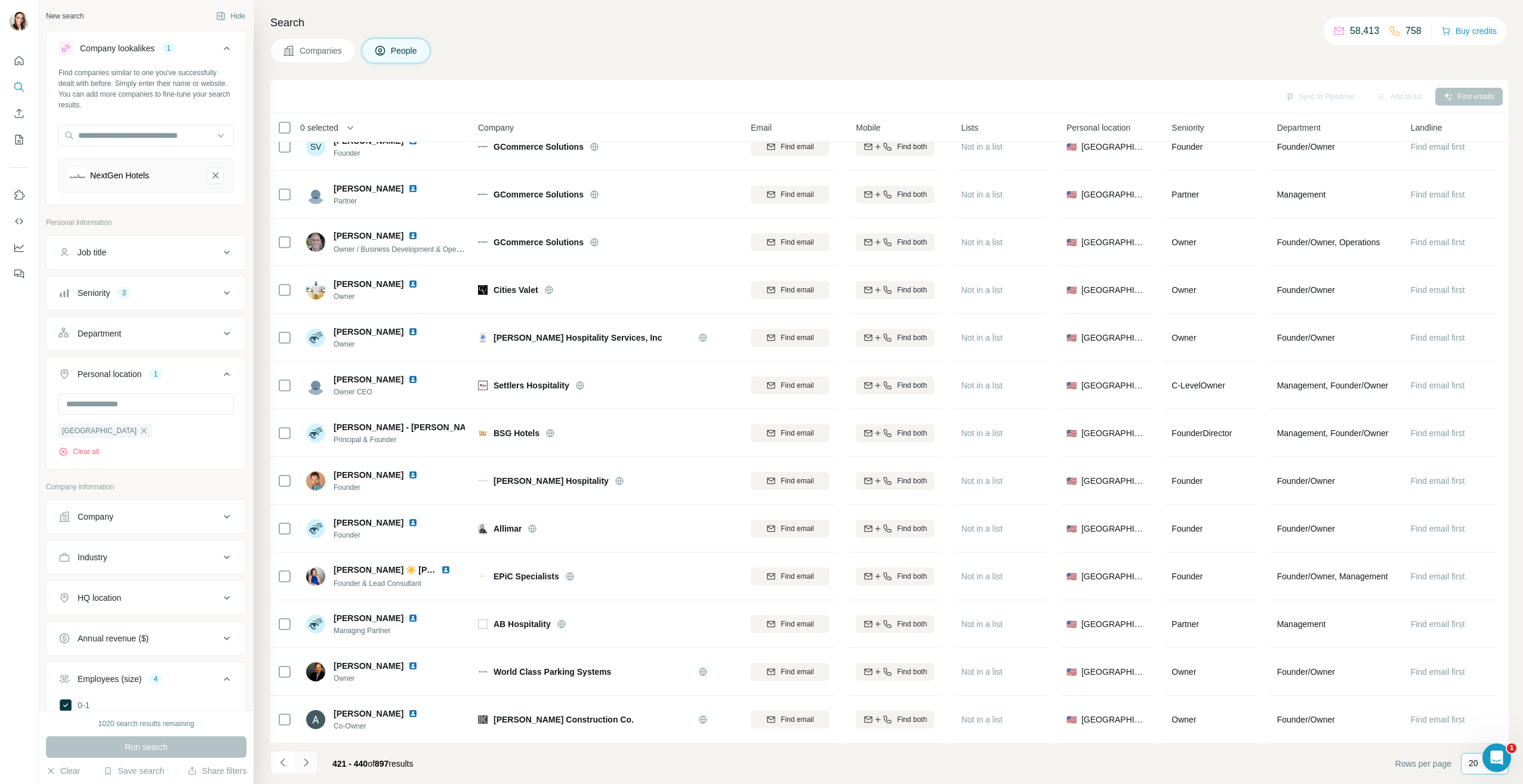
click at [304, 760] on icon "Navigate to next page" at bounding box center [306, 762] width 4 height 8
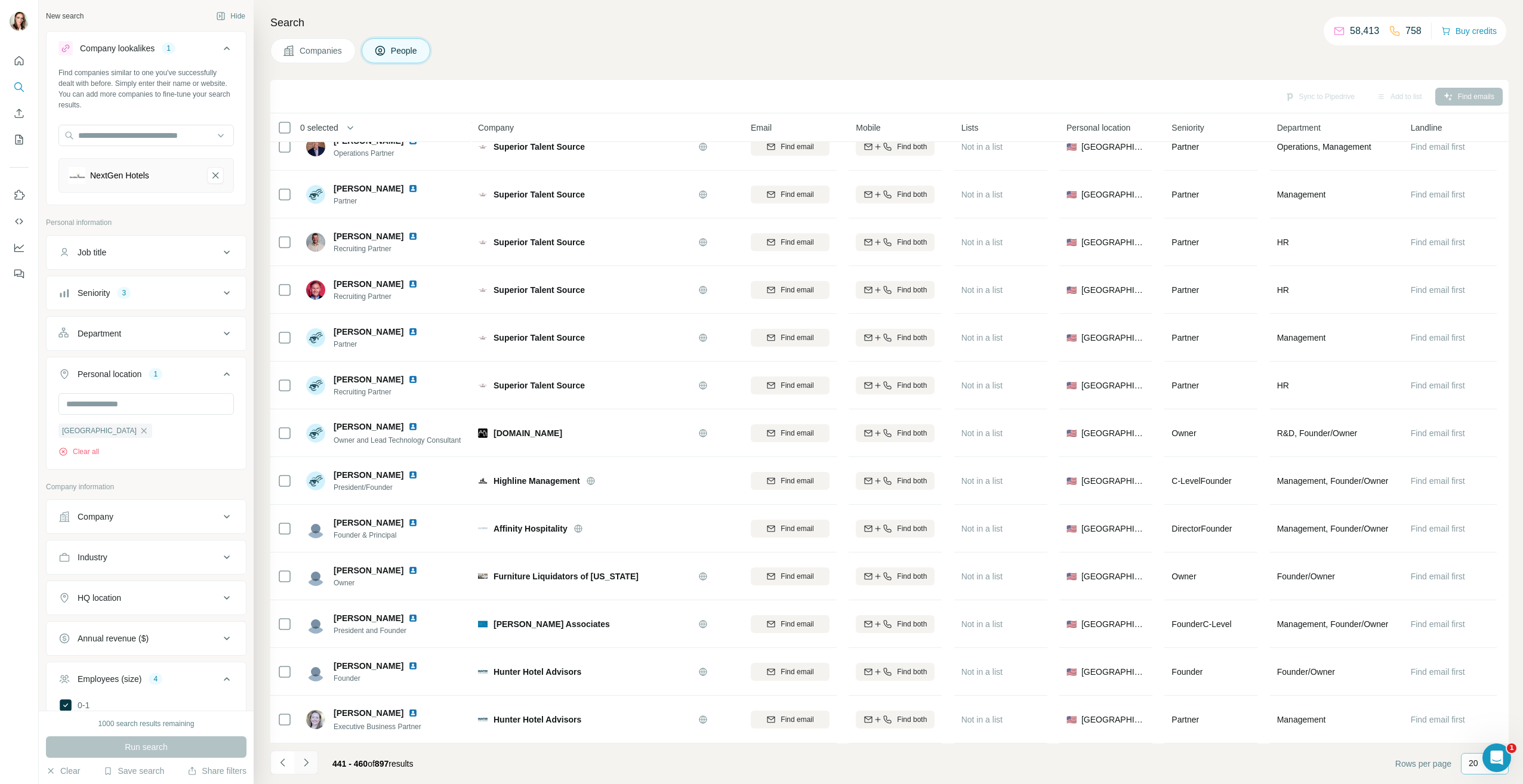
click at [311, 763] on icon "Navigate to next page" at bounding box center [306, 763] width 12 height 12
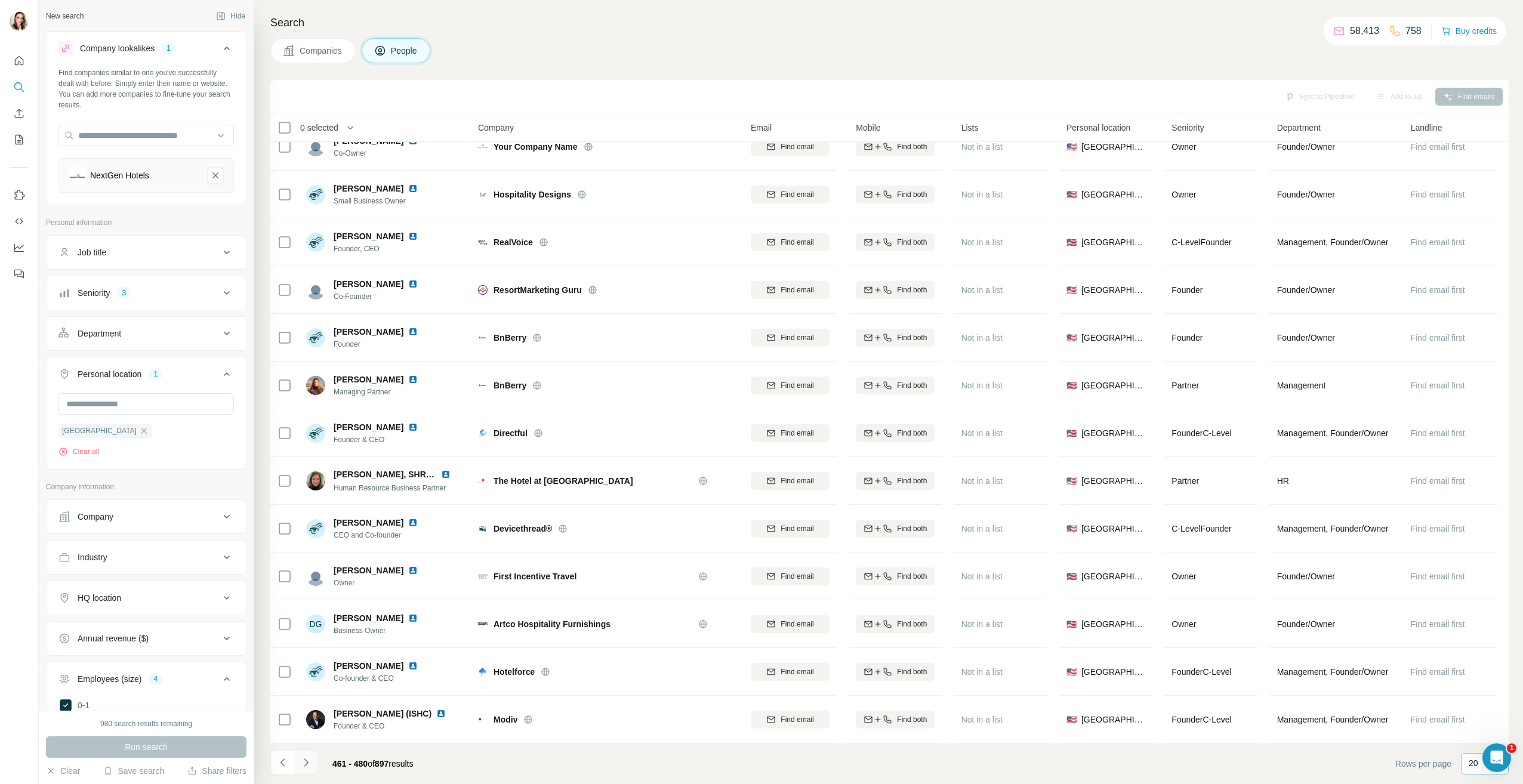
click at [303, 765] on icon "Navigate to next page" at bounding box center [306, 763] width 12 height 12
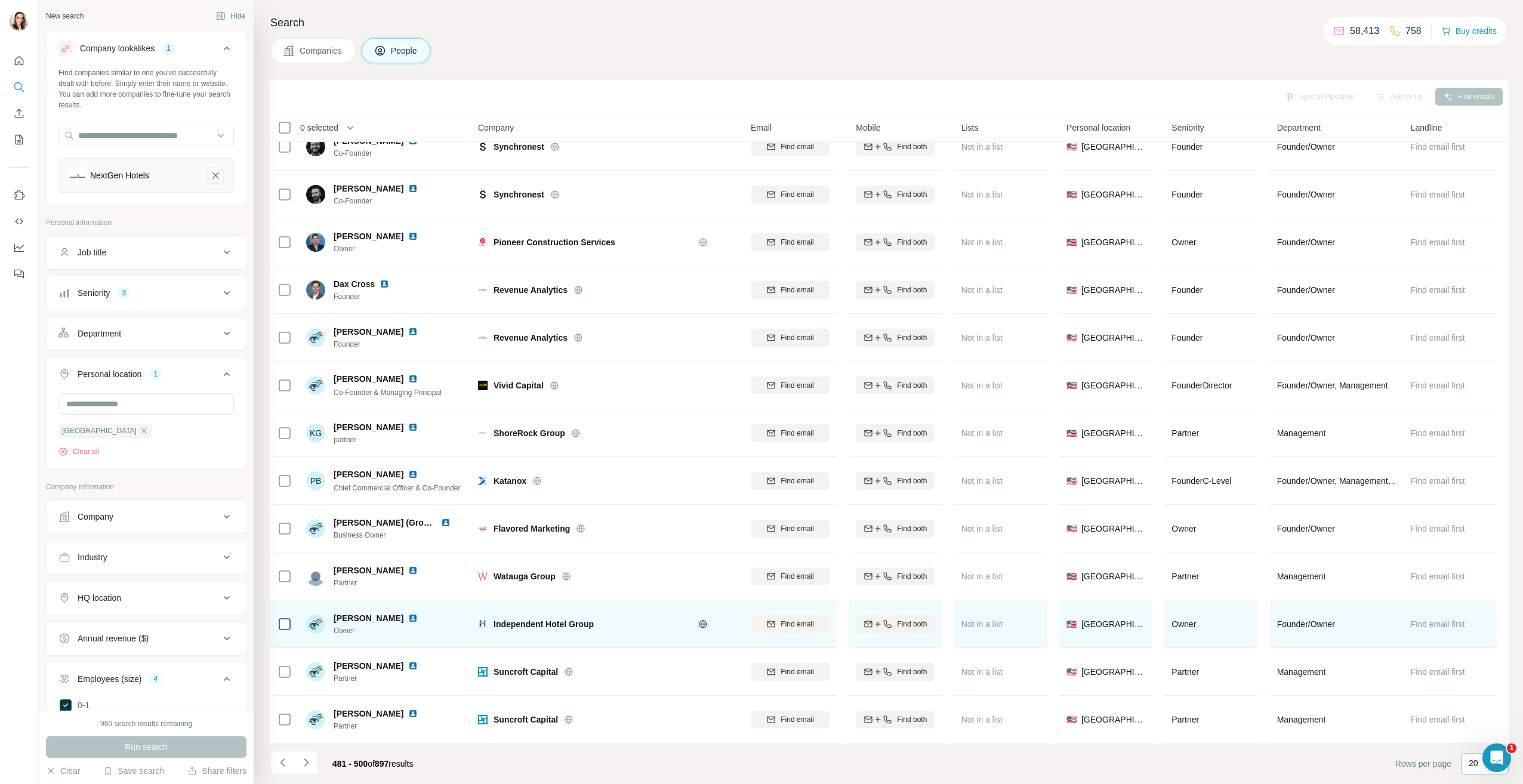
click at [408, 614] on img at bounding box center [413, 619] width 10 height 10
